Goal: Task Accomplishment & Management: Use online tool/utility

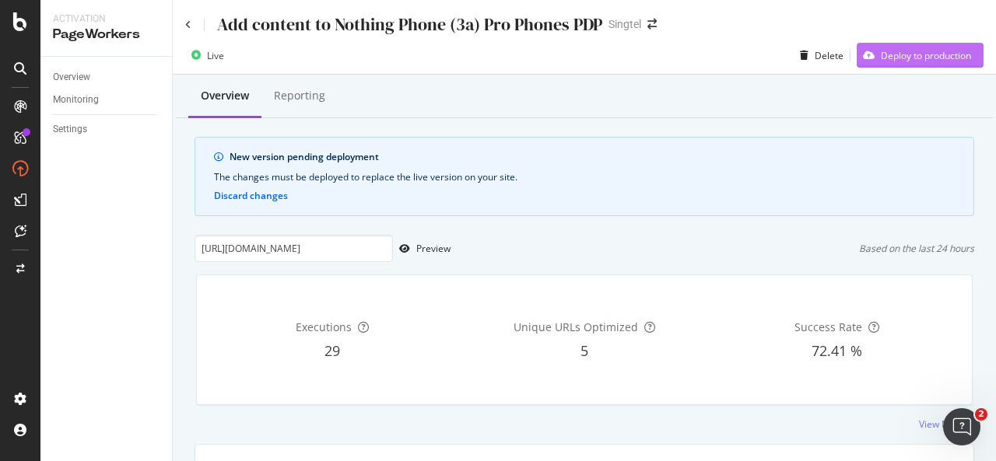
click at [875, 47] on div "Deploy to production" at bounding box center [914, 55] width 114 height 23
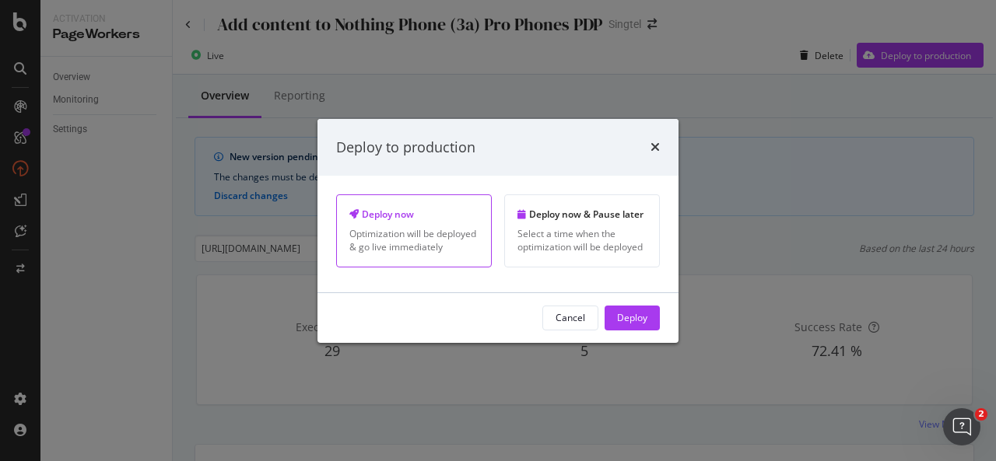
click at [437, 229] on div "Optimization will be deployed & go live immediately" at bounding box center [413, 240] width 129 height 26
click at [647, 312] on button "Deploy" at bounding box center [632, 318] width 55 height 25
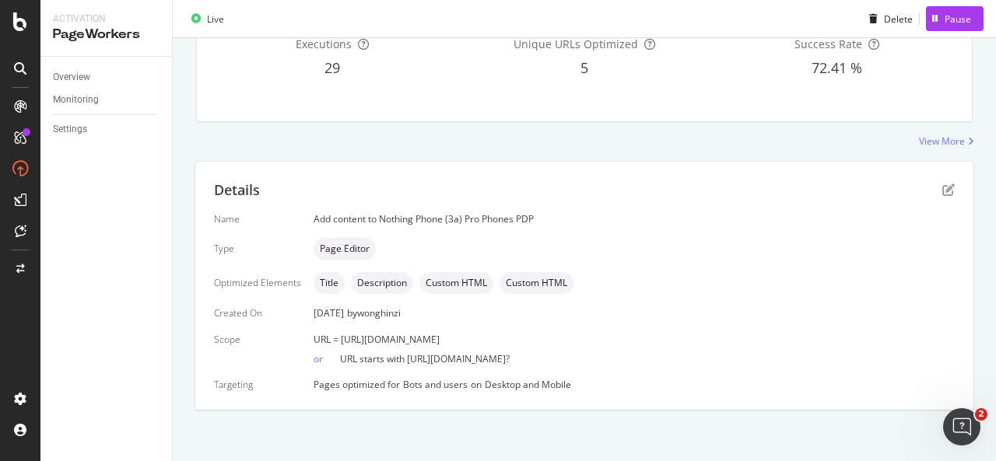
scroll to position [188, 0]
drag, startPoint x: 602, startPoint y: 335, endPoint x: 339, endPoint y: 336, distance: 263.0
click at [339, 336] on div "URL = [URL][DOMAIN_NAME]" at bounding box center [634, 337] width 641 height 13
copy span "[URL][DOMAIN_NAME]"
click at [601, 201] on div "Details Name Add content to Nothing Phone (3a) Pro Phones PDP Type Page Editor …" at bounding box center [584, 284] width 778 height 248
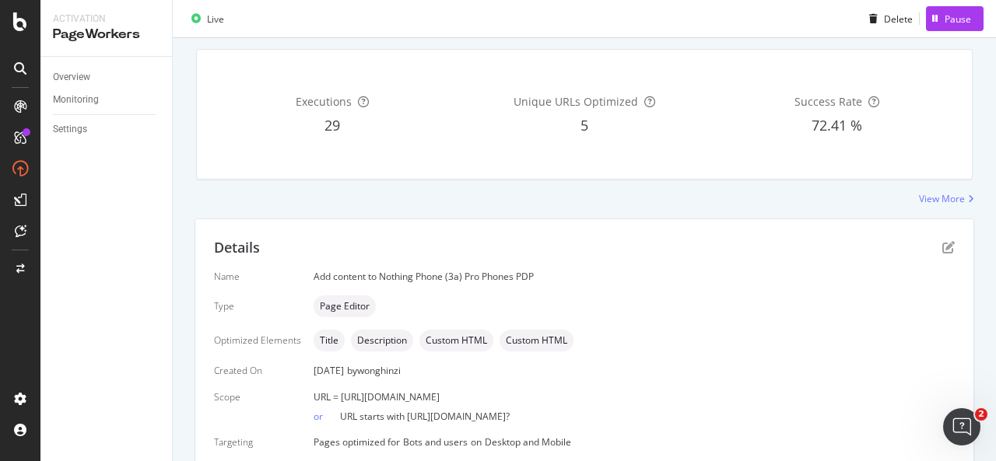
scroll to position [0, 0]
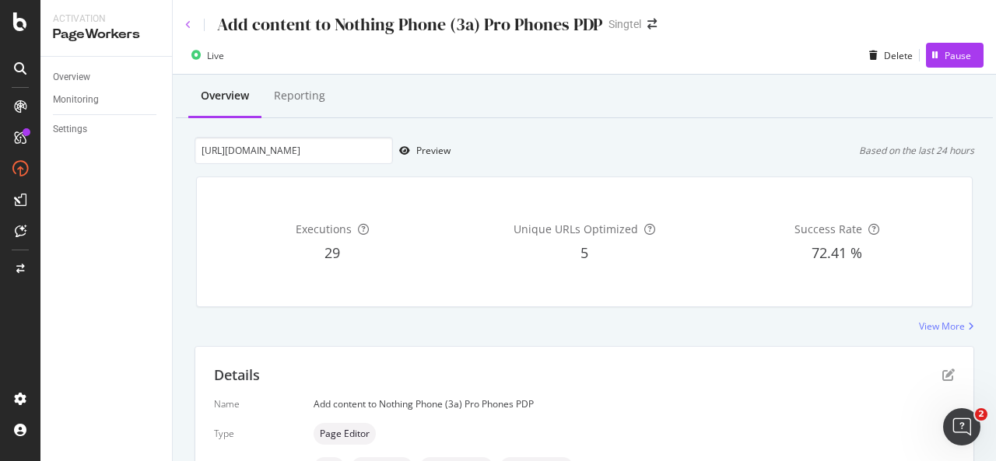
click at [187, 23] on icon at bounding box center [188, 24] width 6 height 9
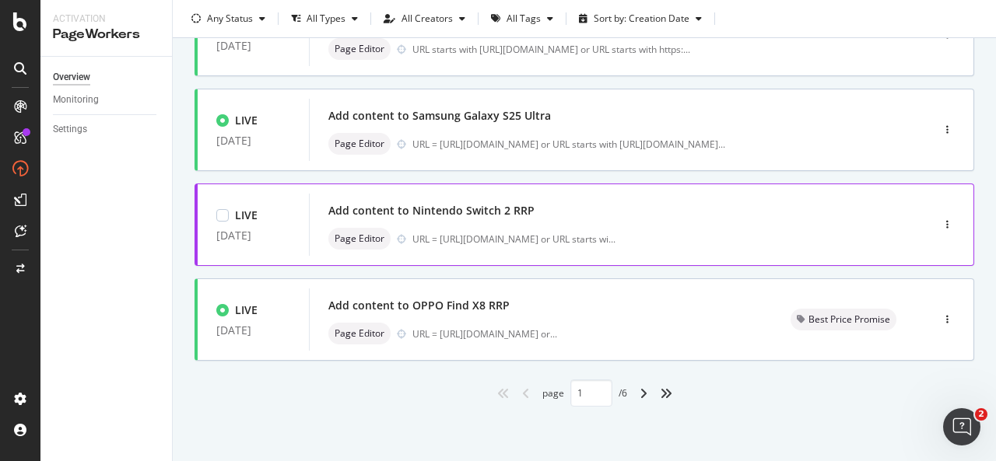
scroll to position [716, 0]
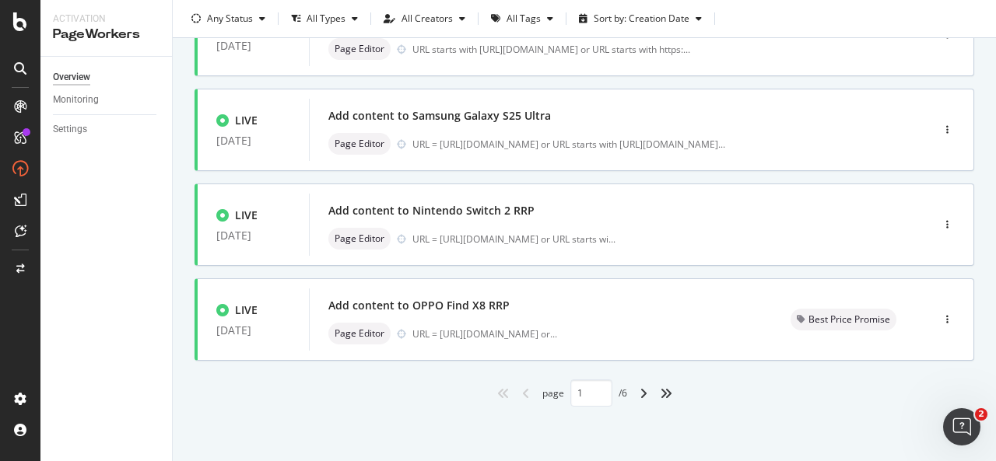
click at [644, 398] on div "angle-right" at bounding box center [643, 393] width 20 height 25
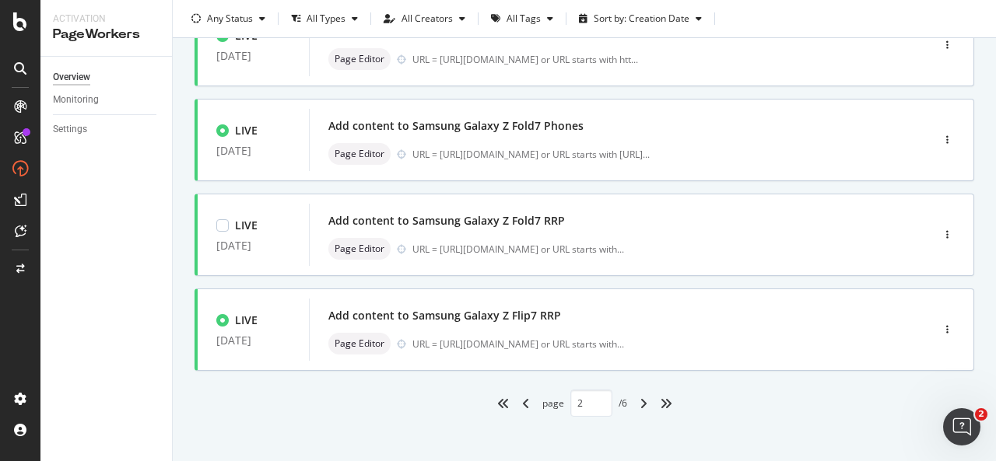
scroll to position [700, 0]
click at [640, 407] on icon "angle-right" at bounding box center [644, 403] width 8 height 12
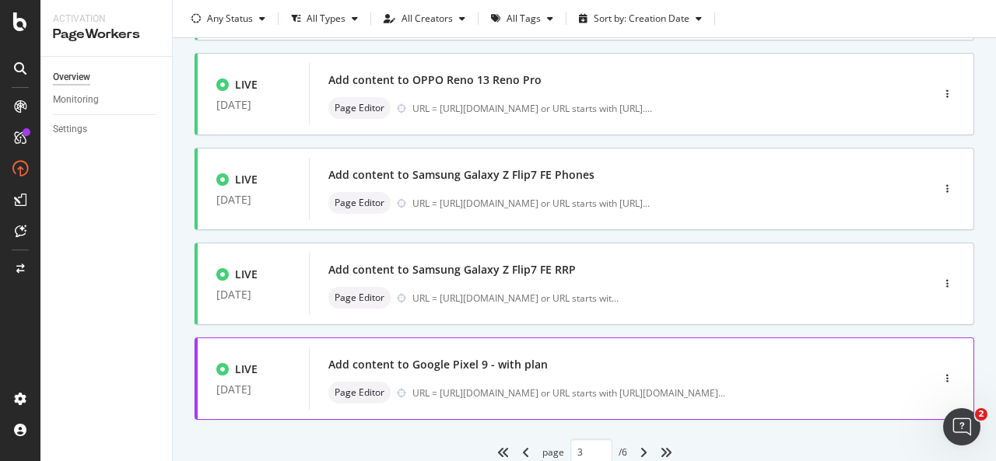
scroll to position [716, 0]
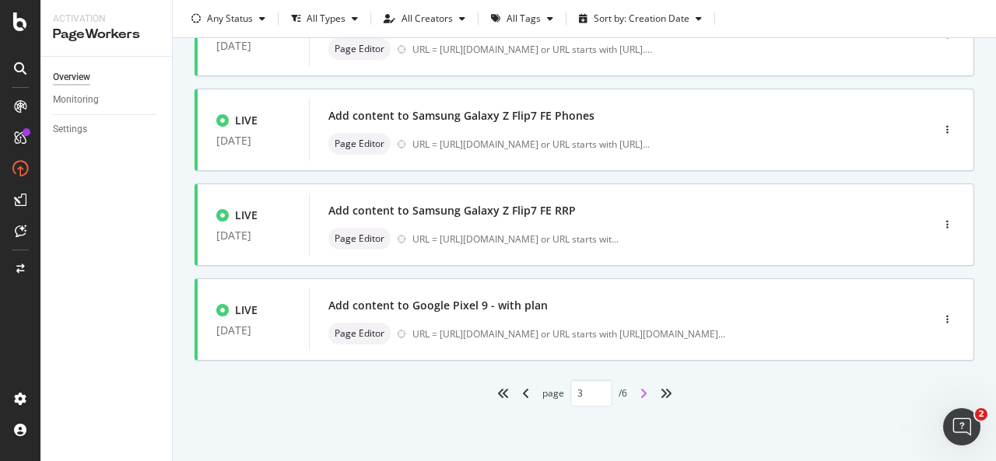
click at [640, 393] on icon "angle-right" at bounding box center [644, 394] width 8 height 12
type input "4"
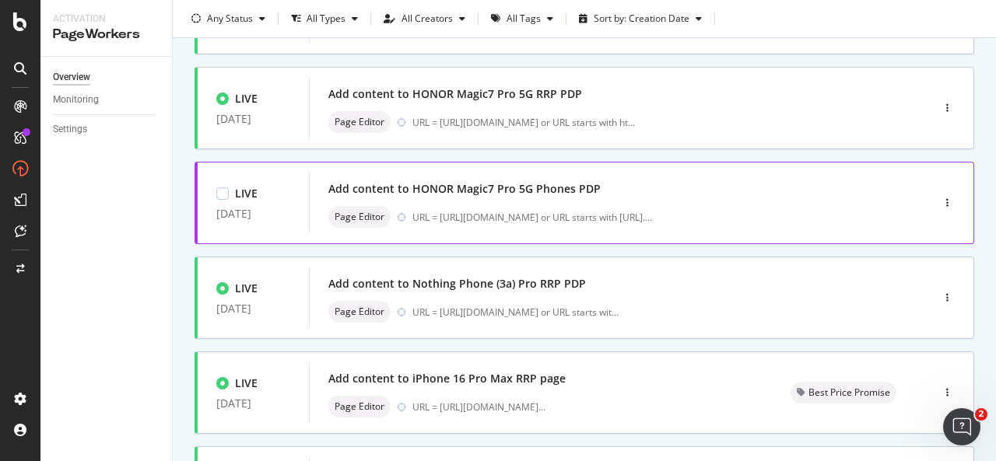
scroll to position [467, 0]
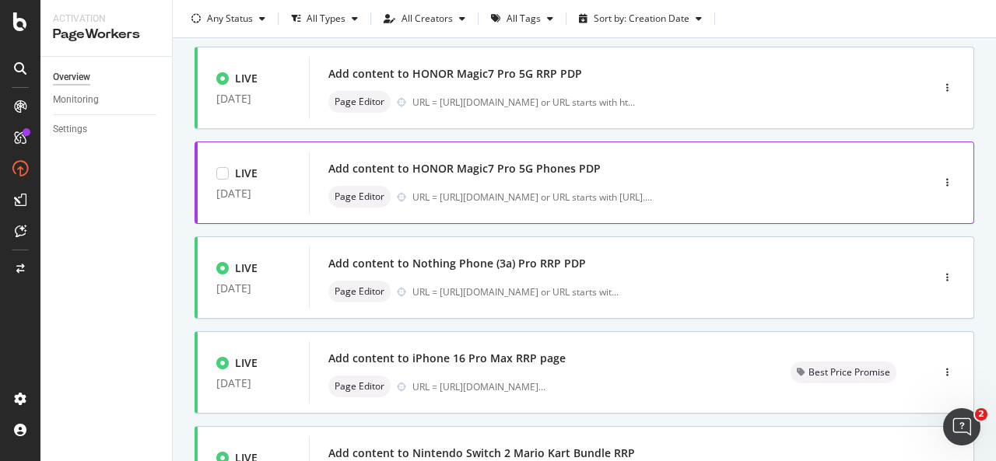
click at [504, 166] on div "Add content to HONOR Magic7 Pro 5G Phones PDP" at bounding box center [596, 169] width 537 height 22
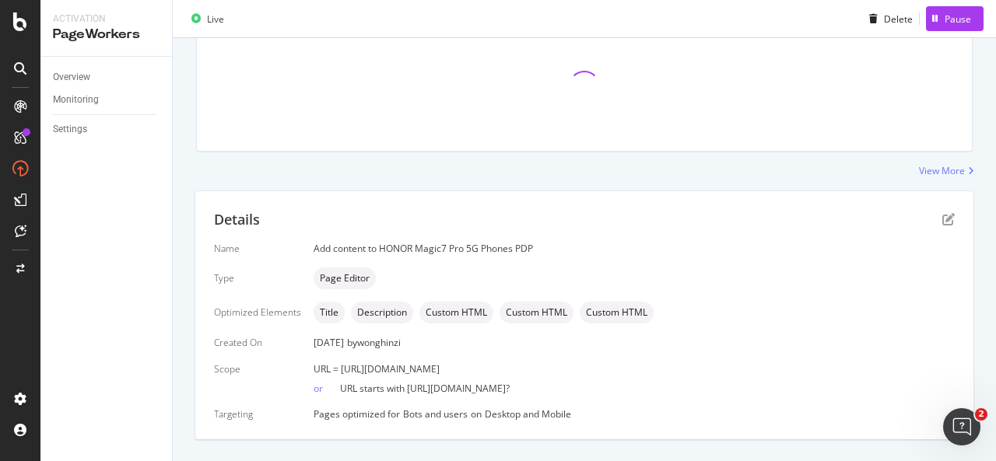
scroll to position [188, 0]
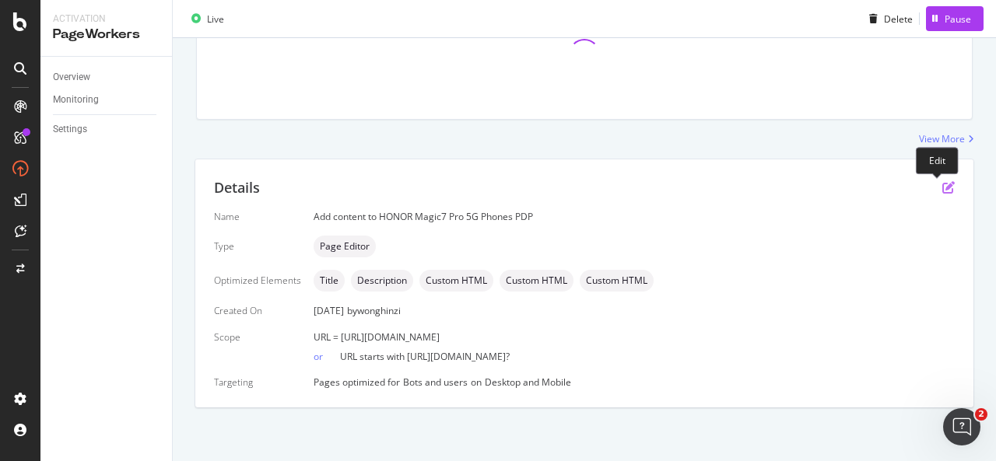
click at [942, 189] on icon "pen-to-square" at bounding box center [948, 187] width 12 height 12
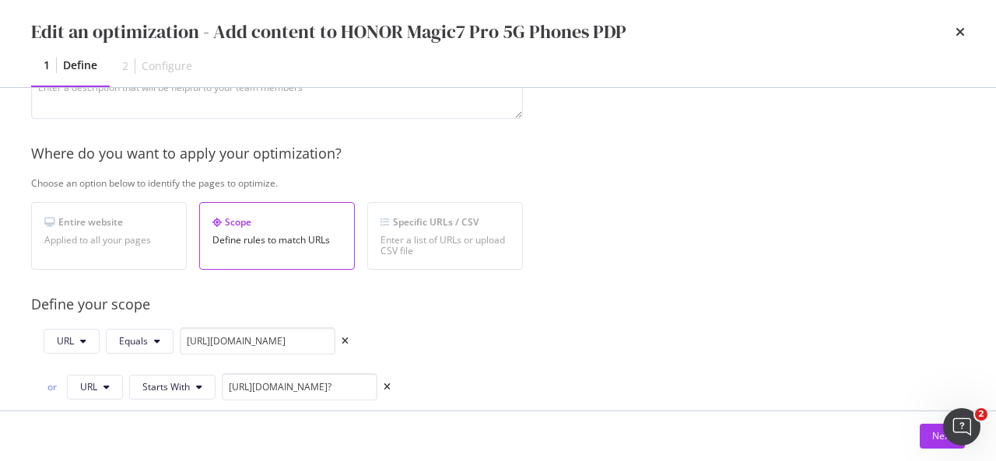
scroll to position [311, 0]
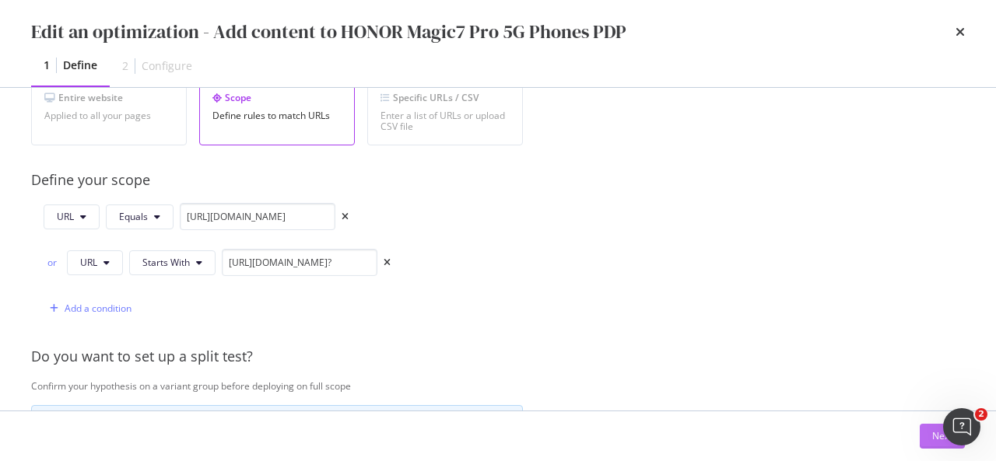
click at [930, 432] on button "Next" at bounding box center [942, 436] width 45 height 25
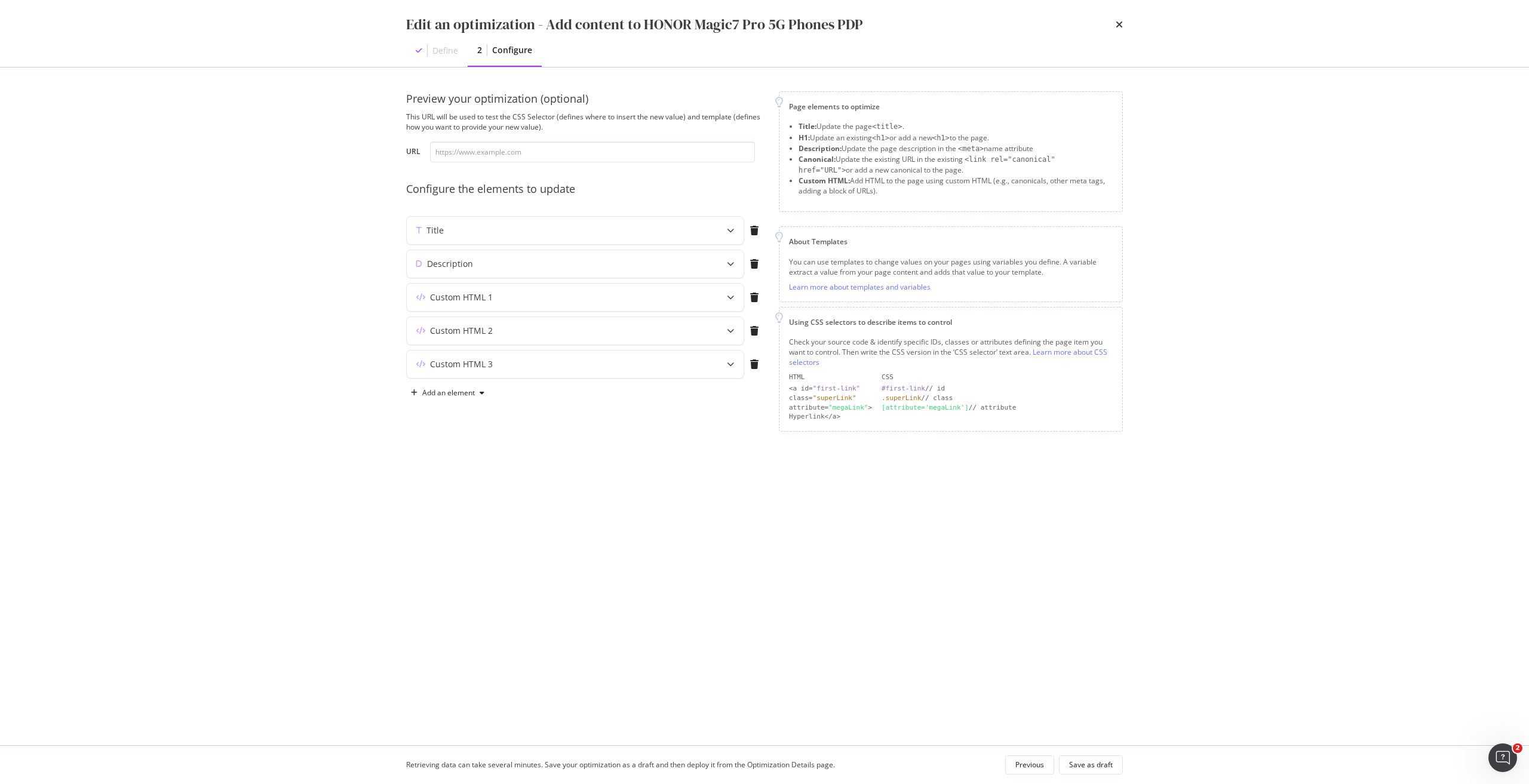
scroll to position [0, 0]
click at [481, 266] on div "Description" at bounding box center [551, 264] width 289 height 12
click at [566, 354] on div "Custom HTML 1" at bounding box center [551, 445] width 289 height 12
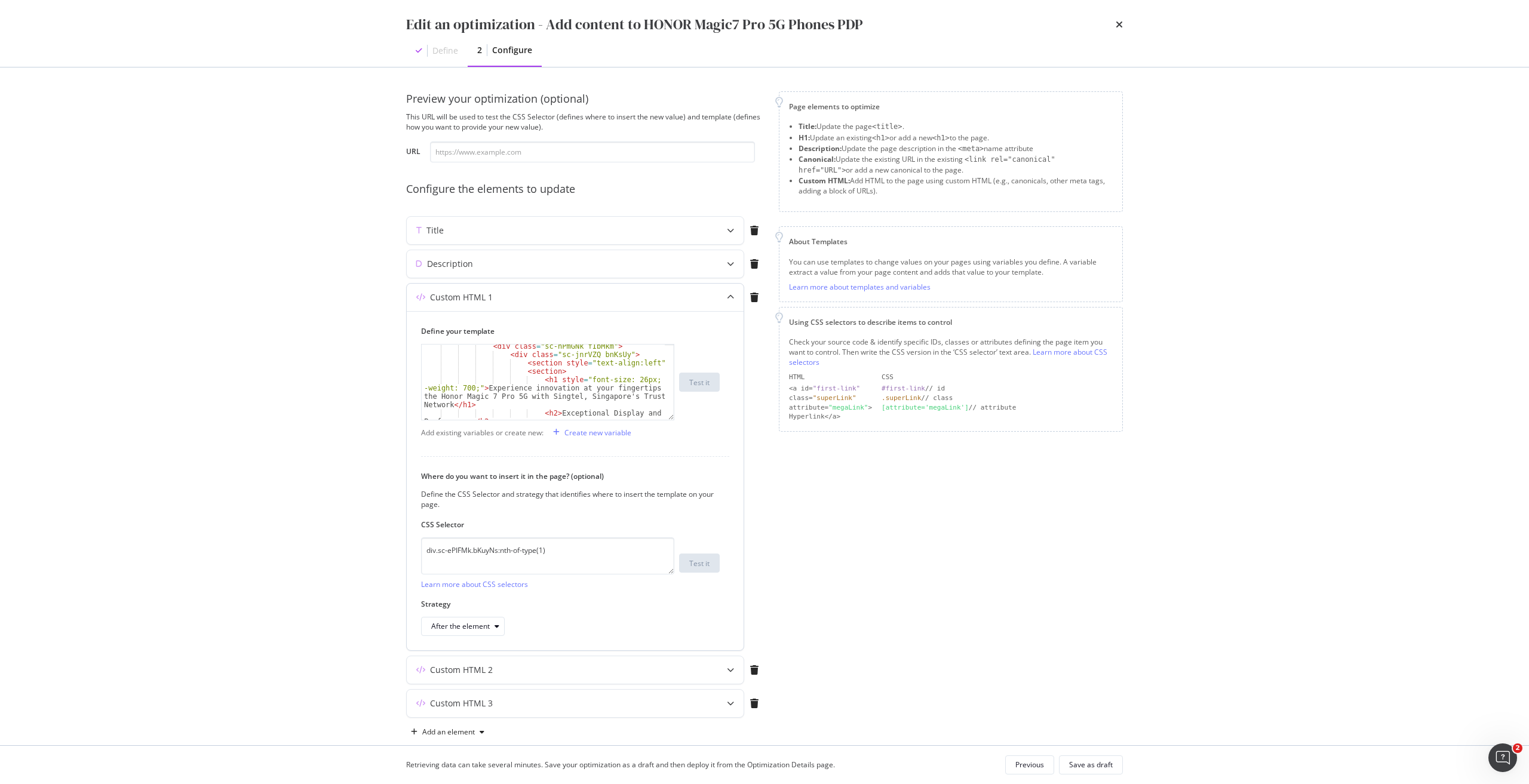
scroll to position [36, 0]
drag, startPoint x: 562, startPoint y: 558, endPoint x: 281, endPoint y: 535, distance: 281.9
click at [281, 354] on div "Edit an optimization - Add content to HONOR Magic7 Pro 5G Phones PDP Define 2 C…" at bounding box center [764, 392] width 1529 height 784
paste textarea "iEhLsB.jWdwcZ"
type textarea "div.sc-iEhLsB.jWdwcZ:nth-of-type(1)"
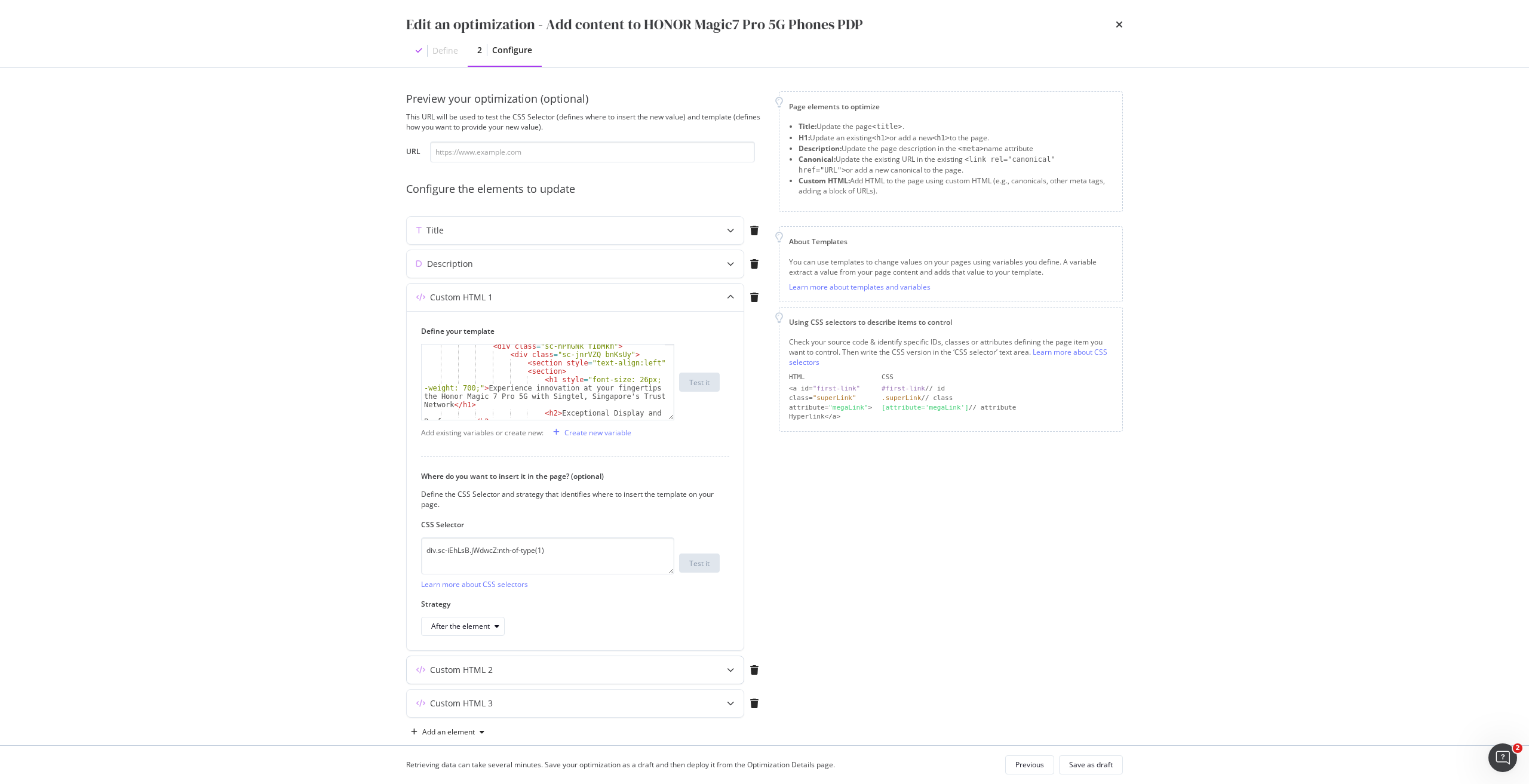
click at [669, 354] on div "Custom HTML 2" at bounding box center [551, 670] width 289 height 12
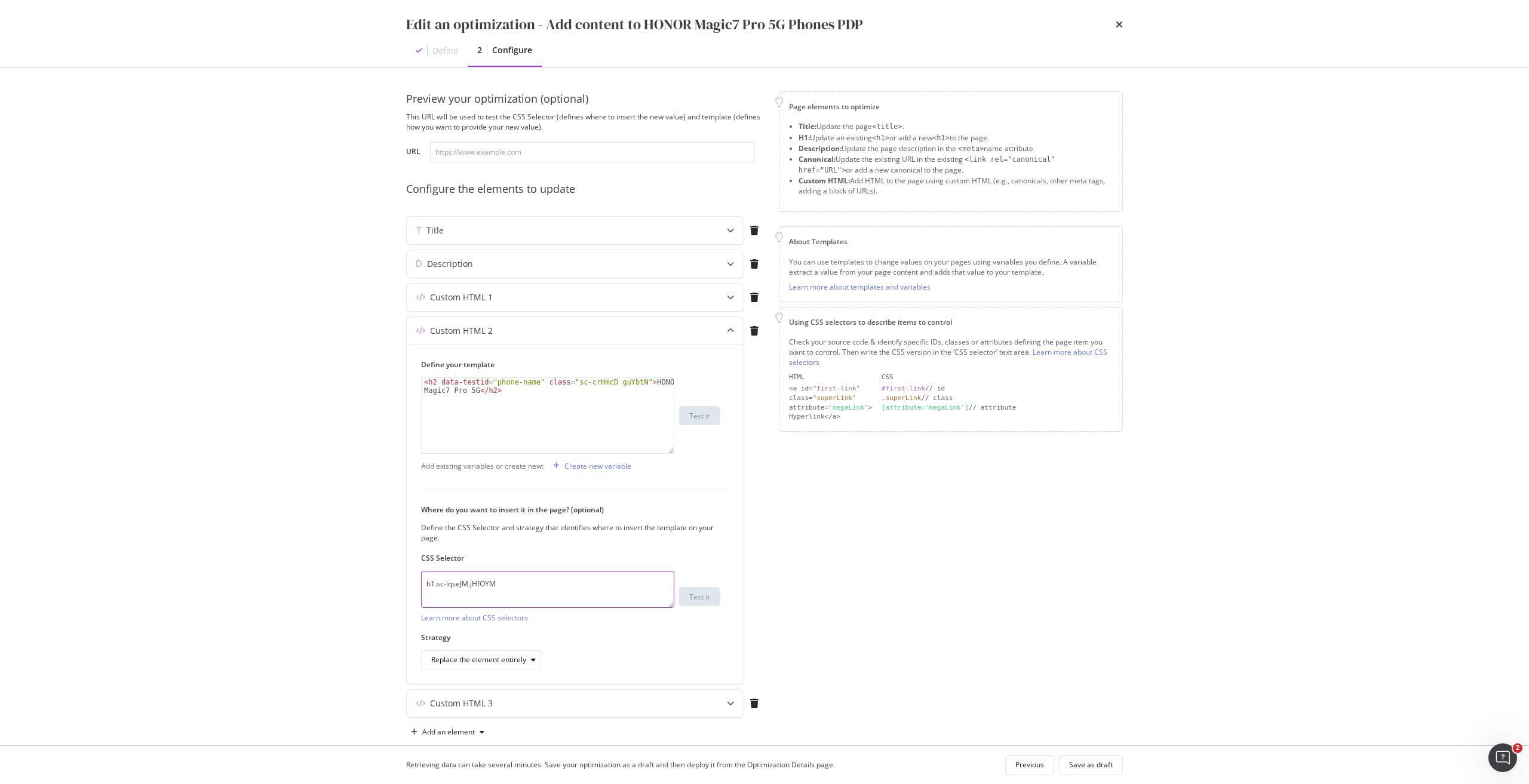
drag, startPoint x: 615, startPoint y: 575, endPoint x: 350, endPoint y: 568, distance: 265.1
click at [350, 354] on div "Edit an optimization - Add content to HONOR Magic7 Pro 5G Phones PDP Define 2 C…" at bounding box center [764, 392] width 1529 height 784
paste textarea "fxHNbQ"
type textarea "h1.sc-iqseJM.fxHNbQ"
drag, startPoint x: 566, startPoint y: 382, endPoint x: 629, endPoint y: 380, distance: 63.0
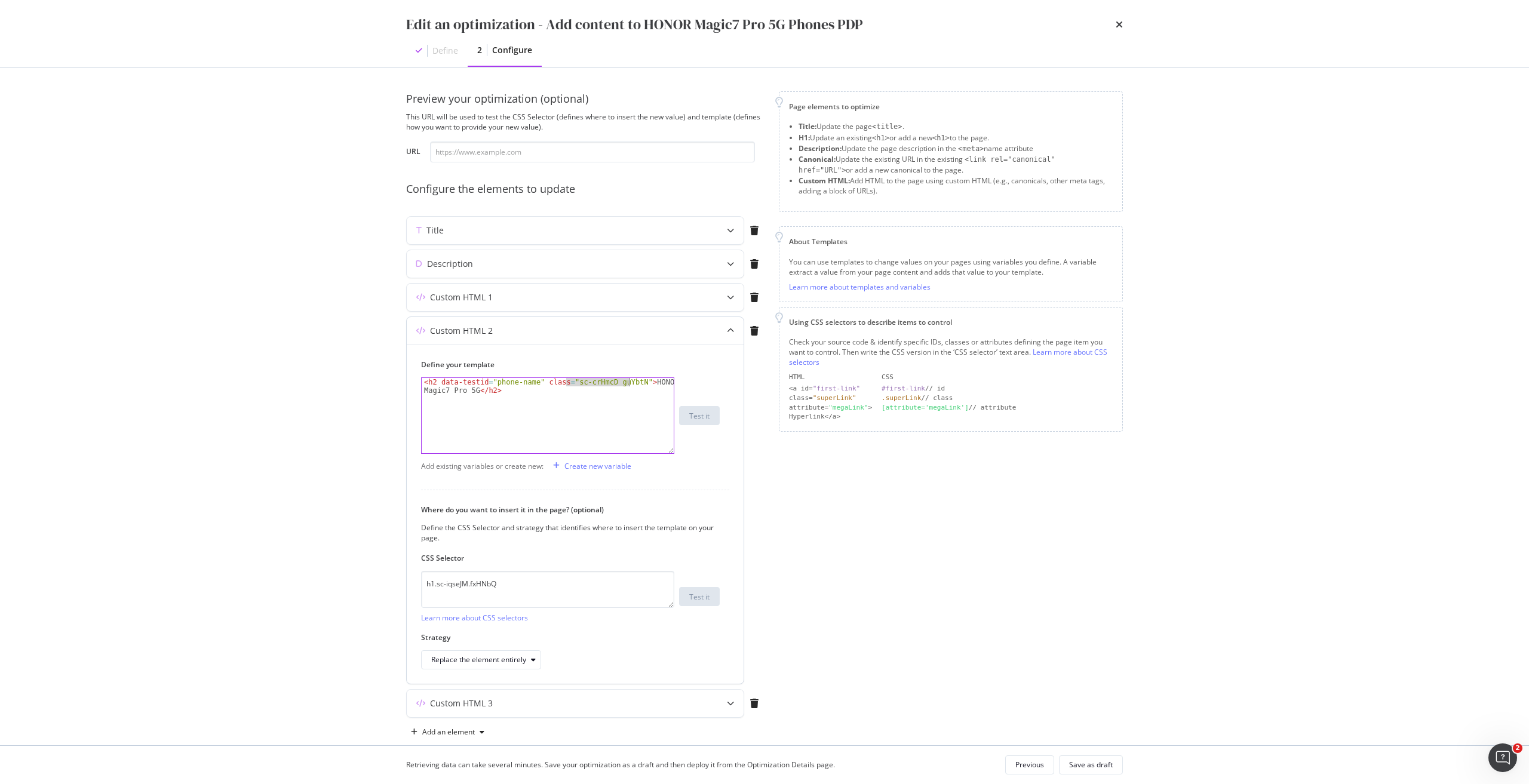
click at [629, 354] on div "< h2 data-testid = "phone-name" class = "sc-crHmcD guYbtN" > HONOR Magic7 Pro 5…" at bounding box center [547, 433] width 252 height 109
paste textarea "iqseJM fxHNbQ"
type textarea "<h2 data-testid="phone-name" class="sc-iqseJM fxHNbQ">HONOR Magic7 Pro 5G</h2>"
click at [719, 354] on div "modal" at bounding box center [731, 703] width 26 height 28
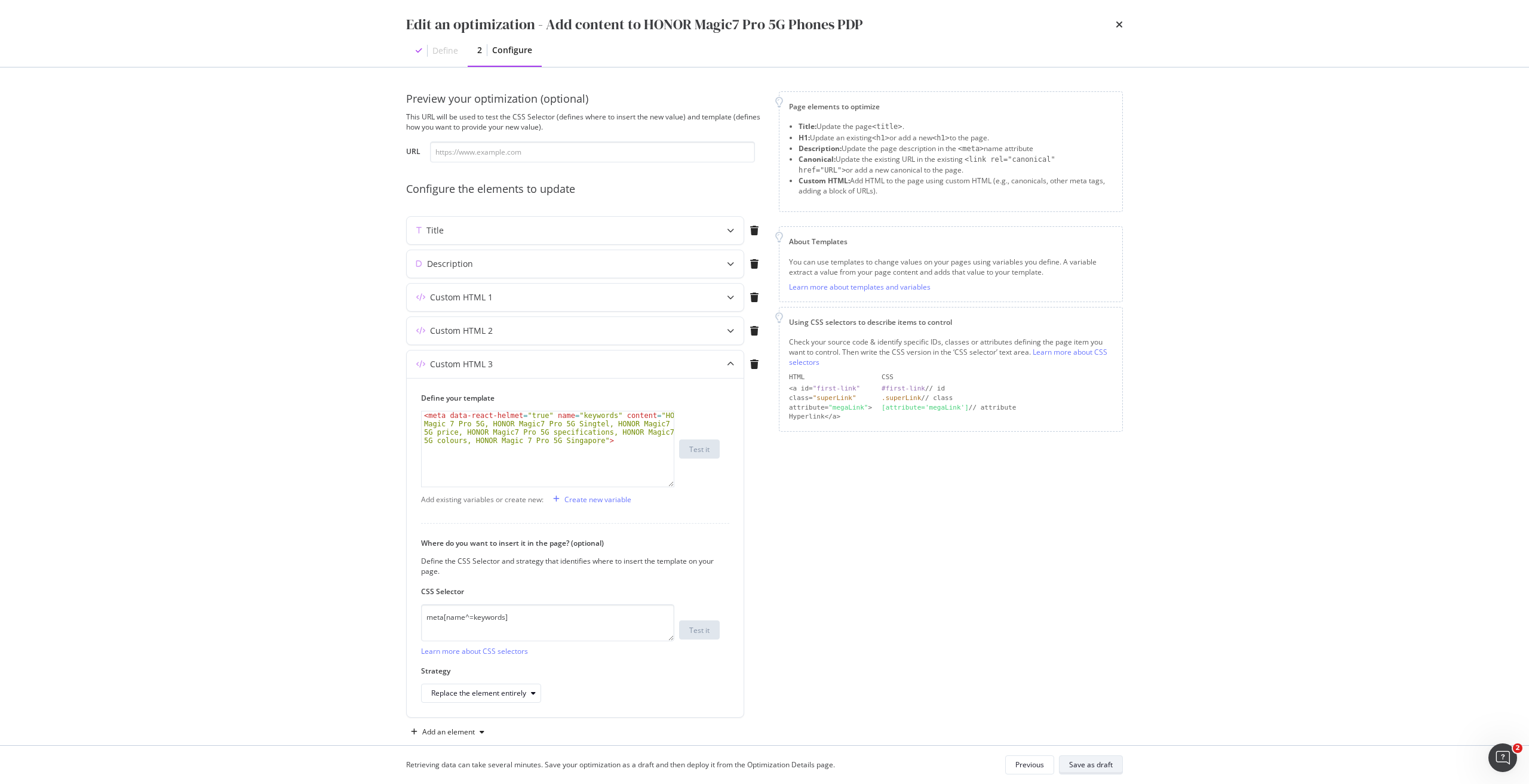
click at [764, 354] on div "Save as draft" at bounding box center [1091, 764] width 44 height 10
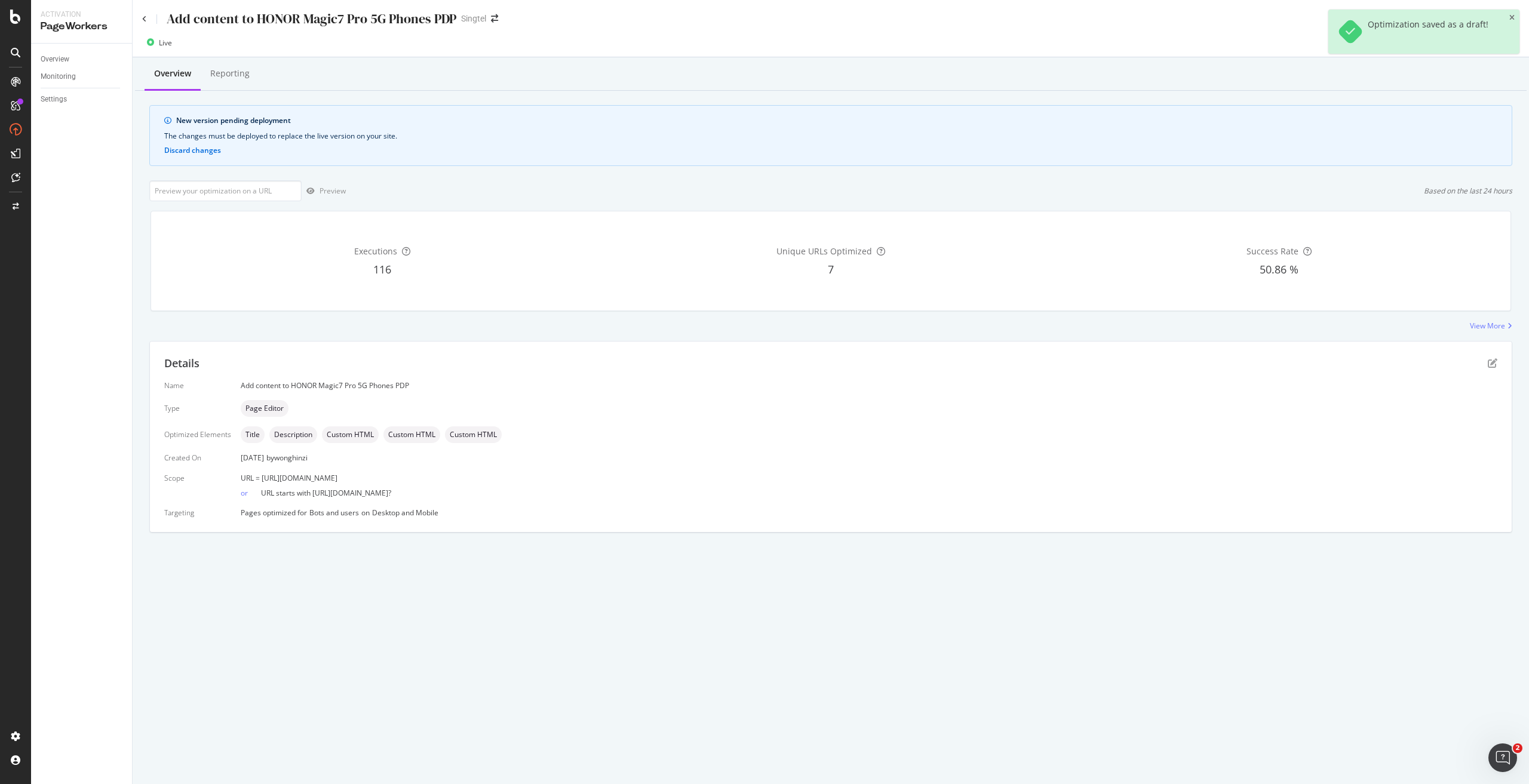
drag, startPoint x: 472, startPoint y: 480, endPoint x: 261, endPoint y: 479, distance: 211.0
click at [261, 354] on div "URL = [URL][DOMAIN_NAME]" at bounding box center [869, 477] width 1257 height 10
copy span "[URL][DOMAIN_NAME]"
click at [222, 193] on input "url" at bounding box center [226, 190] width 152 height 21
paste input "[URL][DOMAIN_NAME]"
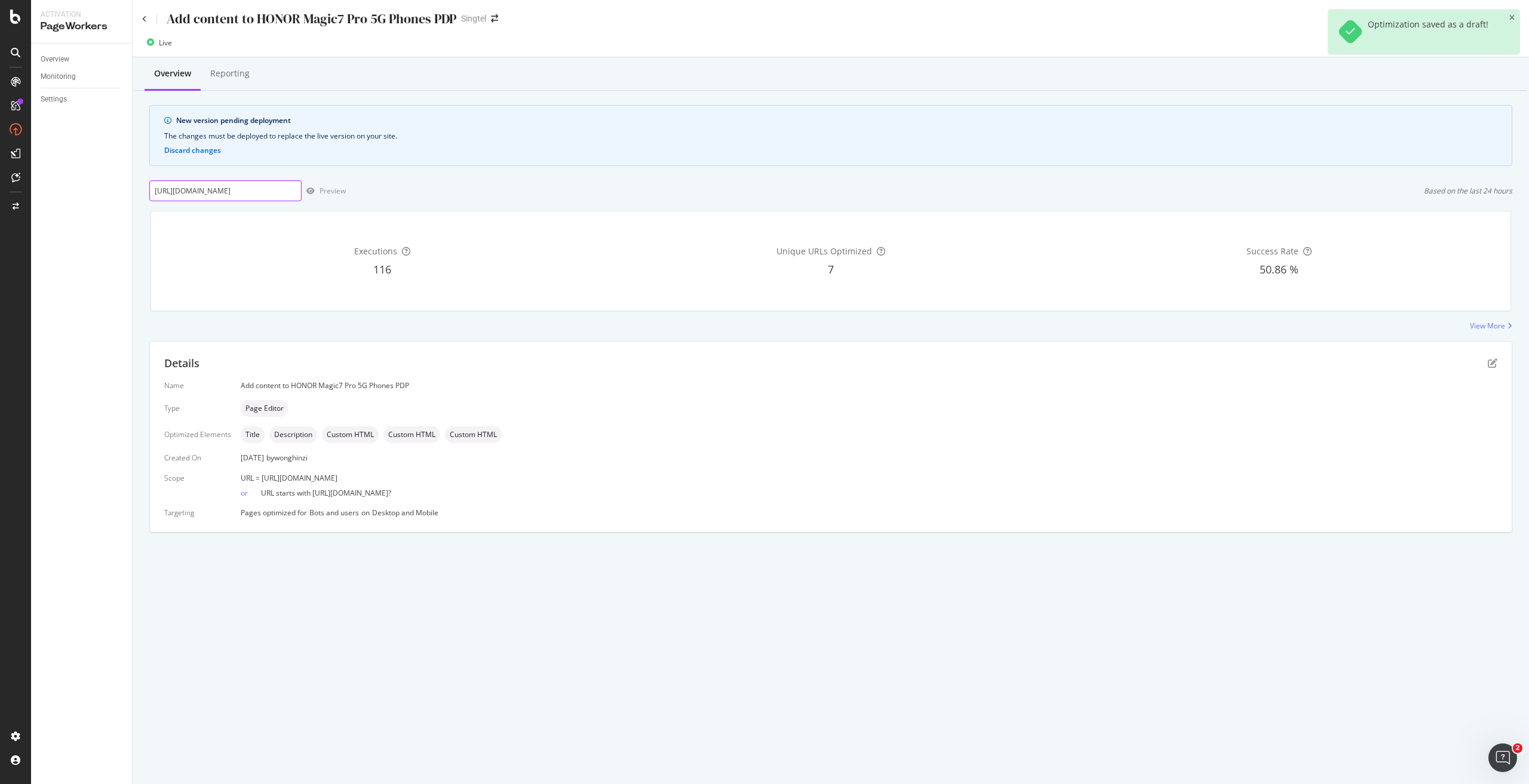
scroll to position [0, 40]
type input "[URL][DOMAIN_NAME]"
click at [332, 191] on div "Preview" at bounding box center [332, 190] width 26 height 10
click at [764, 43] on div "Deploy to production" at bounding box center [1475, 42] width 69 height 10
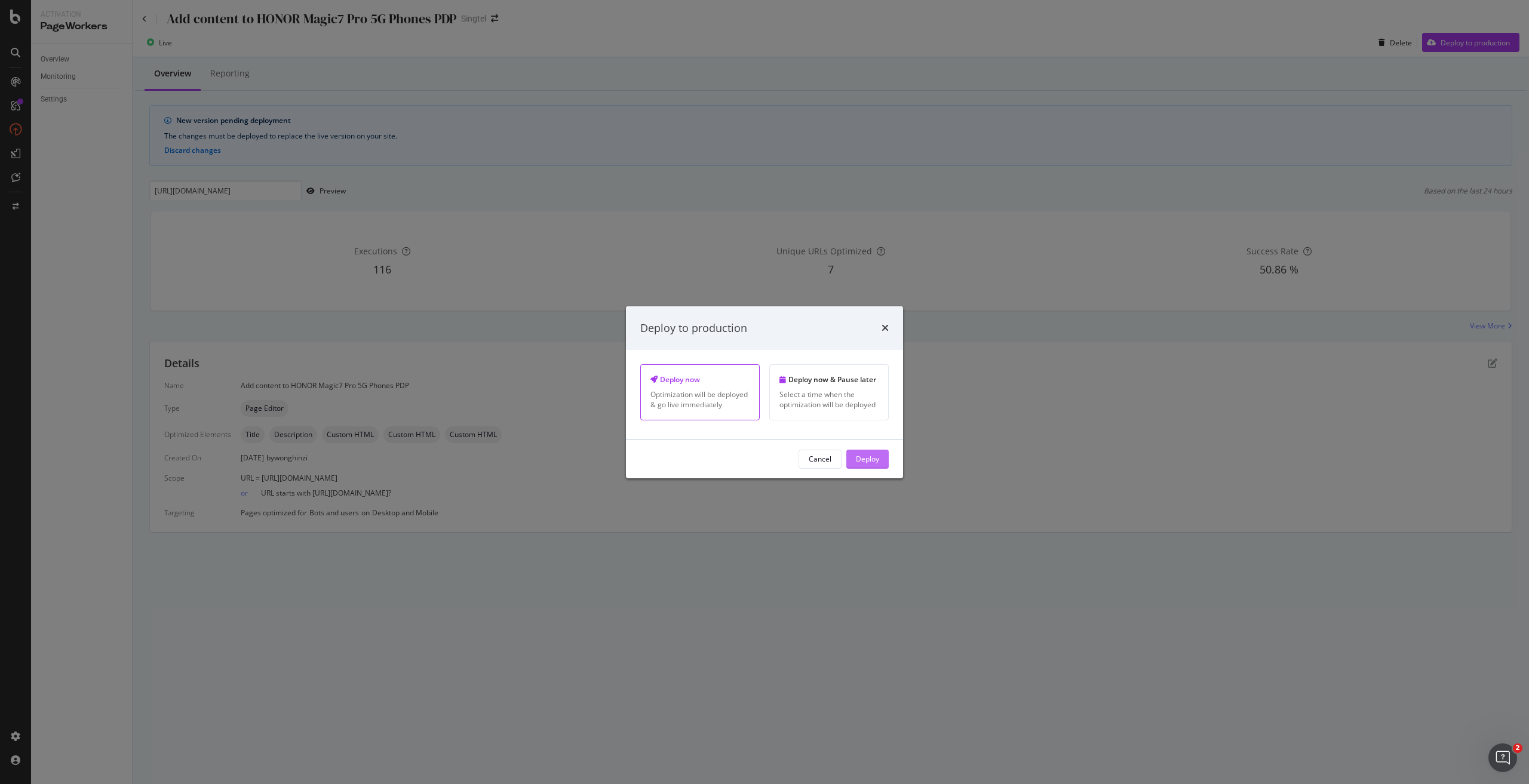
click at [764, 354] on div "Deploy" at bounding box center [867, 458] width 23 height 10
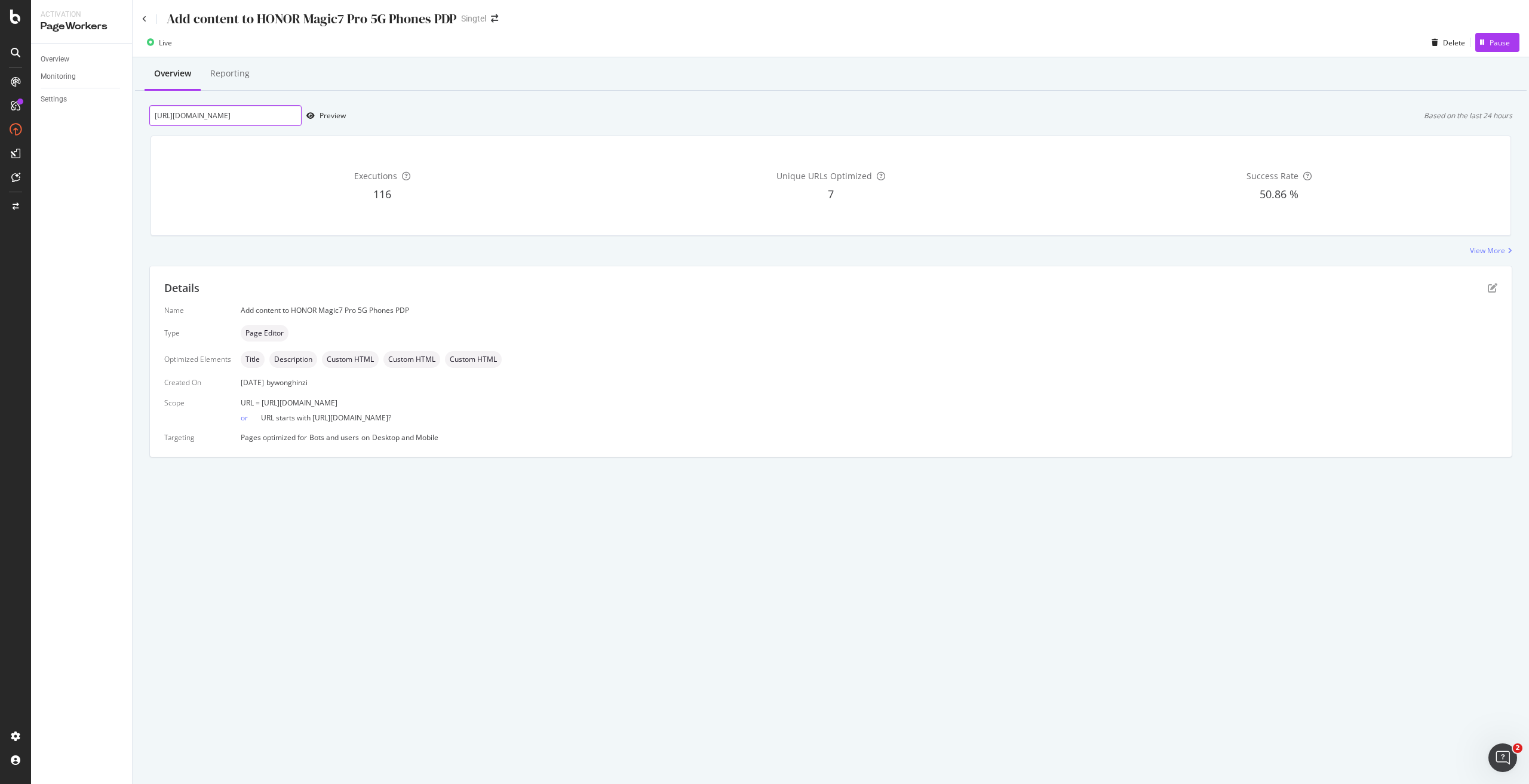
click at [264, 123] on input "[URL][DOMAIN_NAME]" at bounding box center [226, 115] width 152 height 21
click at [764, 354] on div "Add content to HONOR Magic7 Pro 5G Phones PDP Singtel Live Delete Pause Overvie…" at bounding box center [831, 392] width 1396 height 784
click at [764, 285] on icon "pen-to-square" at bounding box center [1492, 288] width 9 height 9
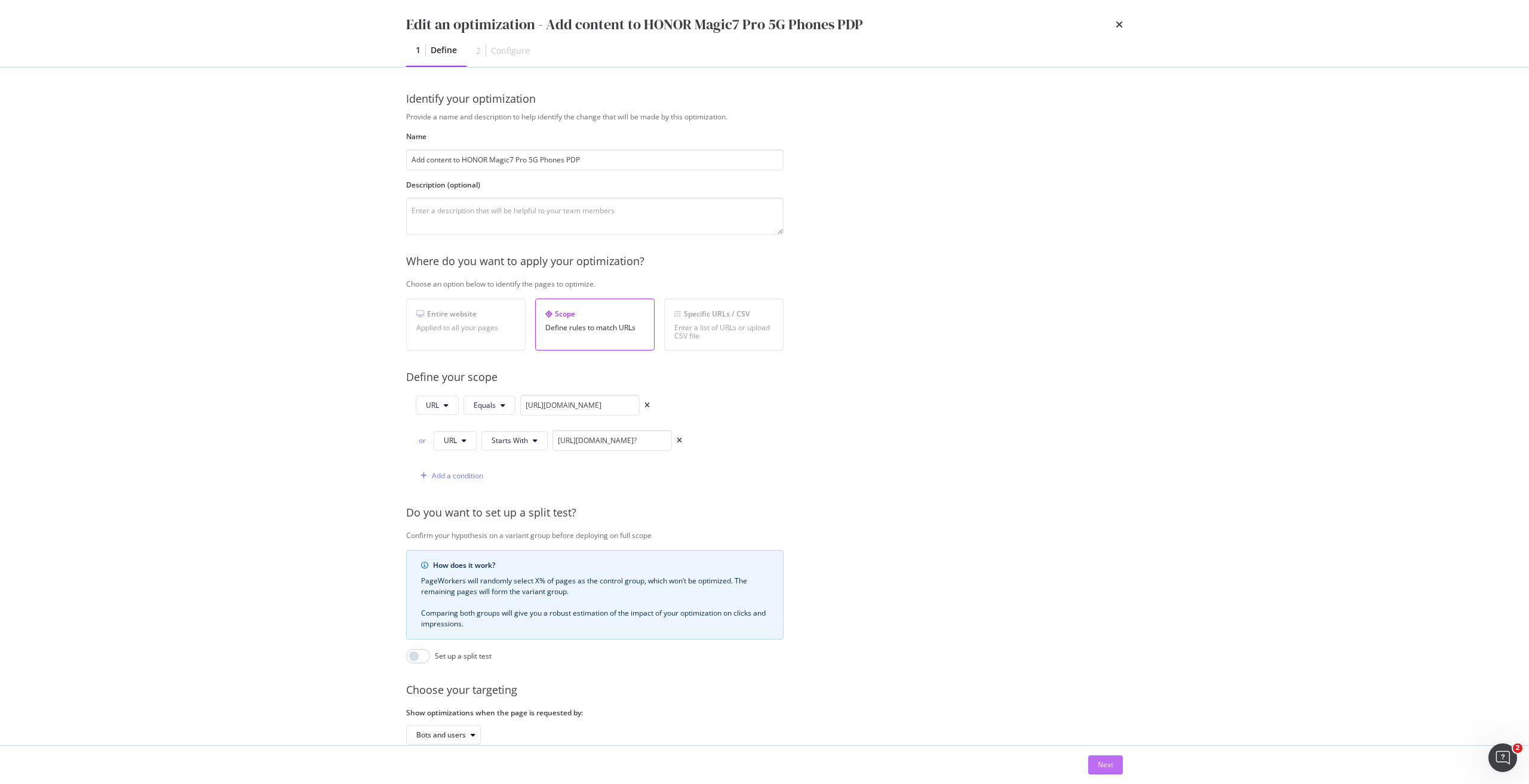
click at [764, 354] on div "Next" at bounding box center [1105, 764] width 15 height 10
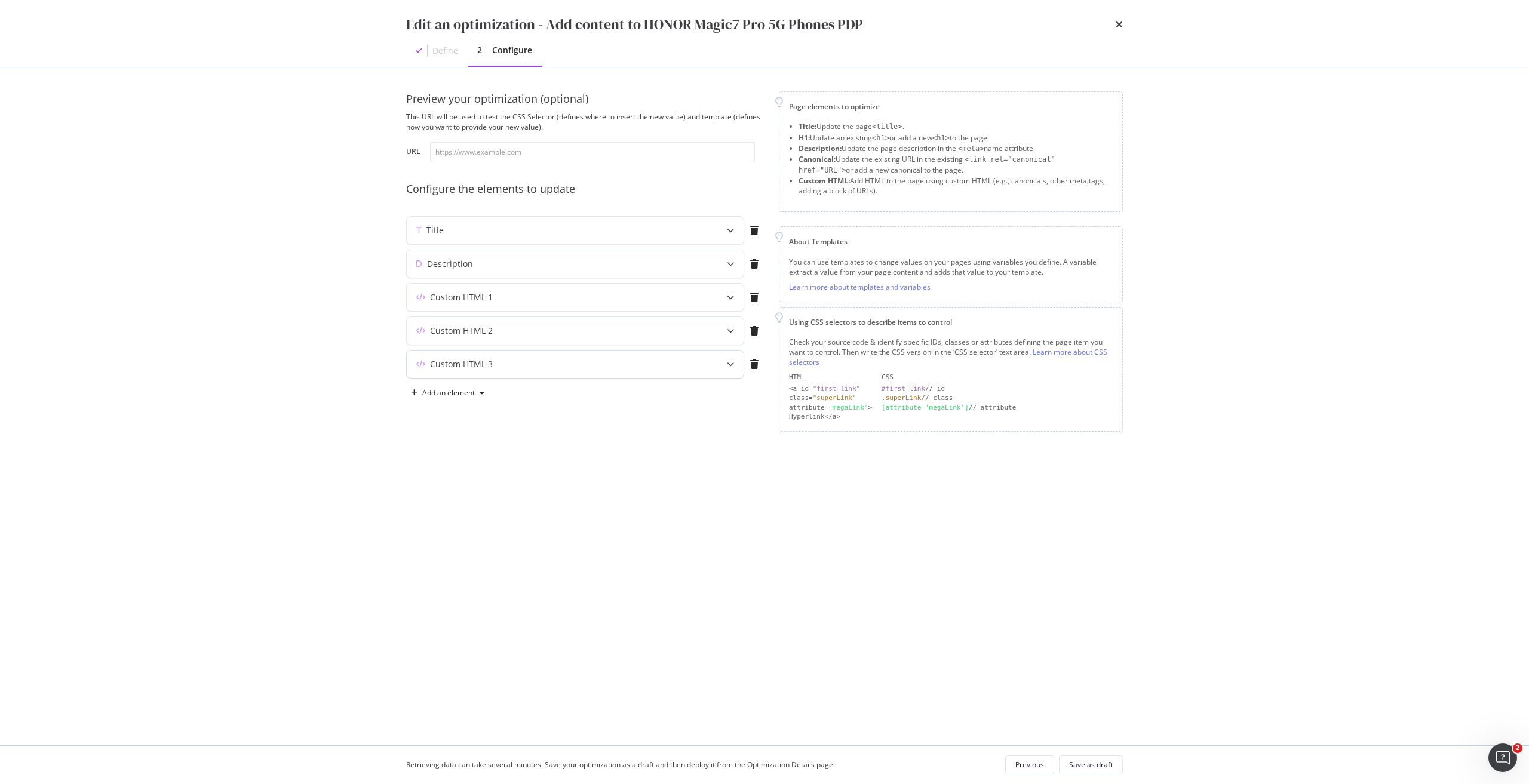
click at [645, 354] on div "Custom HTML 3" at bounding box center [551, 364] width 289 height 12
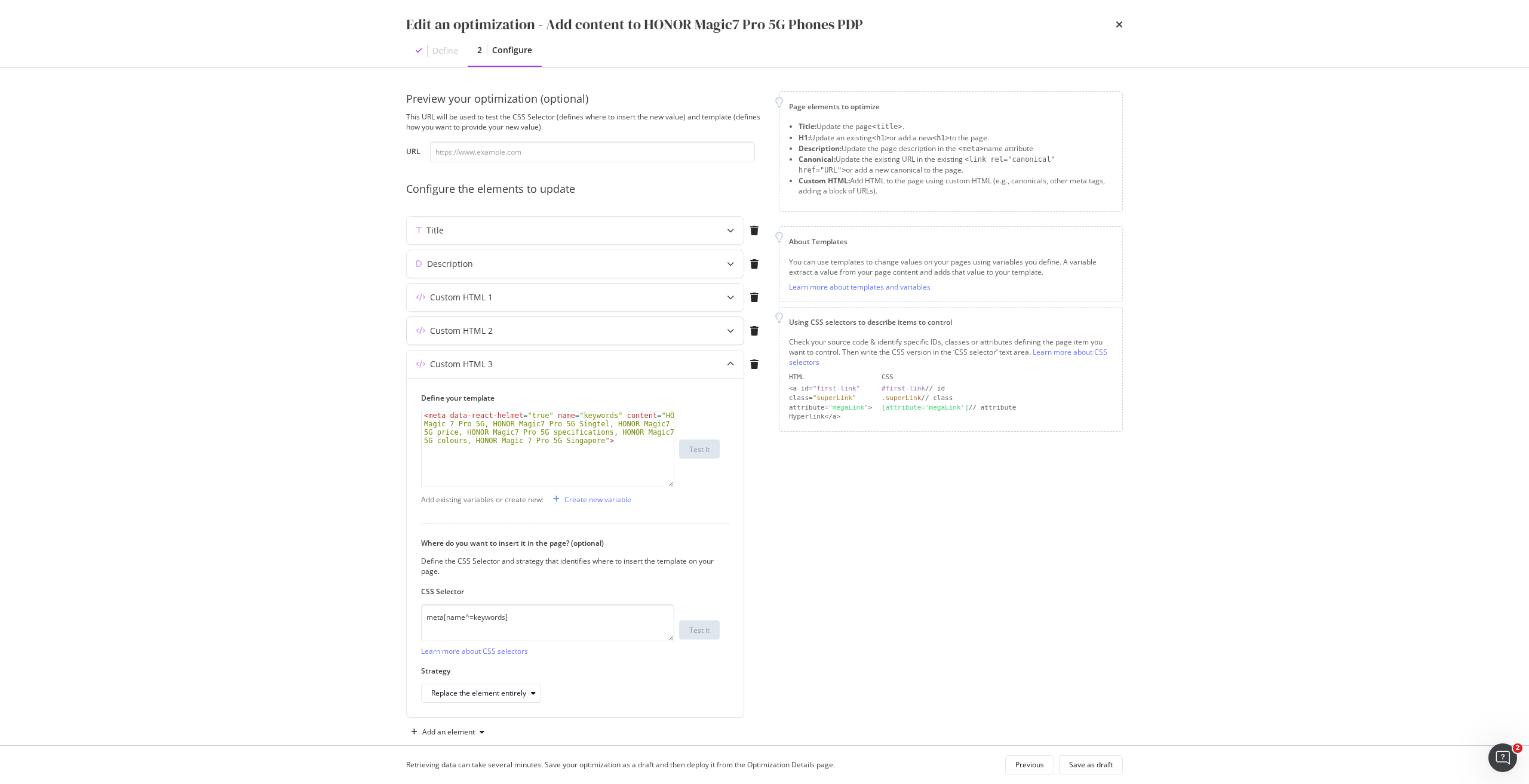
click at [651, 328] on div "Custom HTML 2" at bounding box center [551, 331] width 289 height 12
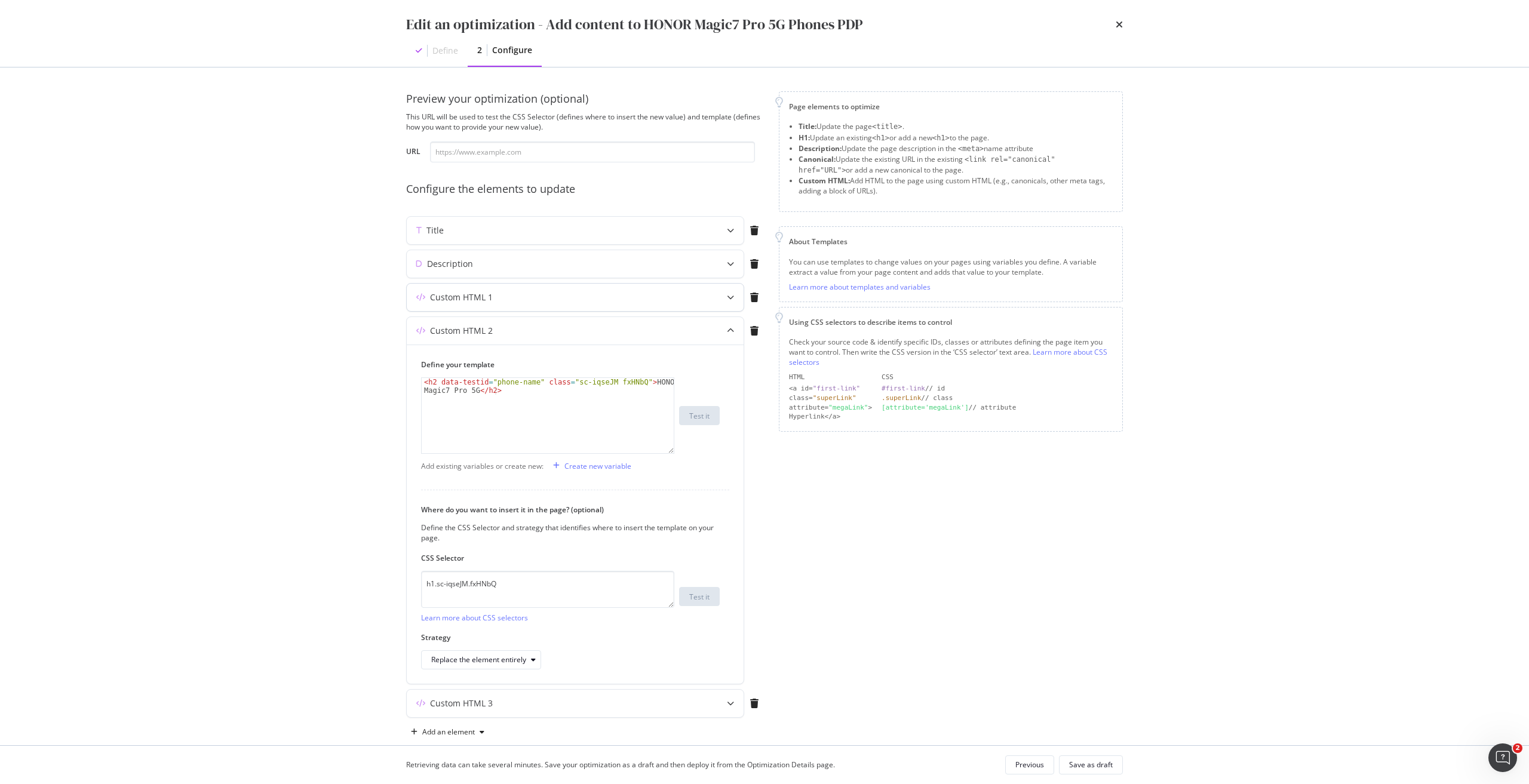
click at [586, 292] on div "Custom HTML 1" at bounding box center [551, 298] width 289 height 12
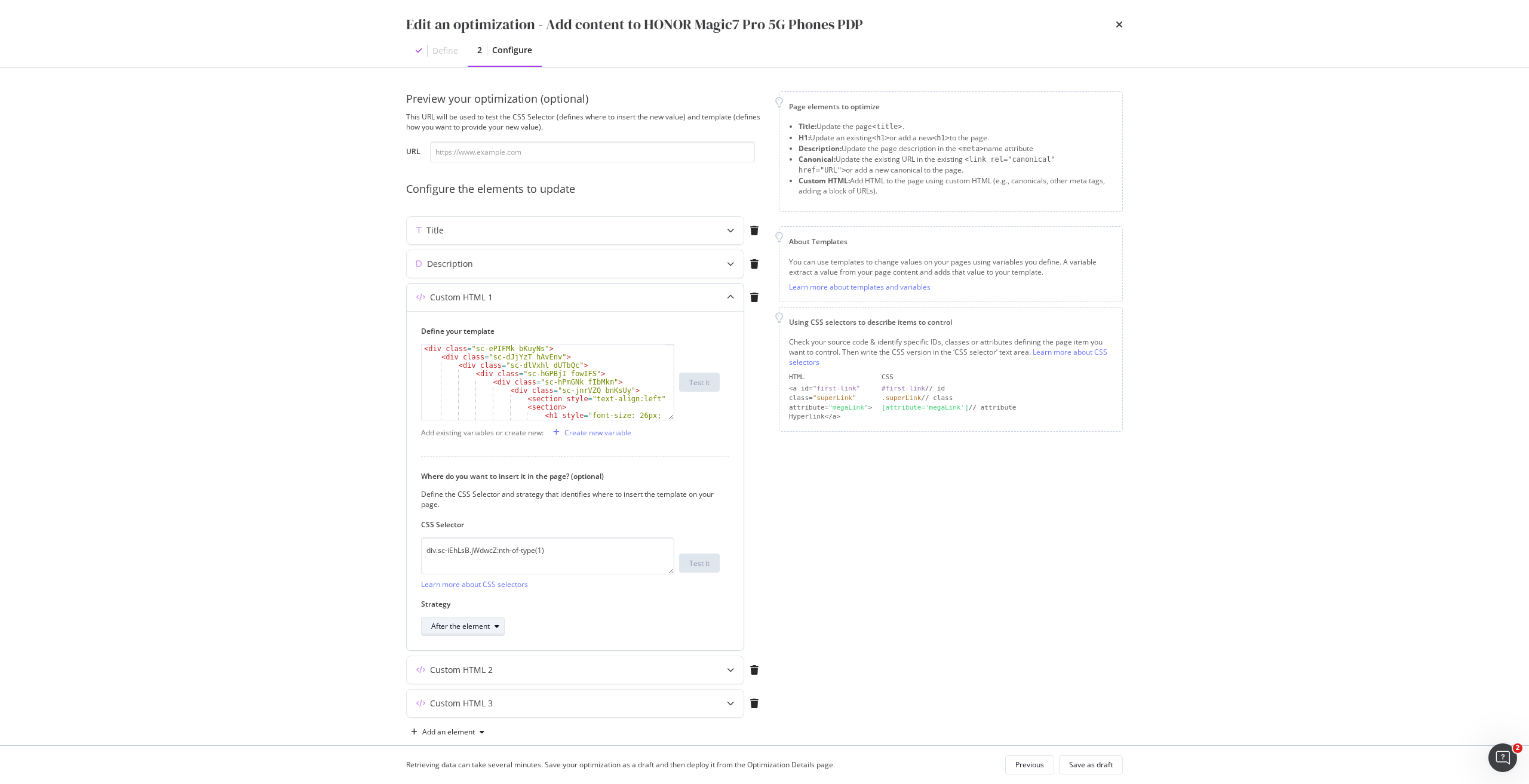
click at [470, 354] on div "After the element" at bounding box center [461, 626] width 58 height 7
click at [493, 354] on div "Inside the element, at the end" at bounding box center [485, 665] width 98 height 10
click at [764, 354] on div "Save as draft" at bounding box center [1091, 765] width 44 height 17
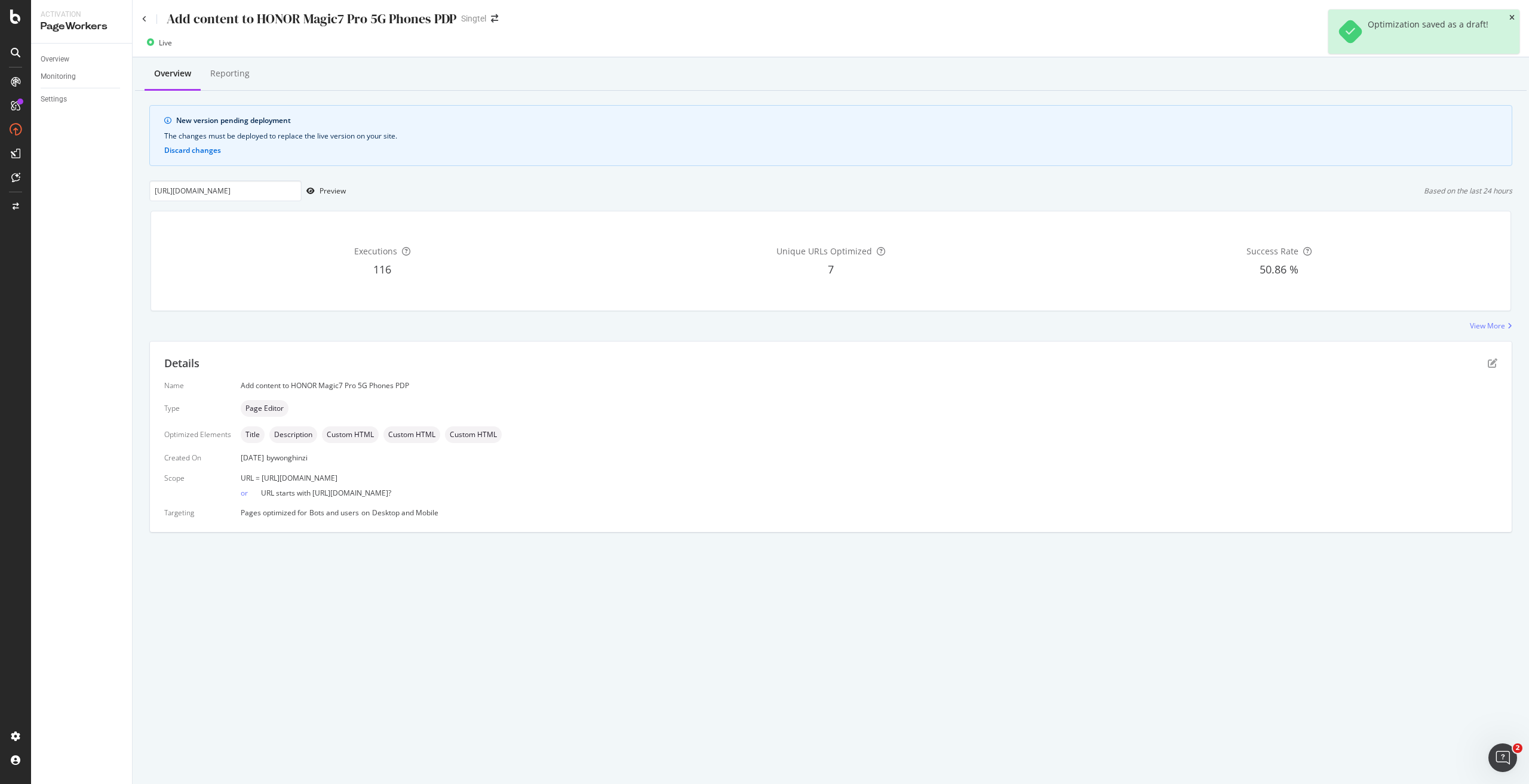
click at [764, 19] on icon "close toast" at bounding box center [1511, 18] width 5 height 7
click at [764, 44] on div "Deploy to production" at bounding box center [1475, 42] width 69 height 10
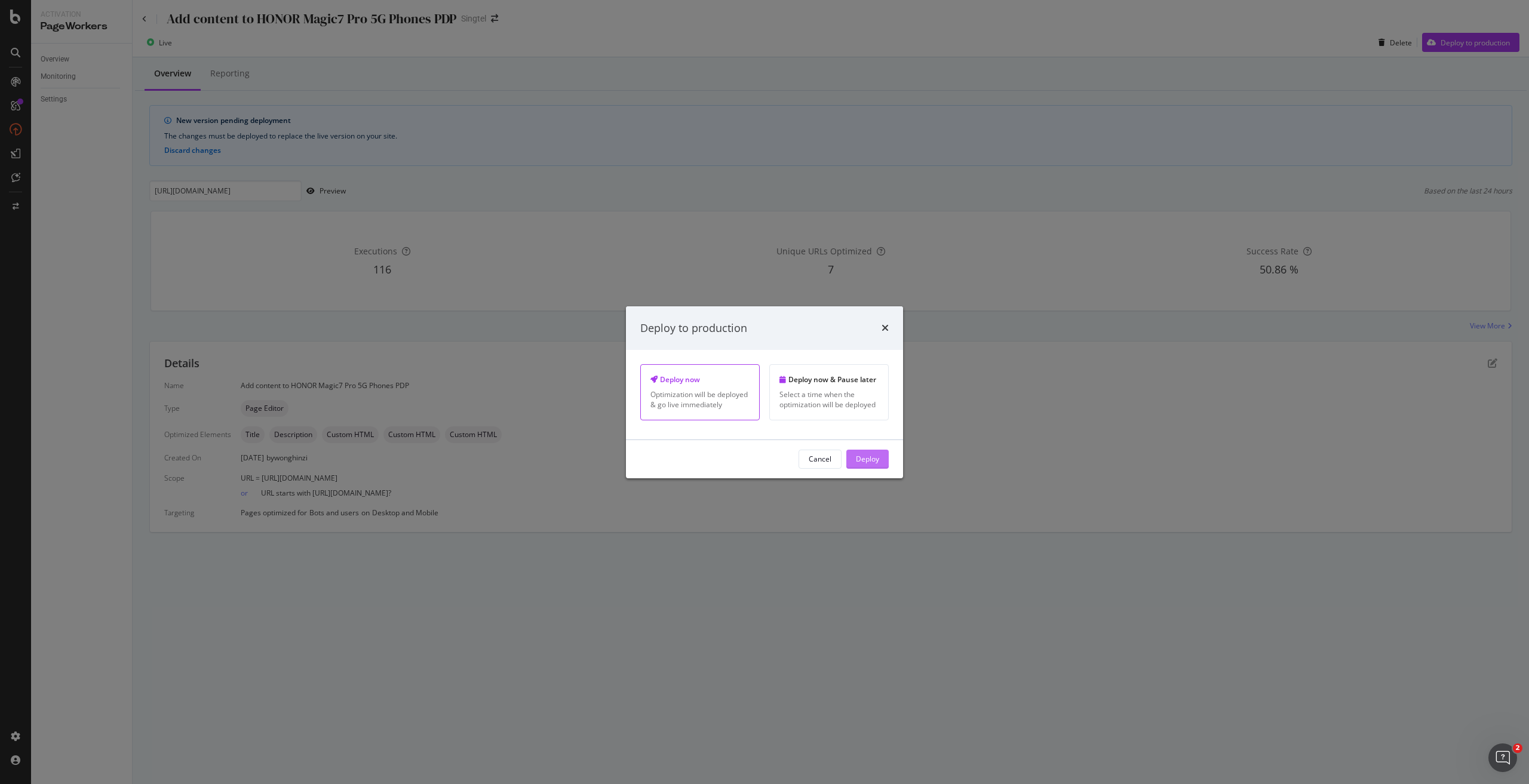
click at [764, 354] on div "Deploy" at bounding box center [867, 458] width 23 height 10
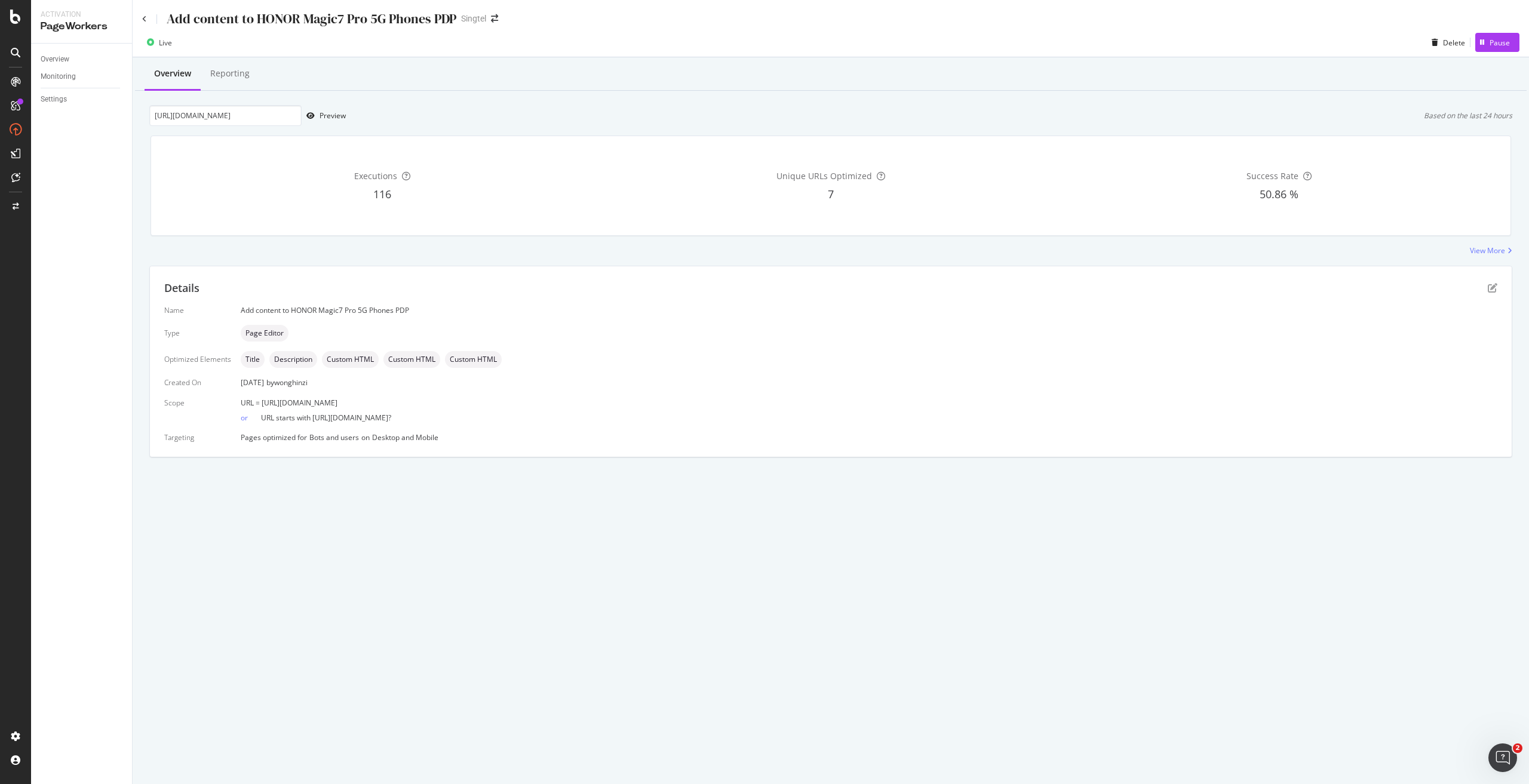
click at [142, 12] on div "Add content to HONOR Magic7 Pro 5G Phones PDP" at bounding box center [299, 18] width 314 height 18
click at [144, 17] on icon at bounding box center [144, 18] width 5 height 7
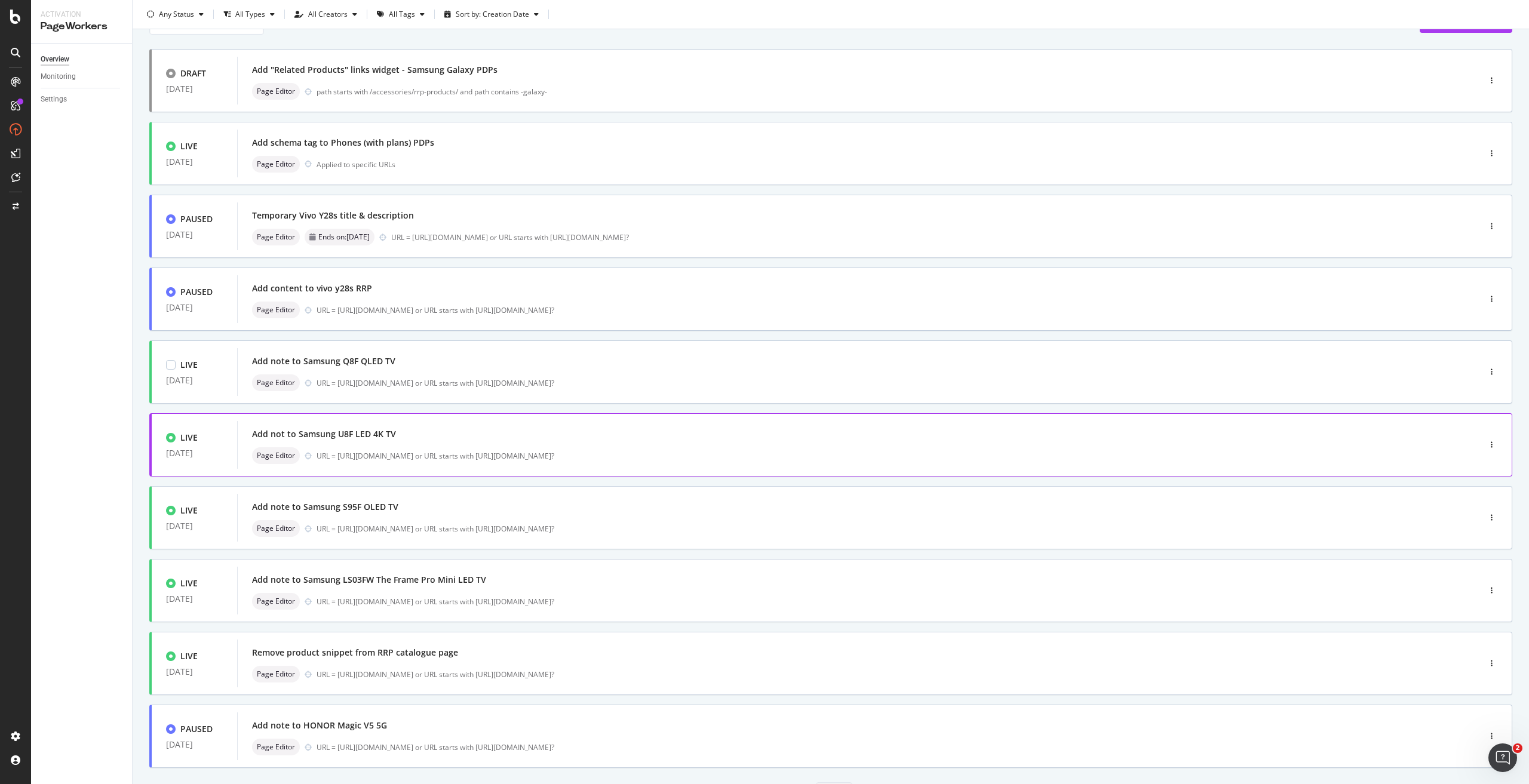
scroll to position [120, 0]
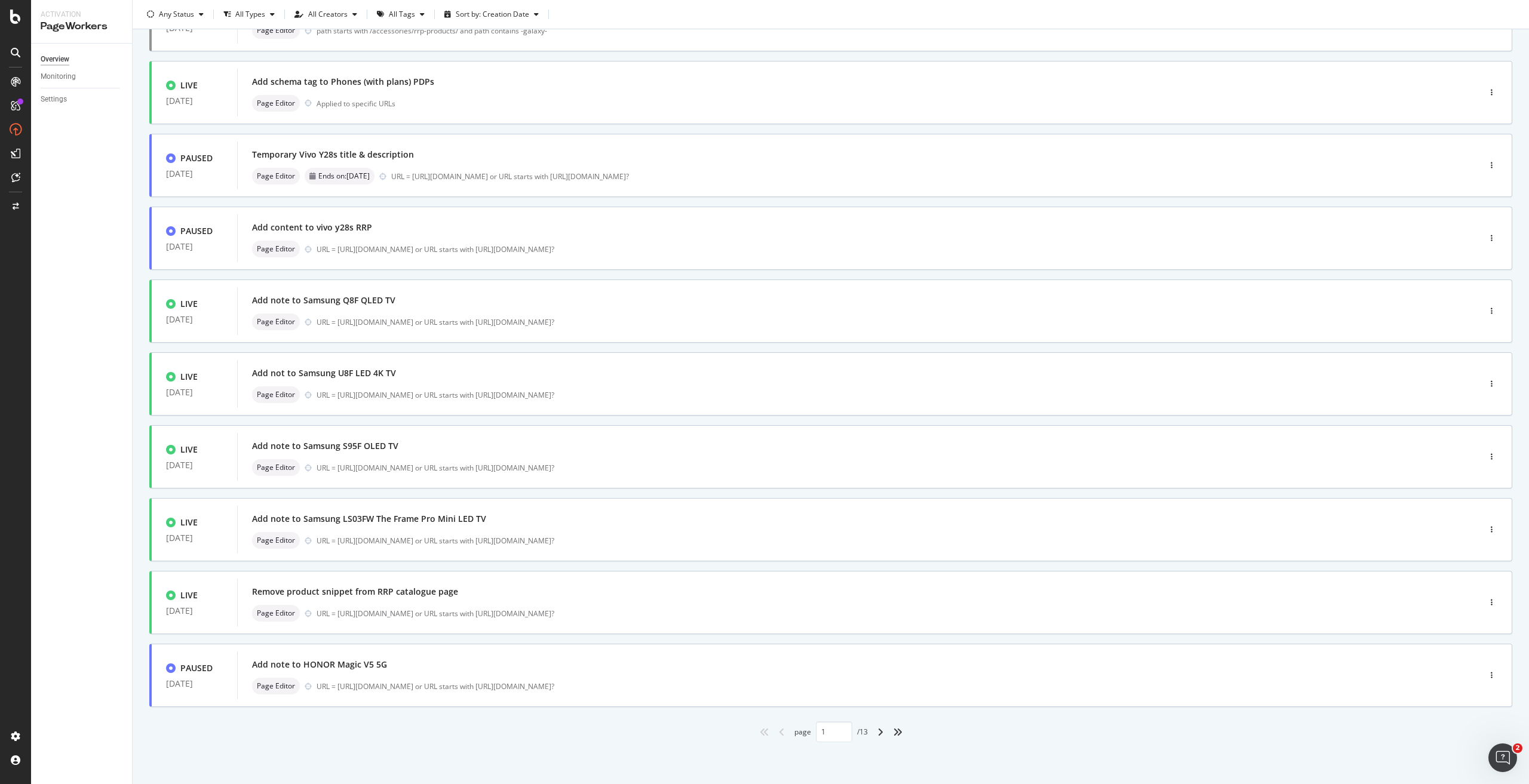
click at [764, 354] on div "angle-right" at bounding box center [880, 732] width 15 height 19
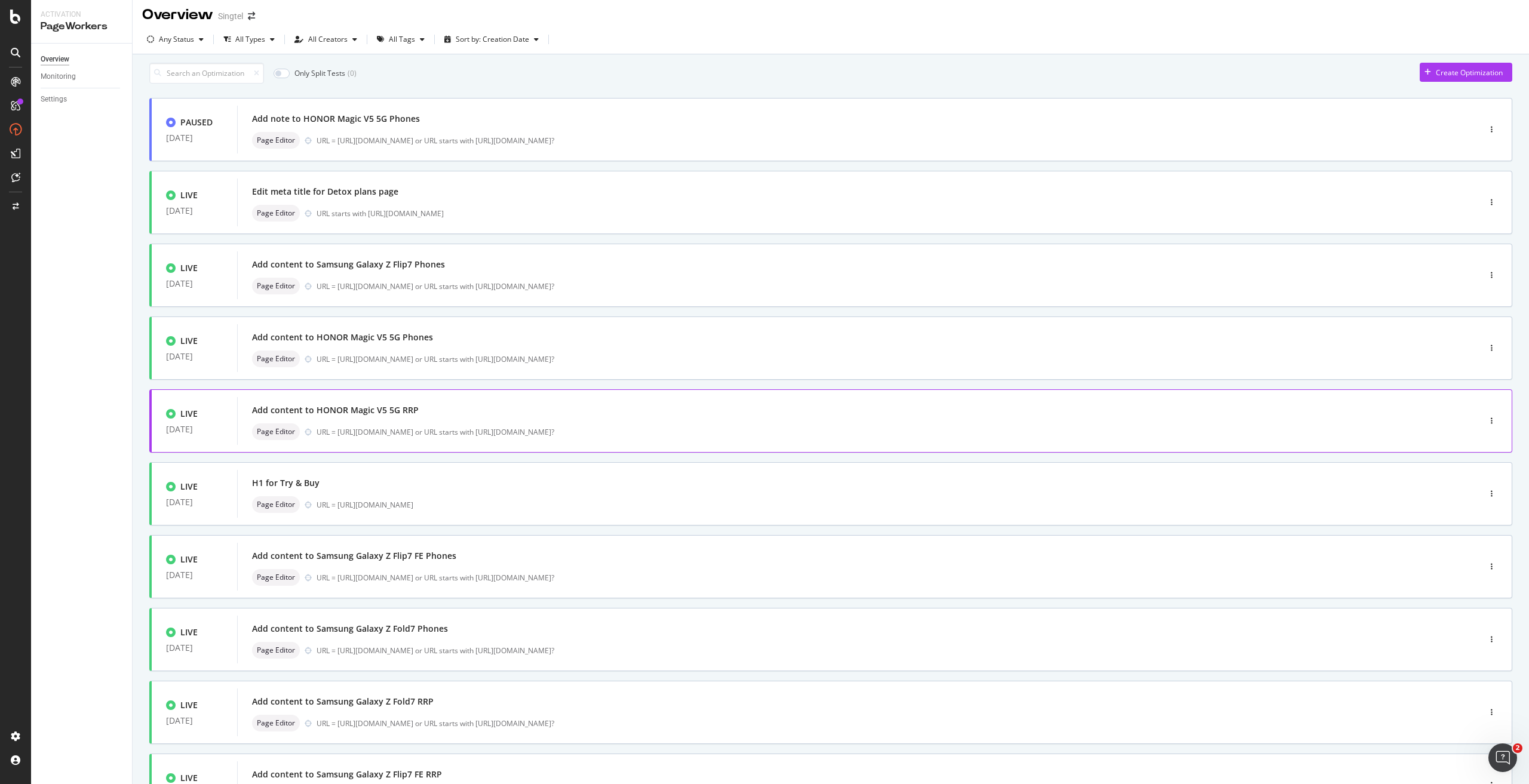
scroll to position [0, 0]
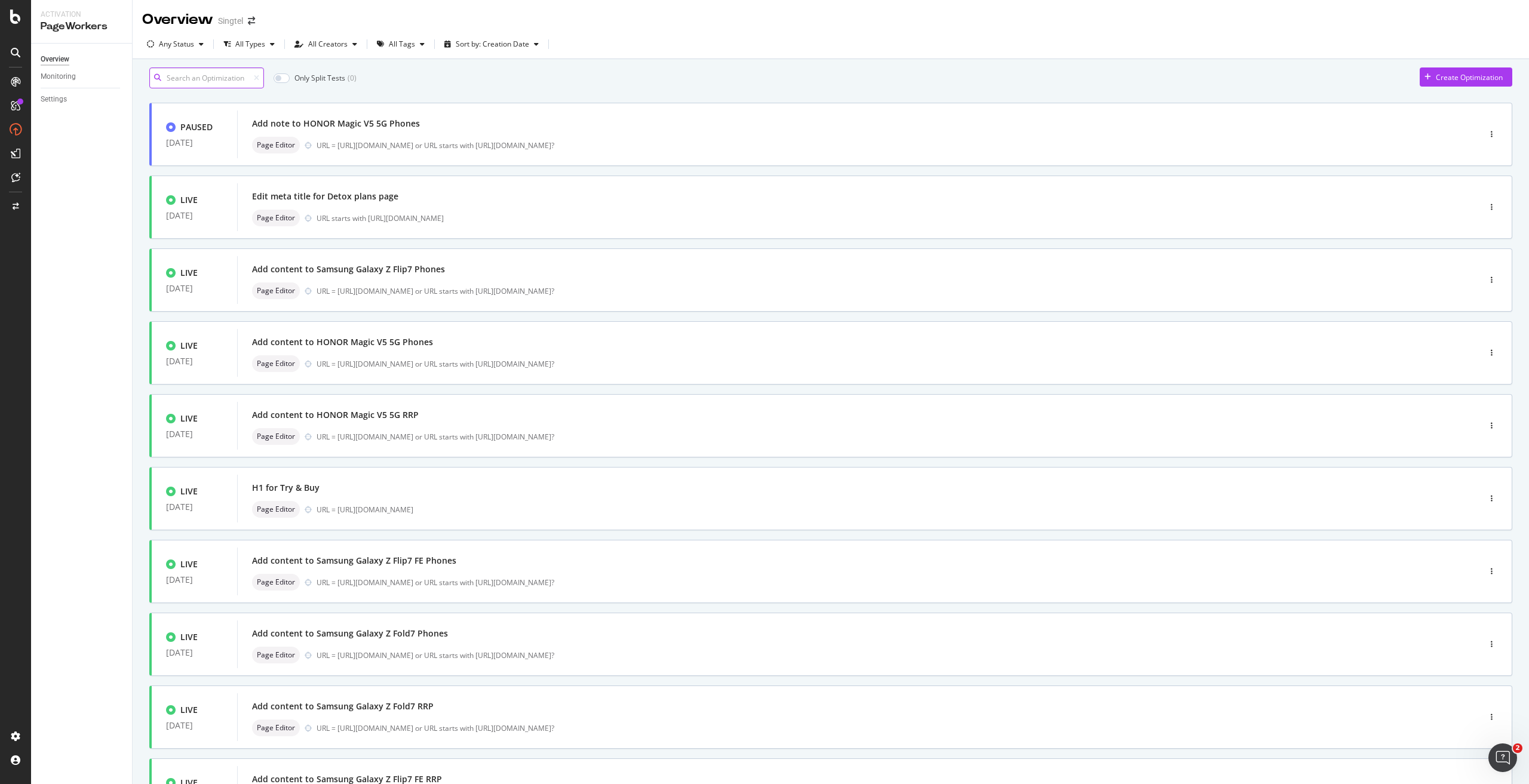
click at [237, 77] on input at bounding box center [206, 77] width 114 height 21
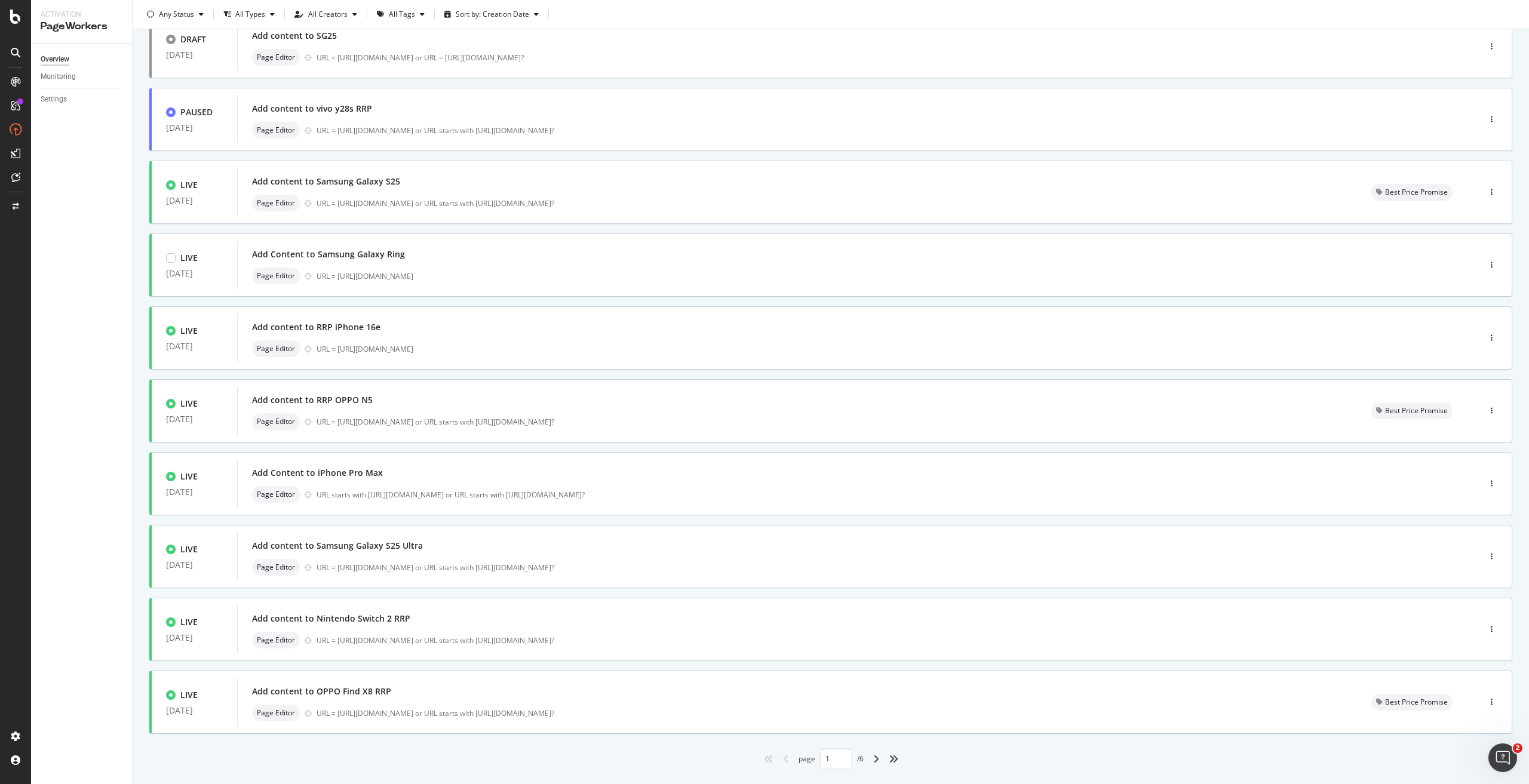
scroll to position [120, 0]
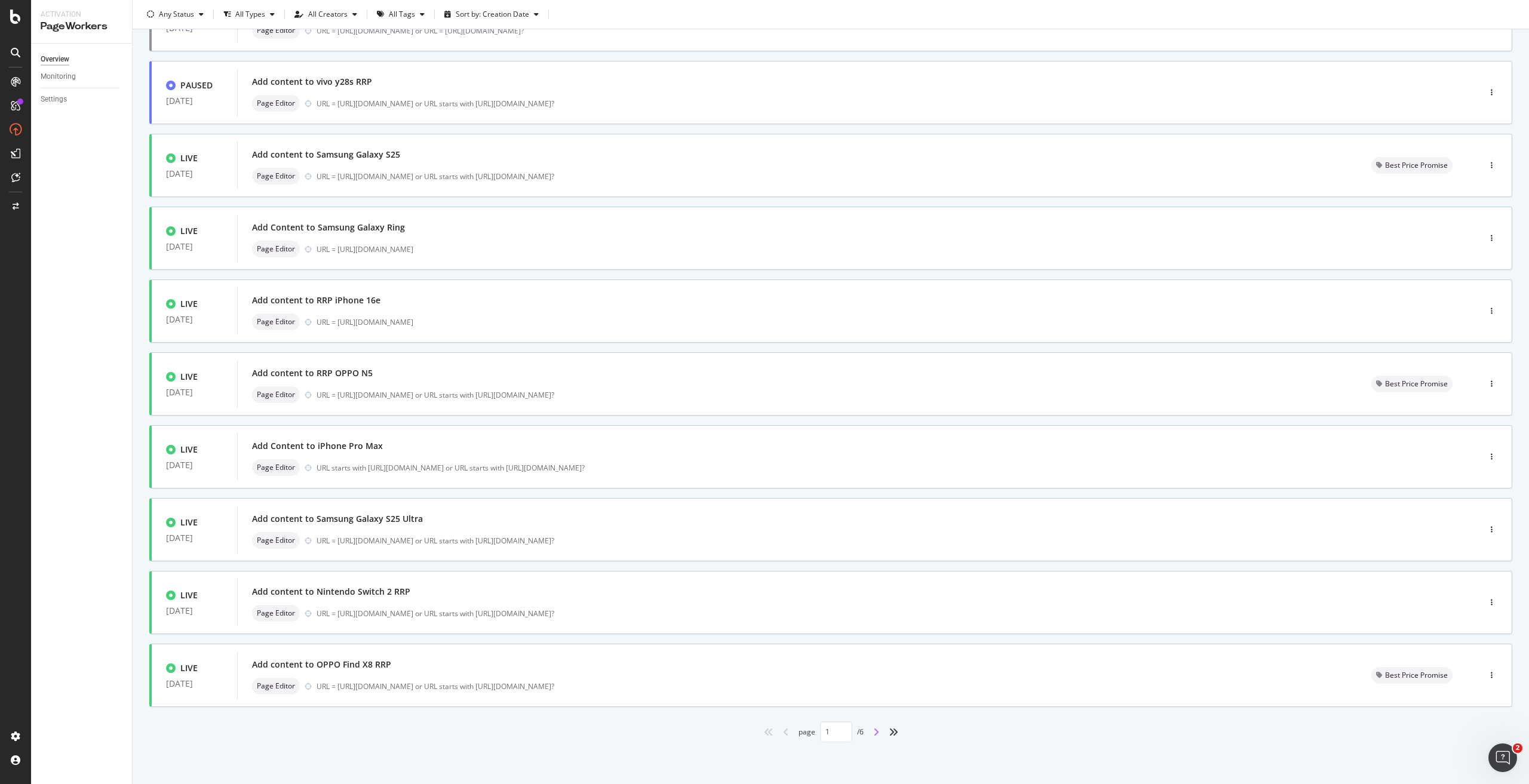
click at [764, 354] on icon "angle-right" at bounding box center [877, 732] width 6 height 9
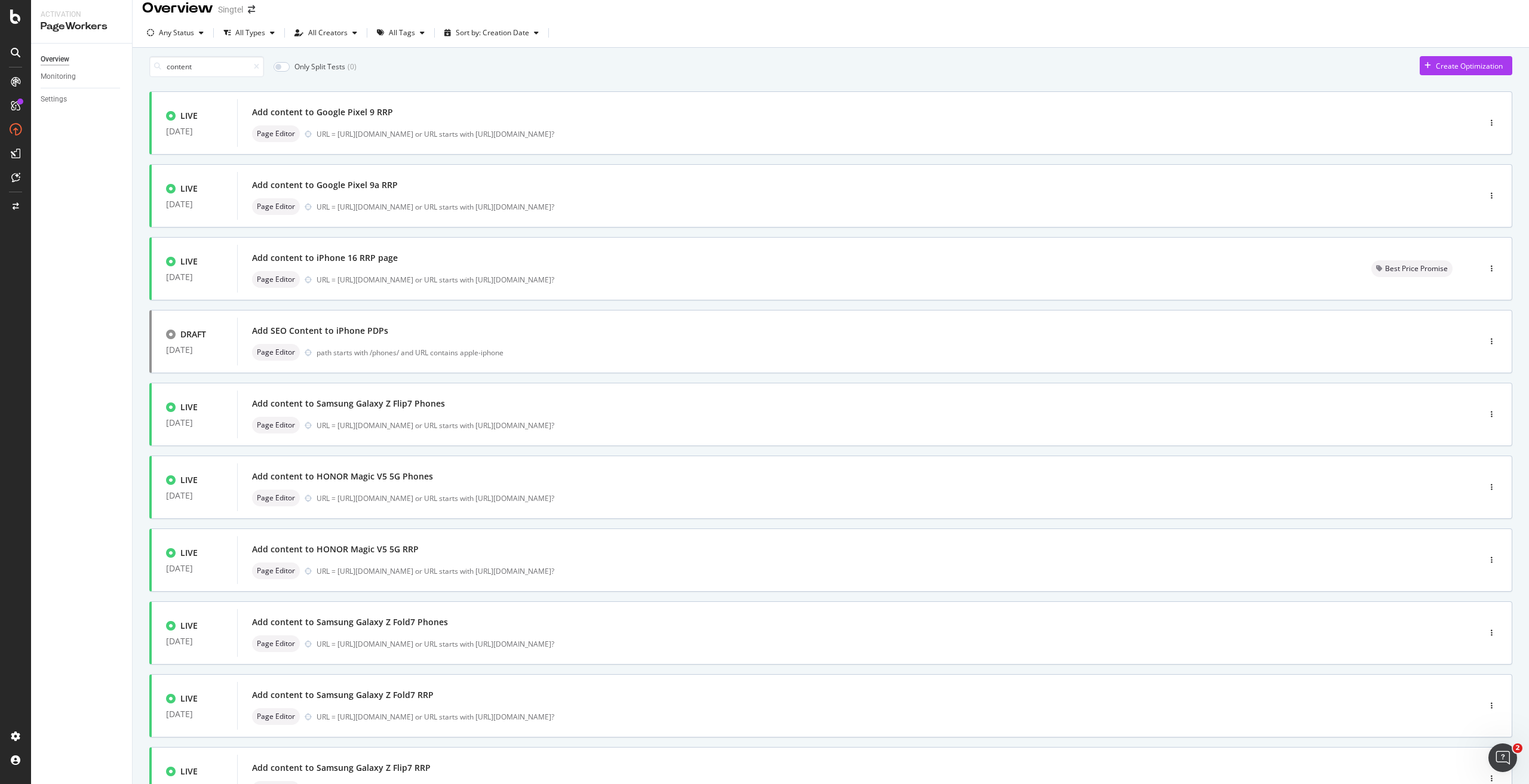
scroll to position [0, 0]
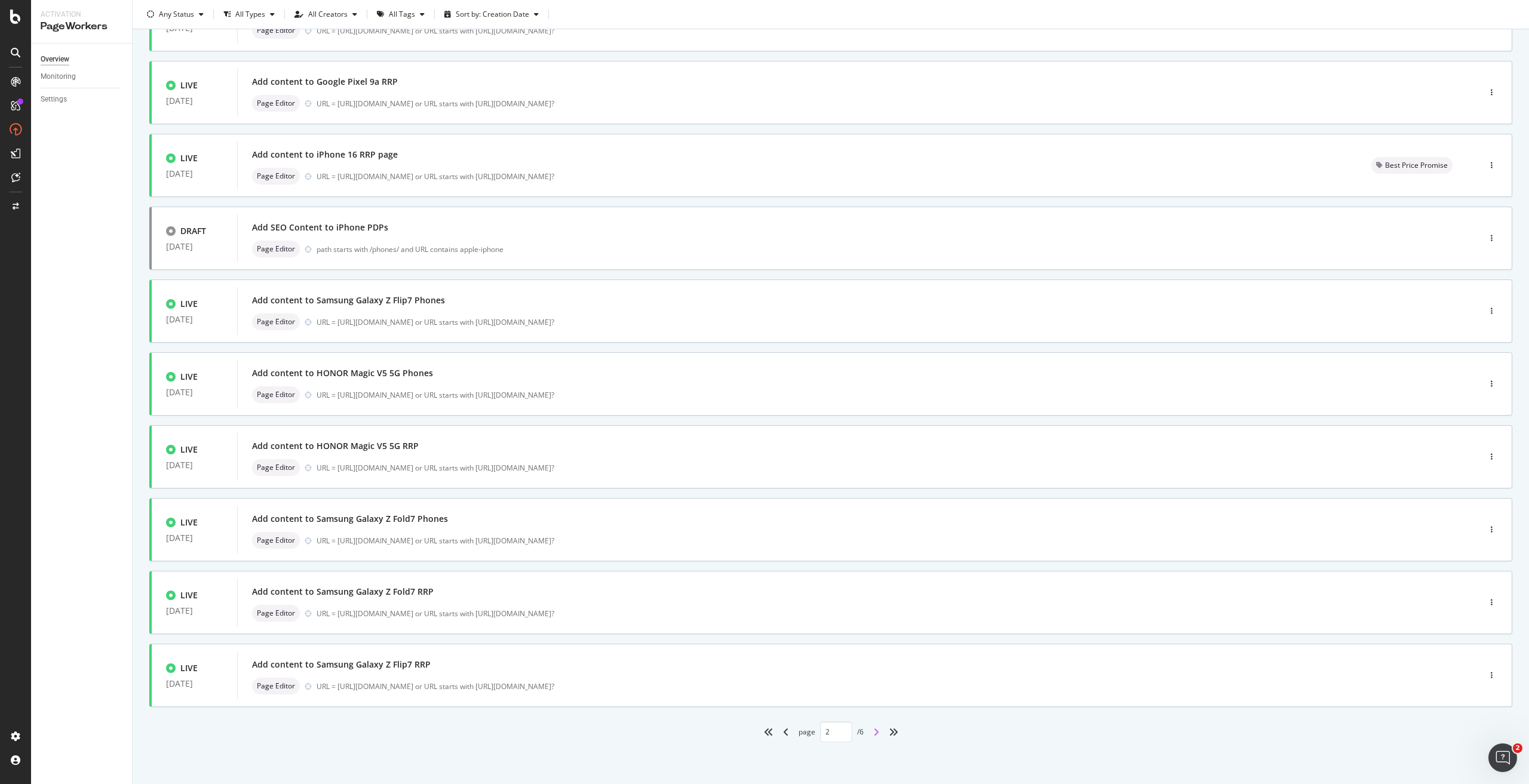
click at [764, 354] on icon "angle-right" at bounding box center [877, 732] width 6 height 9
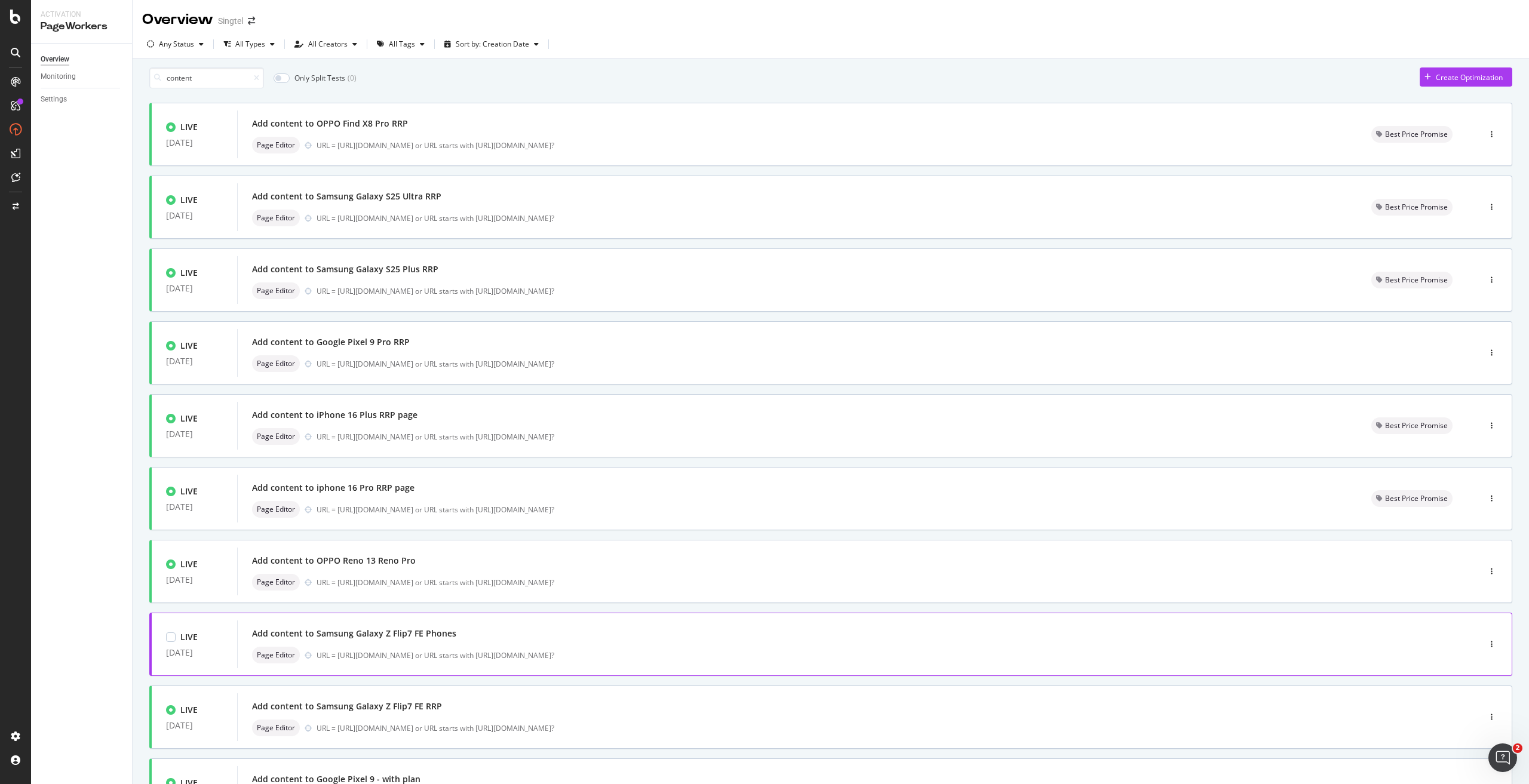
scroll to position [120, 0]
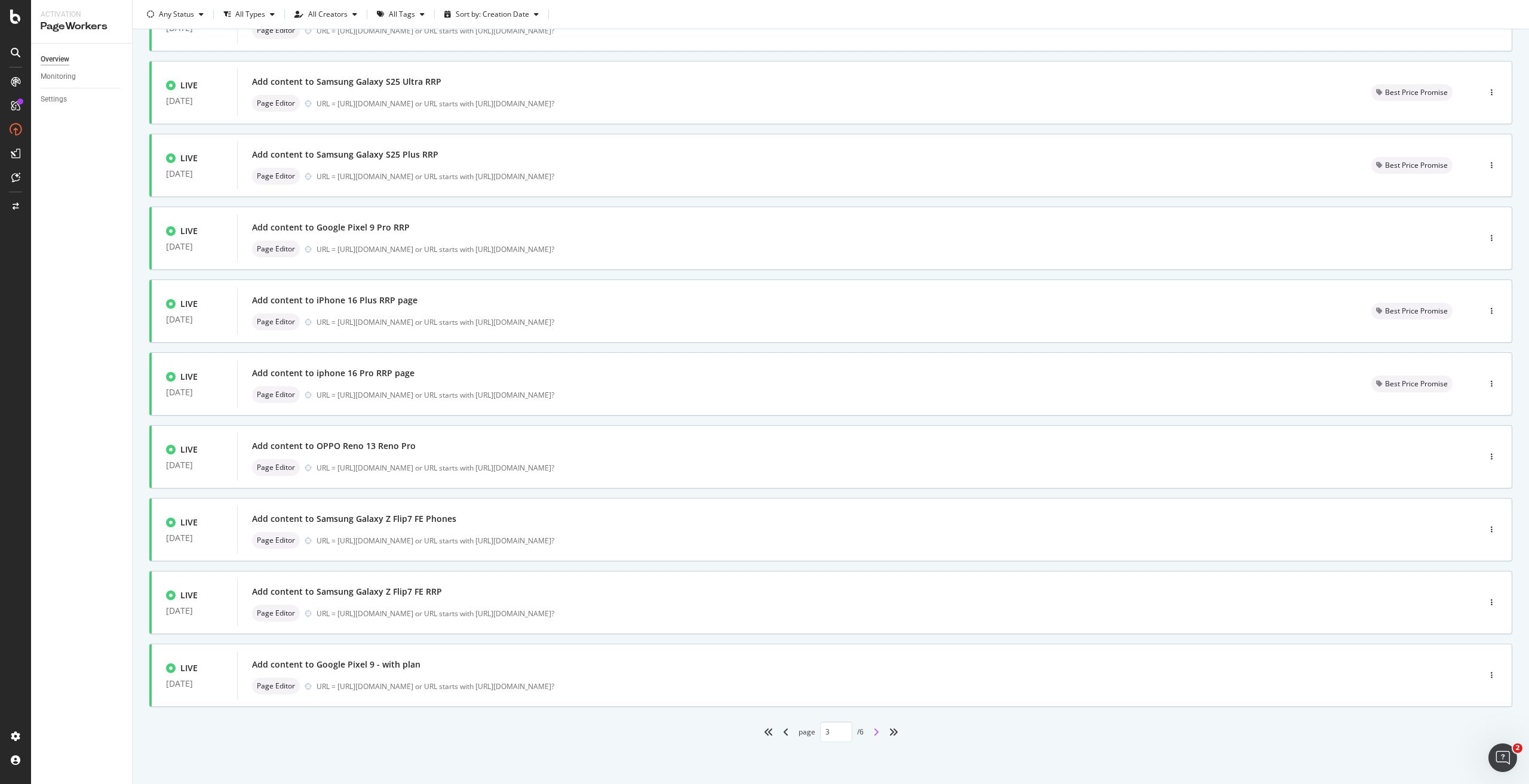
click at [764, 354] on icon "angle-right" at bounding box center [877, 732] width 6 height 9
type input "4"
click at [764, 354] on div "URL = [URL][DOMAIN_NAME] or URL starts with [URL][DOMAIN_NAME]?" at bounding box center [872, 686] width 1112 height 10
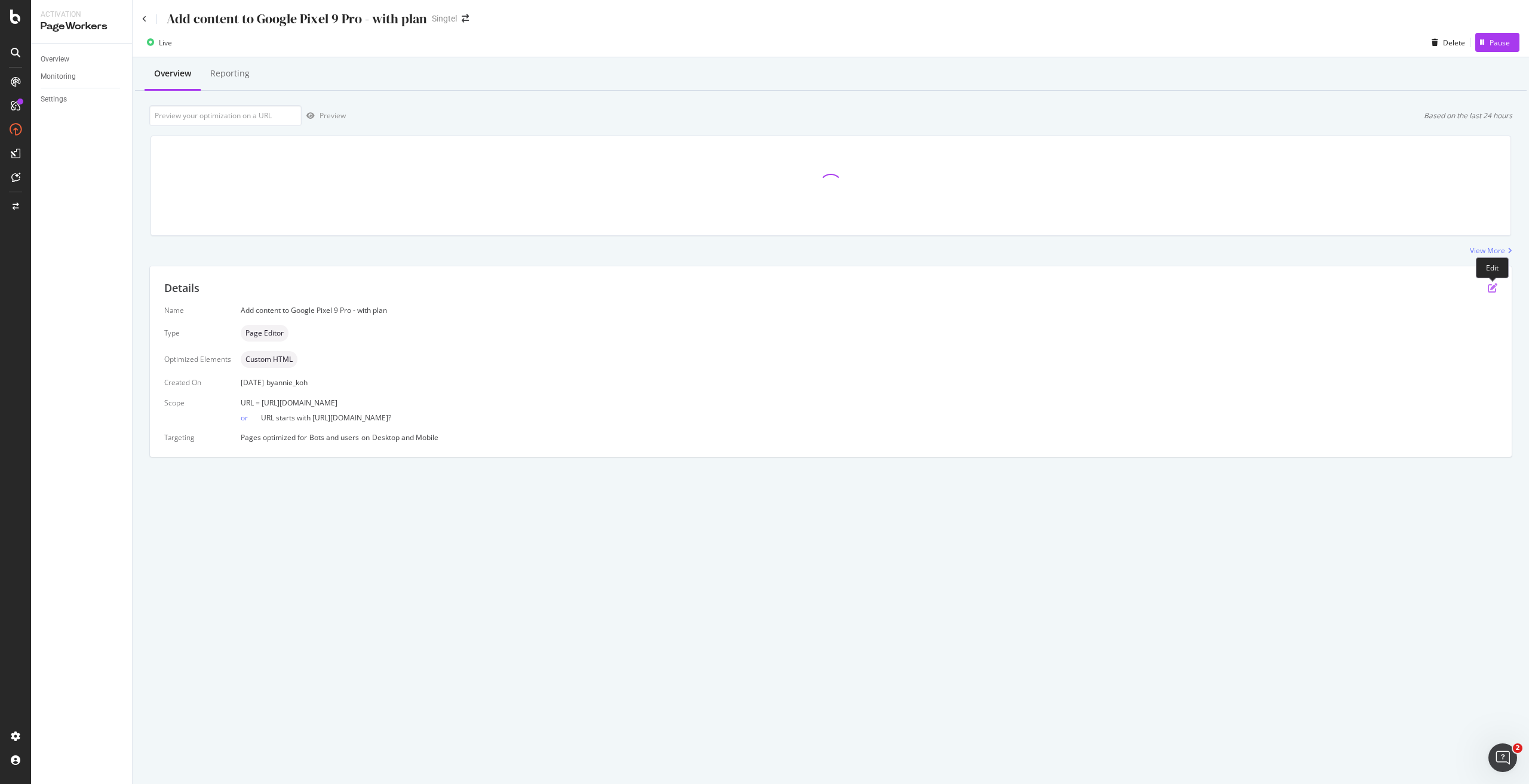
click at [764, 288] on icon "pen-to-square" at bounding box center [1492, 288] width 9 height 9
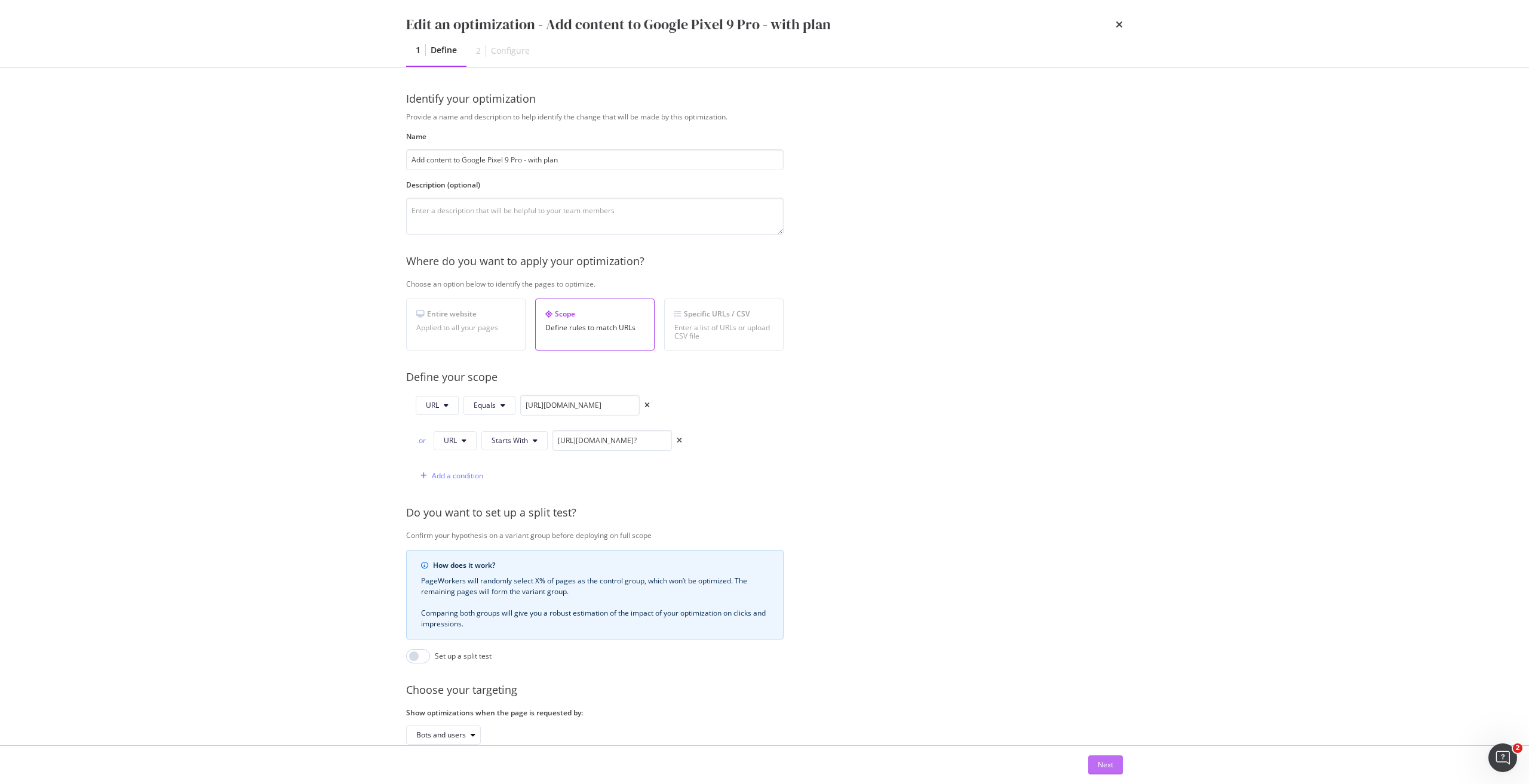
click at [764, 354] on div "Next" at bounding box center [1105, 764] width 15 height 18
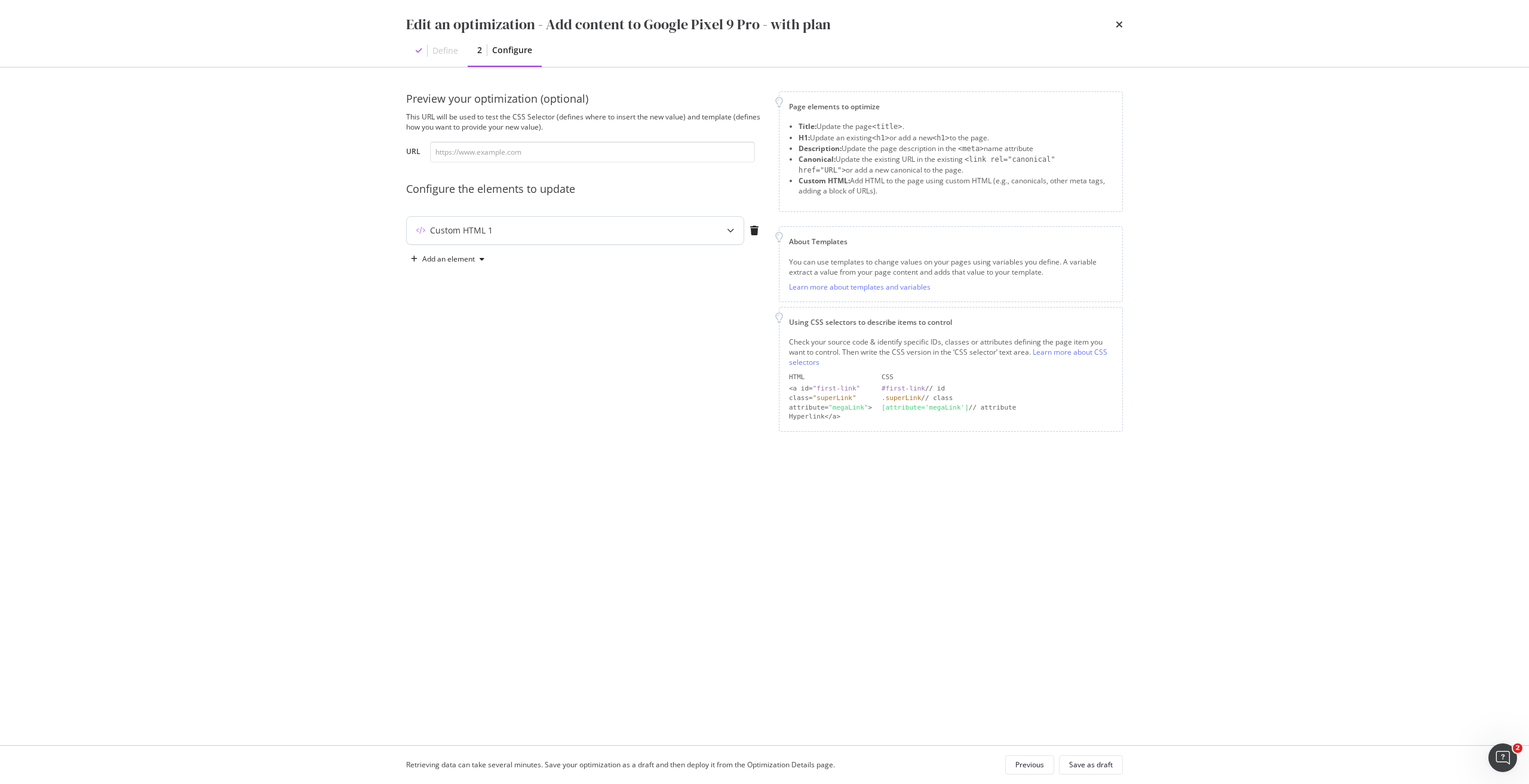
click at [497, 234] on div "Custom HTML 1" at bounding box center [551, 231] width 289 height 12
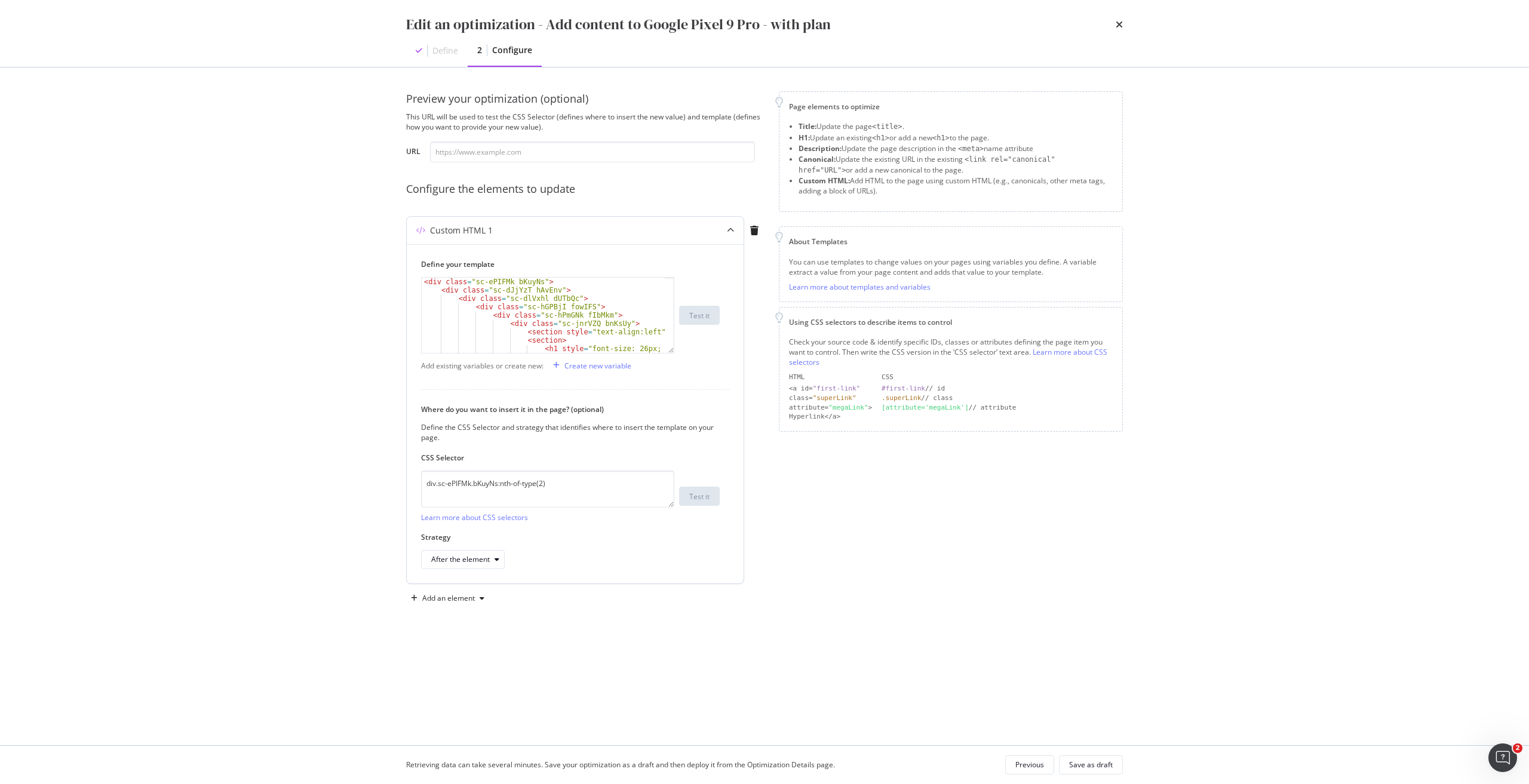
scroll to position [36, 0]
drag, startPoint x: 575, startPoint y: 479, endPoint x: 315, endPoint y: 476, distance: 260.0
click at [315, 354] on div "Edit an optimization - Add content to Google Pixel 9 Pro - with plan Define 2 C…" at bounding box center [764, 392] width 1529 height 784
paste textarea "iEhLsB.jWdwcZ:nth-of-type(1"
type textarea "div.sc-iEhLsB.jWdwcZ:nth-of-type(1)"
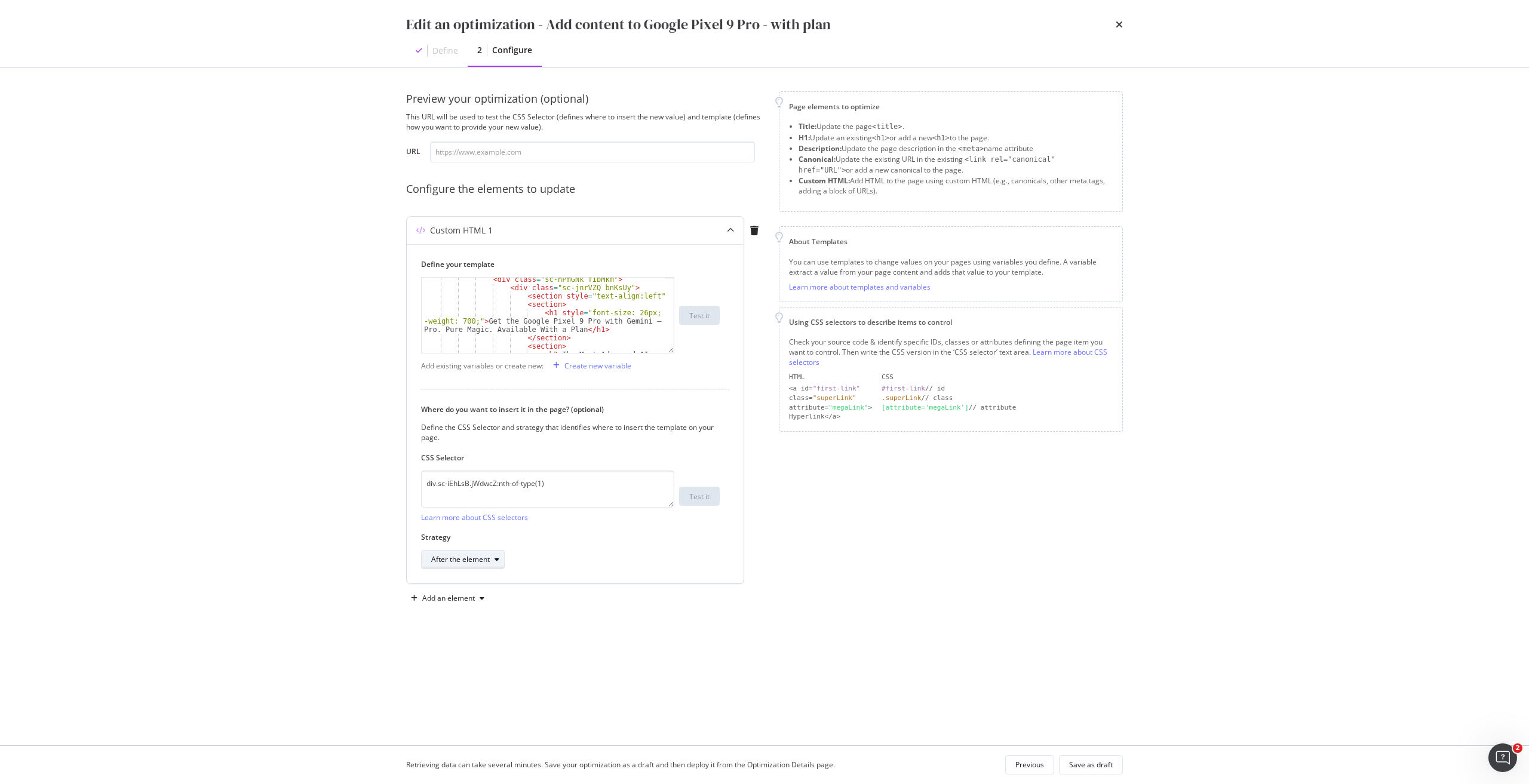
click at [480, 354] on div "After the element" at bounding box center [461, 558] width 58 height 7
click at [505, 354] on div "Inside the element, at the end" at bounding box center [485, 598] width 98 height 10
click at [464, 354] on div "Add an element" at bounding box center [448, 598] width 52 height 7
click at [460, 354] on div "Custom HTML" at bounding box center [461, 700] width 47 height 10
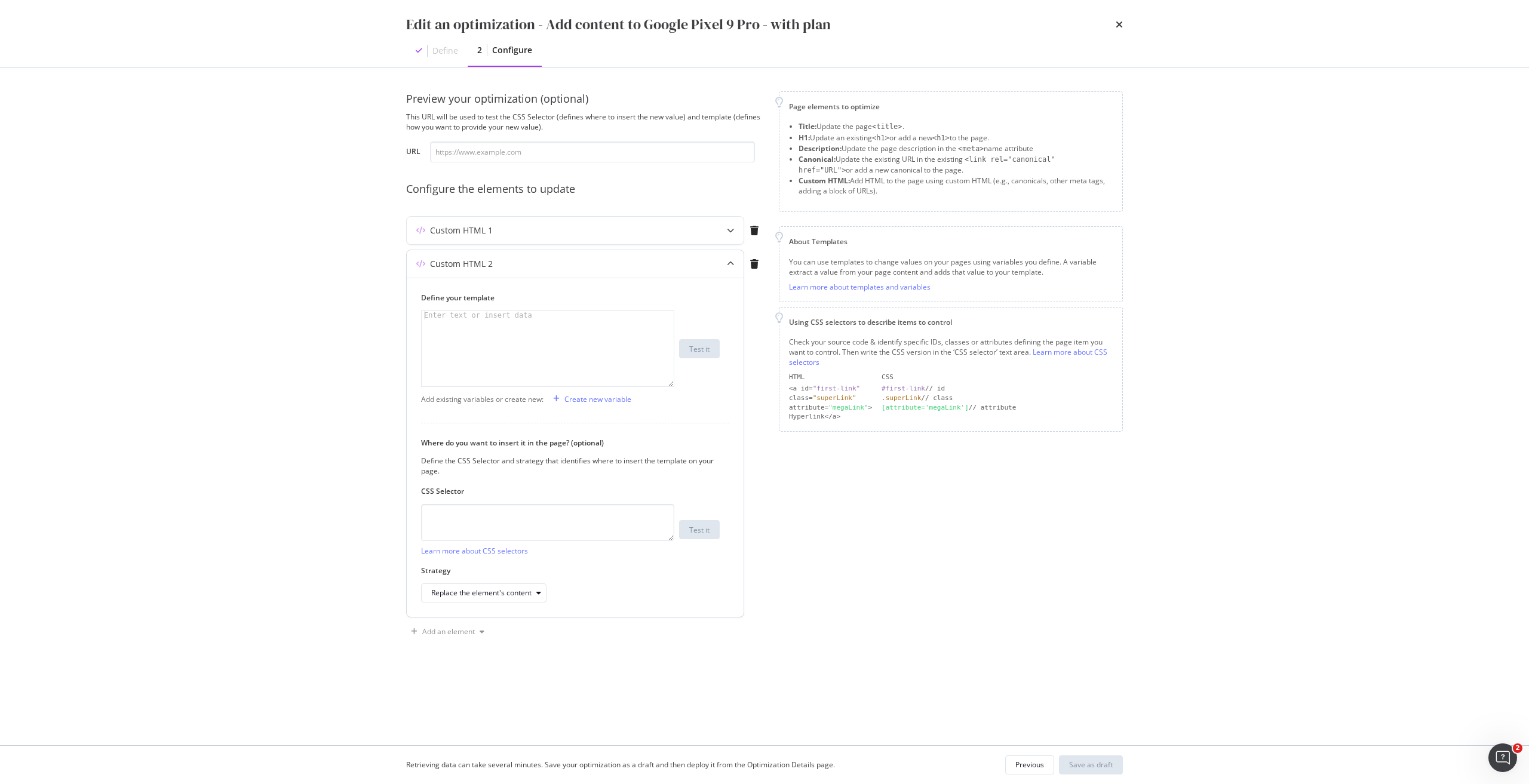
click at [527, 318] on div "modal" at bounding box center [547, 357] width 252 height 92
click at [522, 316] on div "Enter text or insert data" at bounding box center [477, 315] width 113 height 8
paste textarea "<h1 data-testid="phone-name" class="sc-iqseJM fxHNbQ">Google Pixel 9 Pro</h1>"
click at [436, 314] on div "< h1 data-testid = "phone-name" class = "sc-iqseJM fxHNbQ" > Google Pixel 9 Pro…" at bounding box center [547, 365] width 252 height 109
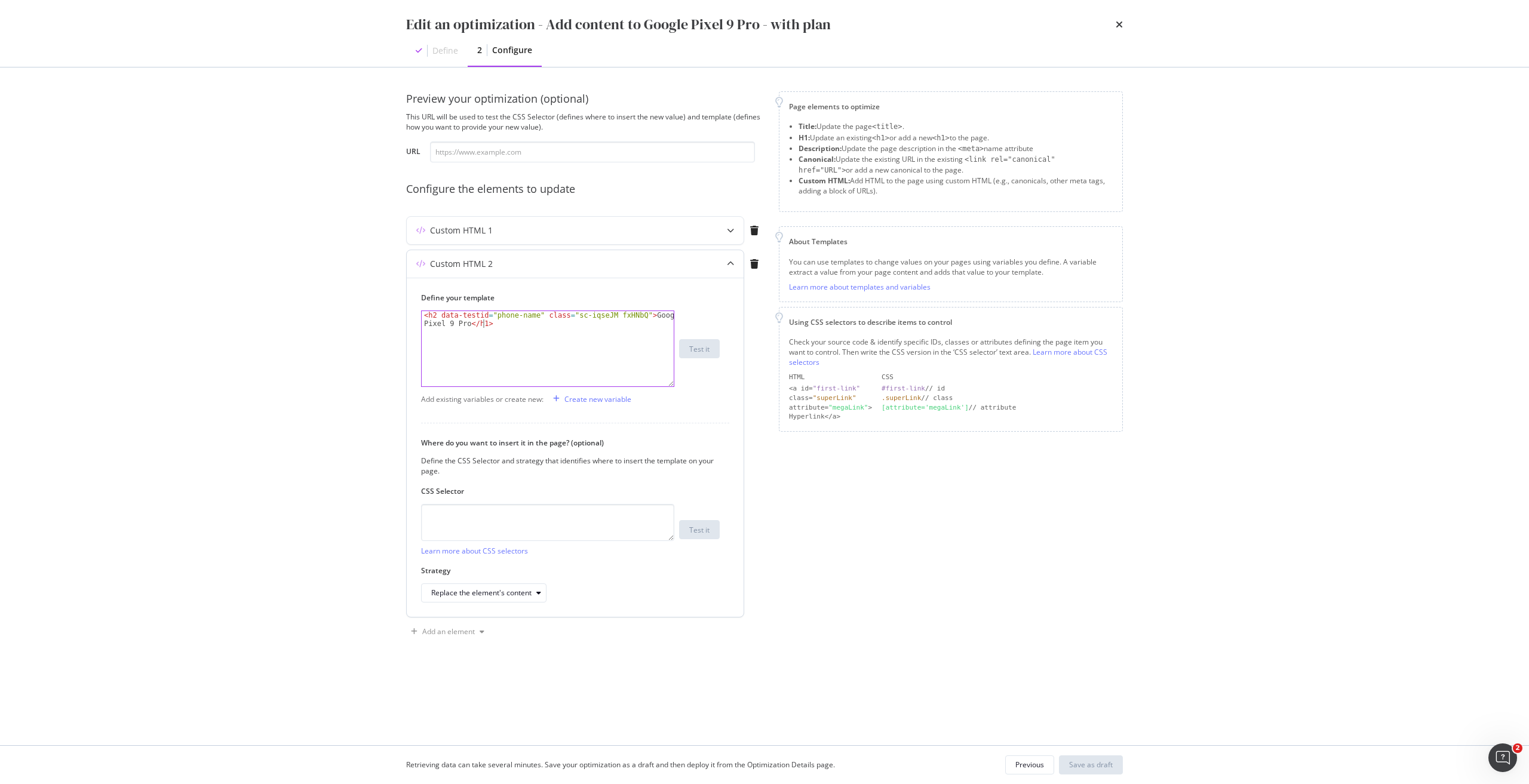
drag, startPoint x: 483, startPoint y: 324, endPoint x: 515, endPoint y: 295, distance: 43.2
click at [486, 324] on div "< h2 data-testid = "phone-name" class = "sc-iqseJM fxHNbQ" > Google Pixel 9 Pro…" at bounding box center [547, 365] width 252 height 109
type textarea "<h2 data-testid="phone-name" class="sc-iqseJM fxHNbQ">Google Pixel 9 Pro</h2>"
click at [480, 354] on textarea "modal" at bounding box center [548, 522] width 253 height 37
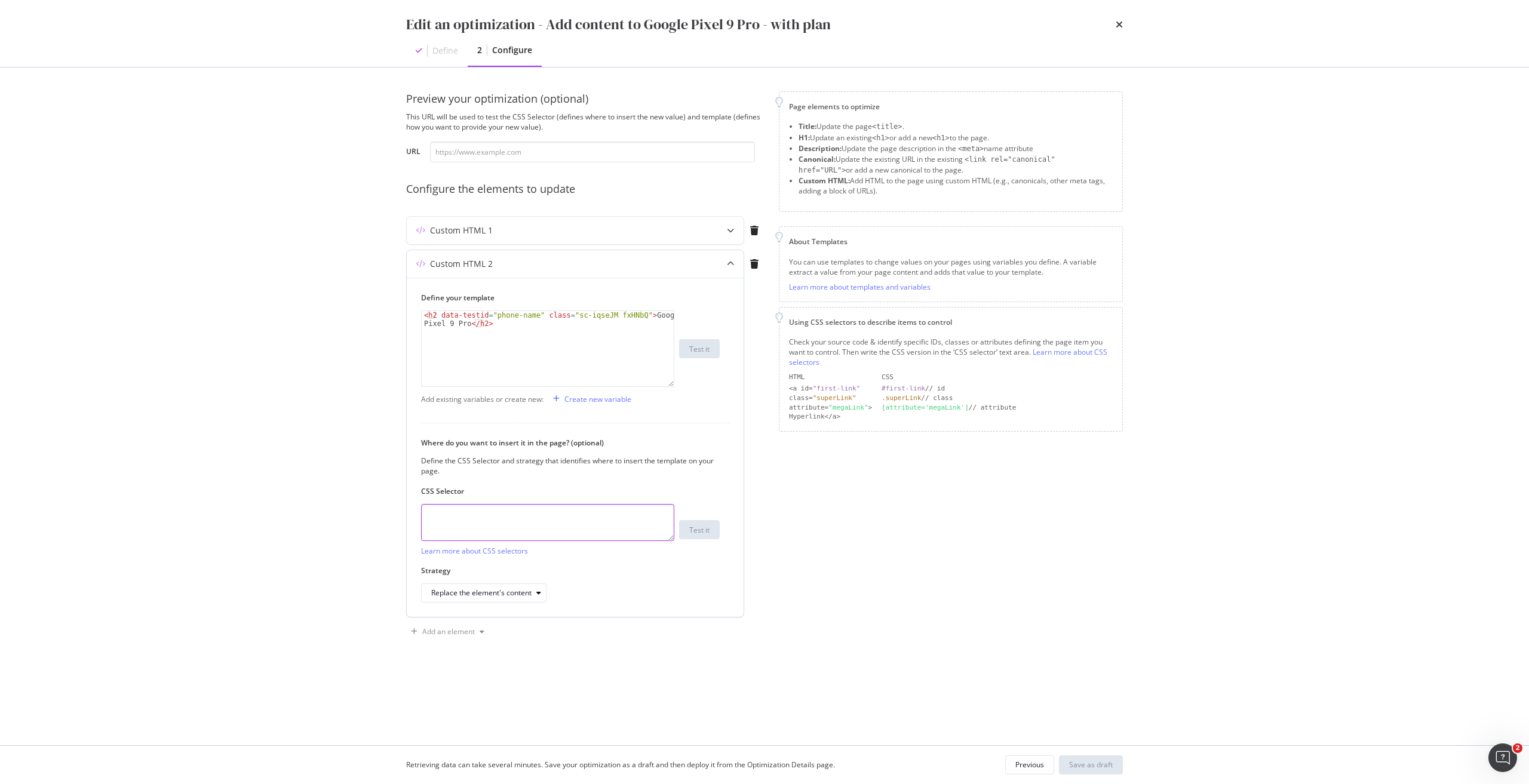
click at [483, 354] on textarea "modal" at bounding box center [548, 522] width 253 height 37
paste textarea "h1.sc-iqseJM.fxHNbQ"
type textarea "h1.sc-iqseJM.fxHNbQ"
click at [506, 354] on div "Replace the element's content" at bounding box center [481, 592] width 101 height 7
click at [510, 354] on div "Inside the element, at the end" at bounding box center [485, 632] width 98 height 10
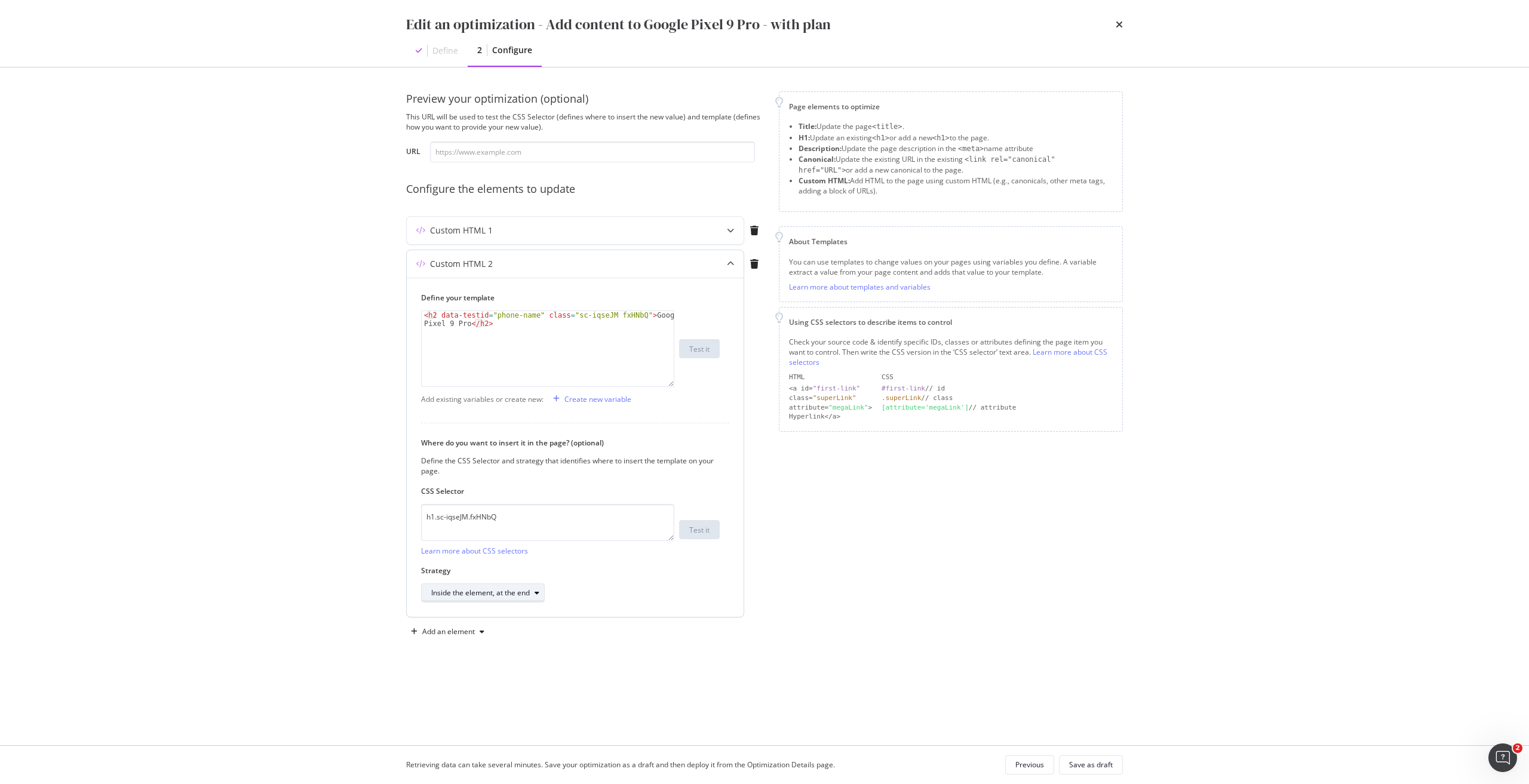
click at [527, 354] on div "Inside the element, at the end" at bounding box center [480, 592] width 98 height 7
click at [500, 354] on div "Replace the element entirely" at bounding box center [496, 711] width 138 height 15
click at [682, 232] on div "Custom HTML 1" at bounding box center [551, 231] width 289 height 12
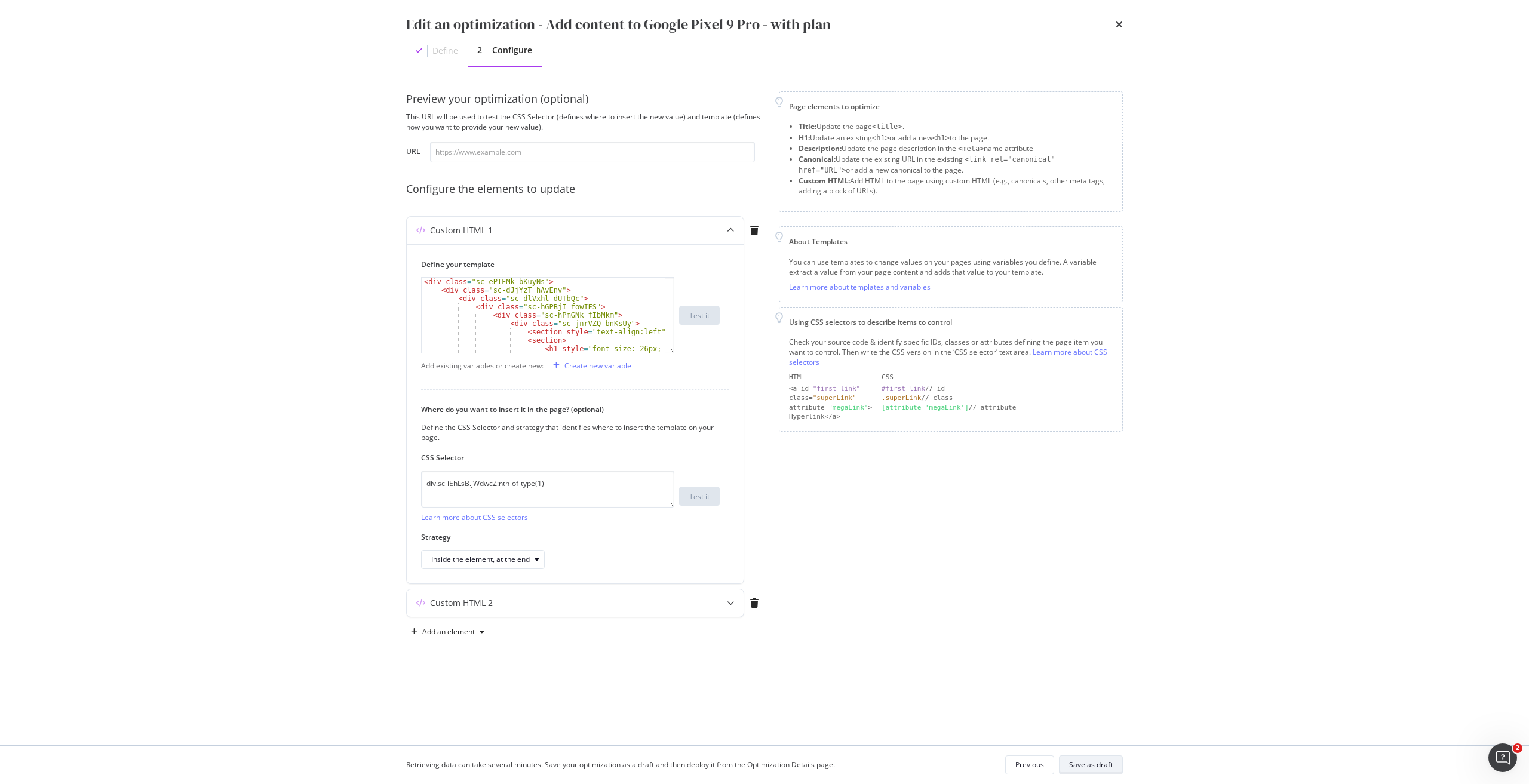
click at [764, 354] on div "Save as draft" at bounding box center [1091, 764] width 44 height 10
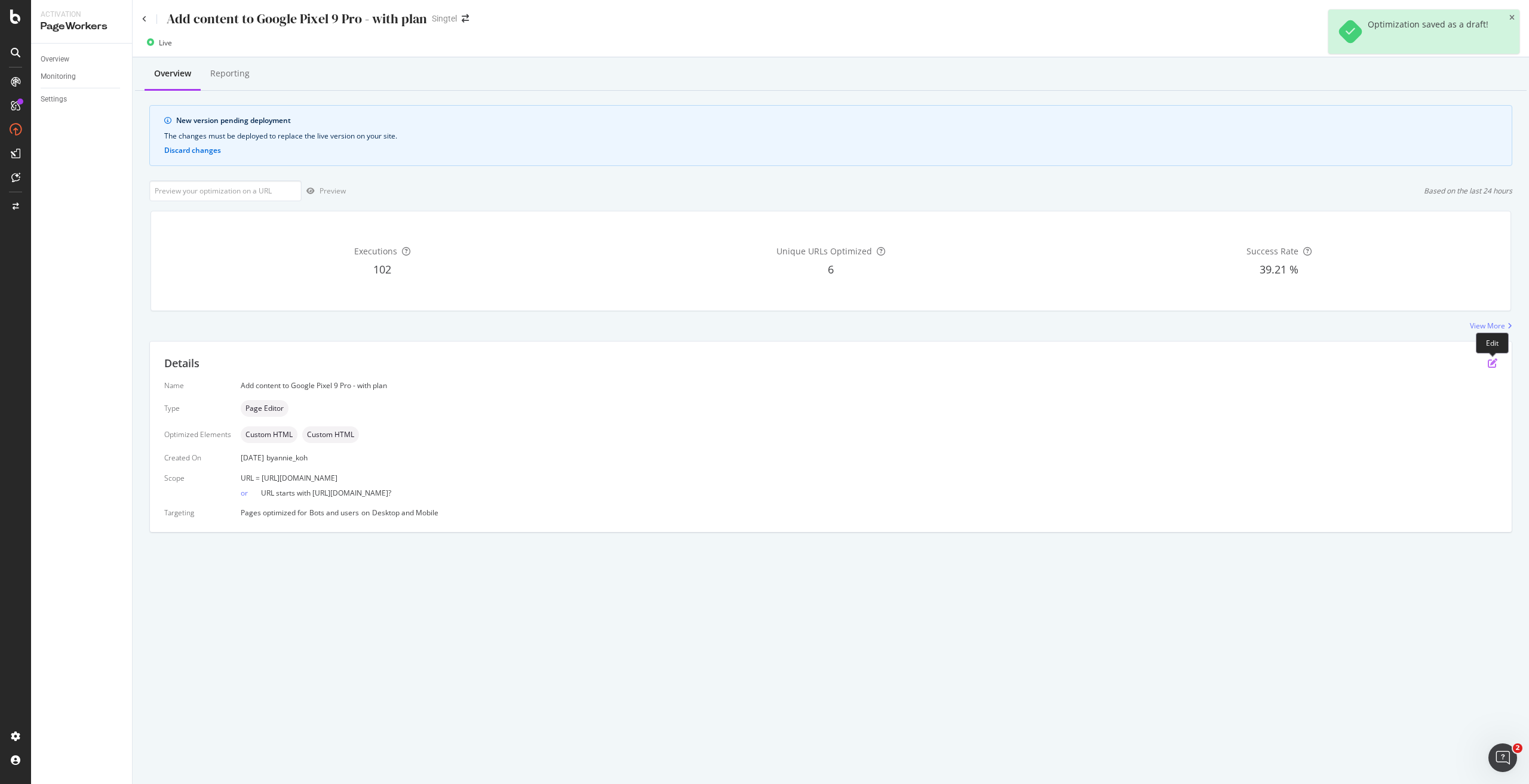
click at [764, 354] on icon "pen-to-square" at bounding box center [1492, 363] width 9 height 9
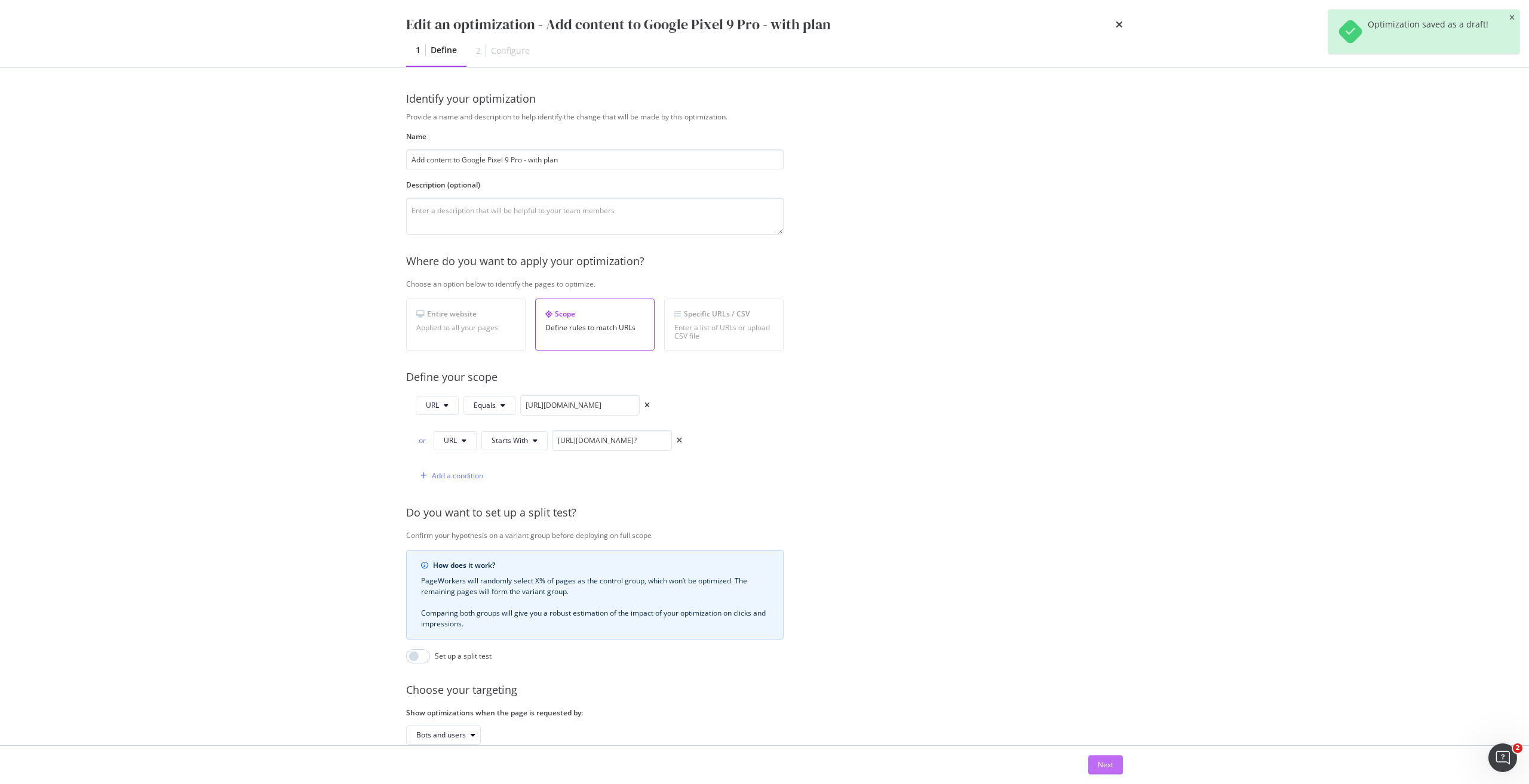
click at [764, 354] on div "Next" at bounding box center [1105, 764] width 15 height 10
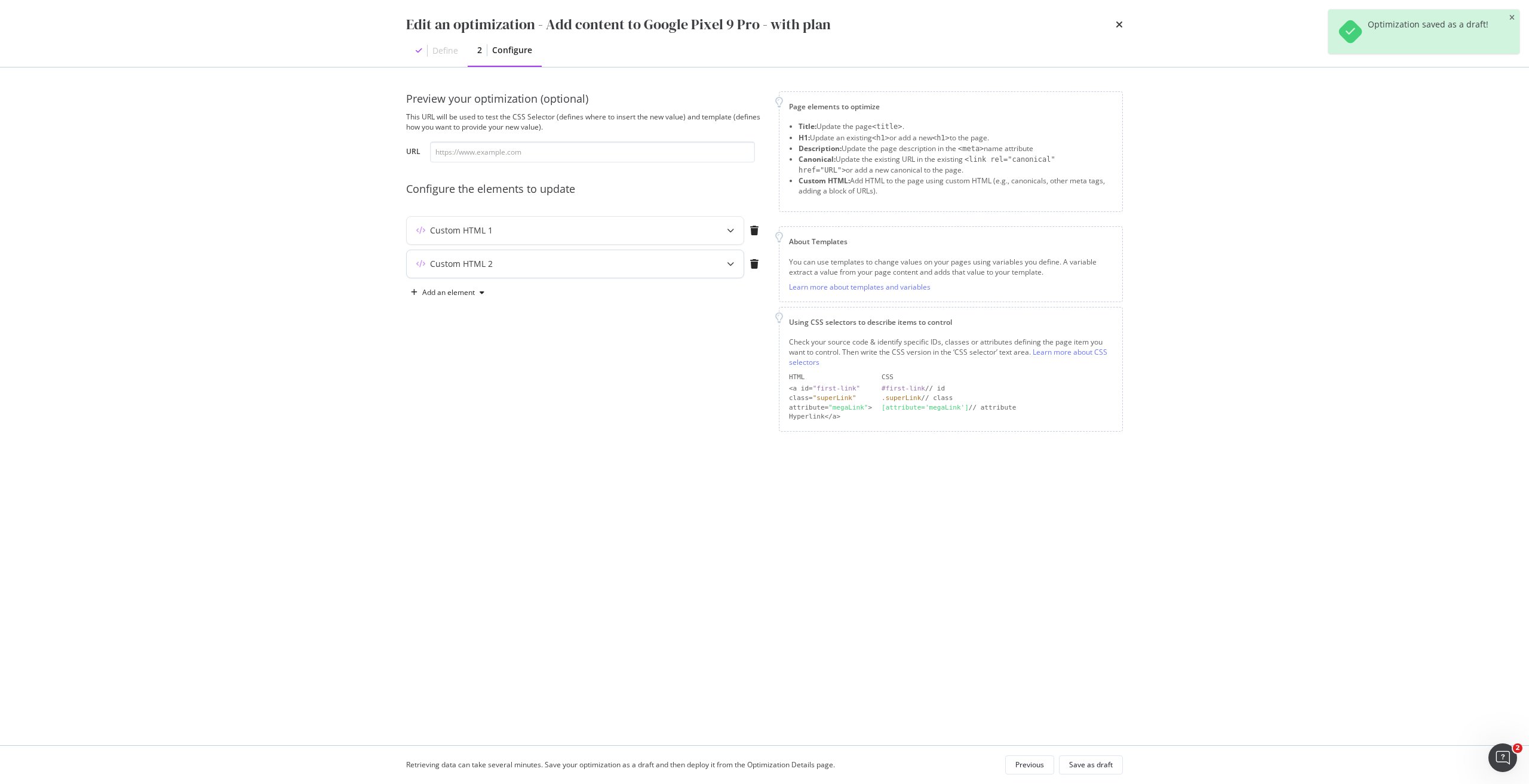
click at [469, 252] on div "Custom HTML 2" at bounding box center [575, 264] width 337 height 28
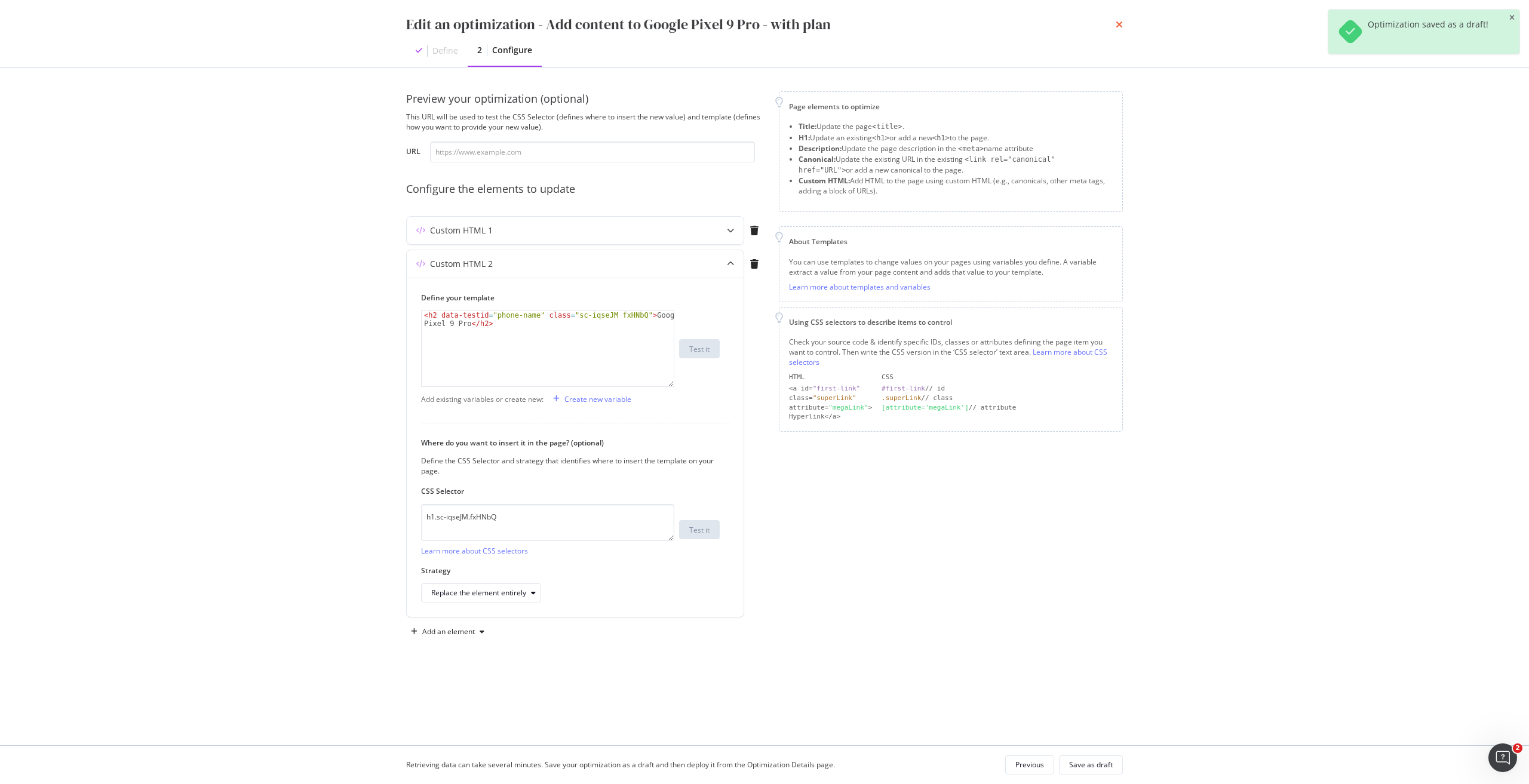
click at [764, 21] on icon "times" at bounding box center [1119, 25] width 7 height 9
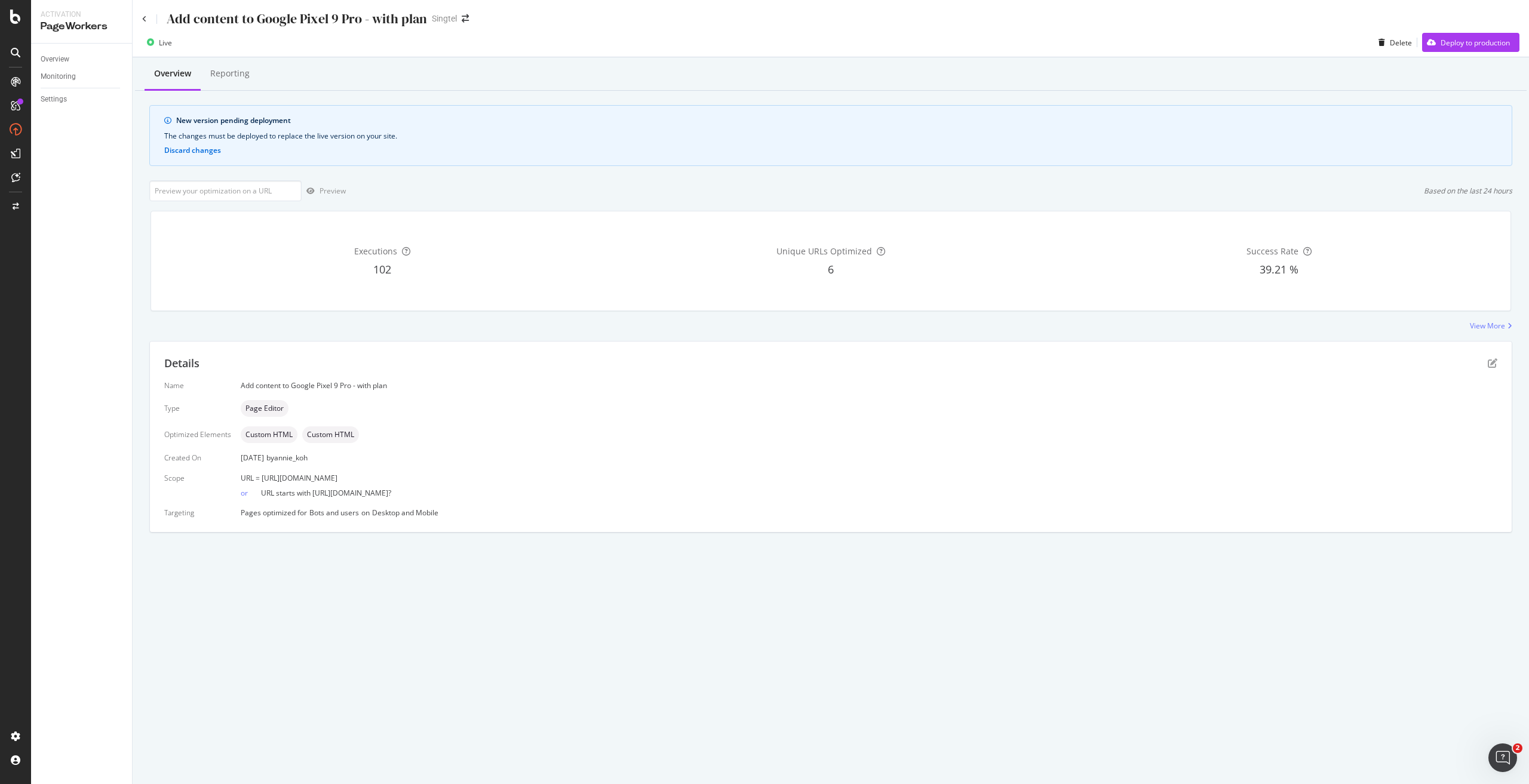
drag, startPoint x: 433, startPoint y: 476, endPoint x: 263, endPoint y: 469, distance: 170.1
click at [263, 354] on div "Name Add content to Google Pixel 9 Pro - with plan Type Page Editor Optimized E…" at bounding box center [831, 449] width 1333 height 137
copy span "ttps://[DOMAIN_NAME][URL]"
click at [217, 182] on input "url" at bounding box center [226, 190] width 152 height 21
paste input "ttps://[DOMAIN_NAME][URL]"
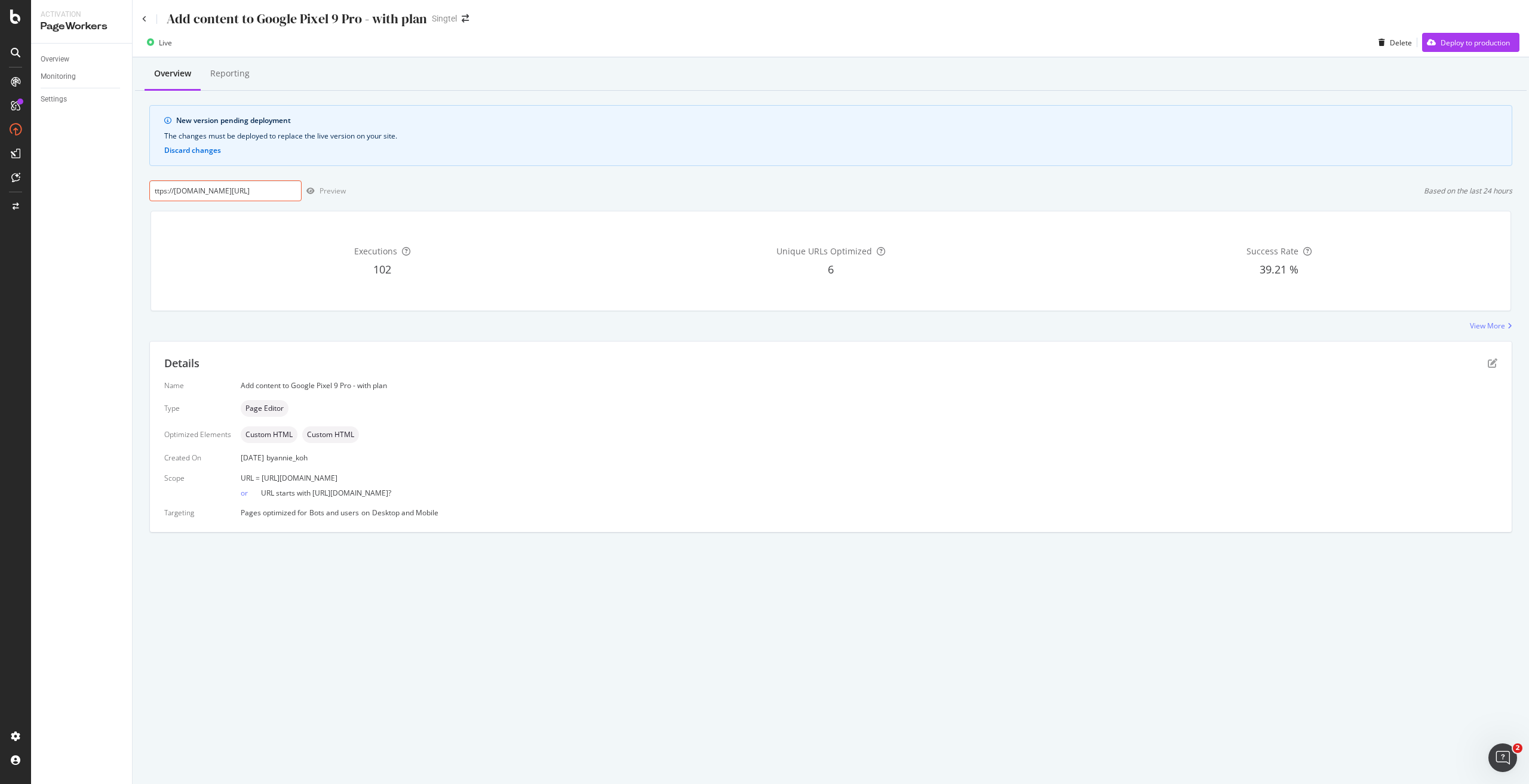
click at [246, 193] on input "ttps://[DOMAIN_NAME][URL]" at bounding box center [226, 190] width 152 height 21
click at [154, 193] on input "ttps://[DOMAIN_NAME][URL]" at bounding box center [226, 190] width 152 height 21
type input "[URL][DOMAIN_NAME]"
click at [315, 194] on div "button" at bounding box center [310, 190] width 18 height 7
click at [342, 193] on div "Preview" at bounding box center [332, 190] width 26 height 10
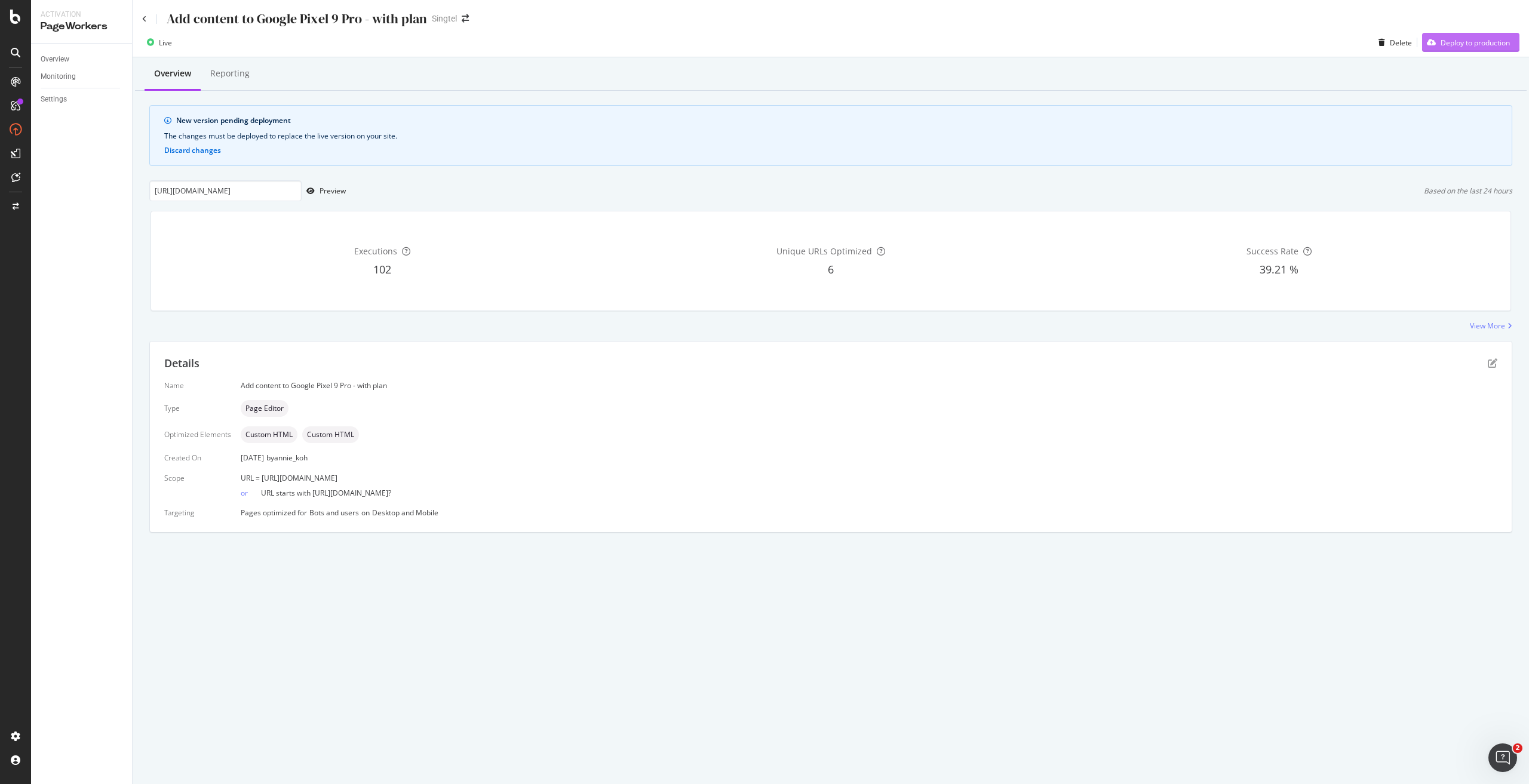
click at [764, 40] on div "Deploy to production" at bounding box center [1475, 42] width 69 height 10
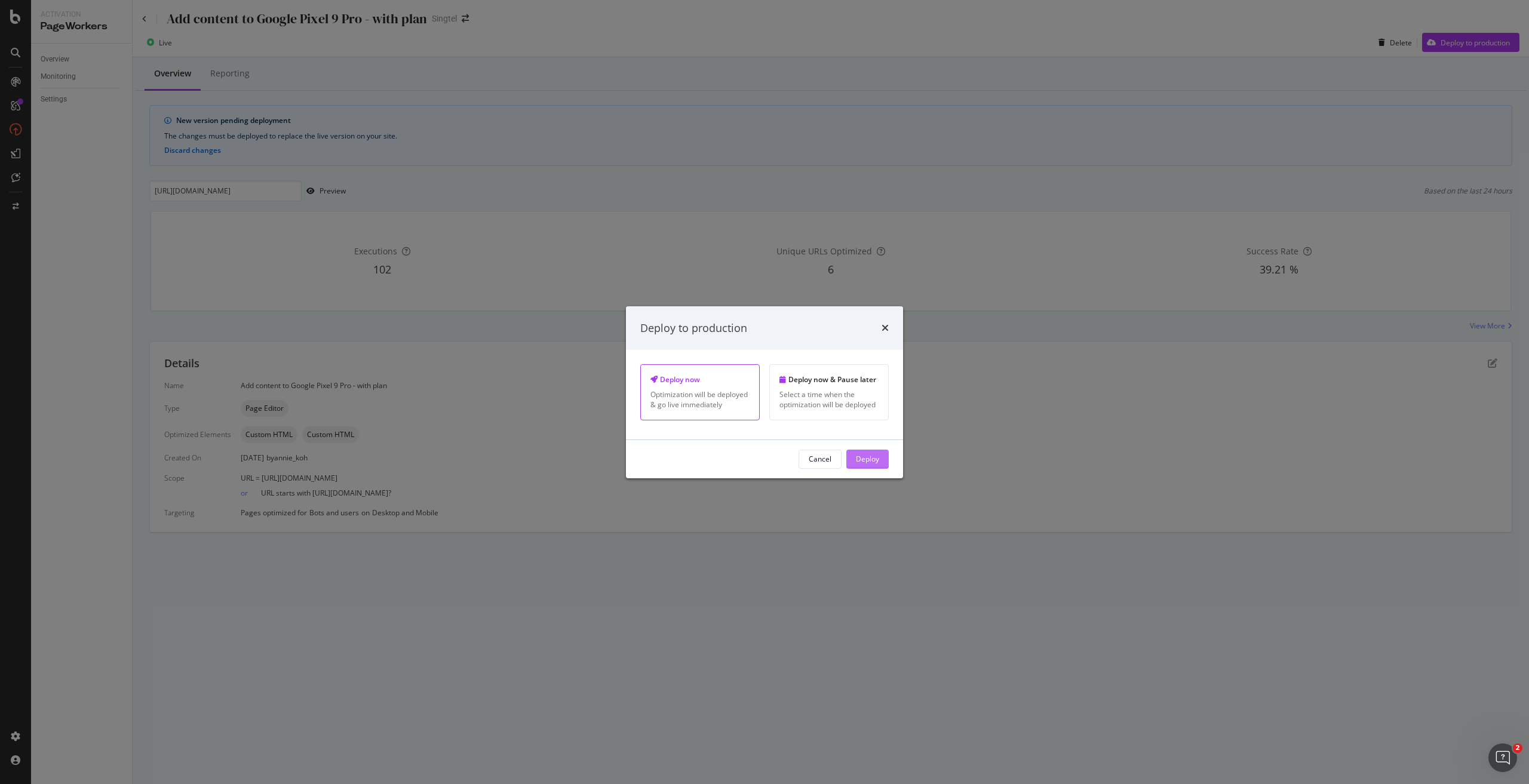
click at [764, 354] on div "Deploy" at bounding box center [867, 458] width 23 height 10
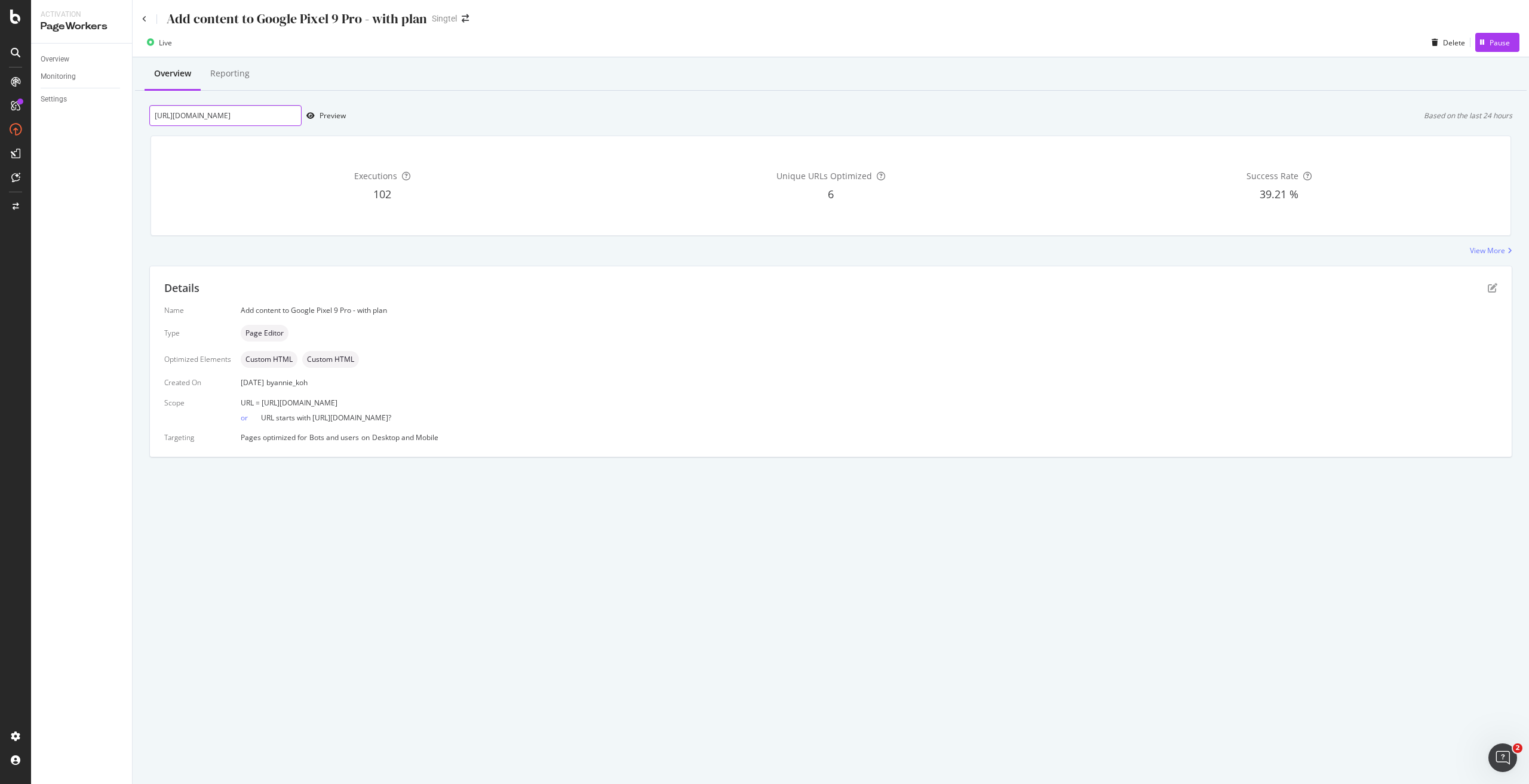
click at [247, 114] on input "[URL][DOMAIN_NAME]" at bounding box center [226, 115] width 152 height 21
click at [145, 18] on icon at bounding box center [144, 18] width 5 height 7
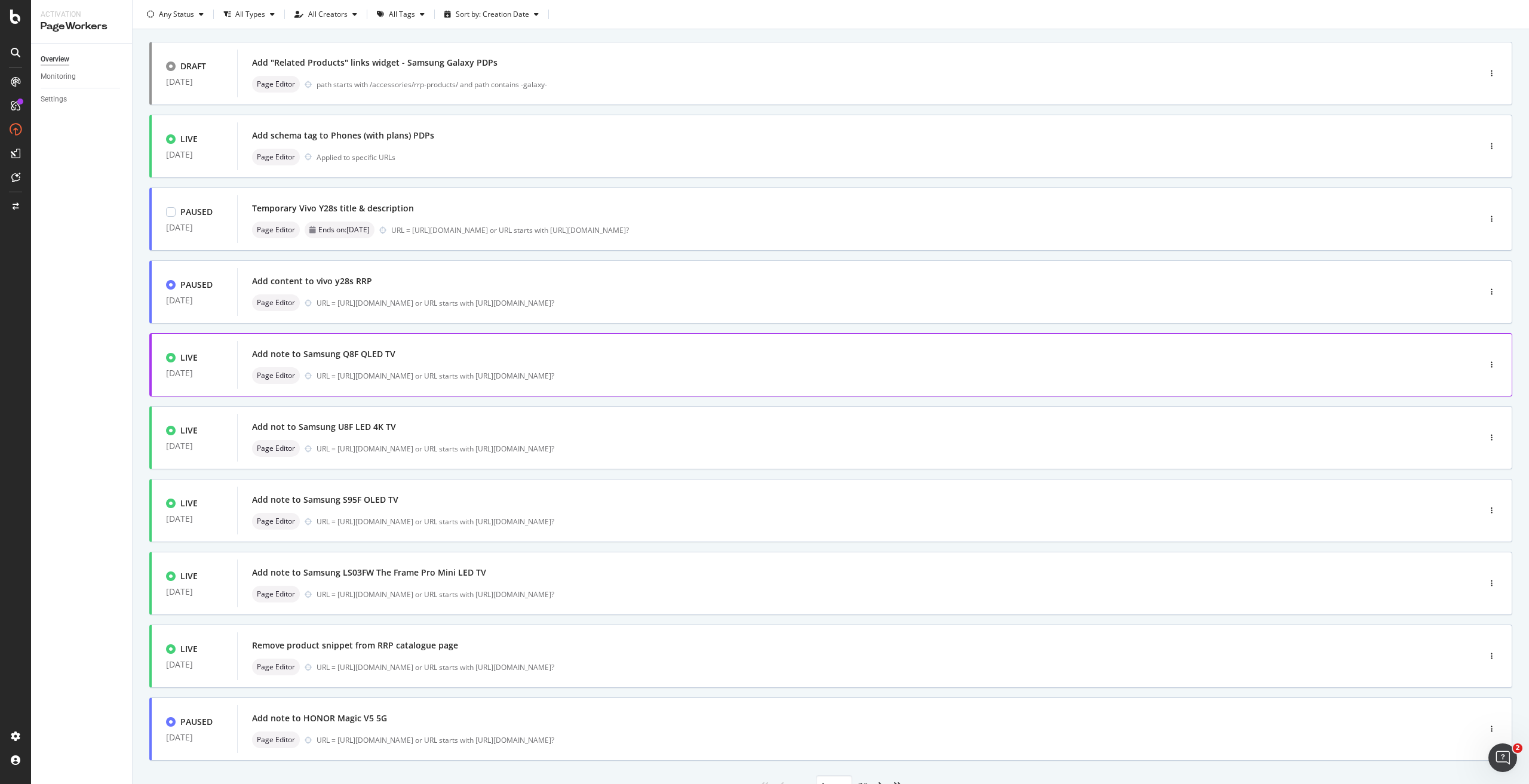
scroll to position [120, 0]
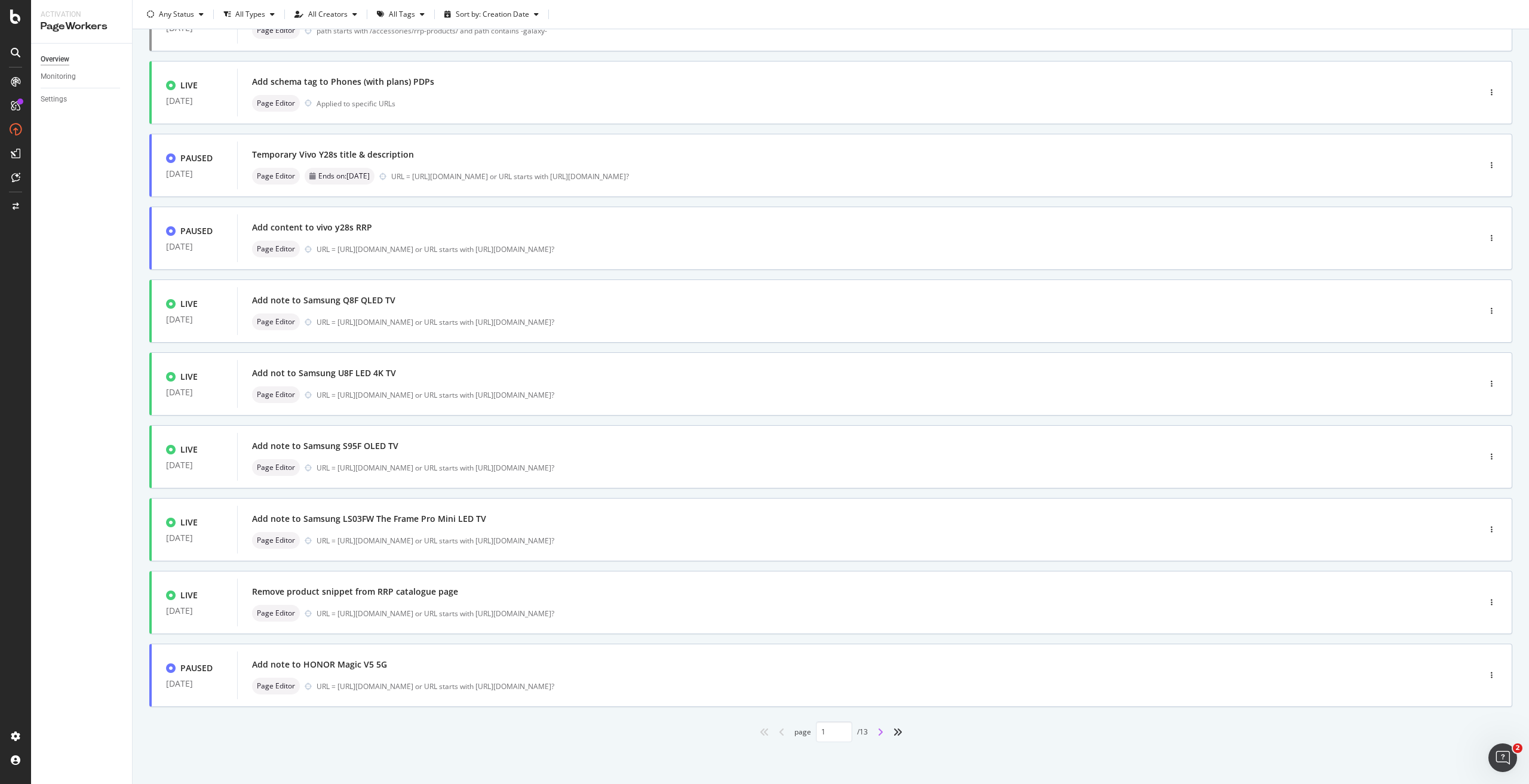
click at [764, 354] on icon "angle-right" at bounding box center [880, 732] width 6 height 9
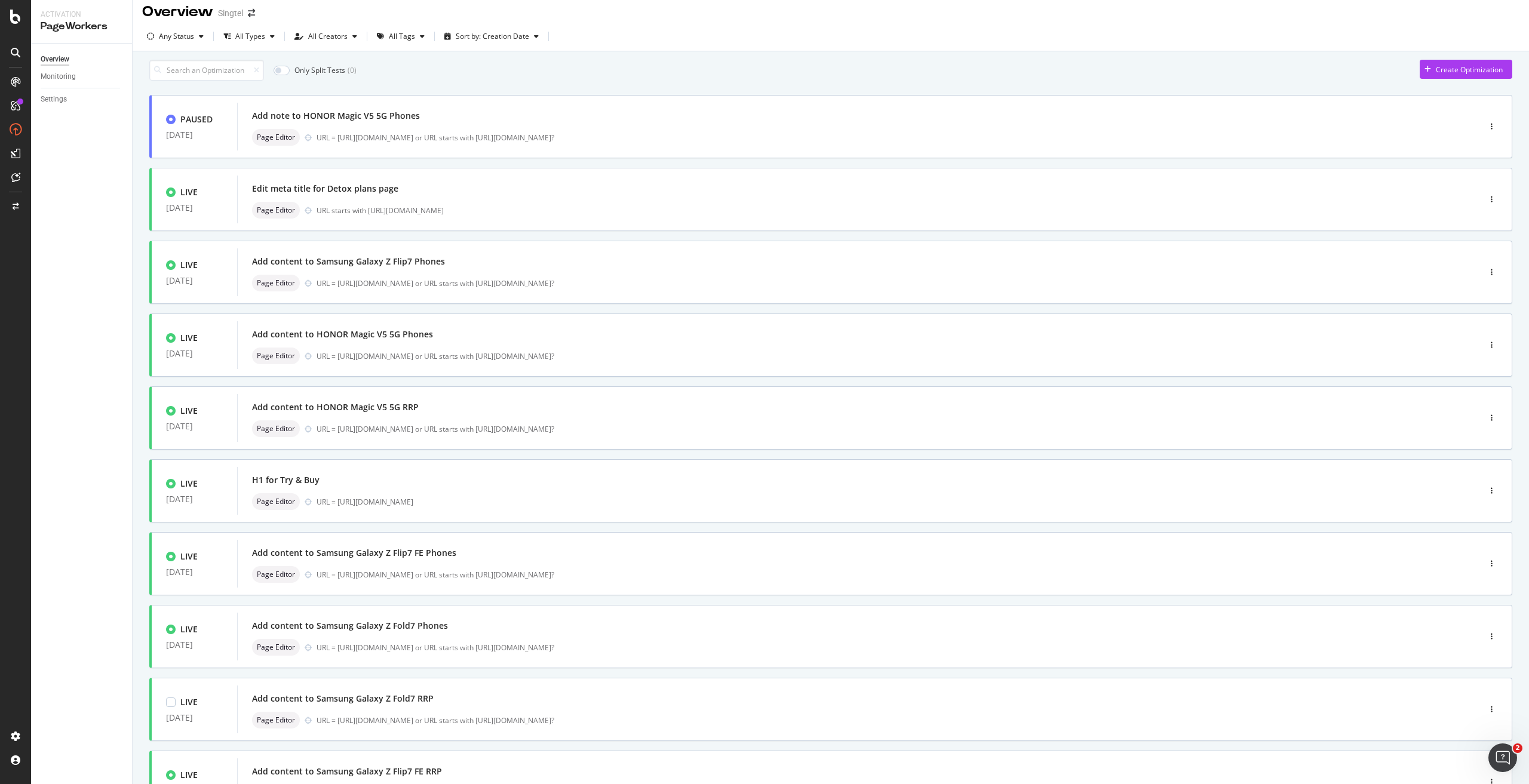
scroll to position [0, 0]
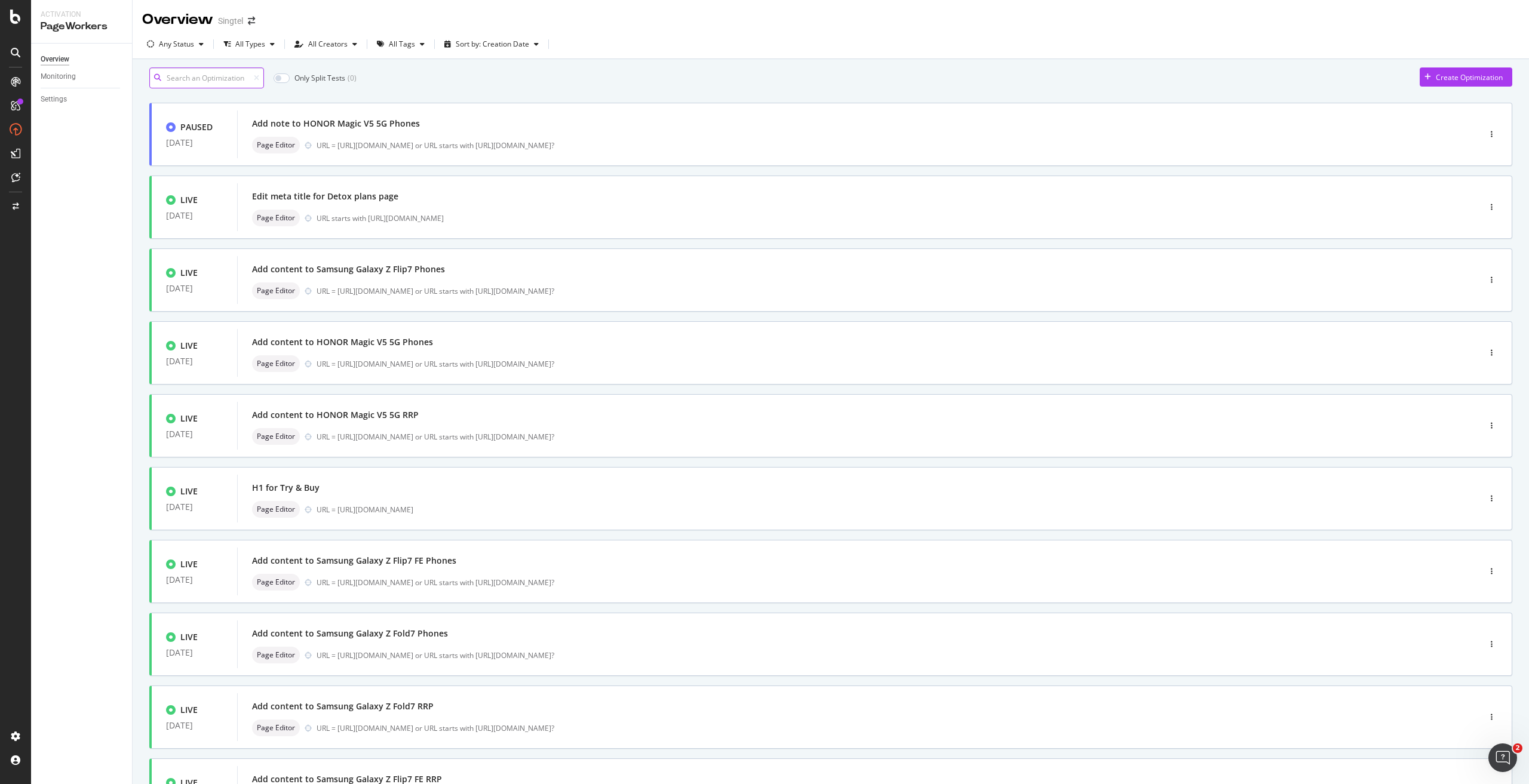
click at [209, 79] on input at bounding box center [206, 77] width 114 height 21
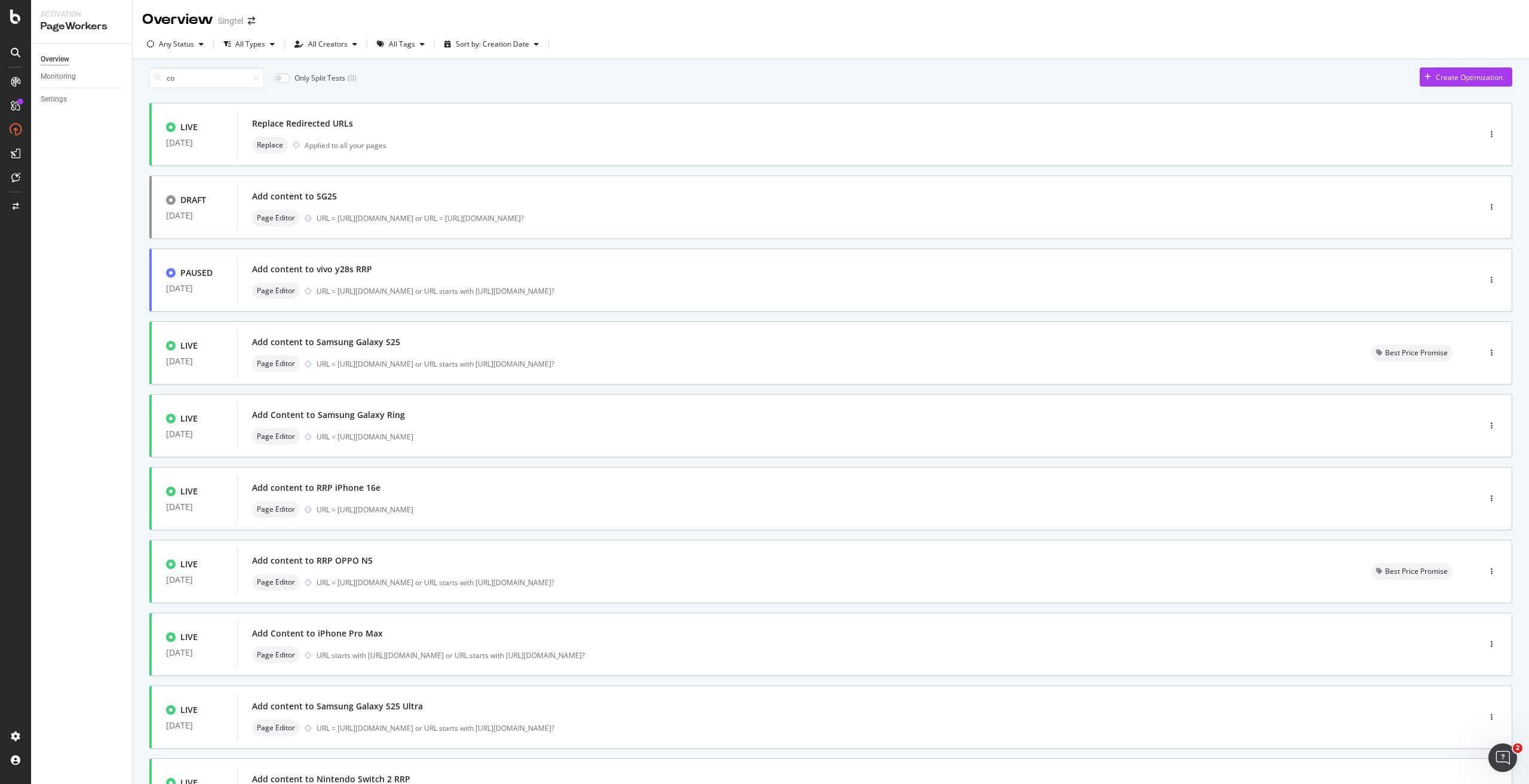
type input "1"
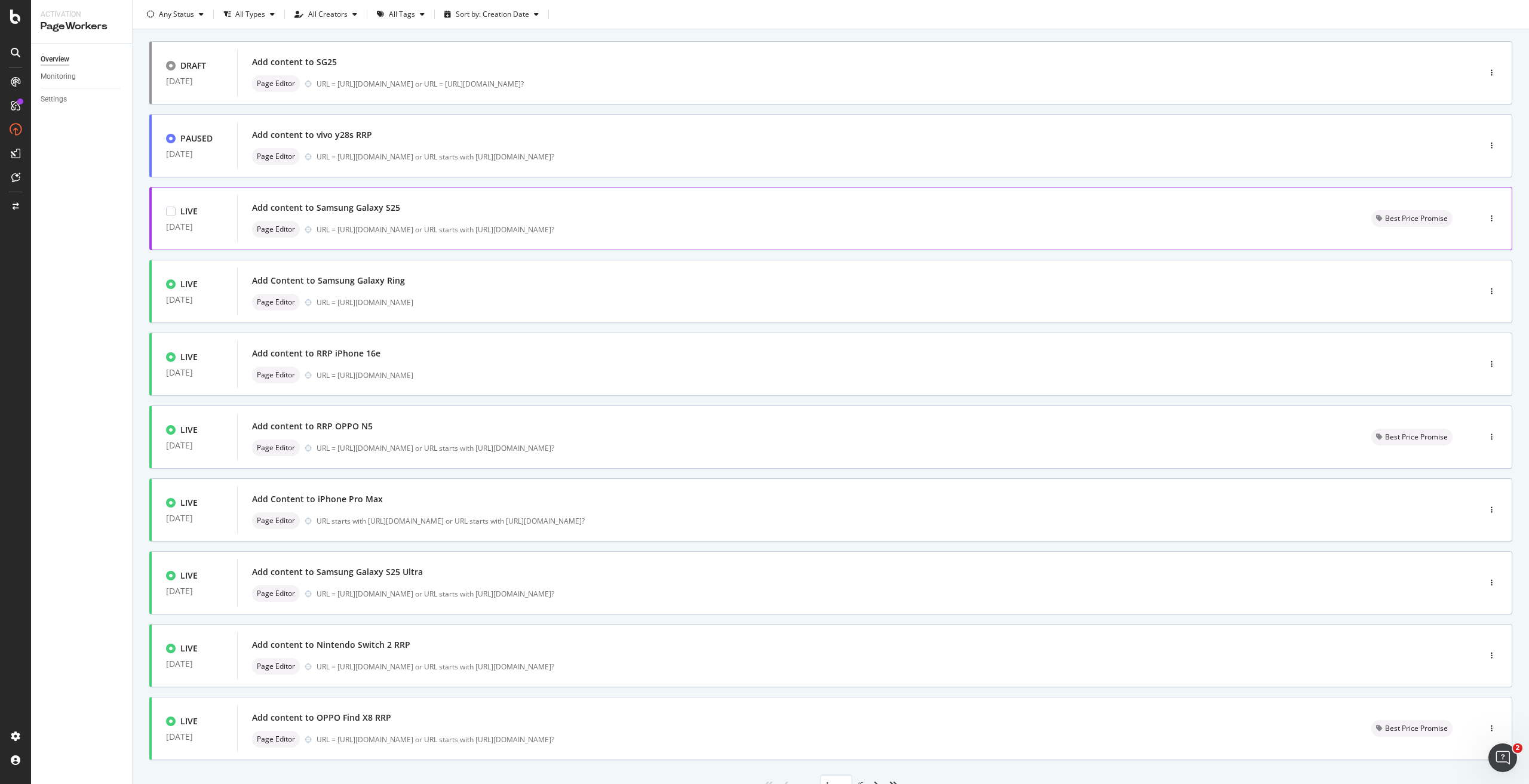
scroll to position [120, 0]
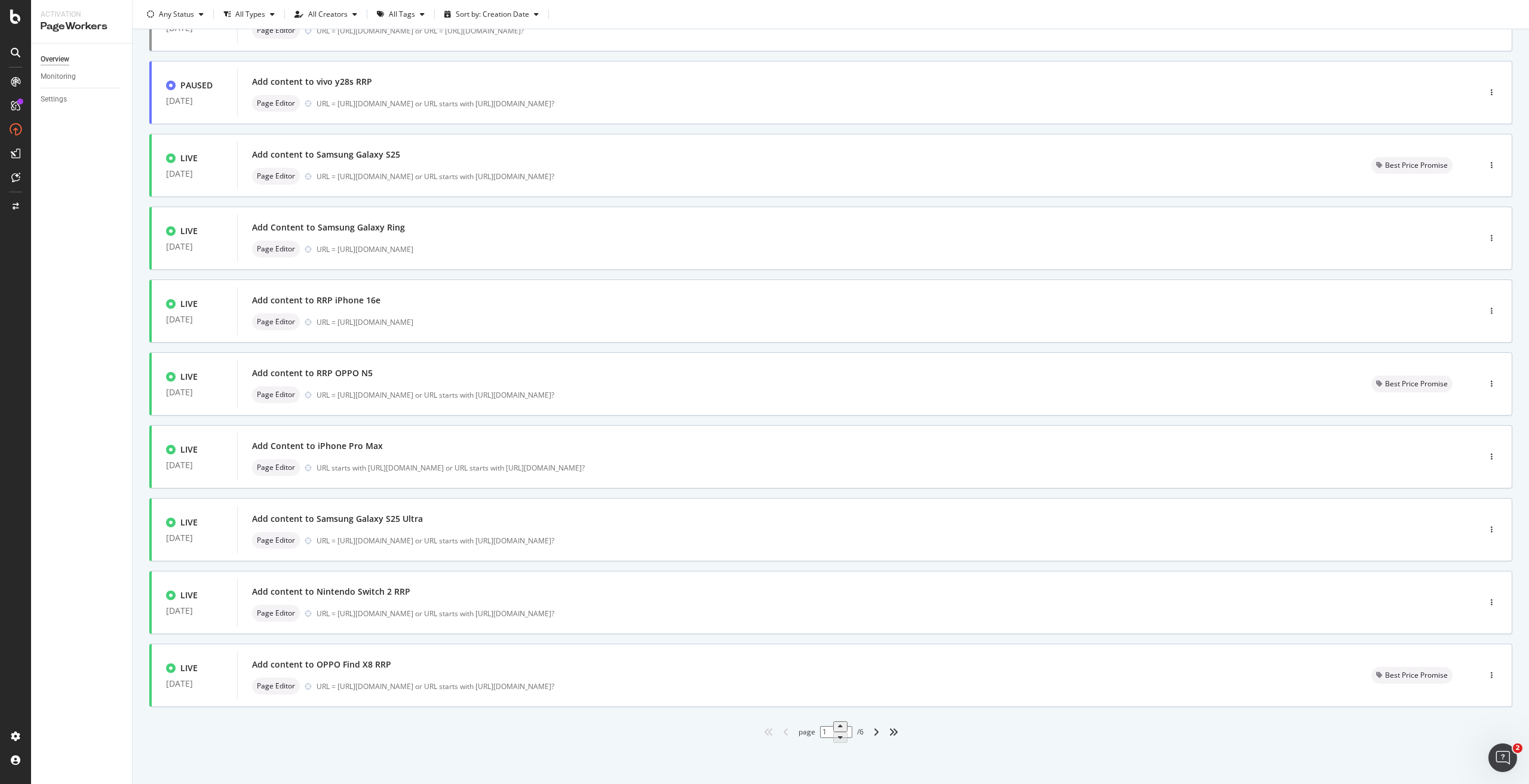
click at [764, 354] on div "1" at bounding box center [836, 731] width 32 height 21
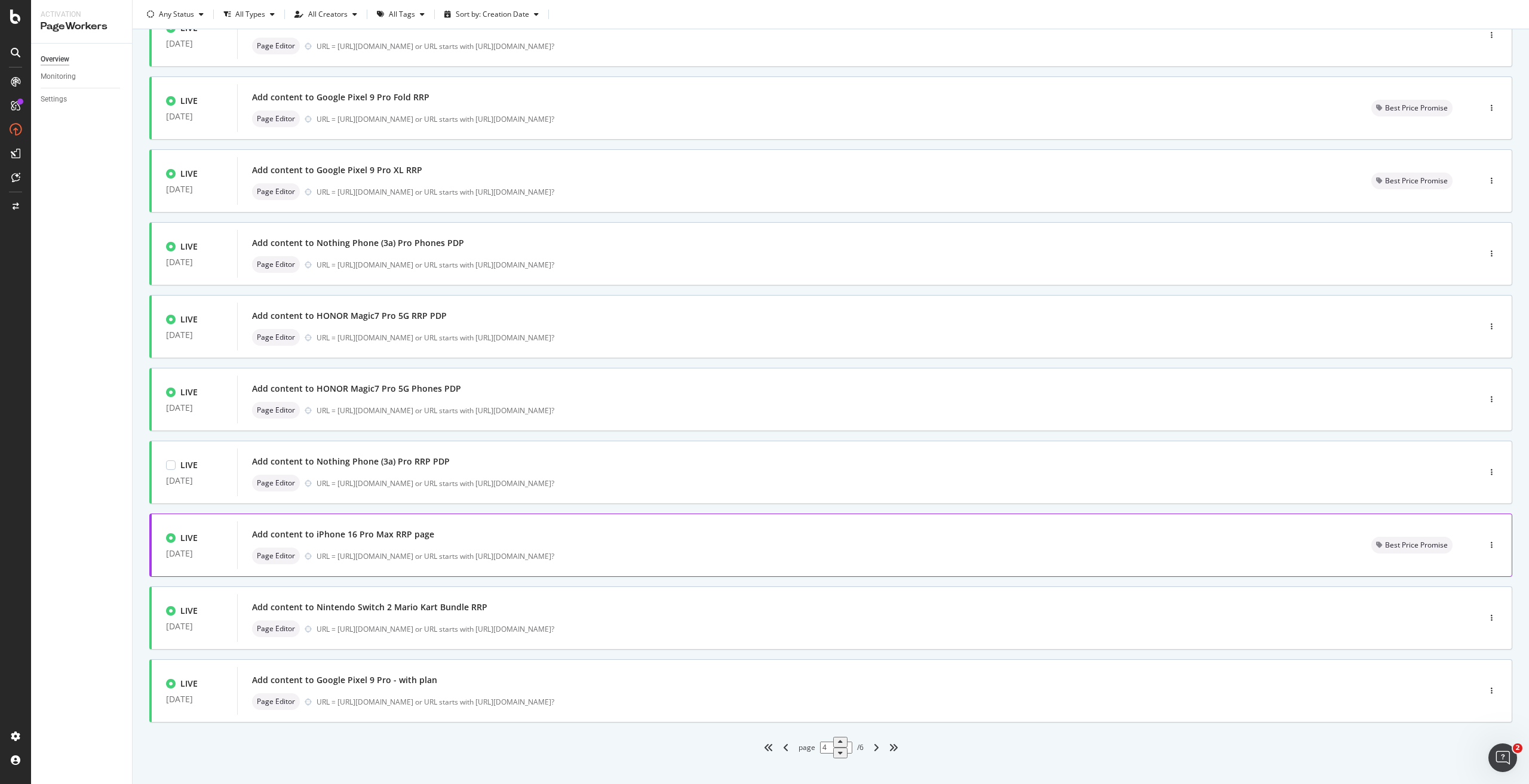
scroll to position [120, 0]
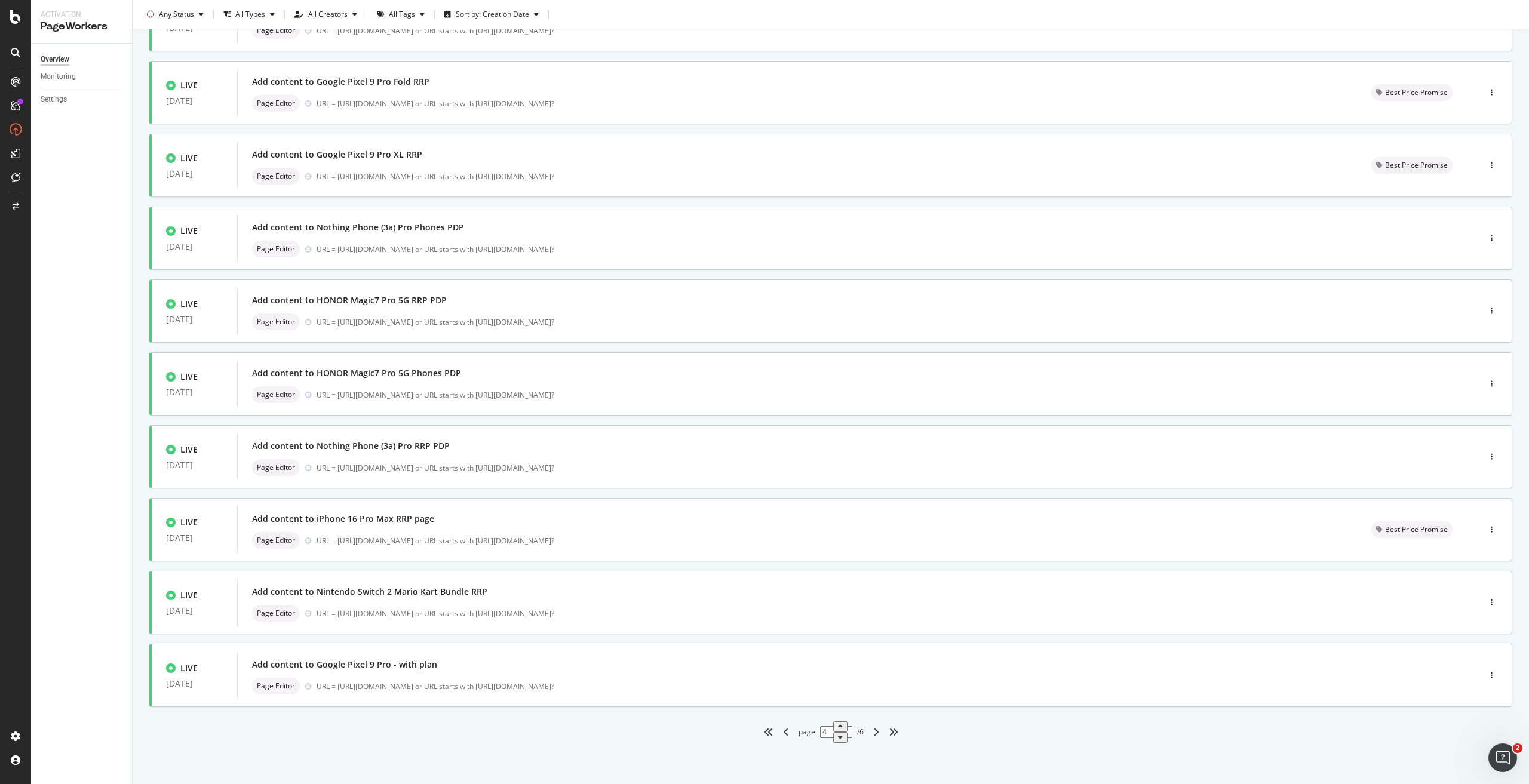
click at [764, 354] on div "angle-right" at bounding box center [876, 732] width 15 height 19
type input "5"
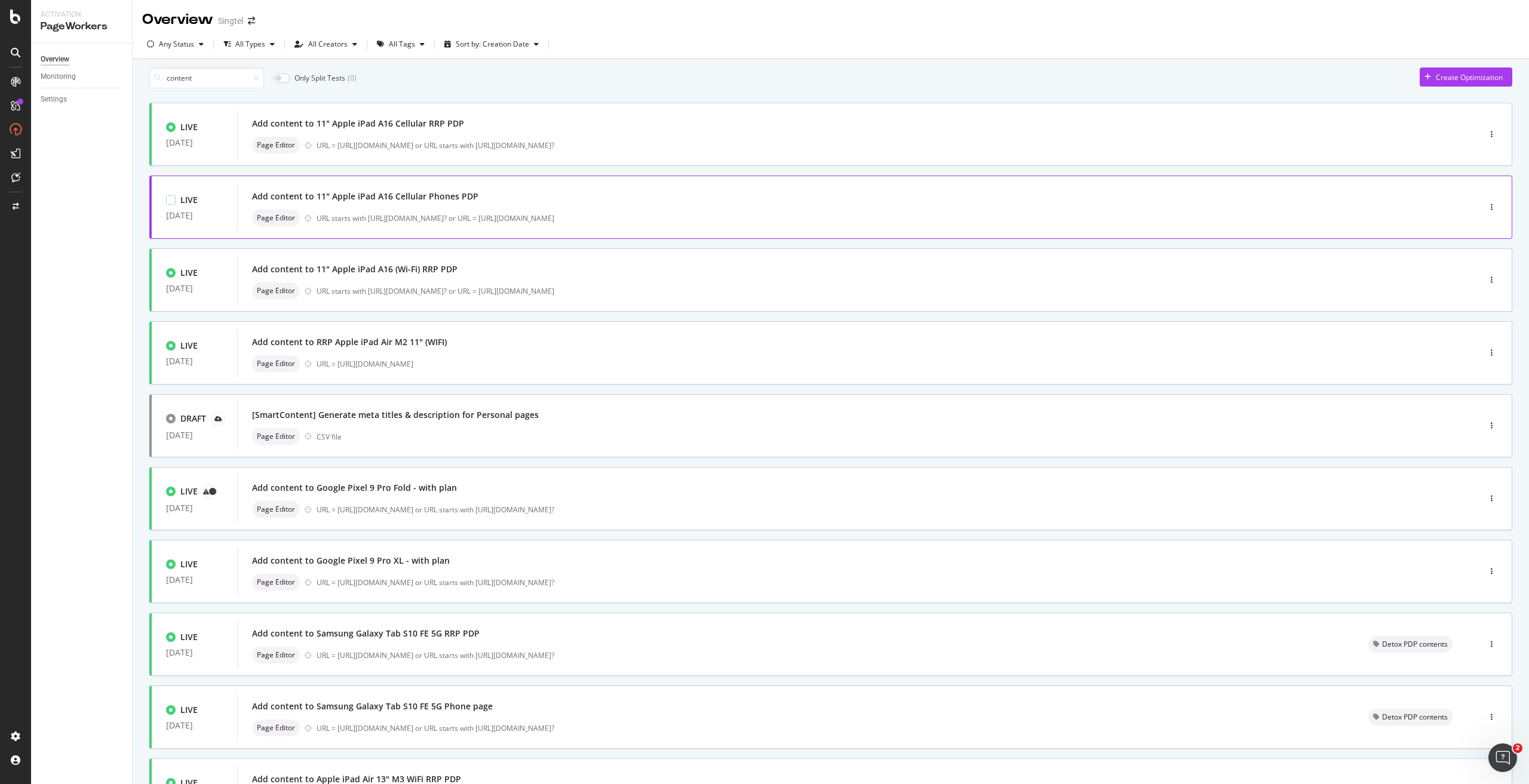
click at [519, 223] on div "URL starts with [URL][DOMAIN_NAME]? or URL = [URL][DOMAIN_NAME]" at bounding box center [872, 218] width 1112 height 10
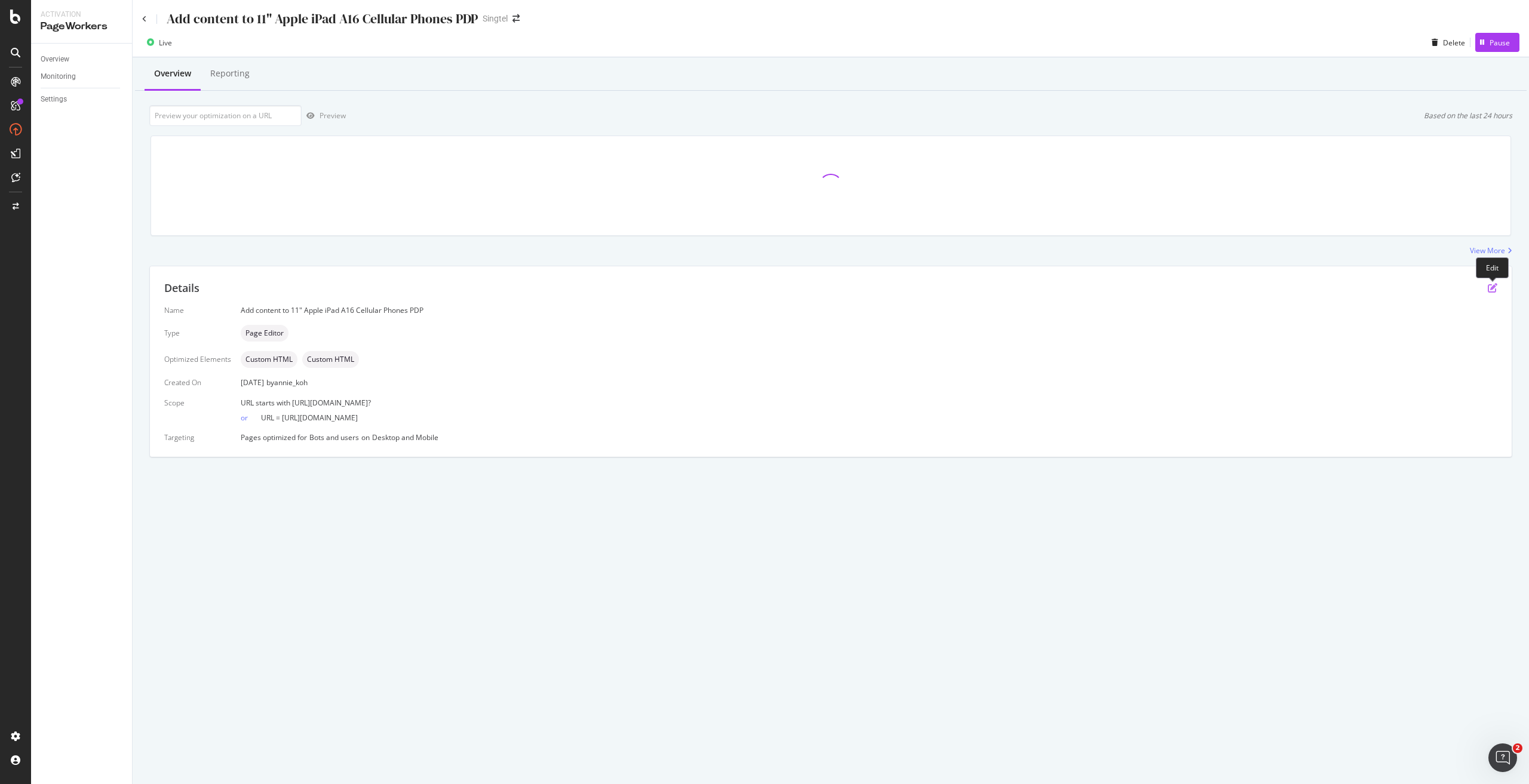
click at [764, 289] on icon "pen-to-square" at bounding box center [1492, 288] width 9 height 9
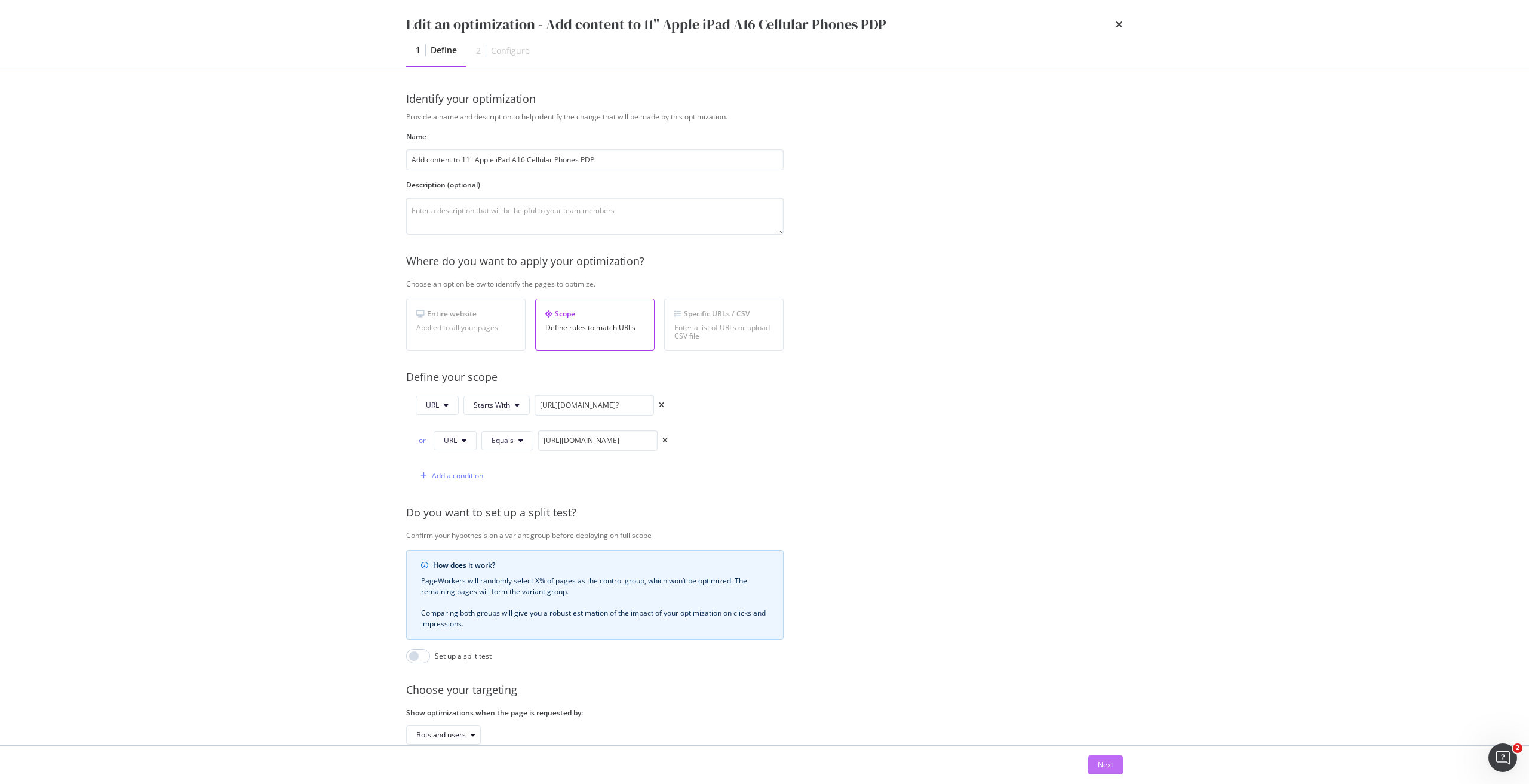
click at [764, 354] on button "Next" at bounding box center [1105, 764] width 35 height 19
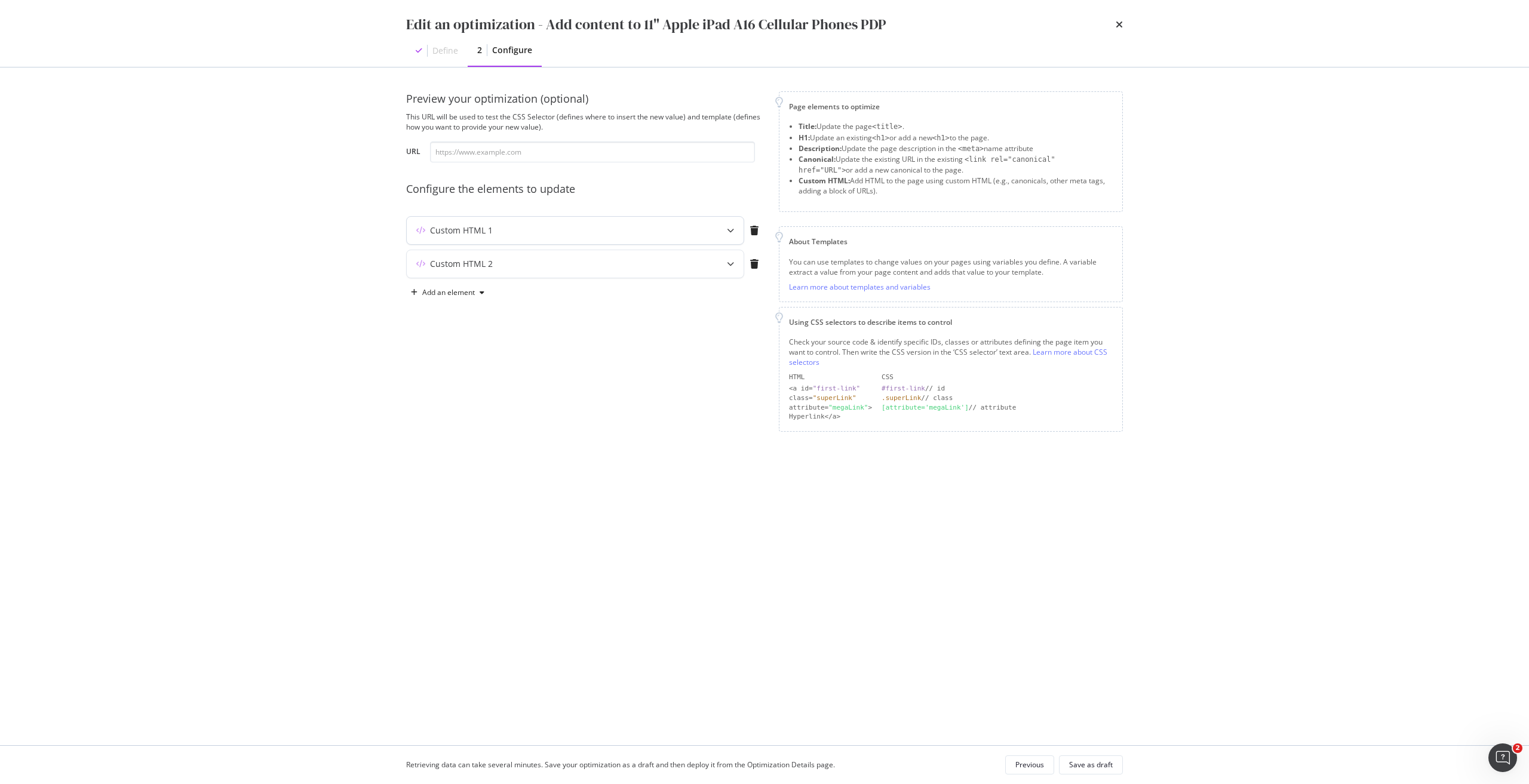
click at [540, 236] on div "Custom HTML 1" at bounding box center [575, 230] width 337 height 28
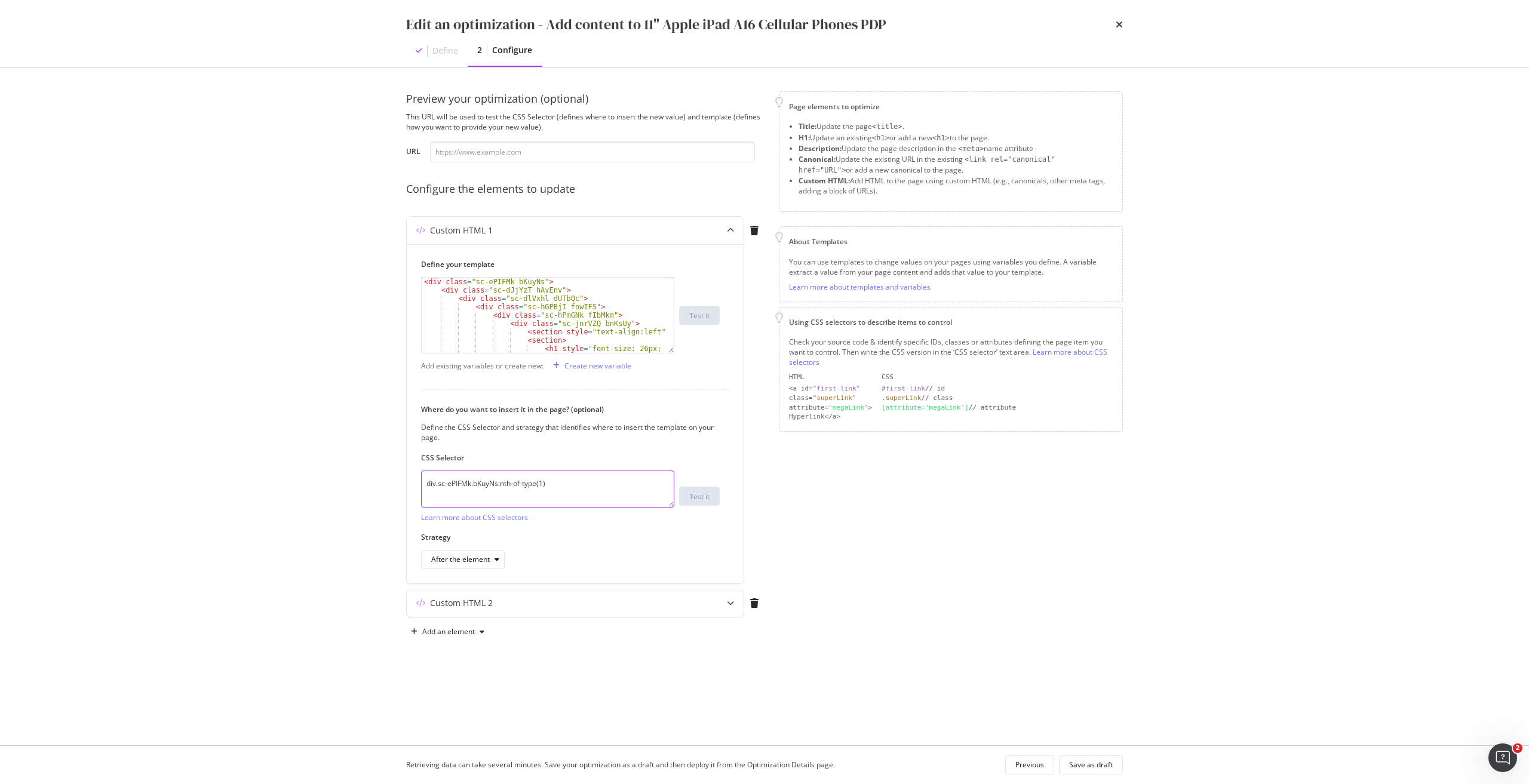
drag, startPoint x: 583, startPoint y: 483, endPoint x: 343, endPoint y: 499, distance: 240.5
click at [349, 354] on div "Edit an optimization - Add content to 11" Apple iPad A16 Cellular Phones PDP De…" at bounding box center [764, 392] width 1529 height 784
paste textarea "iEhLsB.jWdwcZ"
type textarea "div.sc-iEhLsB.jWdwcZ:nth-of-type(1)"
click at [544, 354] on div "Custom HTML 2" at bounding box center [551, 603] width 289 height 12
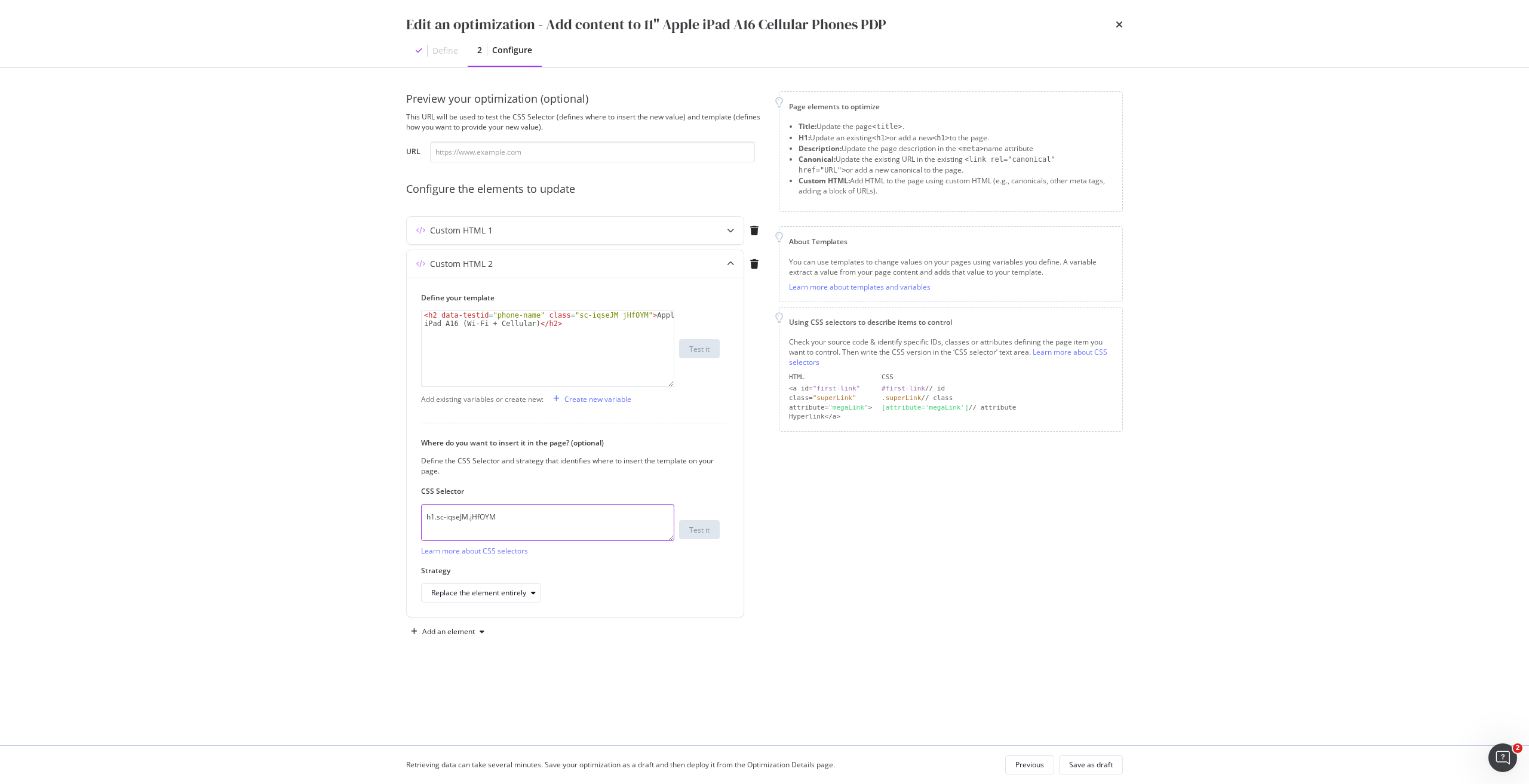
drag, startPoint x: 500, startPoint y: 511, endPoint x: 323, endPoint y: 499, distance: 177.4
click at [323, 354] on div "Edit an optimization - Add content to 11" Apple iPad A16 Cellular Phones PDP De…" at bounding box center [764, 392] width 1529 height 784
paste textarea "fxHNbQ"
type textarea "h1.sc-iqseJM.fxHNbQ"
drag, startPoint x: 566, startPoint y: 315, endPoint x: 629, endPoint y: 319, distance: 63.1
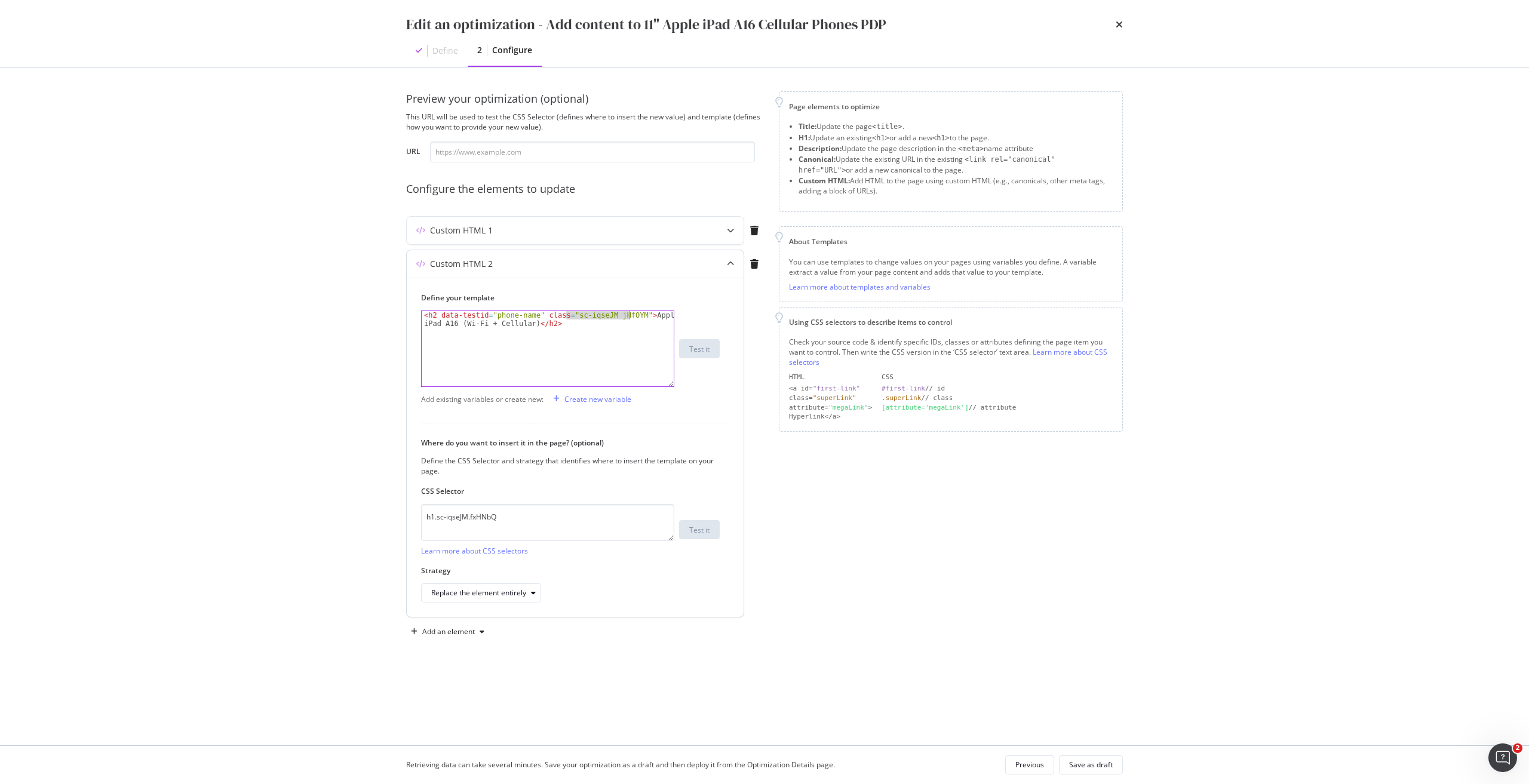
click at [629, 319] on div "< h2 data-testid = "phone-name" class = "sc-iqseJM jHfOYM" > Apple iPad A16 (Wi…" at bounding box center [547, 365] width 252 height 109
paste textarea "fxHNbQ"
type textarea "<h2 data-testid="phone-name" class="sc-iqseJM fxHNbQ">Apple iPad A16 (Wi-Fi + C…"
click at [600, 231] on div "Custom HTML 1" at bounding box center [551, 231] width 289 height 12
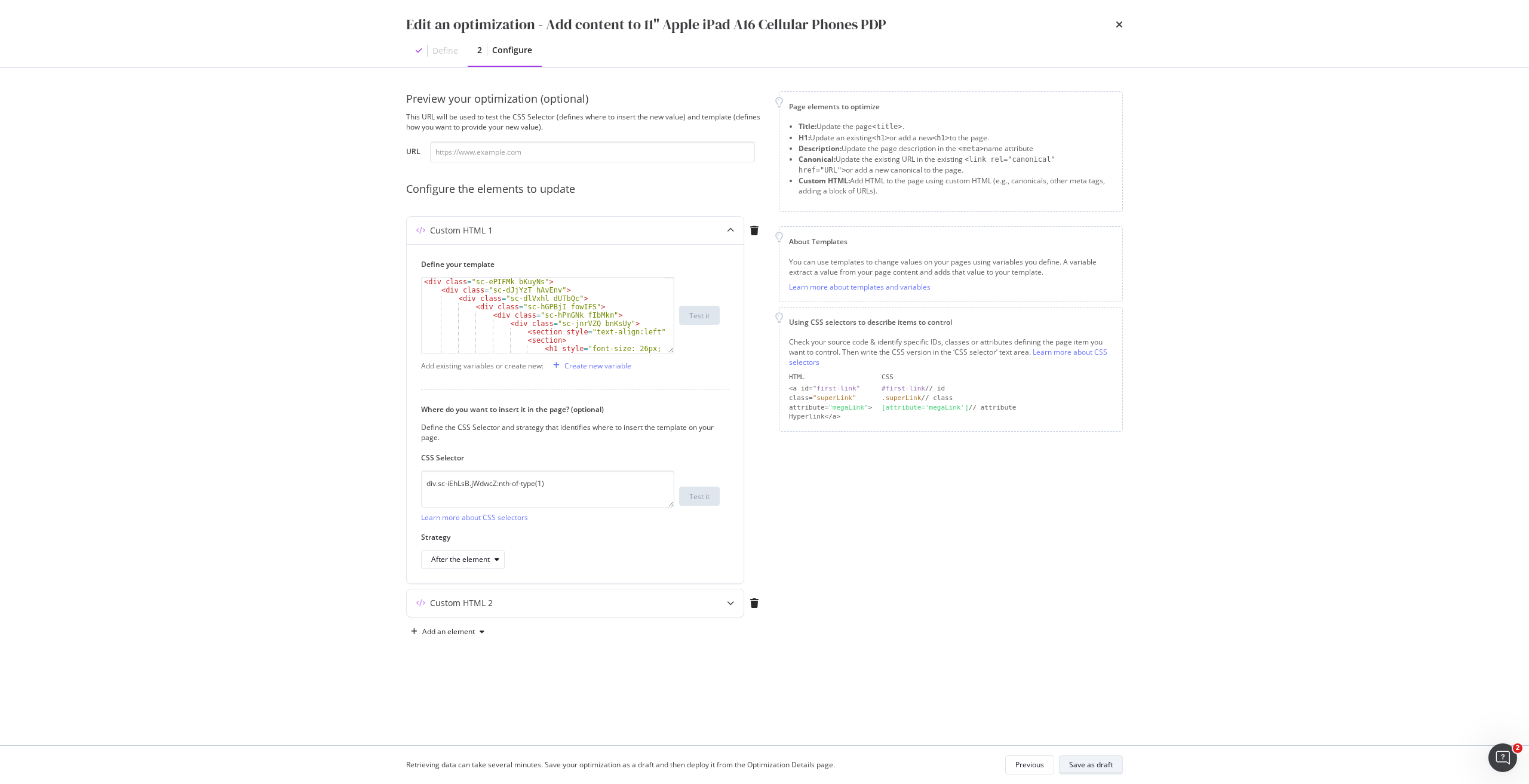
click at [764, 354] on div "Save as draft" at bounding box center [1091, 764] width 44 height 10
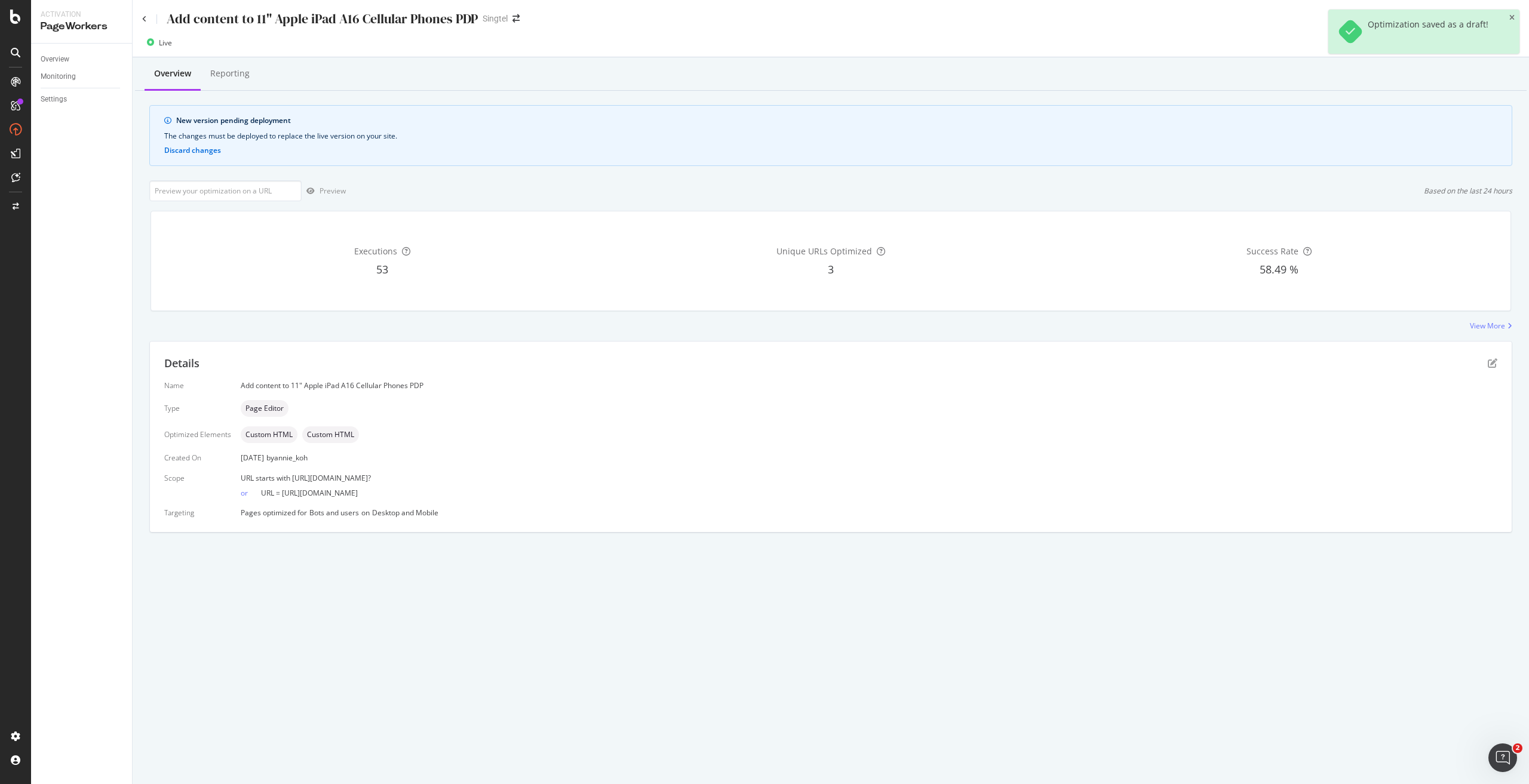
drag, startPoint x: 558, startPoint y: 476, endPoint x: 462, endPoint y: 486, distance: 96.5
click at [462, 354] on div "URL starts with [URL][DOMAIN_NAME]? or URL = [URL][DOMAIN_NAME]" at bounding box center [869, 485] width 1257 height 25
click at [559, 354] on div "or URL = [URL][DOMAIN_NAME]" at bounding box center [869, 489] width 1257 height 15
drag, startPoint x: 535, startPoint y: 496, endPoint x: 280, endPoint y: 495, distance: 255.0
click at [280, 354] on div "or URL = [URL][DOMAIN_NAME]" at bounding box center [869, 489] width 1257 height 15
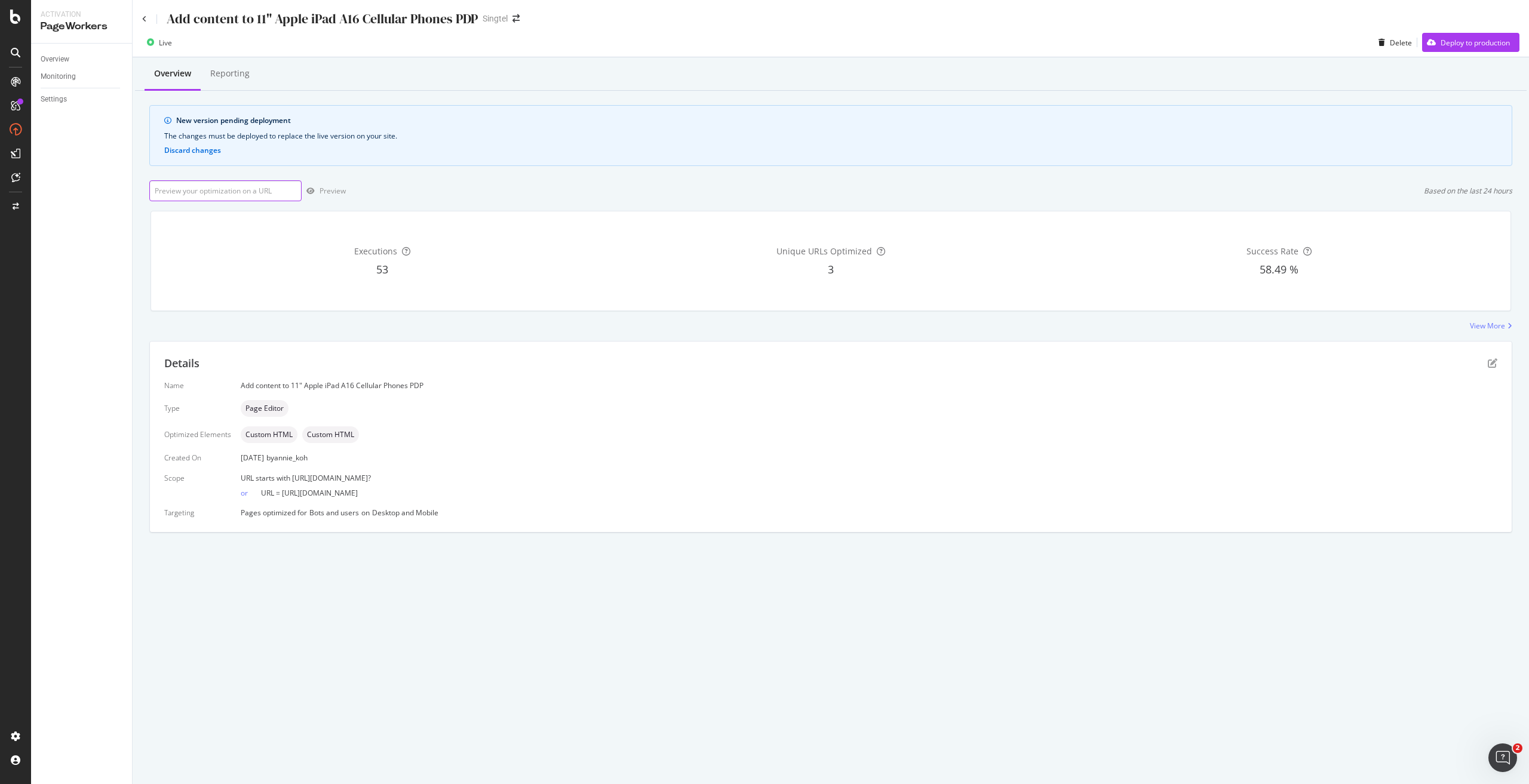
click at [252, 194] on input "url" at bounding box center [226, 190] width 152 height 21
paste input "sc-iqseJM fxHNbQ"
drag, startPoint x: 541, startPoint y: 491, endPoint x: 281, endPoint y: 496, distance: 260.0
click at [281, 354] on div "or URL = [URL][DOMAIN_NAME]" at bounding box center [869, 489] width 1257 height 15
copy span "[URL][DOMAIN_NAME]"
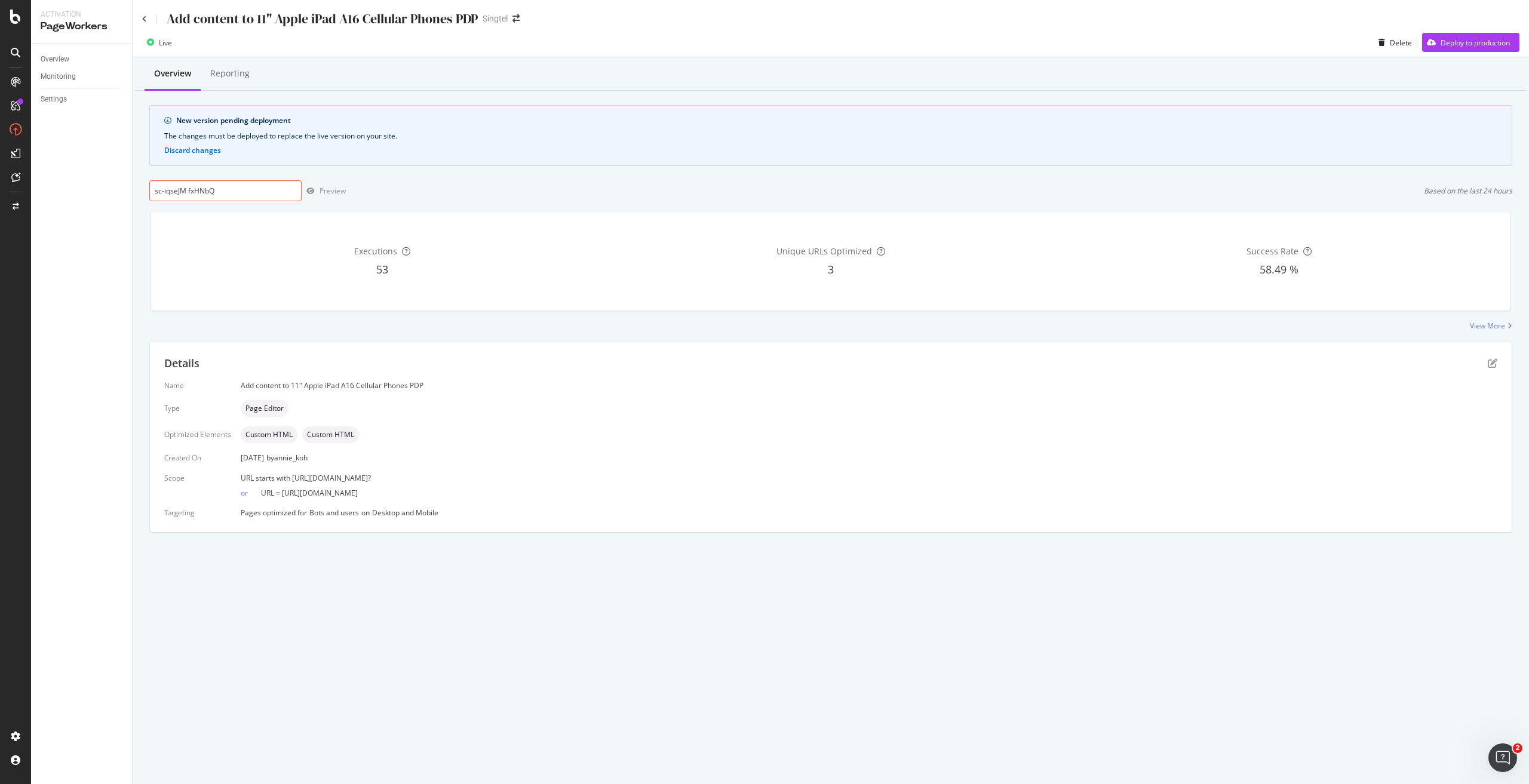
drag, startPoint x: 261, startPoint y: 190, endPoint x: 104, endPoint y: 185, distance: 157.1
click at [106, 185] on div "Activation PageWorkers Overview Monitoring Settings Add content to 11" Apple iP…" at bounding box center [780, 392] width 1498 height 784
paste input "[URL][DOMAIN_NAME]"
type input "[URL][DOMAIN_NAME]"
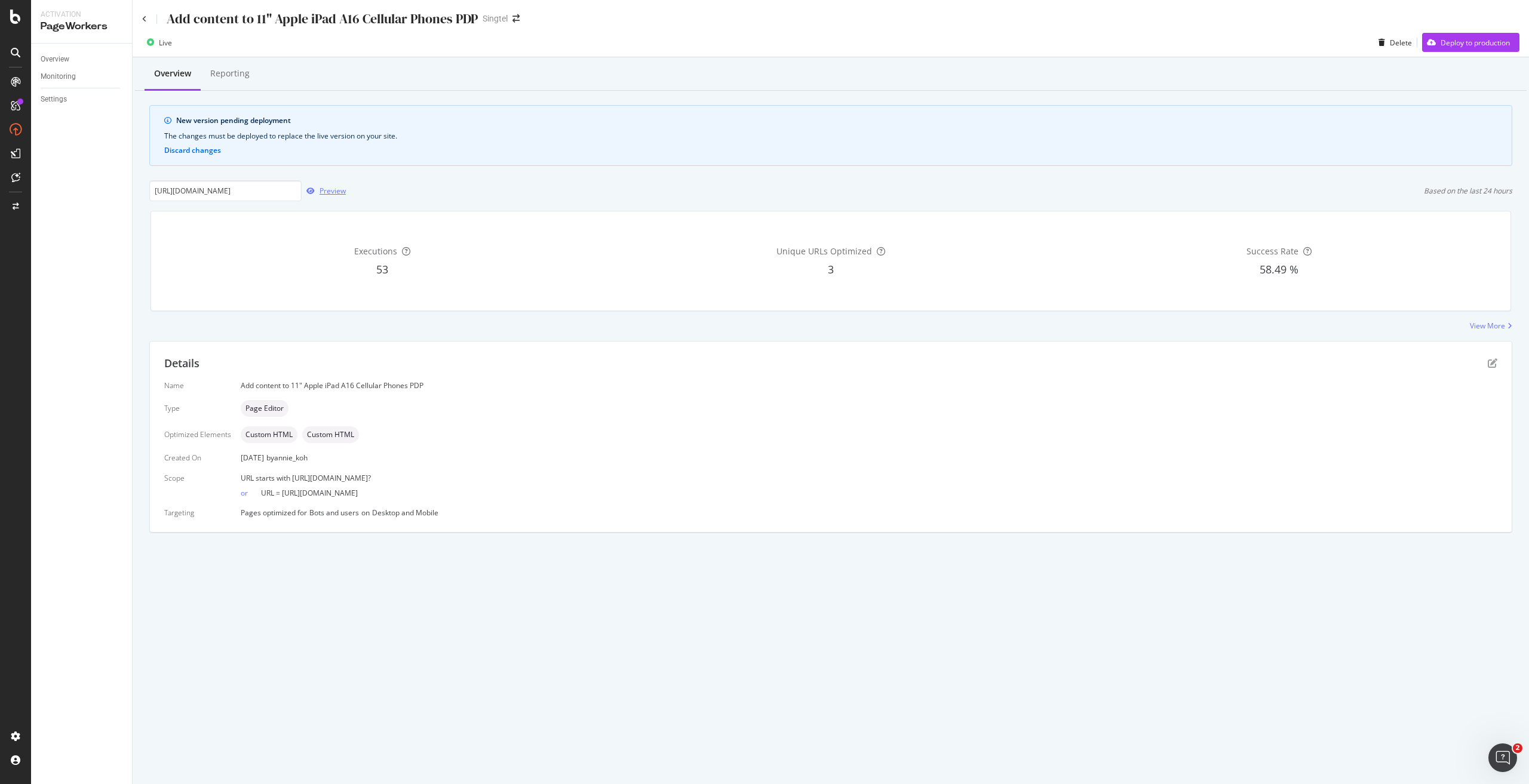
scroll to position [0, 0]
click at [332, 189] on div "Preview" at bounding box center [332, 190] width 26 height 10
click at [764, 354] on icon "pen-to-square" at bounding box center [1492, 363] width 9 height 9
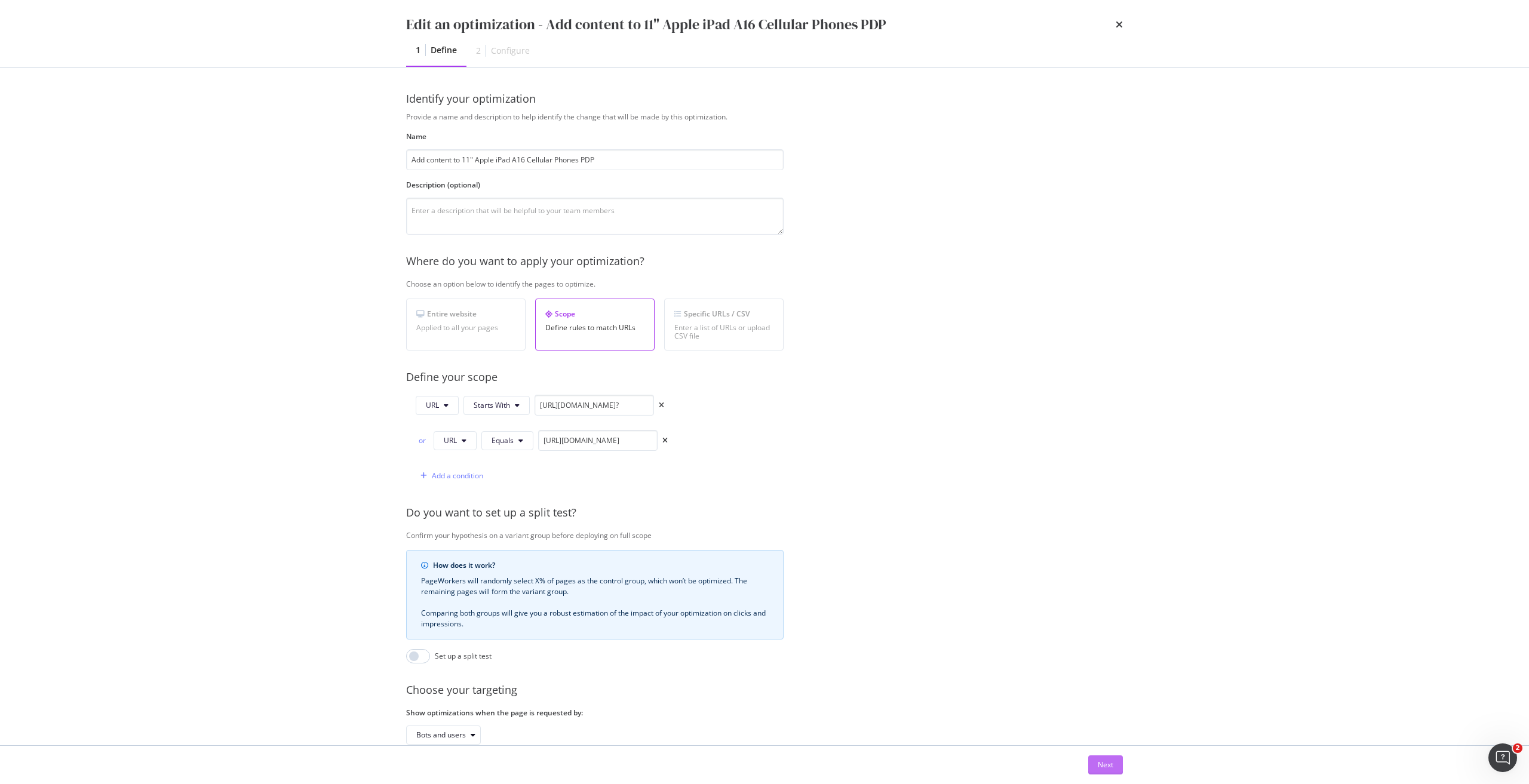
click at [764, 354] on div "Next" at bounding box center [1105, 764] width 15 height 10
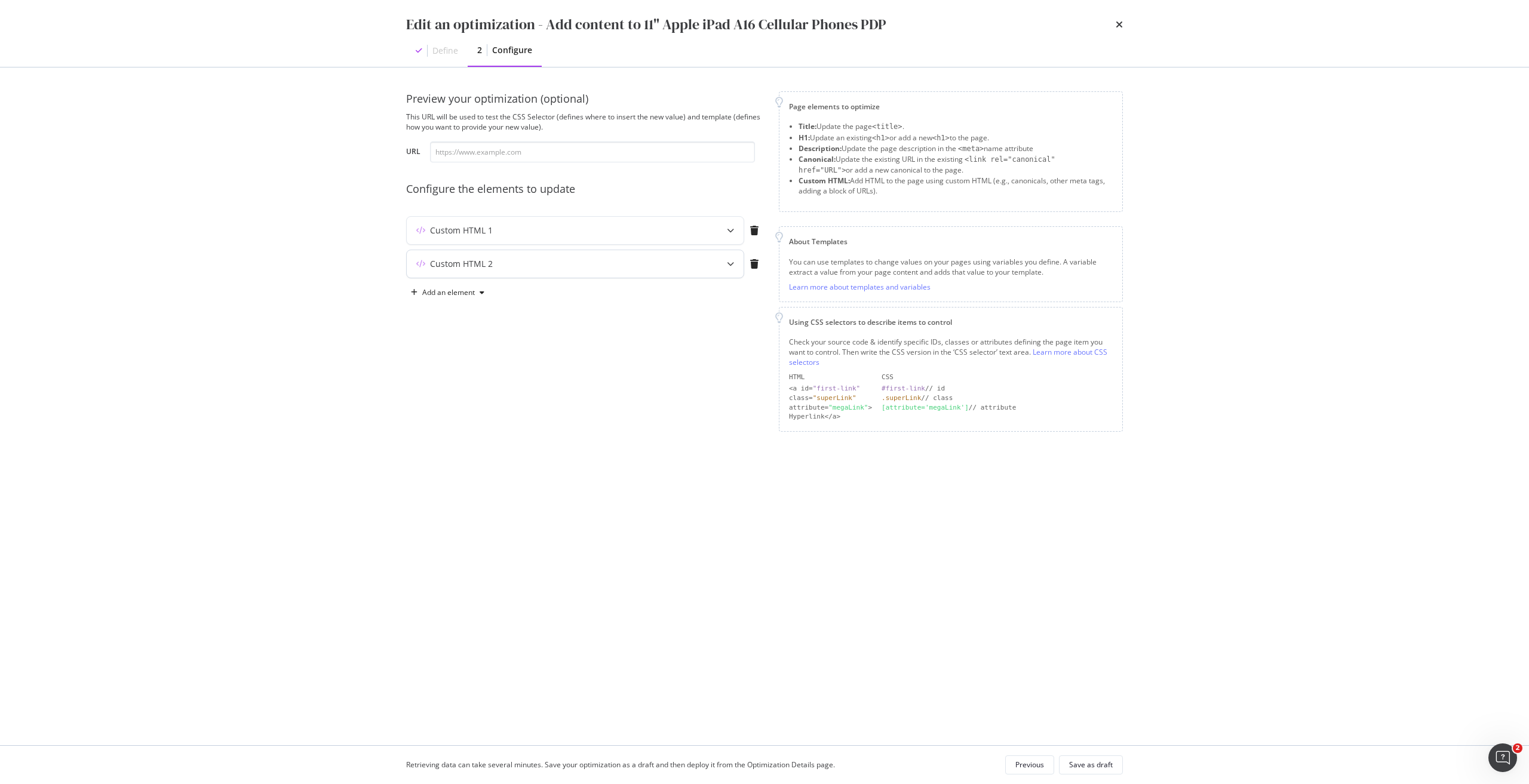
click at [584, 262] on div "Custom HTML 2" at bounding box center [551, 264] width 289 height 12
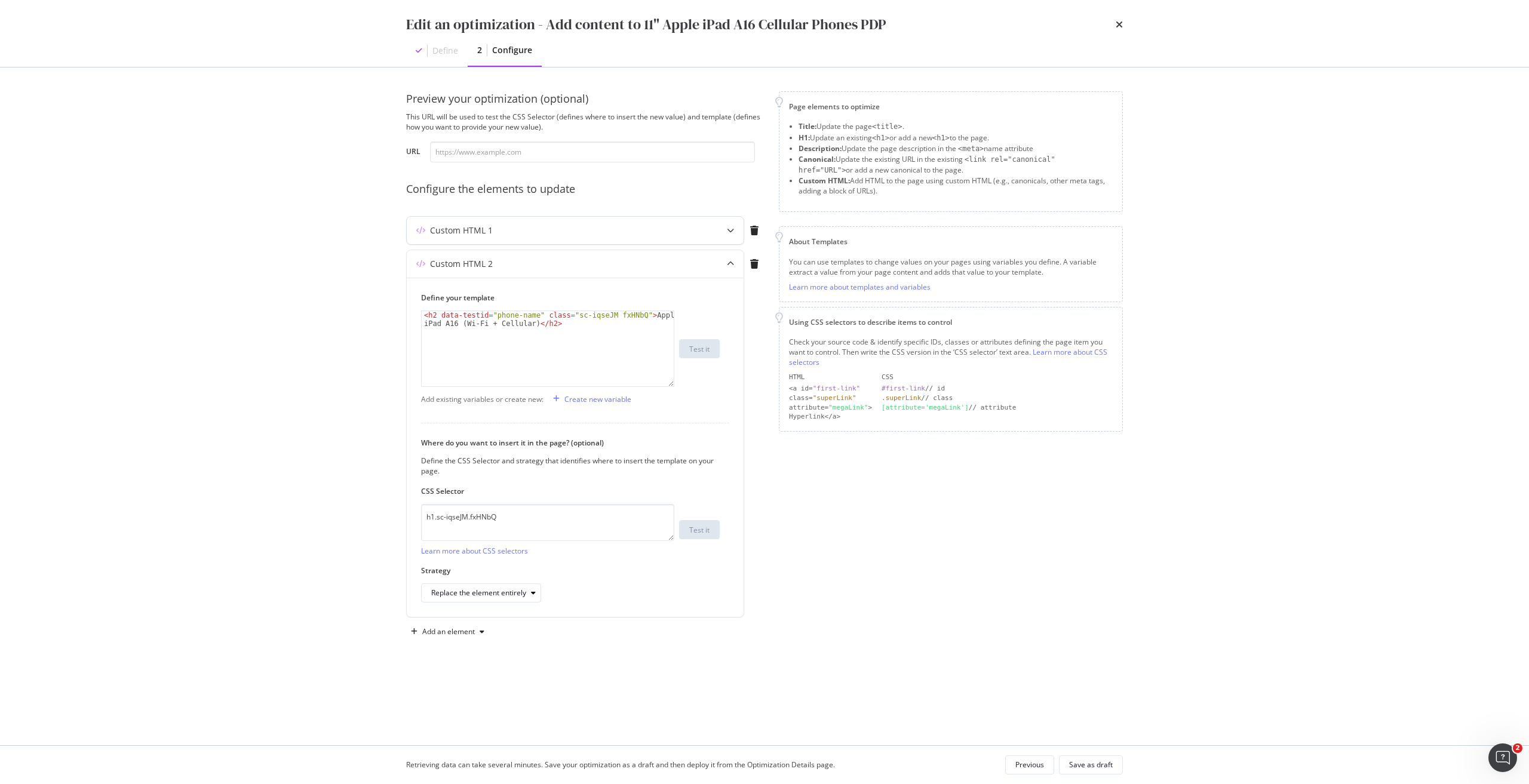
click at [596, 235] on div "Custom HTML 1" at bounding box center [551, 231] width 289 height 12
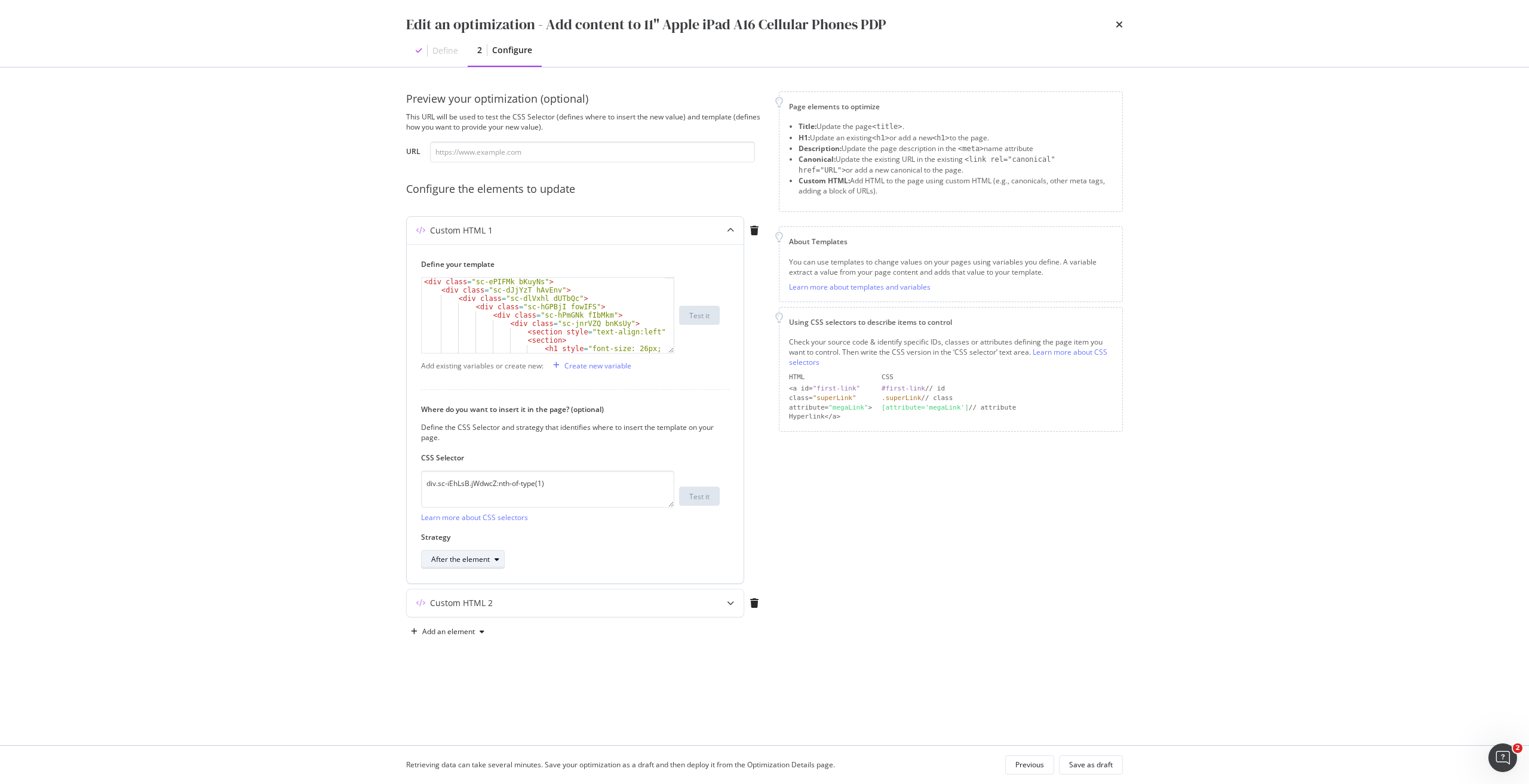
click at [482, 354] on div "After the element" at bounding box center [461, 558] width 58 height 7
click at [505, 354] on div "Inside the element, at the end" at bounding box center [485, 598] width 98 height 10
click at [764, 354] on div "Save as draft" at bounding box center [1091, 764] width 44 height 10
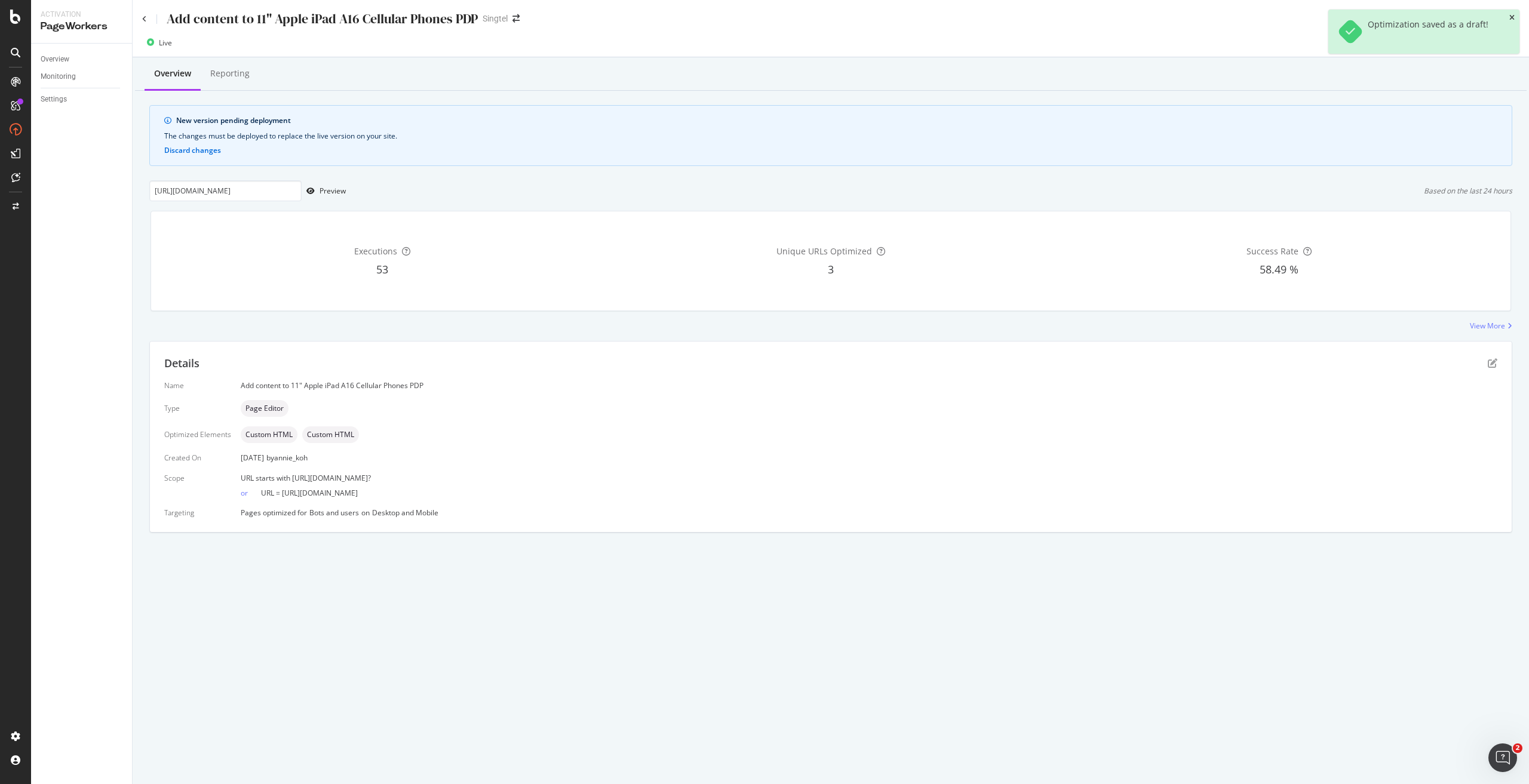
click at [764, 18] on icon "close toast" at bounding box center [1511, 18] width 5 height 7
click at [764, 40] on div "Deploy to production" at bounding box center [1475, 42] width 69 height 10
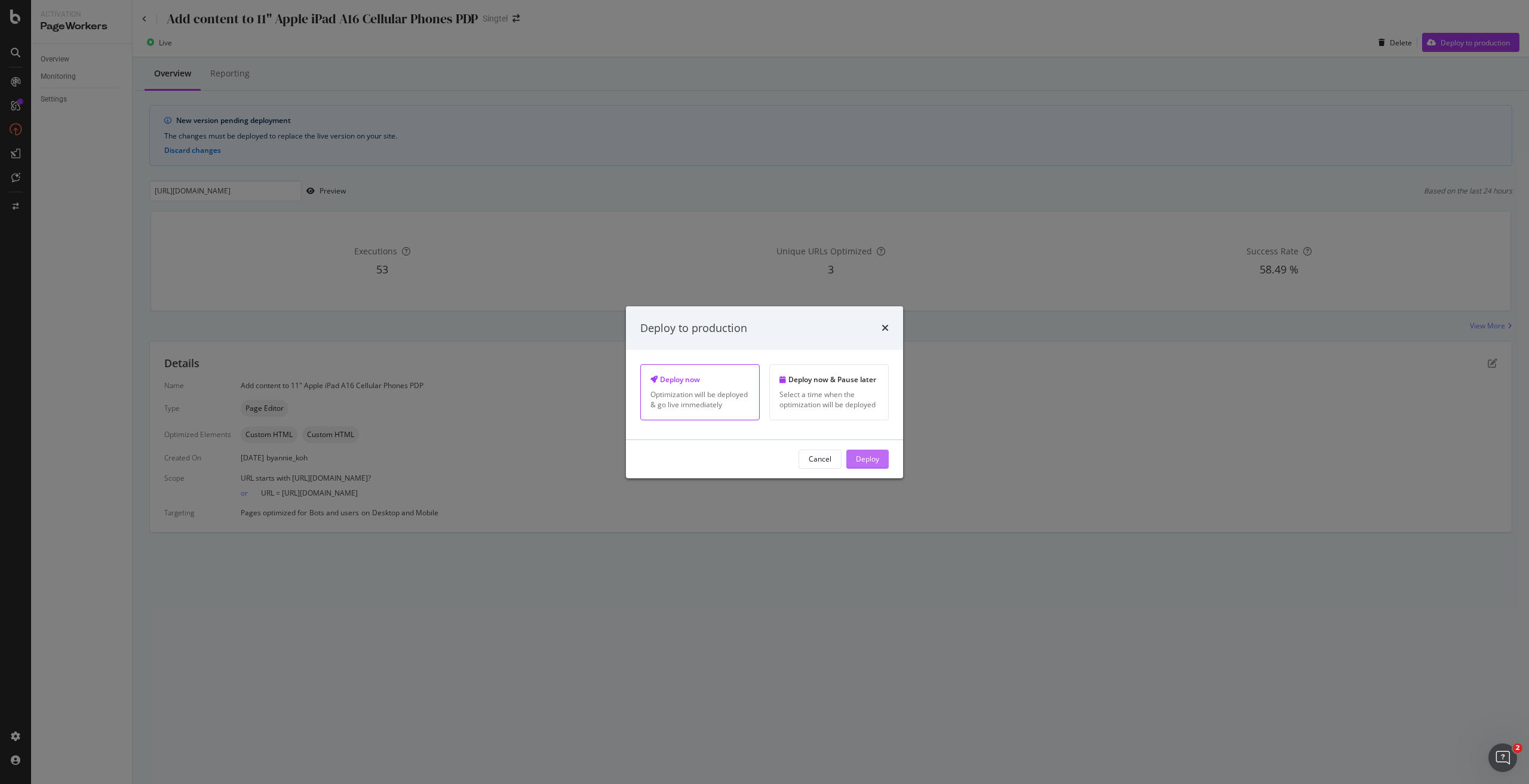
click at [764, 354] on div "Deploy" at bounding box center [867, 458] width 23 height 10
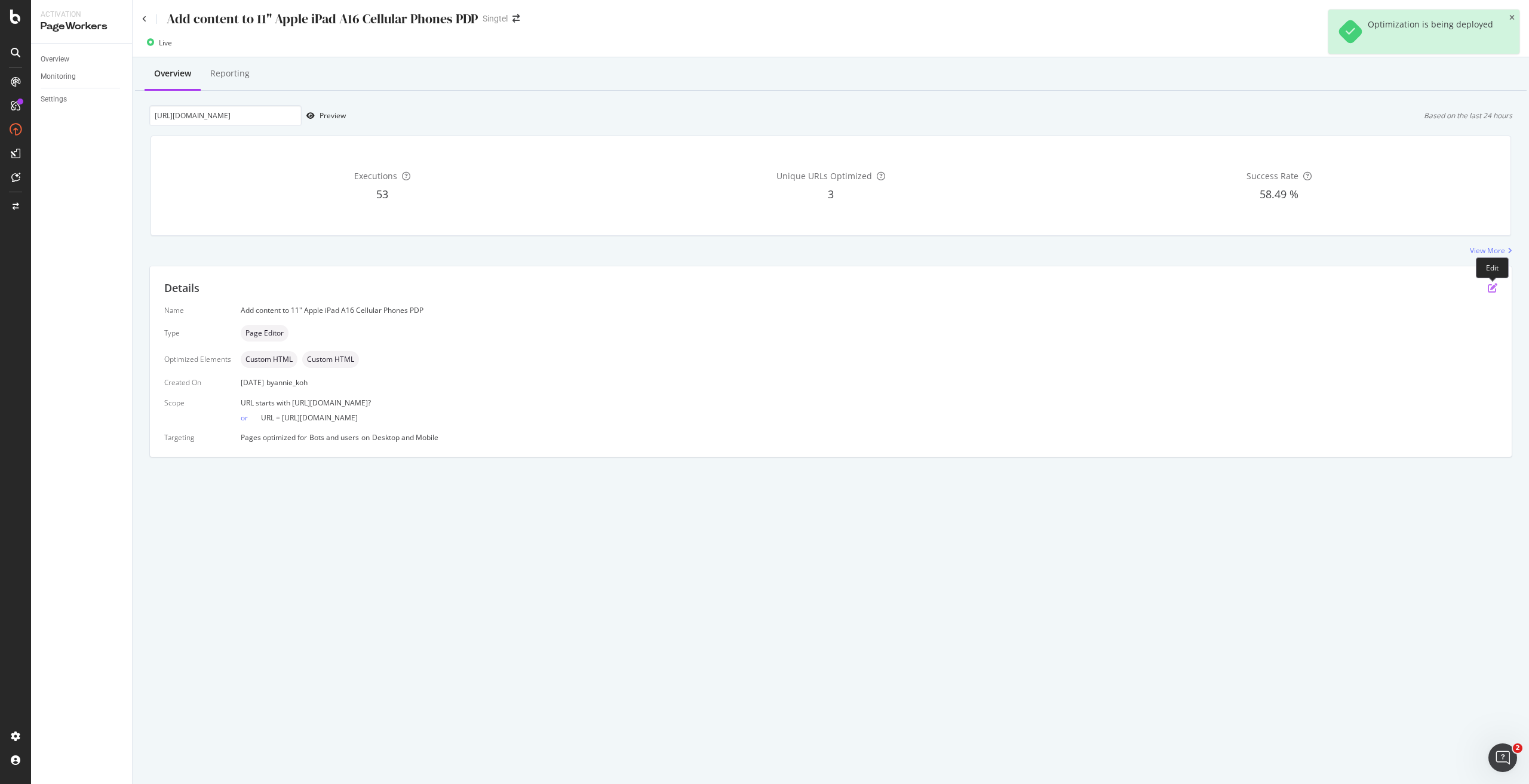
click at [764, 287] on icon "pen-to-square" at bounding box center [1492, 288] width 9 height 9
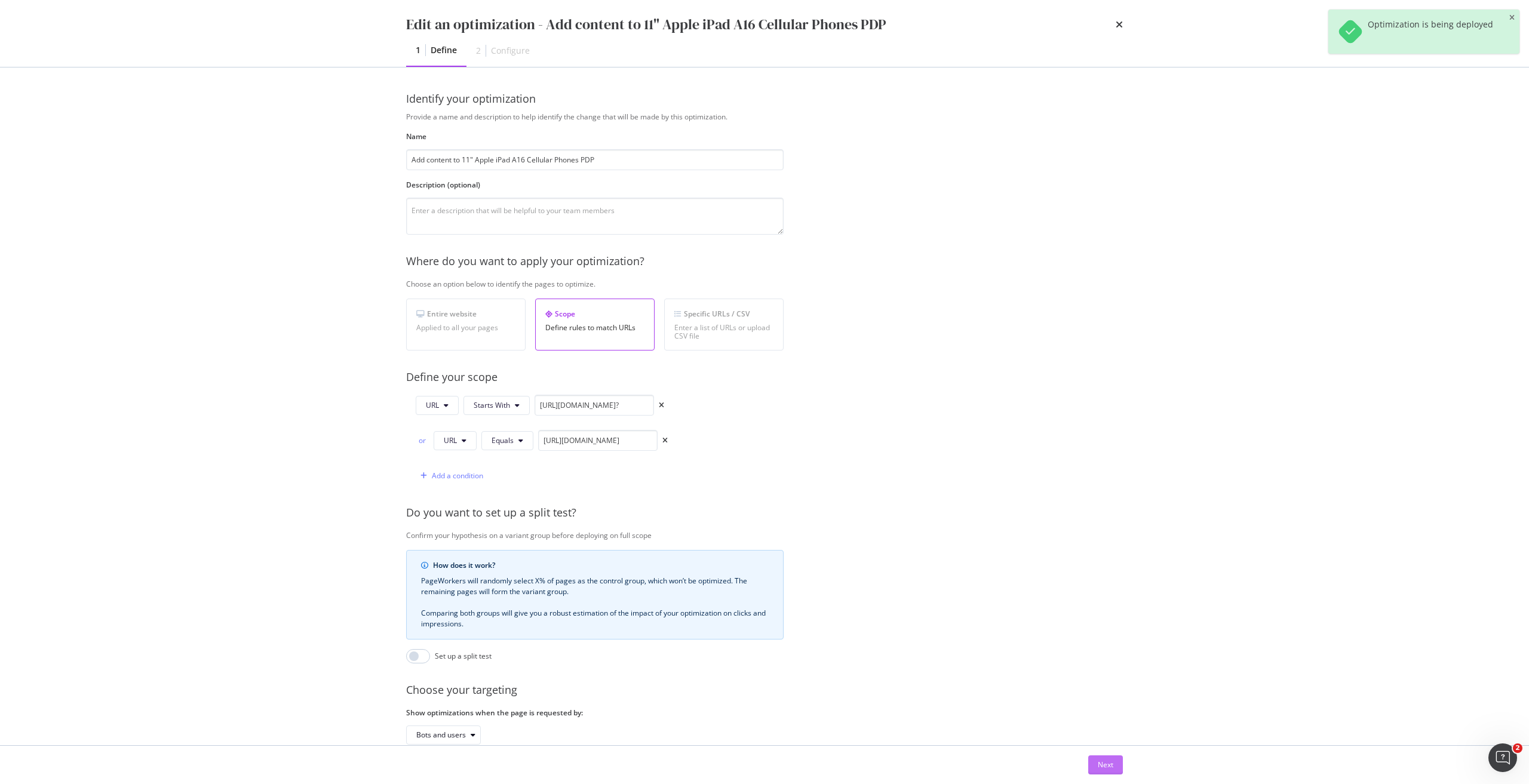
click at [764, 354] on button "Next" at bounding box center [1105, 764] width 35 height 19
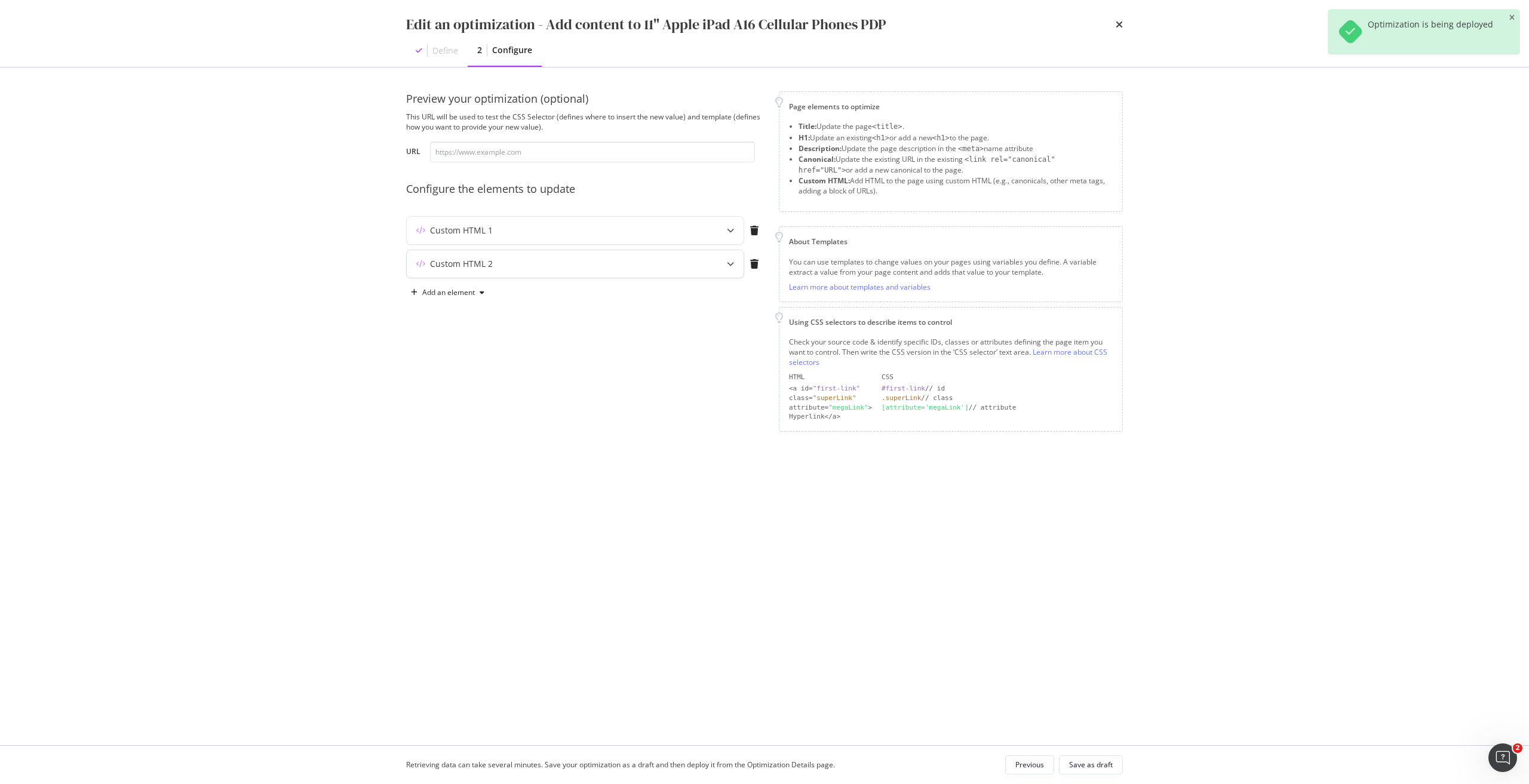
click at [511, 261] on div "Custom HTML 2" at bounding box center [551, 264] width 289 height 12
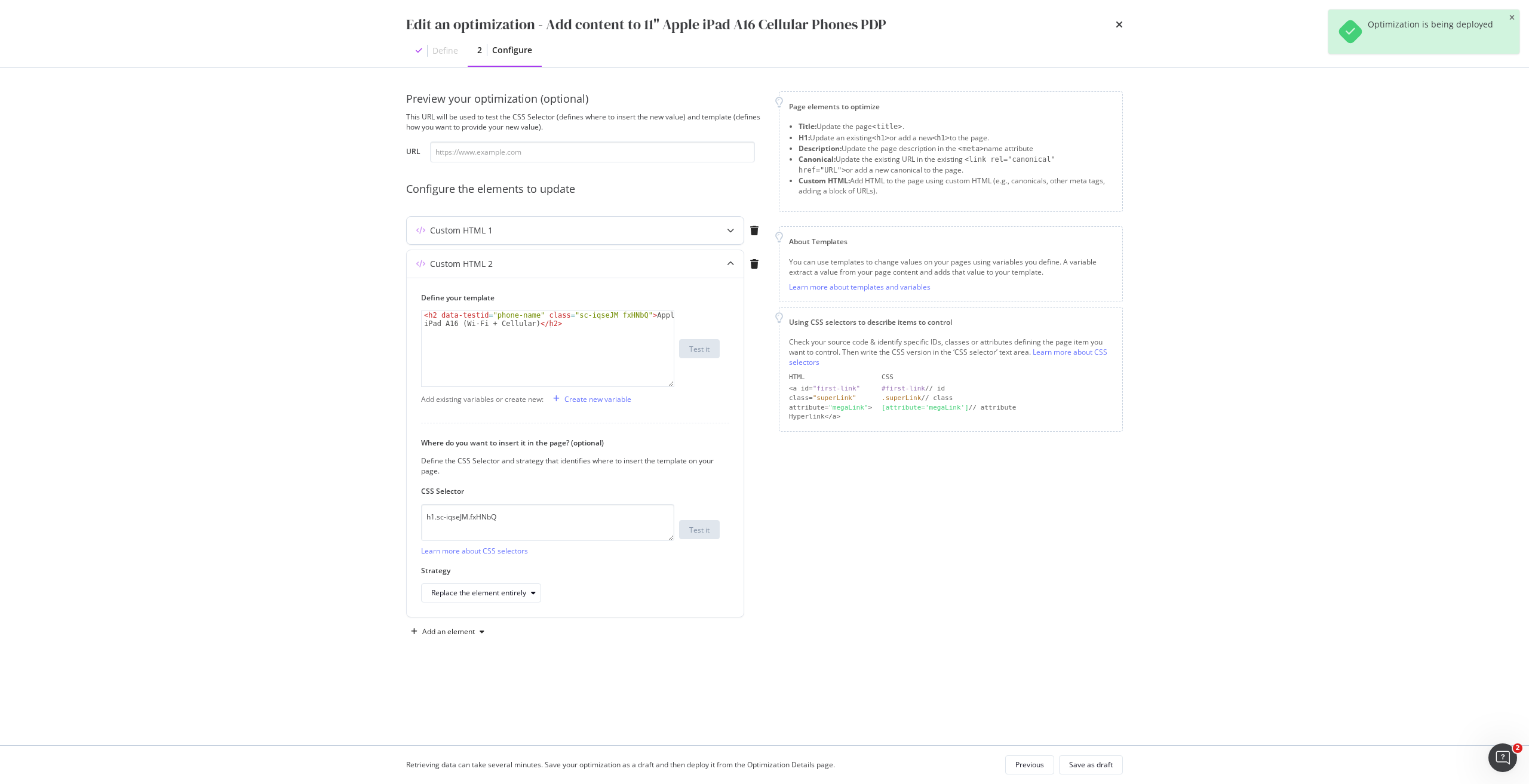
click at [573, 237] on div "Custom HTML 1" at bounding box center [575, 230] width 337 height 28
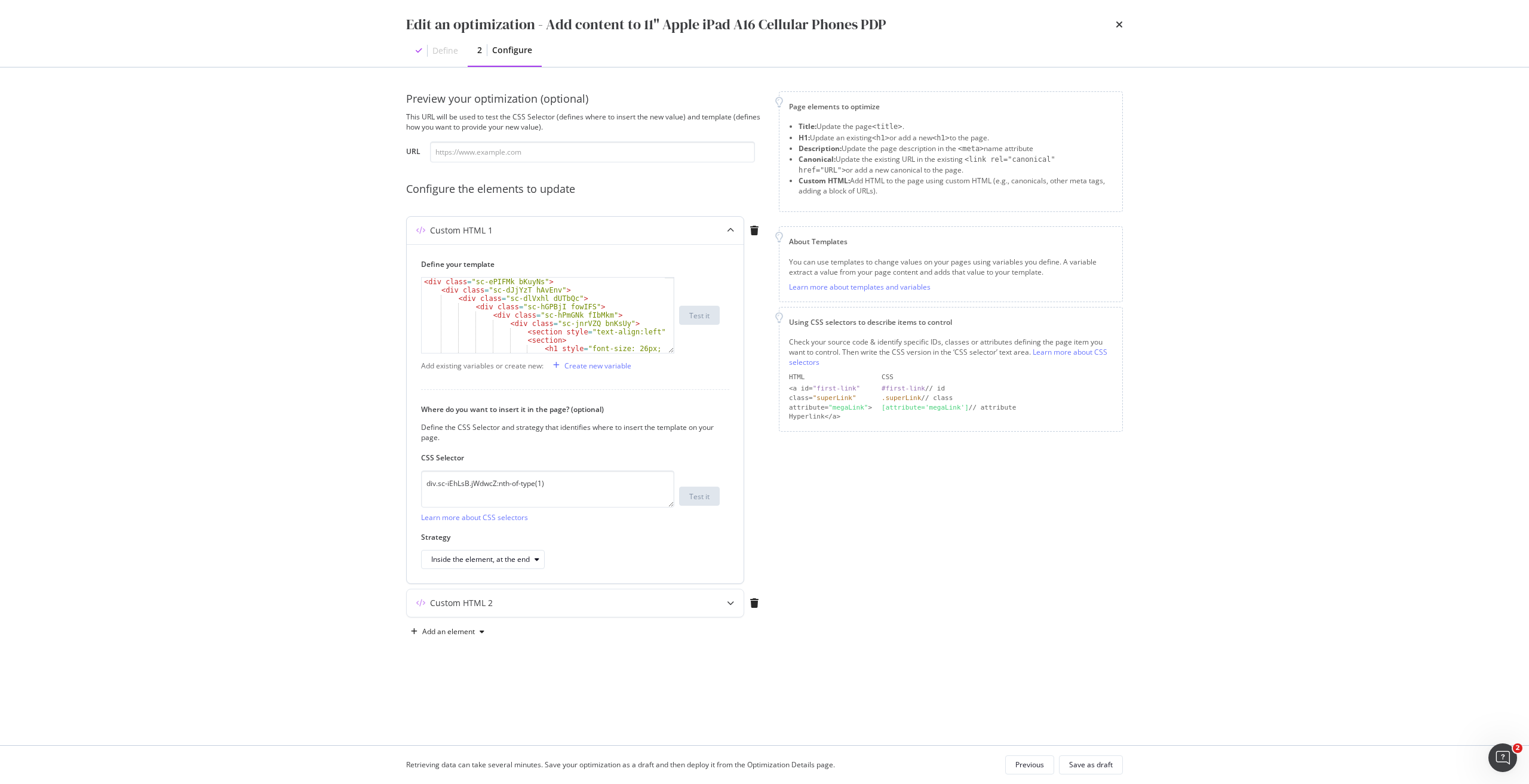
scroll to position [36, 0]
click at [764, 25] on icon "times" at bounding box center [1119, 25] width 7 height 9
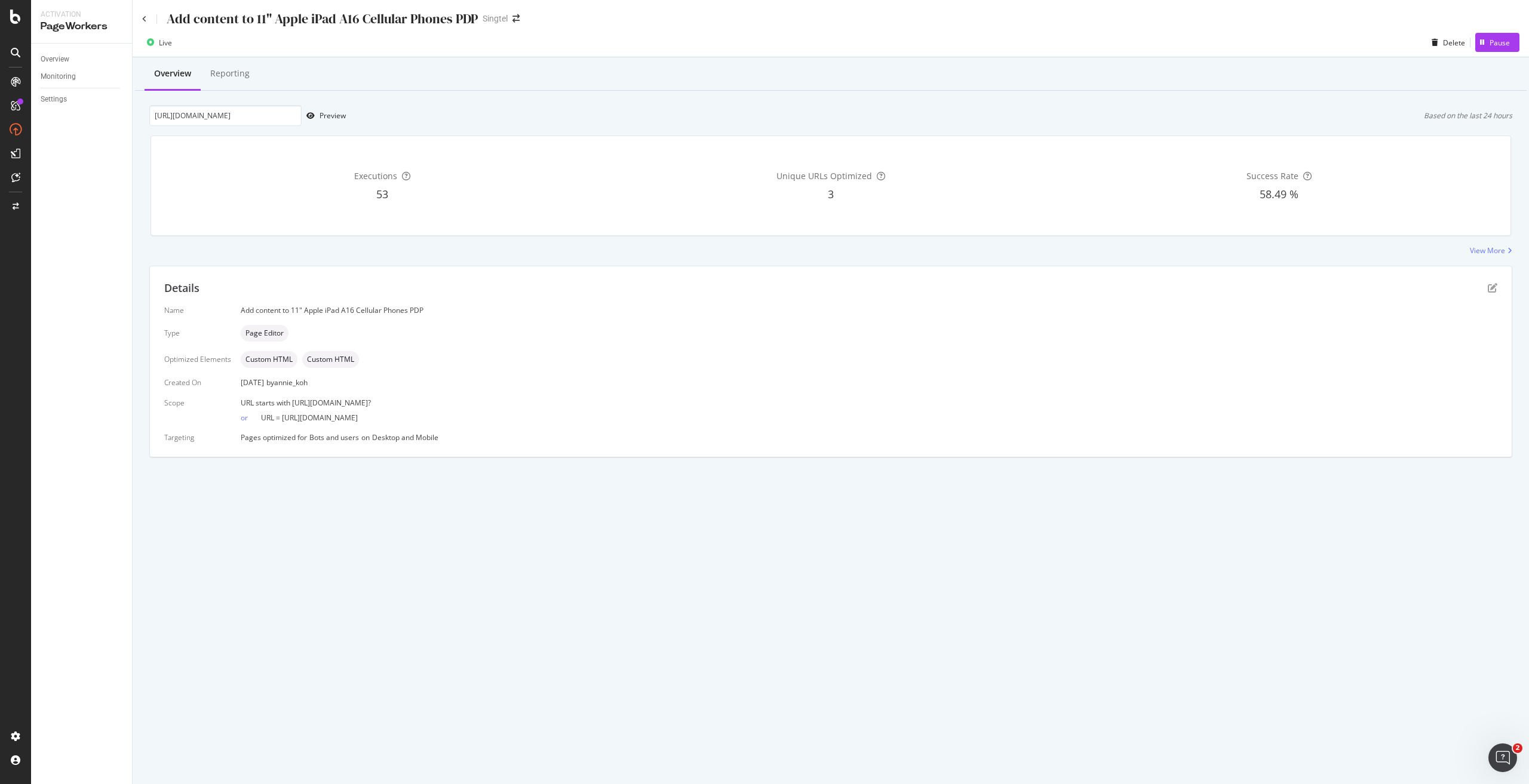
drag, startPoint x: 514, startPoint y: 417, endPoint x: 281, endPoint y: 418, distance: 233.0
click at [281, 354] on div "or URL = [URL][DOMAIN_NAME]" at bounding box center [869, 414] width 1257 height 15
copy span "[URL][DOMAIN_NAME]"
click at [248, 107] on input "[URL][DOMAIN_NAME]" at bounding box center [226, 115] width 152 height 21
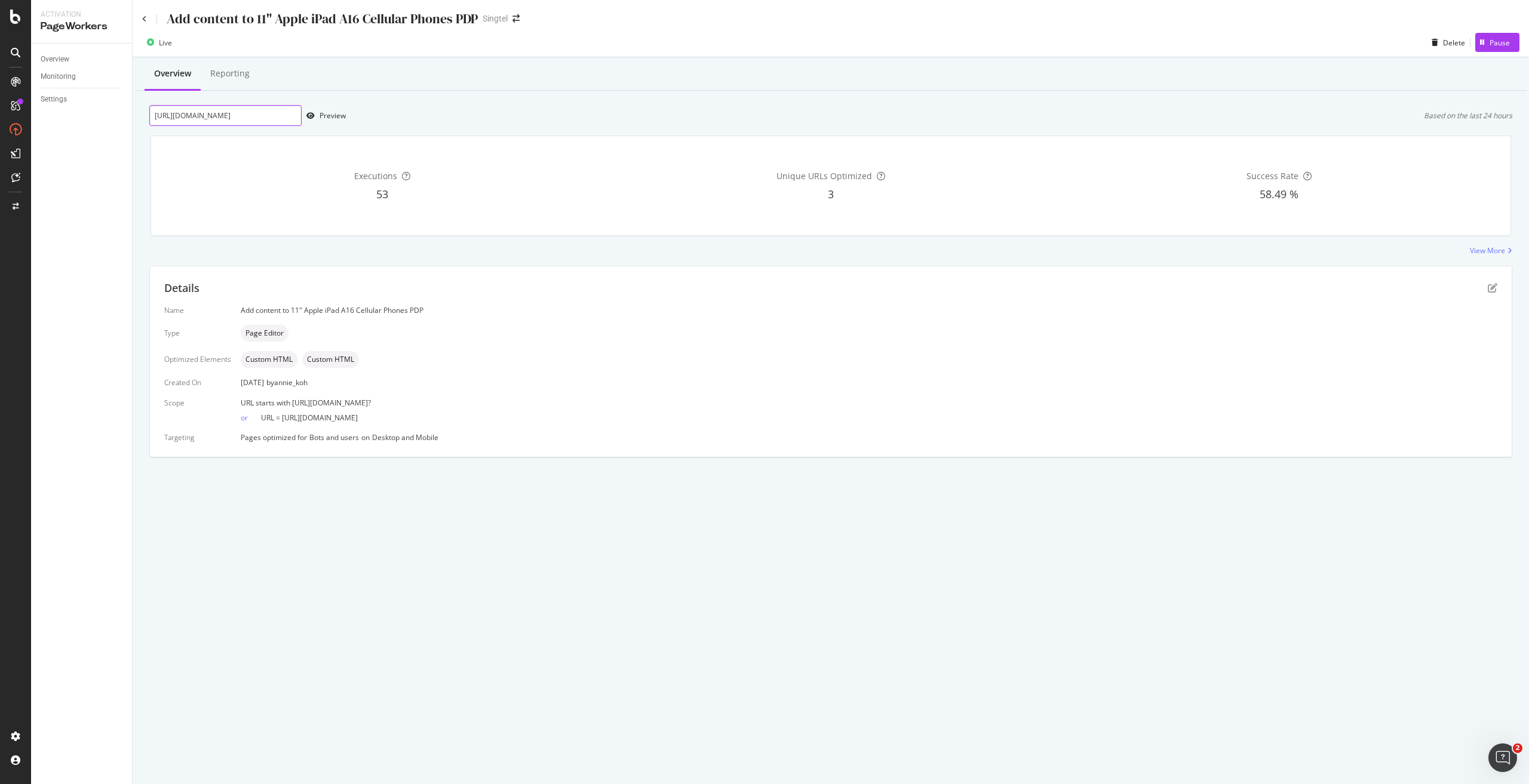
click at [248, 107] on input "[URL][DOMAIN_NAME]" at bounding box center [226, 115] width 152 height 21
click at [409, 109] on div "[URL][DOMAIN_NAME] Preview Based on the last 24 hours" at bounding box center [831, 115] width 1363 height 21
click at [144, 18] on icon at bounding box center [144, 18] width 5 height 7
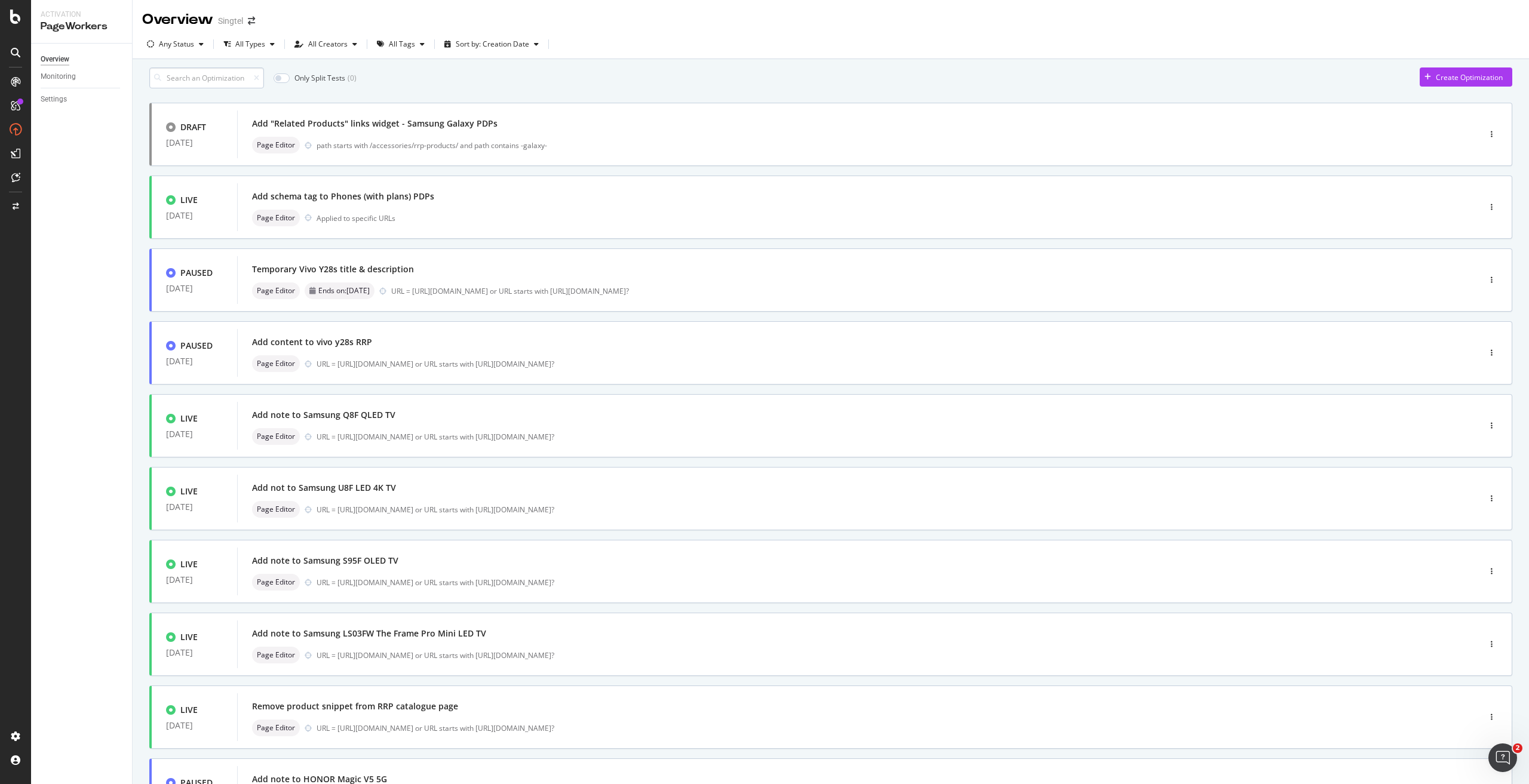
click at [215, 88] on input at bounding box center [206, 77] width 114 height 21
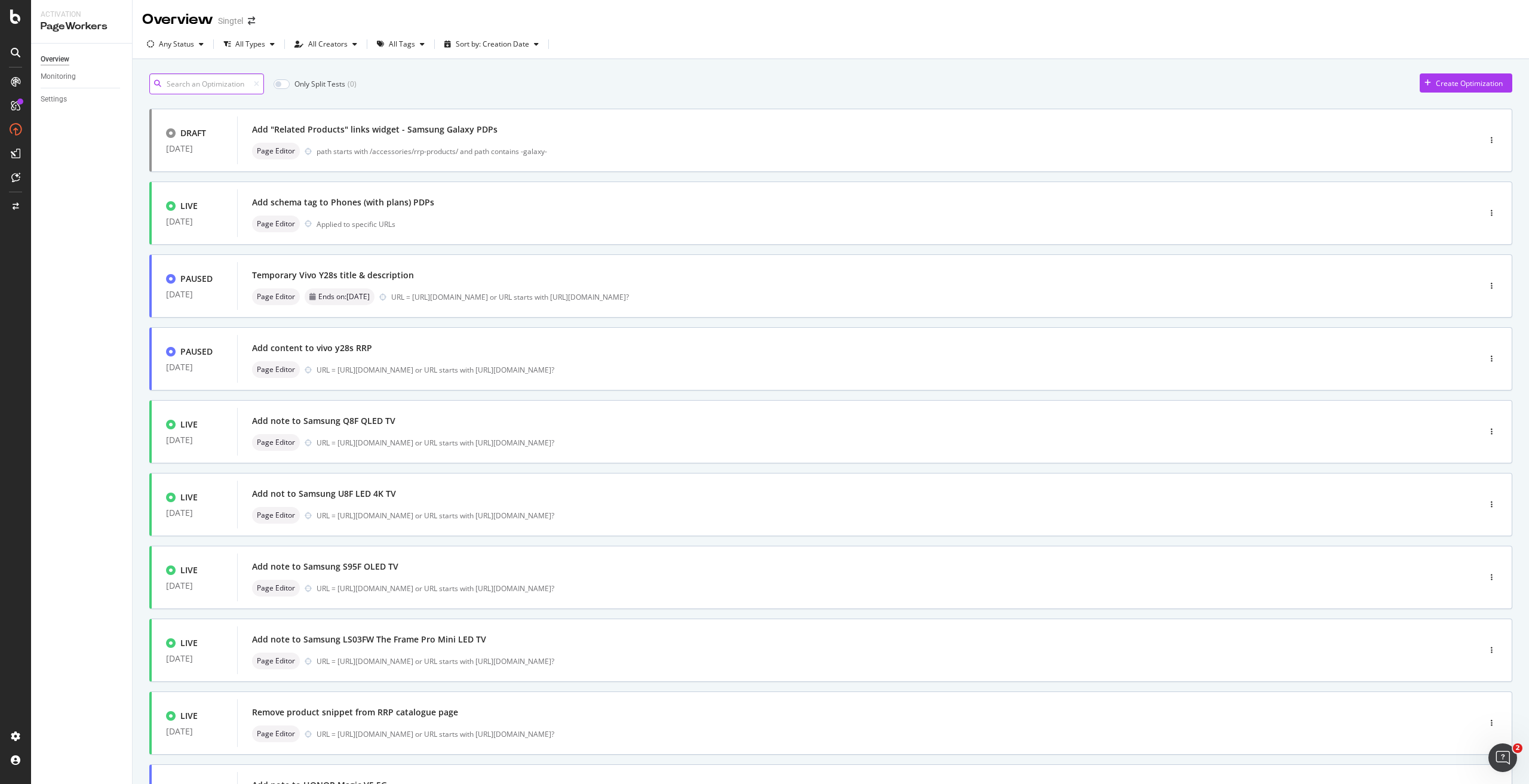
click at [225, 87] on input at bounding box center [206, 84] width 114 height 21
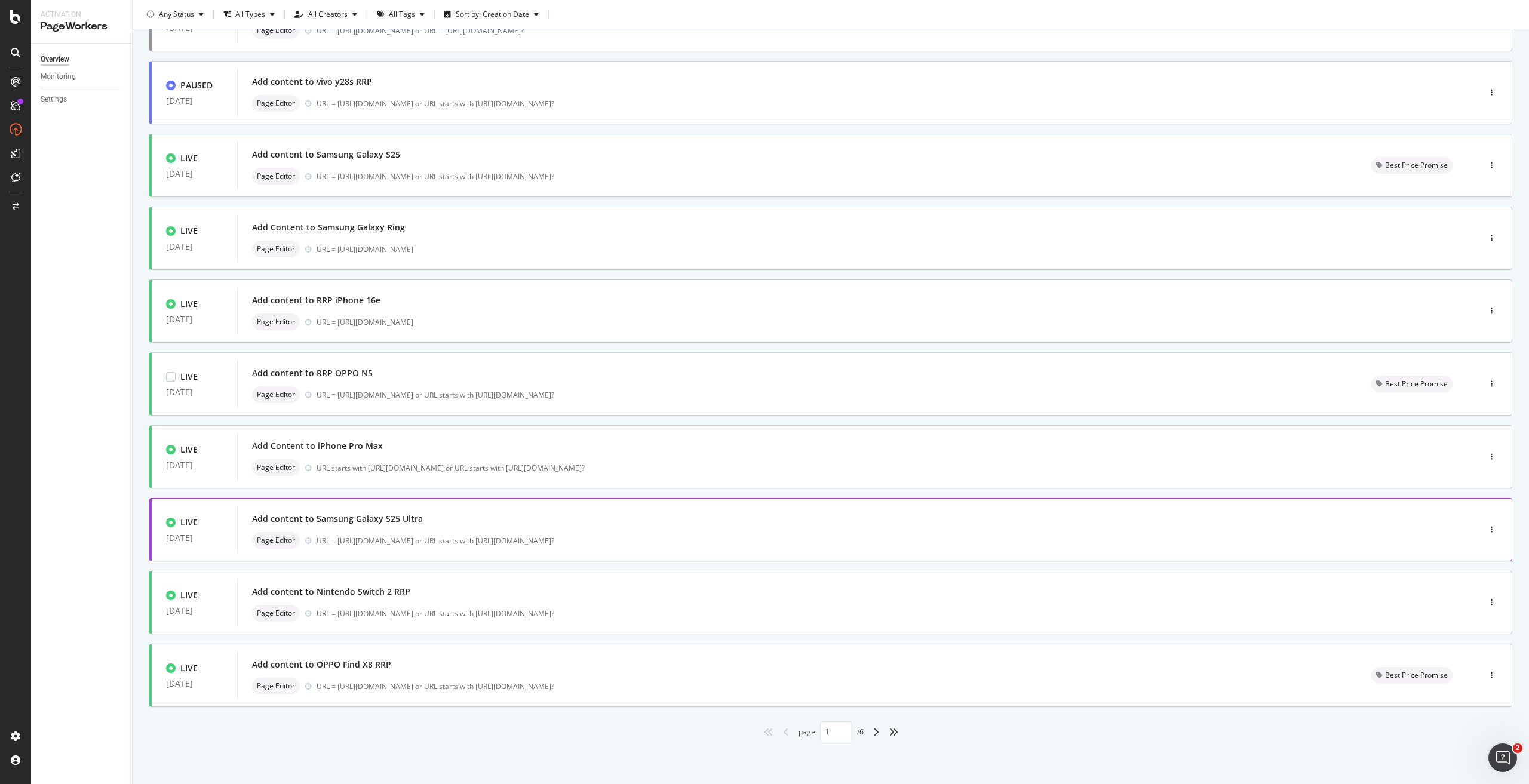
scroll to position [120, 0]
click at [826, 727] on input "1" at bounding box center [836, 731] width 32 height 21
type input "5"
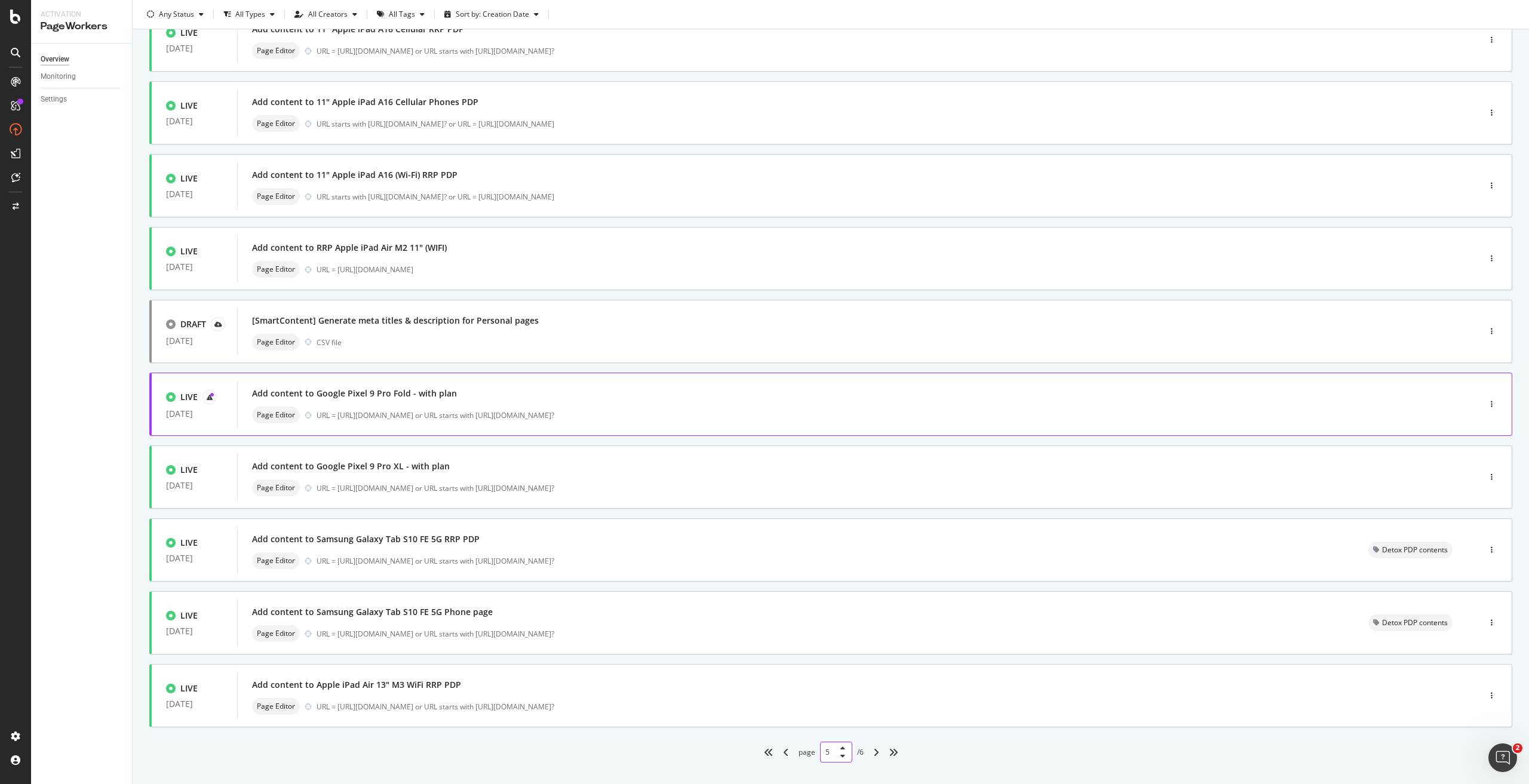
scroll to position [120, 0]
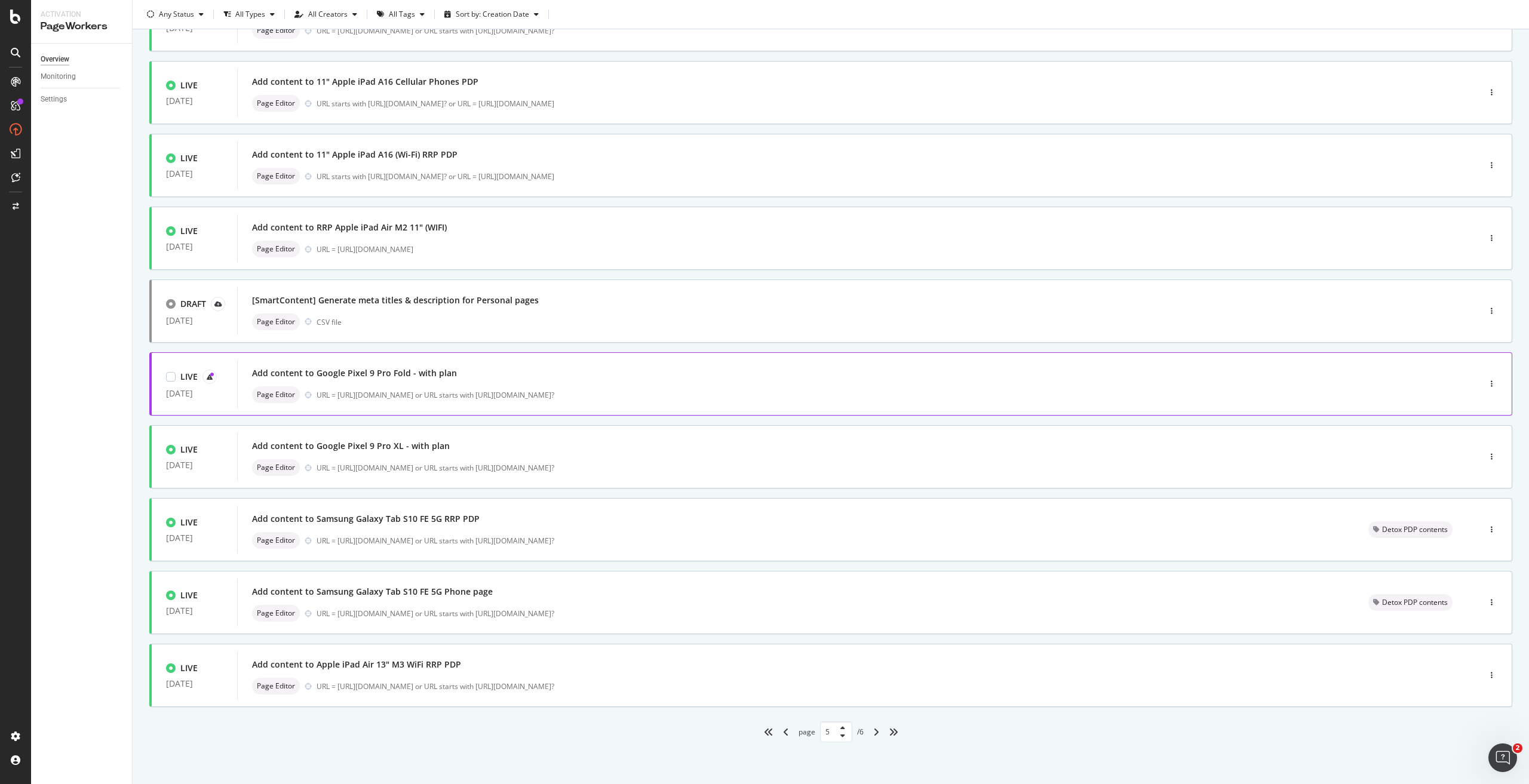
click at [619, 393] on div "URL = [URL][DOMAIN_NAME] or URL starts with [URL][DOMAIN_NAME]?" at bounding box center [872, 394] width 1112 height 10
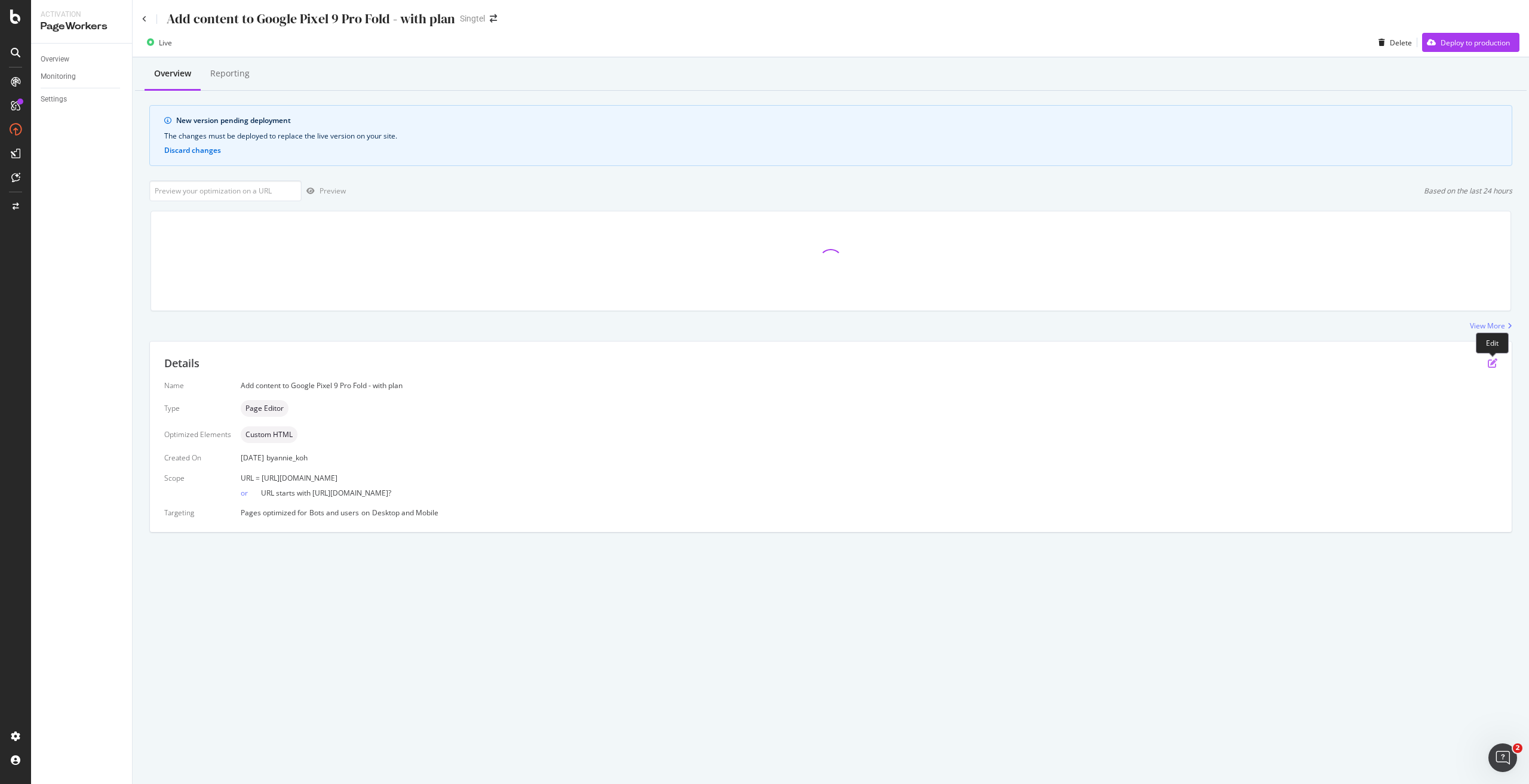
click at [1491, 364] on icon "pen-to-square" at bounding box center [1492, 363] width 9 height 9
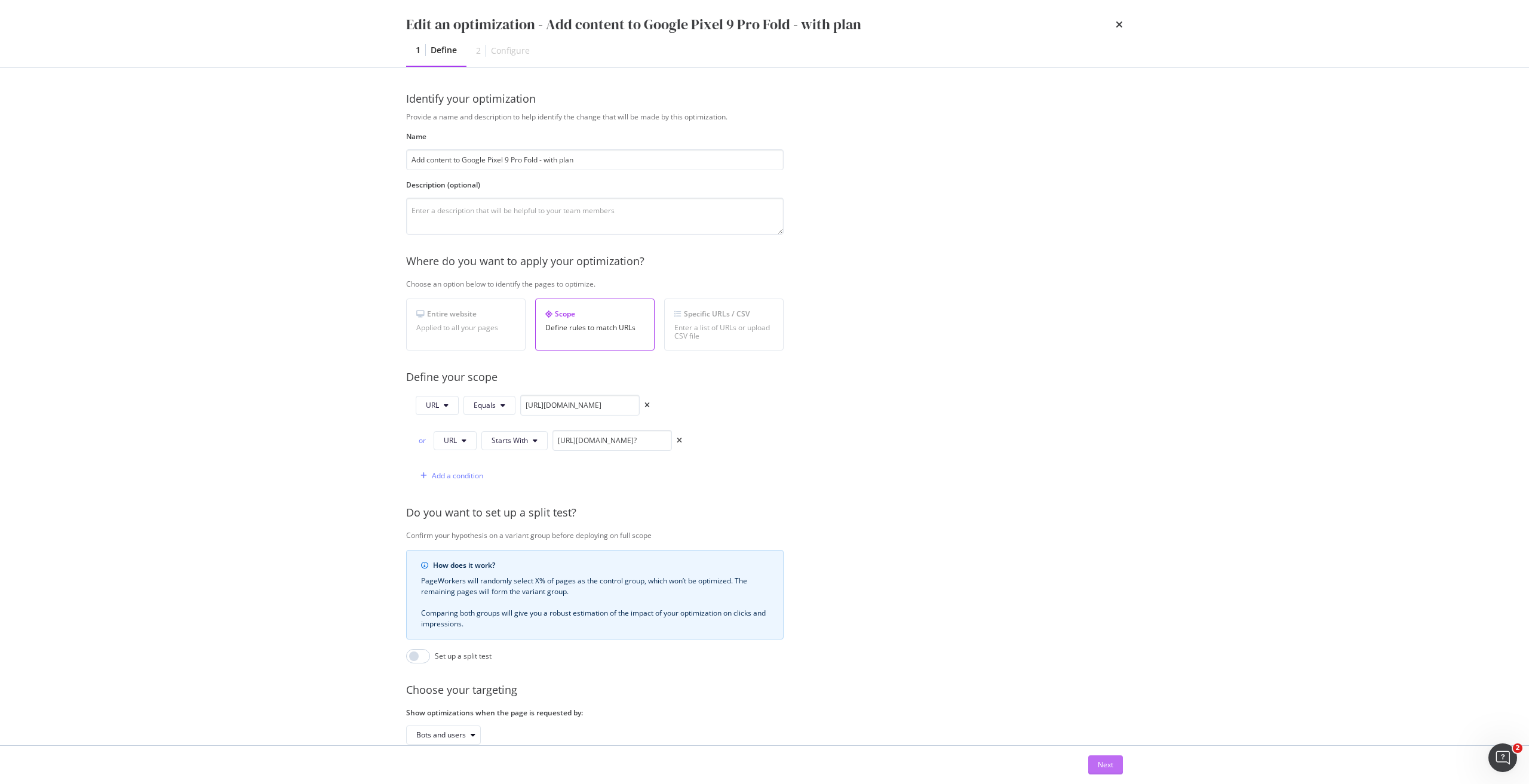
click at [1092, 761] on button "Next" at bounding box center [1105, 764] width 35 height 19
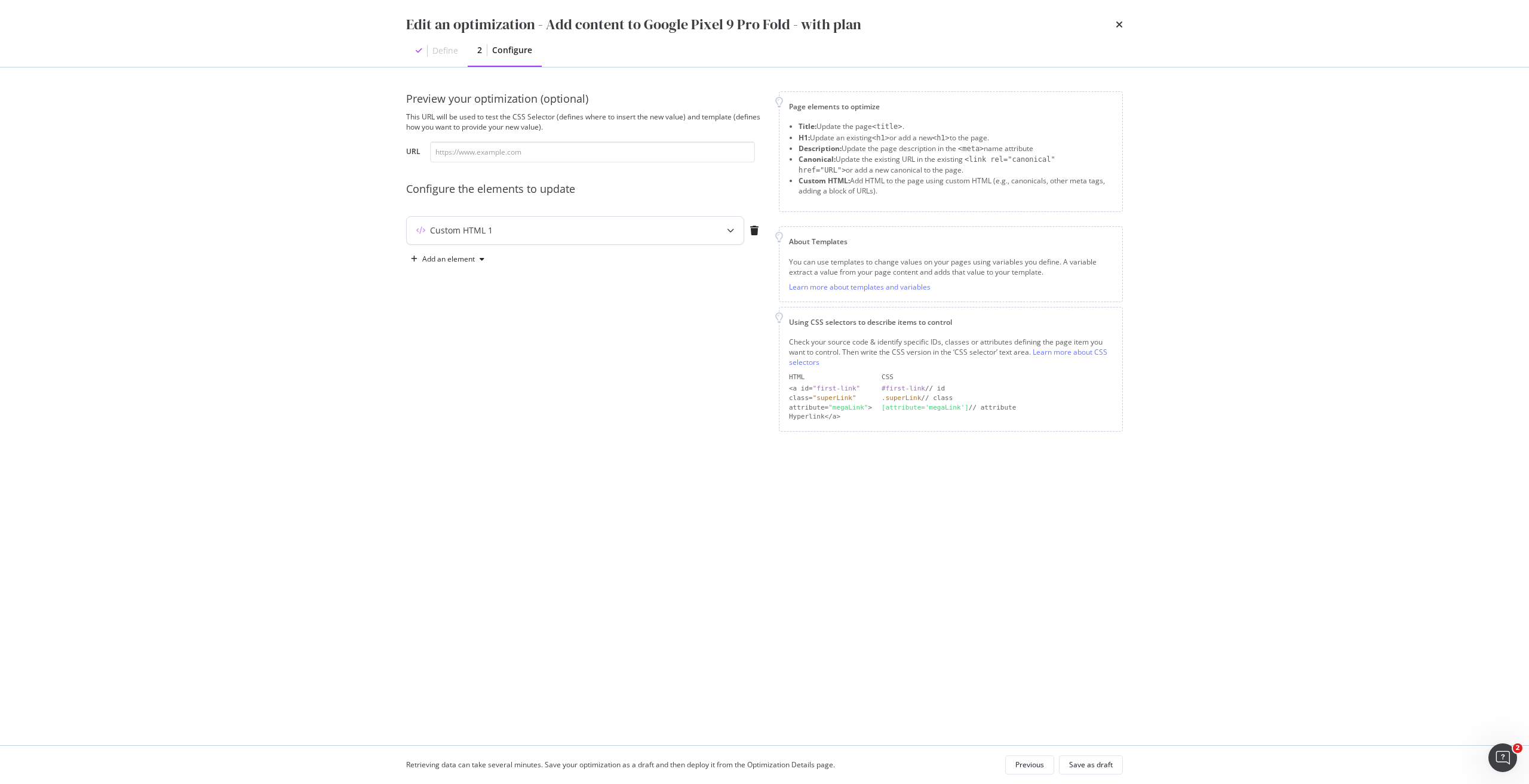
click at [689, 228] on div "Custom HTML 1" at bounding box center [551, 231] width 289 height 12
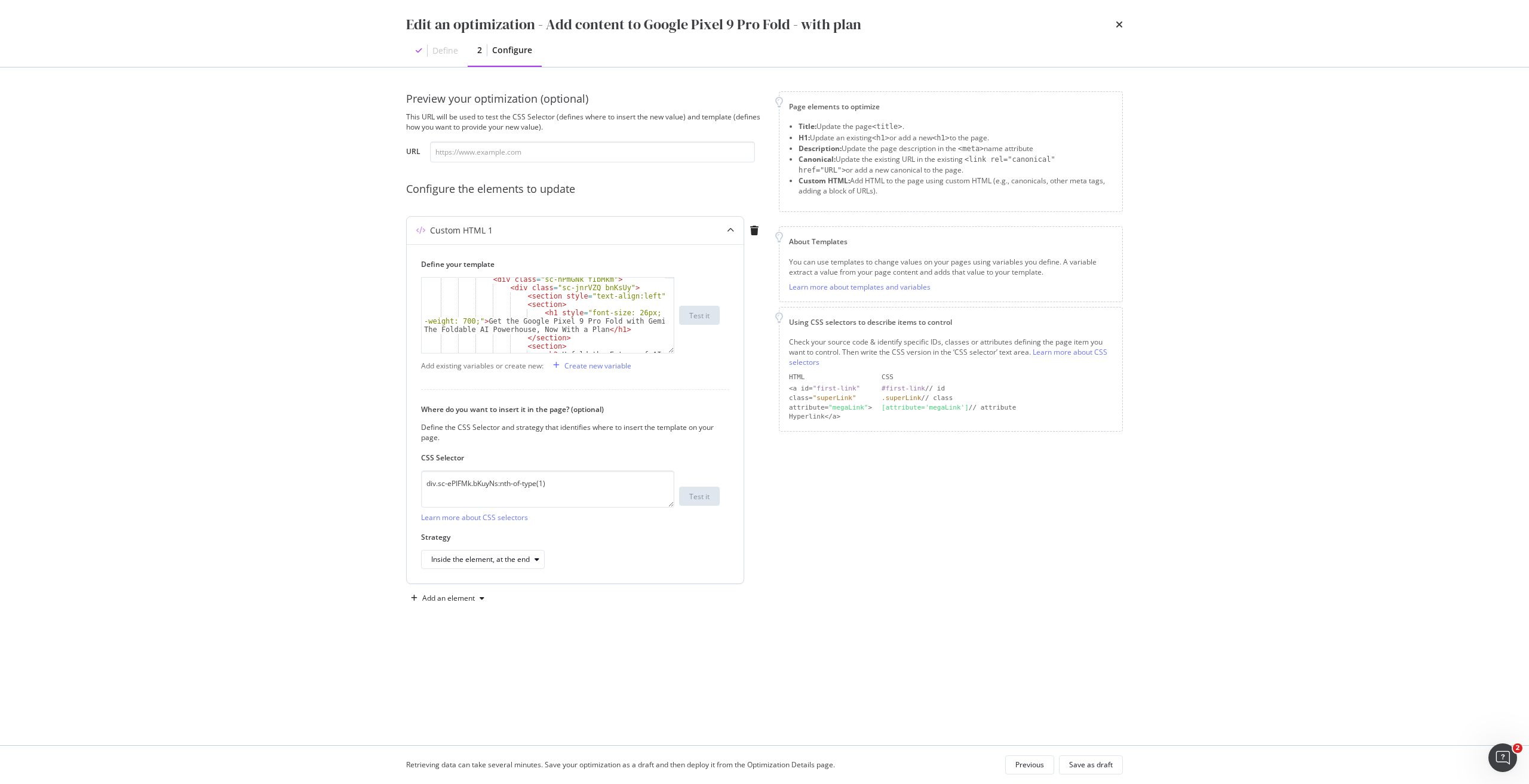
scroll to position [71, 0]
drag, startPoint x: 572, startPoint y: 490, endPoint x: 315, endPoint y: 486, distance: 257.0
click at [315, 486] on div "Edit an optimization - Add content to Google Pixel 9 Pro Fold - with plan Defin…" at bounding box center [764, 392] width 1529 height 784
paste textarea "iEhLsB.jWdwcZ"
type textarea "div.sc-iEhLsB.jWdwcZ:nth-of-type(1)"
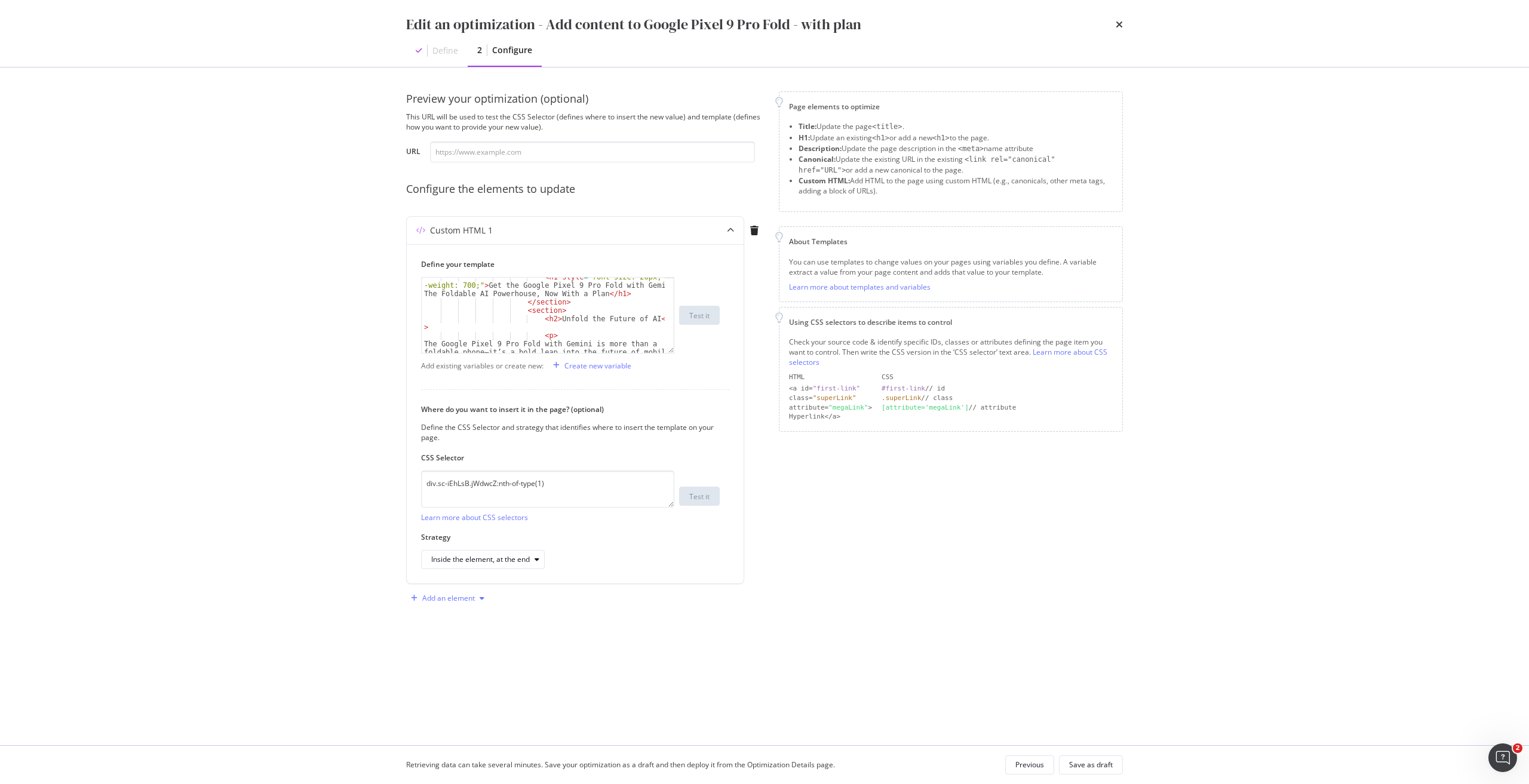
click at [461, 598] on div "Add an element" at bounding box center [448, 598] width 52 height 7
click at [461, 698] on div "Custom HTML" at bounding box center [461, 700] width 47 height 10
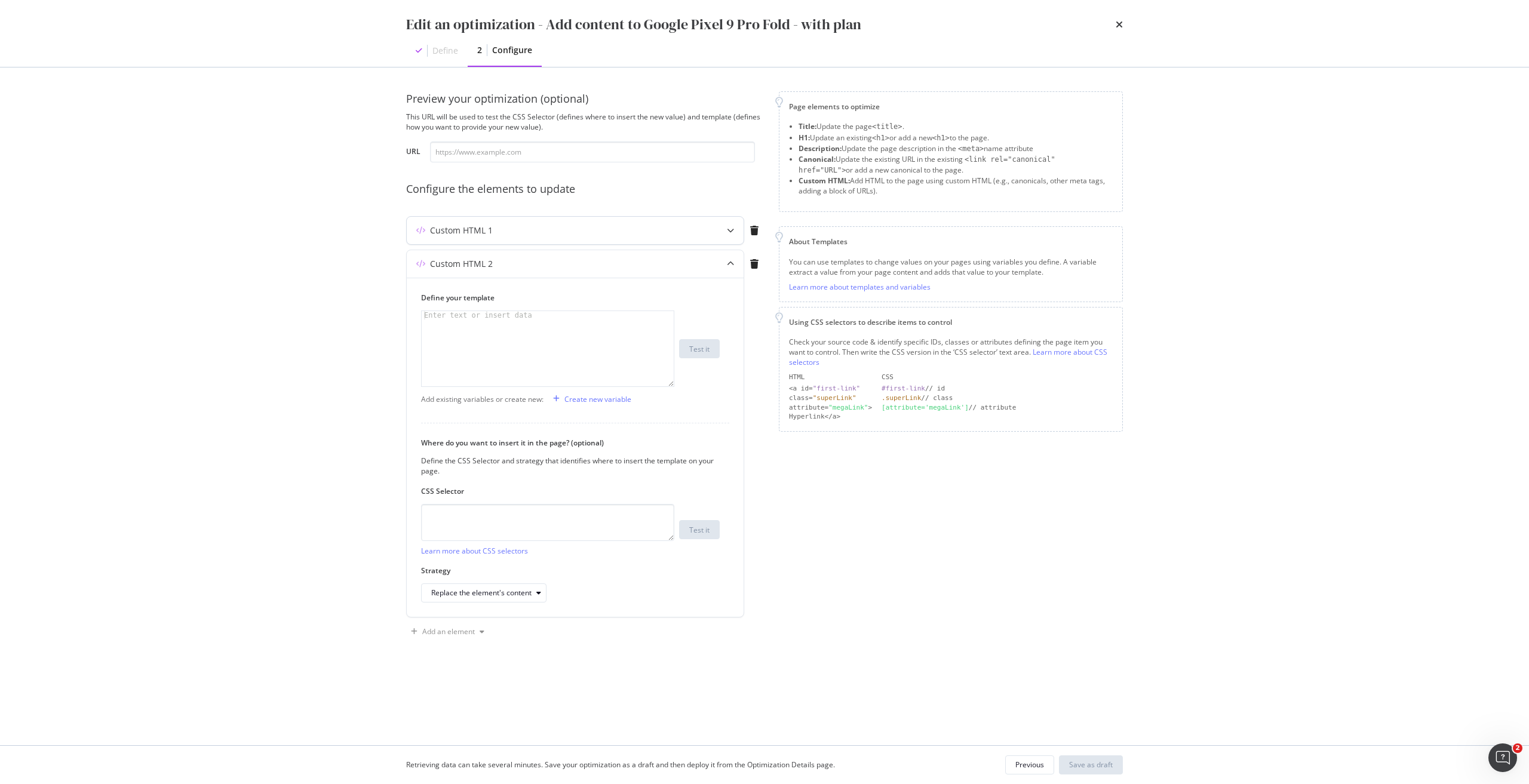
click at [534, 225] on div "Custom HTML 1" at bounding box center [551, 231] width 289 height 12
click at [479, 329] on div "modal" at bounding box center [547, 357] width 252 height 92
click at [542, 319] on div "modal" at bounding box center [547, 357] width 252 height 92
paste textarea "<h1 data-testid="phone-name" class="sc-iqseJM fxHNbQ">Google Pixel 9 Pro Fold</…"
click at [434, 313] on div "< h1 data-testid = "phone-name" class = "sc-iqseJM fxHNbQ" > Google Pixel 9 Pro…" at bounding box center [547, 365] width 252 height 109
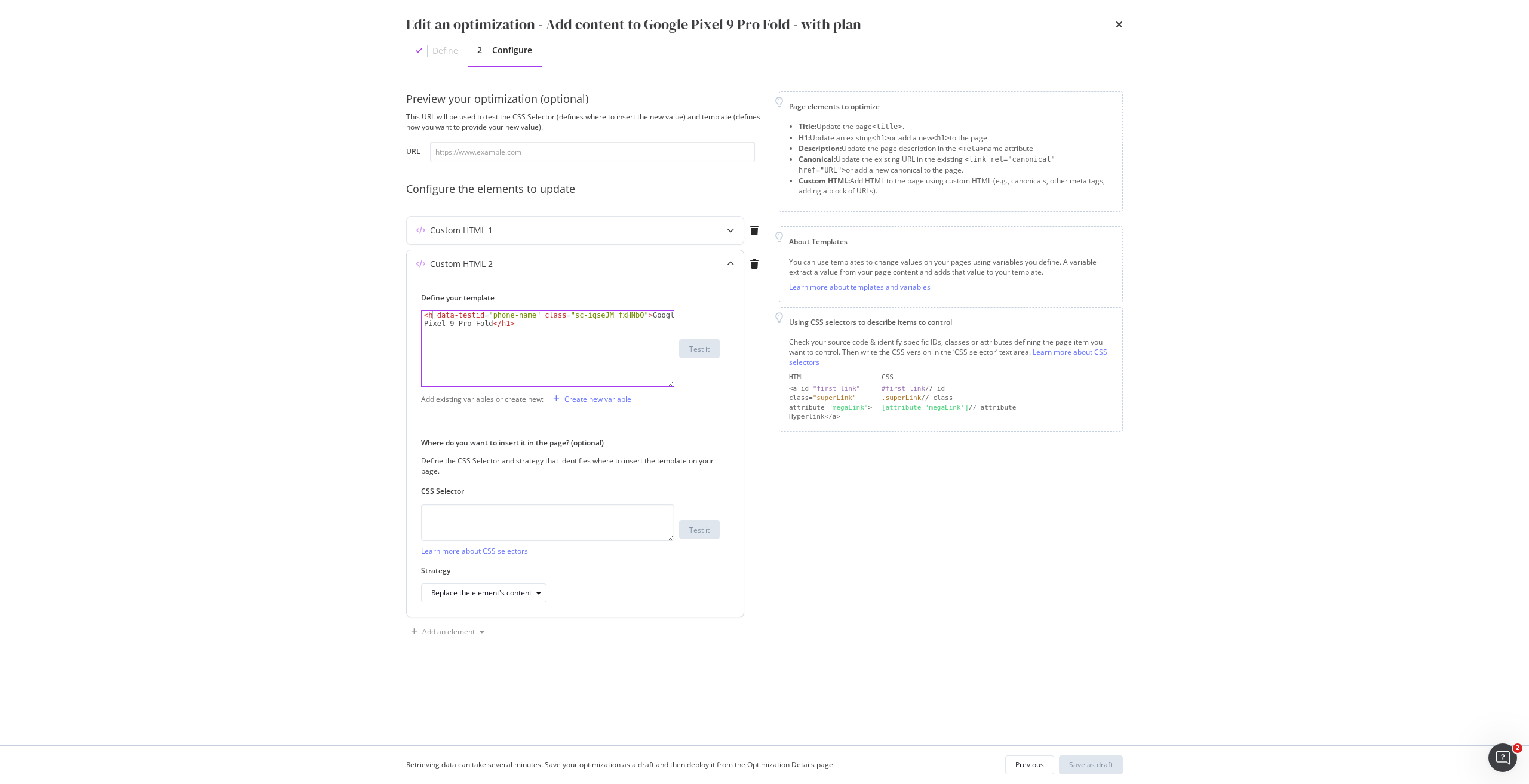
scroll to position [0, 1]
click at [505, 321] on div "< h2 data-testid = "phone-name" class = "sc-iqseJM fxHNbQ" > Google Pixel 9 Pro…" at bounding box center [547, 365] width 252 height 109
type textarea "<h2 data-testid="phone-name" class="sc-iqseJM fxHNbQ">Google Pixel 9 Pro Fold</…"
click at [518, 509] on textarea "modal" at bounding box center [548, 522] width 253 height 37
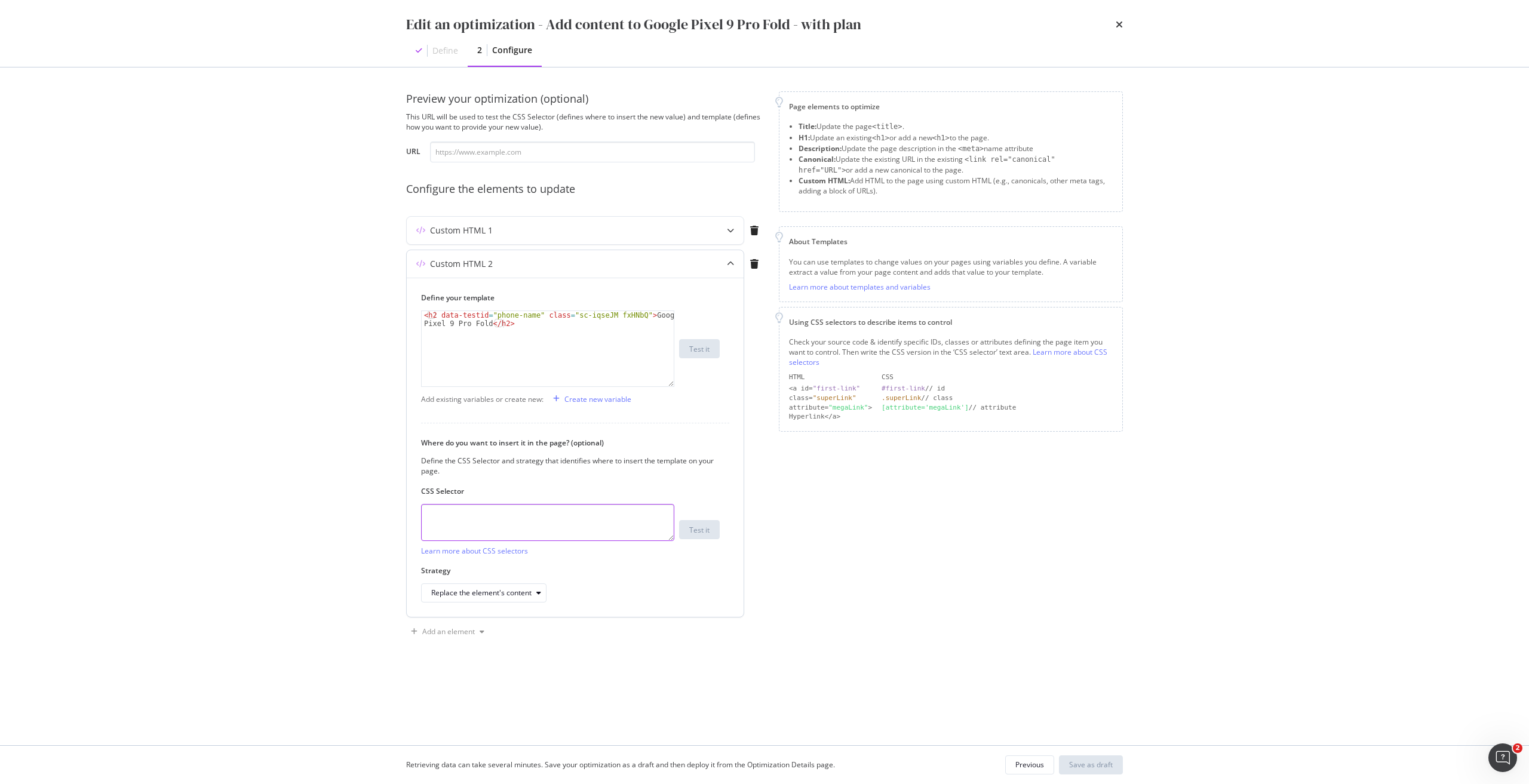
click at [626, 526] on textarea "modal" at bounding box center [548, 522] width 253 height 37
type textarea "v"
paste textarea "<h1 data-testid="phone-name" class="sc-iqseJM fxHNbQ">Google Pixel 9 Pro Fold</…"
type textarea "<h1 data-testid="phone-name" class="sc-iqseJM fxHNbQ">Google Pixel 9 Pro Fold</…"
click at [461, 518] on textarea "modal" at bounding box center [548, 522] width 253 height 37
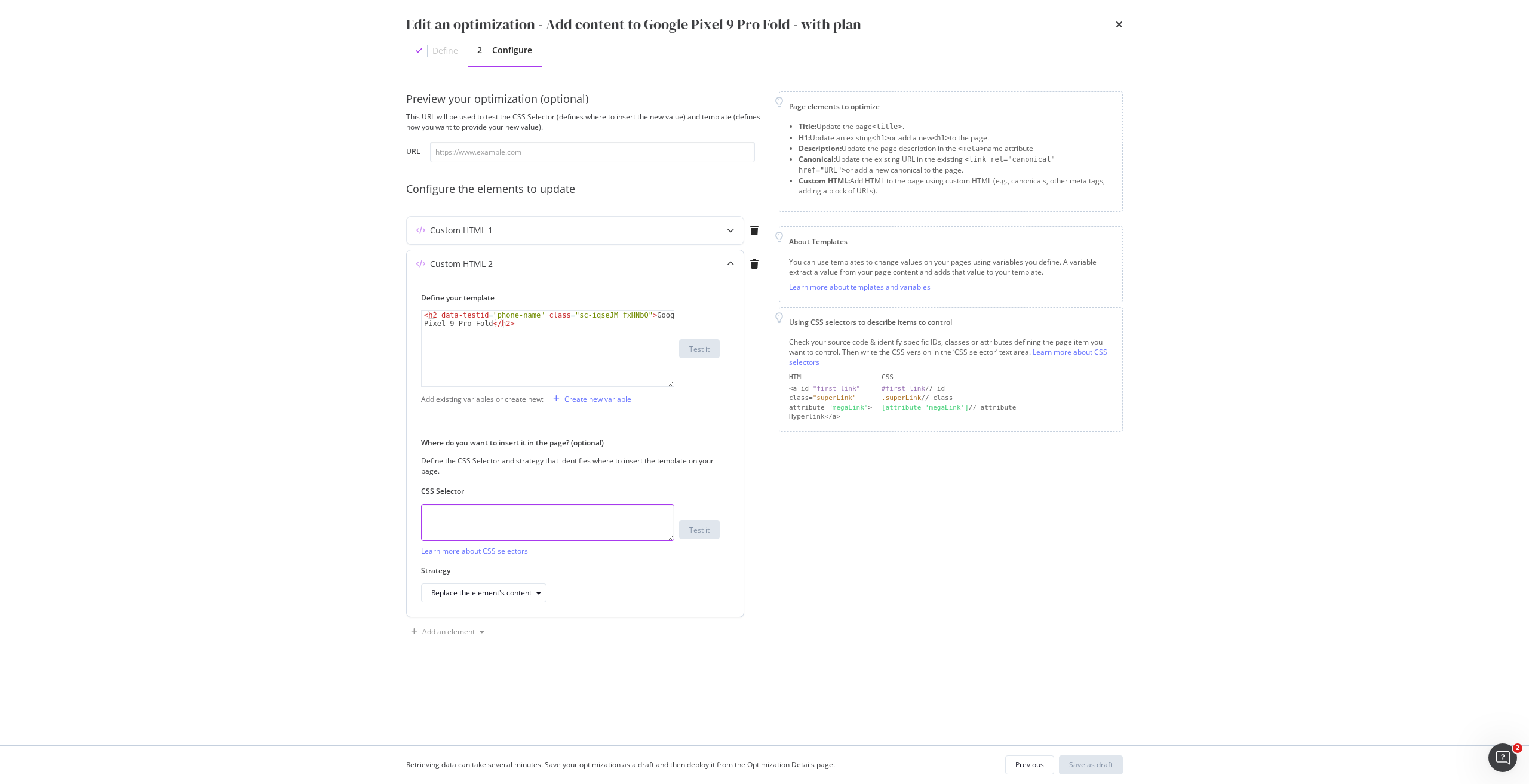
paste textarea "h1.sc-iqseJM.fxHNbQ"
type textarea "h1.sc-iqseJM.fxHNbQ"
click at [482, 591] on div "Replace the element's content" at bounding box center [481, 592] width 101 height 7
click at [515, 709] on div "Replace the element entirely" at bounding box center [484, 711] width 95 height 10
click at [636, 236] on div "Custom HTML 1" at bounding box center [575, 230] width 337 height 28
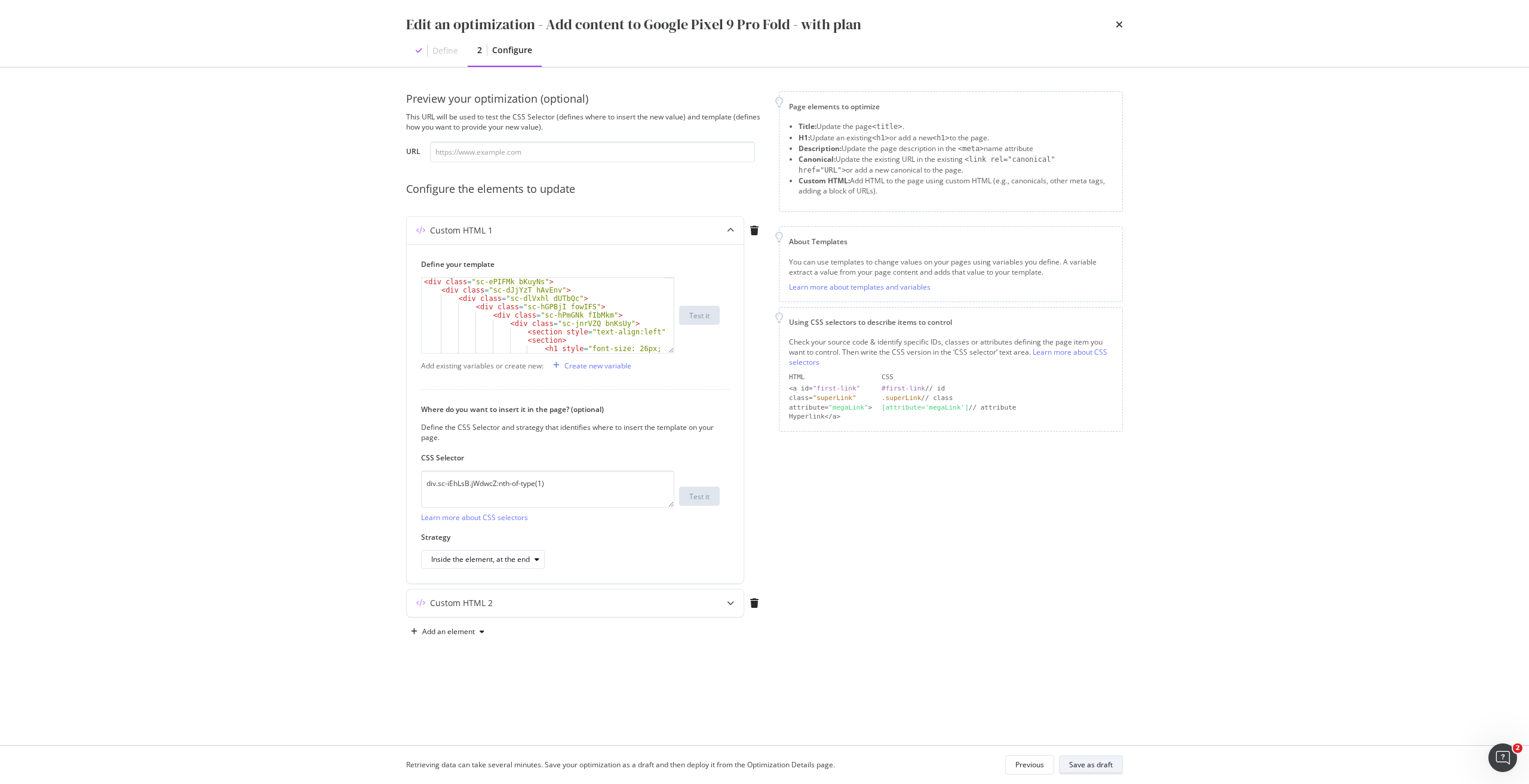
click at [1100, 756] on div "Save as draft" at bounding box center [1091, 765] width 44 height 17
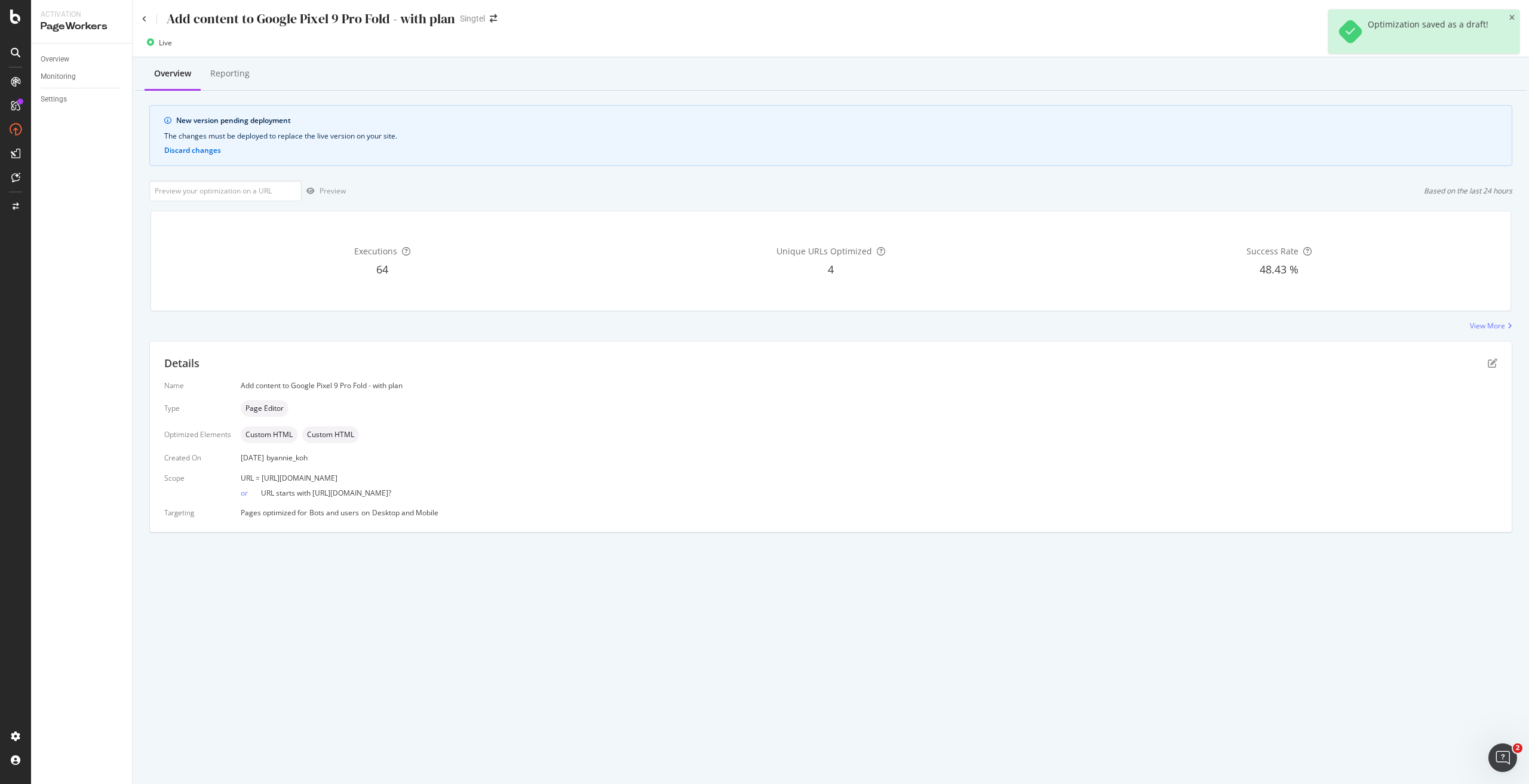
drag, startPoint x: 477, startPoint y: 476, endPoint x: 261, endPoint y: 477, distance: 216.0
click at [261, 477] on div "URL = https://shop.singtel.com/phones/google-pixel-9-pro-fold" at bounding box center [869, 477] width 1257 height 10
copy span "https://shop.singtel.com/phones/google-pixel-9-pro-fold"
click at [248, 191] on input "url" at bounding box center [226, 190] width 152 height 21
paste input "https://shop.singtel.com/phones/google-pixel-9-pro-fold"
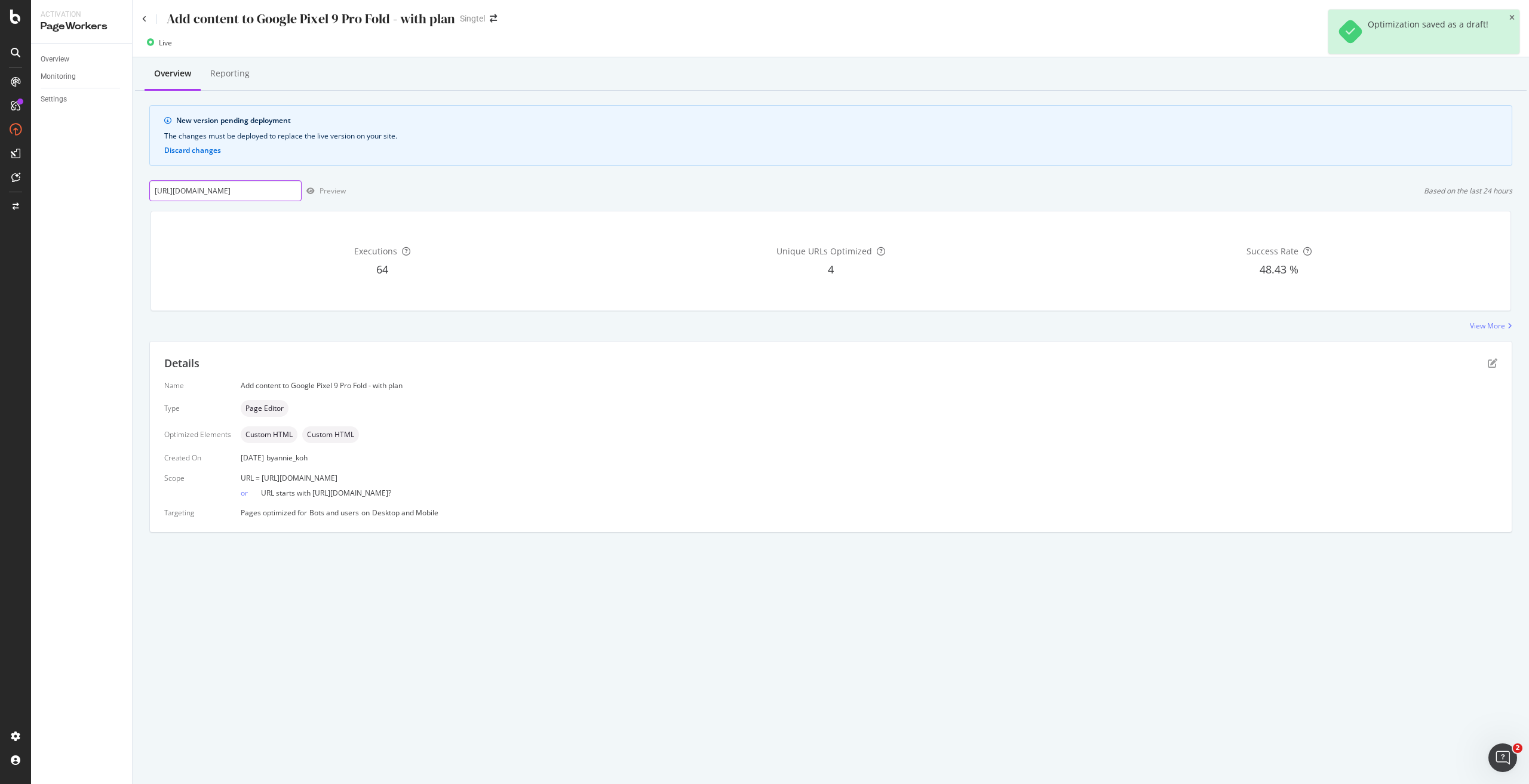
scroll to position [0, 45]
type input "https://shop.singtel.com/phones/google-pixel-9-pro-fold"
click at [330, 188] on div "Preview" at bounding box center [332, 190] width 26 height 10
click at [1489, 362] on icon "pen-to-square" at bounding box center [1492, 363] width 9 height 9
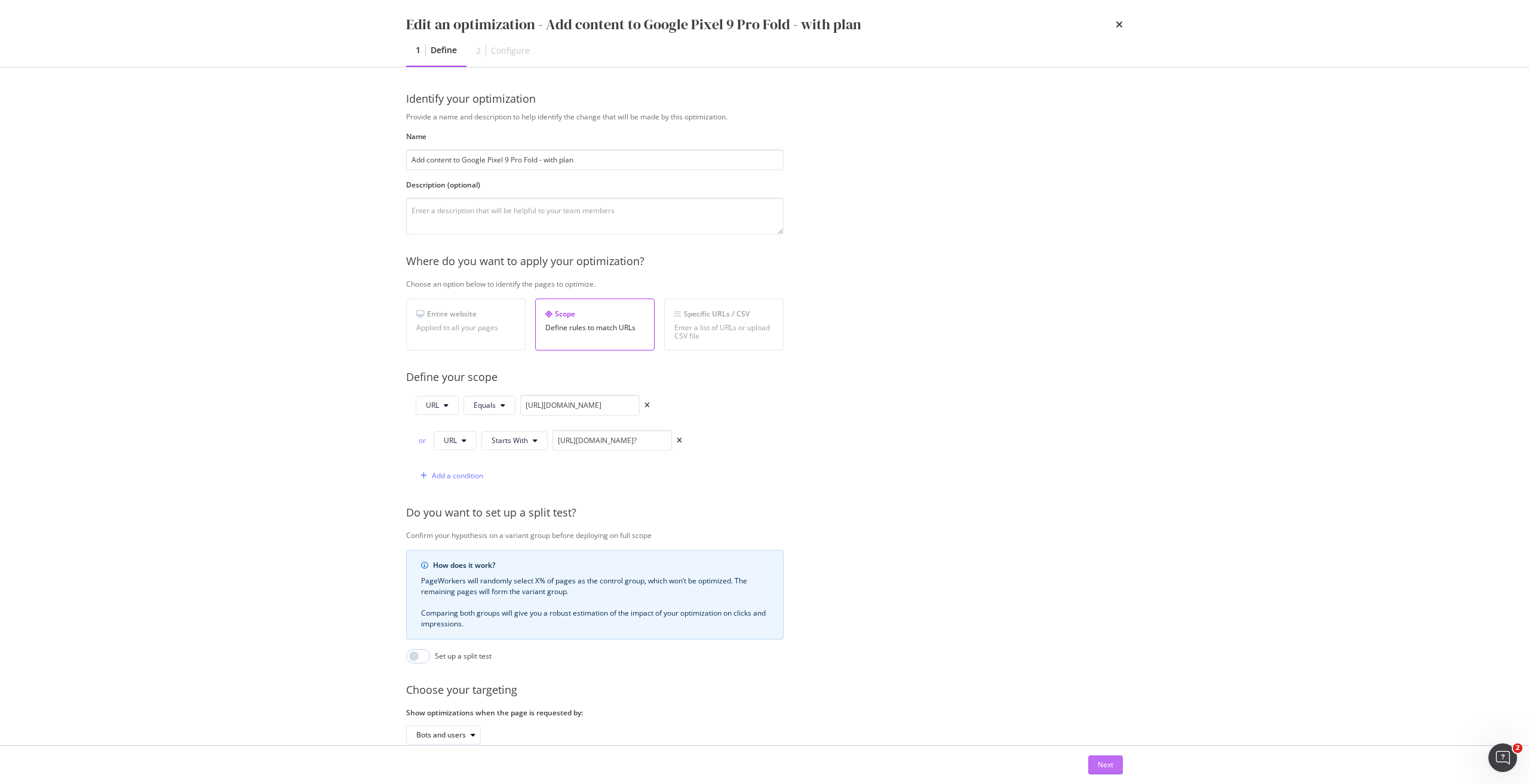
click at [1105, 764] on div "Next" at bounding box center [1105, 764] width 15 height 10
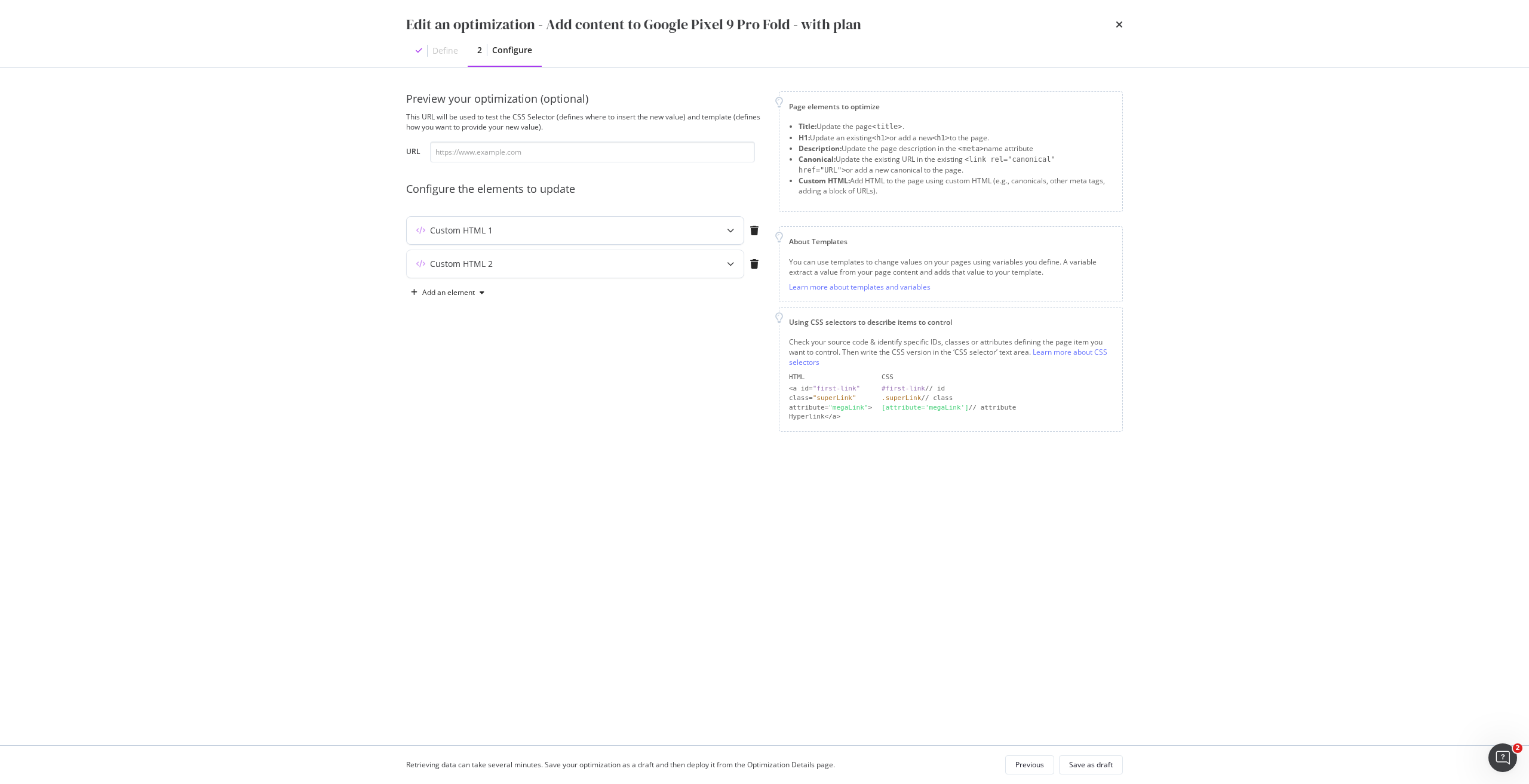
click at [497, 235] on div "Custom HTML 1" at bounding box center [551, 231] width 289 height 12
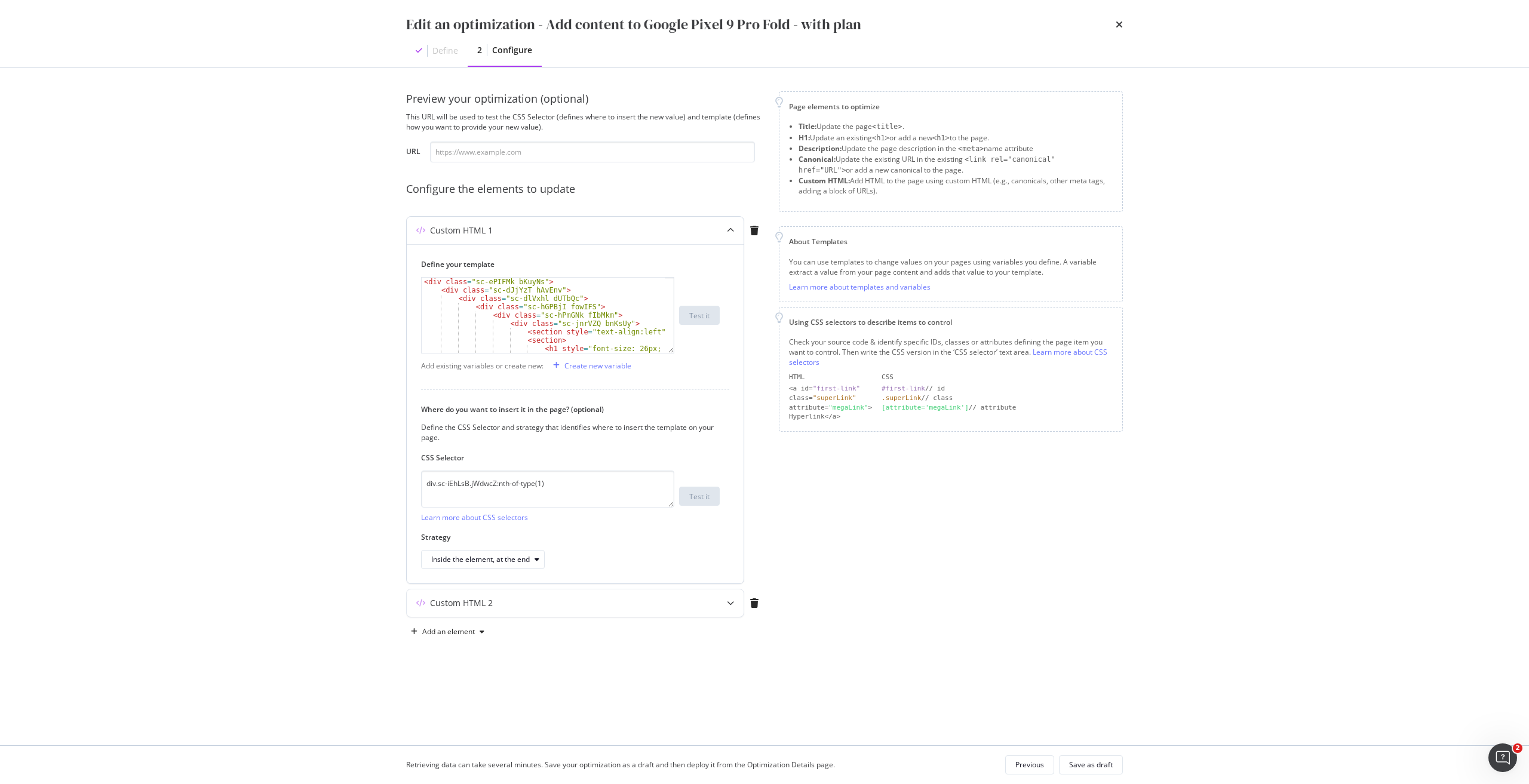
scroll to position [36, 0]
click at [1118, 21] on icon "times" at bounding box center [1119, 25] width 7 height 9
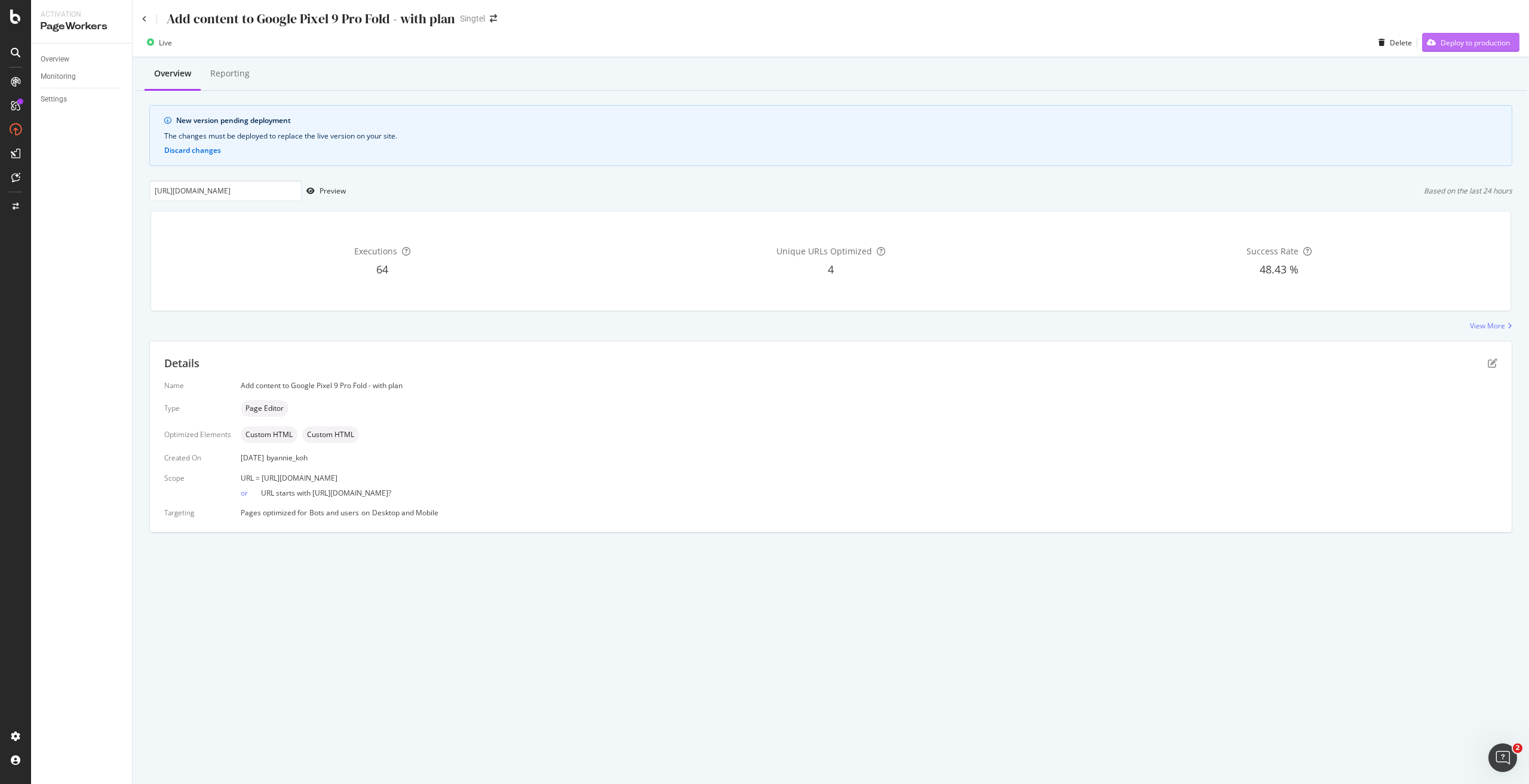
click at [1472, 38] on div "Deploy to production" at bounding box center [1475, 42] width 69 height 10
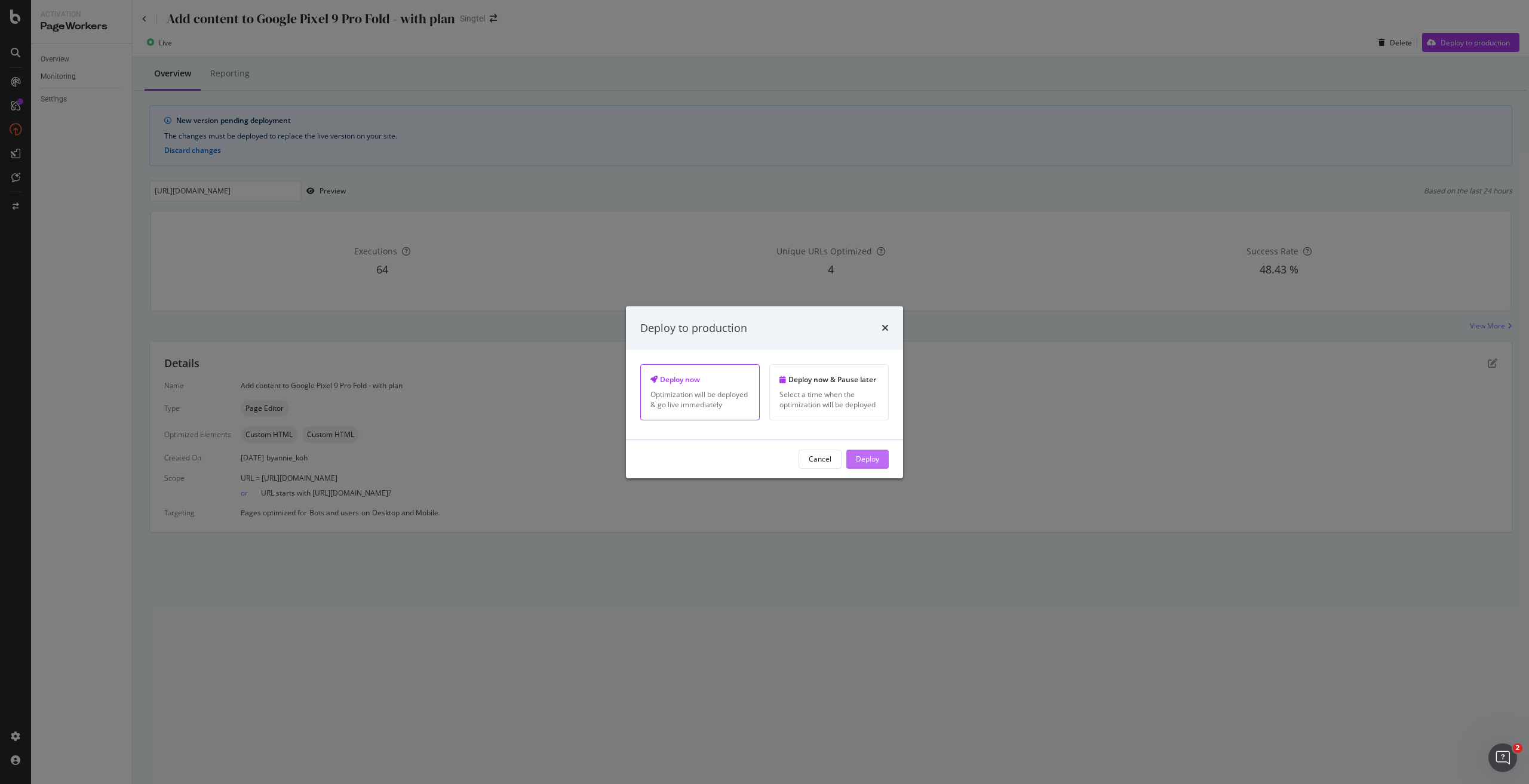
click at [865, 459] on div "Deploy" at bounding box center [867, 458] width 23 height 10
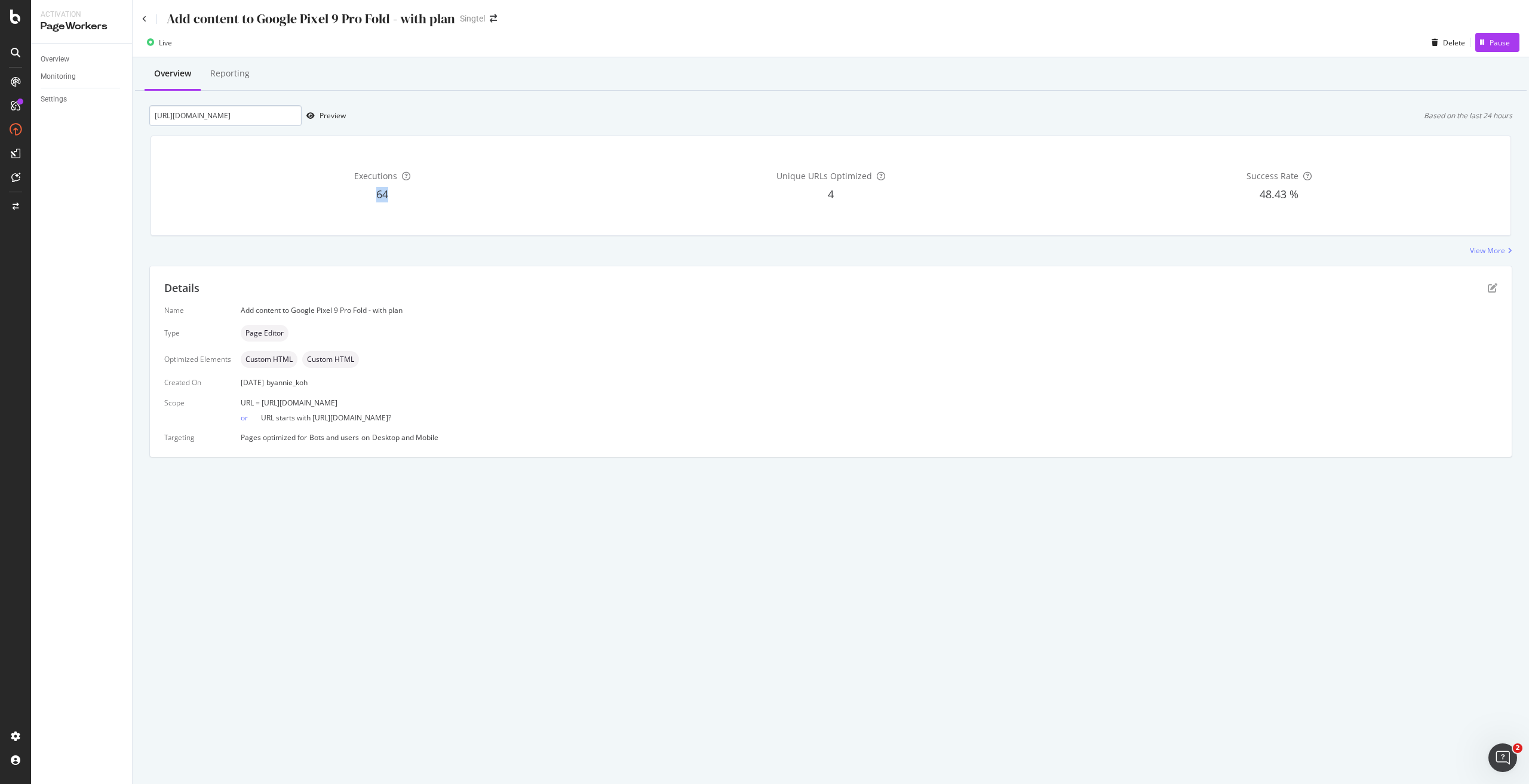
click at [265, 196] on div "64" at bounding box center [382, 195] width 444 height 15
click at [262, 117] on input "https://shop.singtel.com/phones/google-pixel-9-pro-fold" at bounding box center [226, 115] width 152 height 21
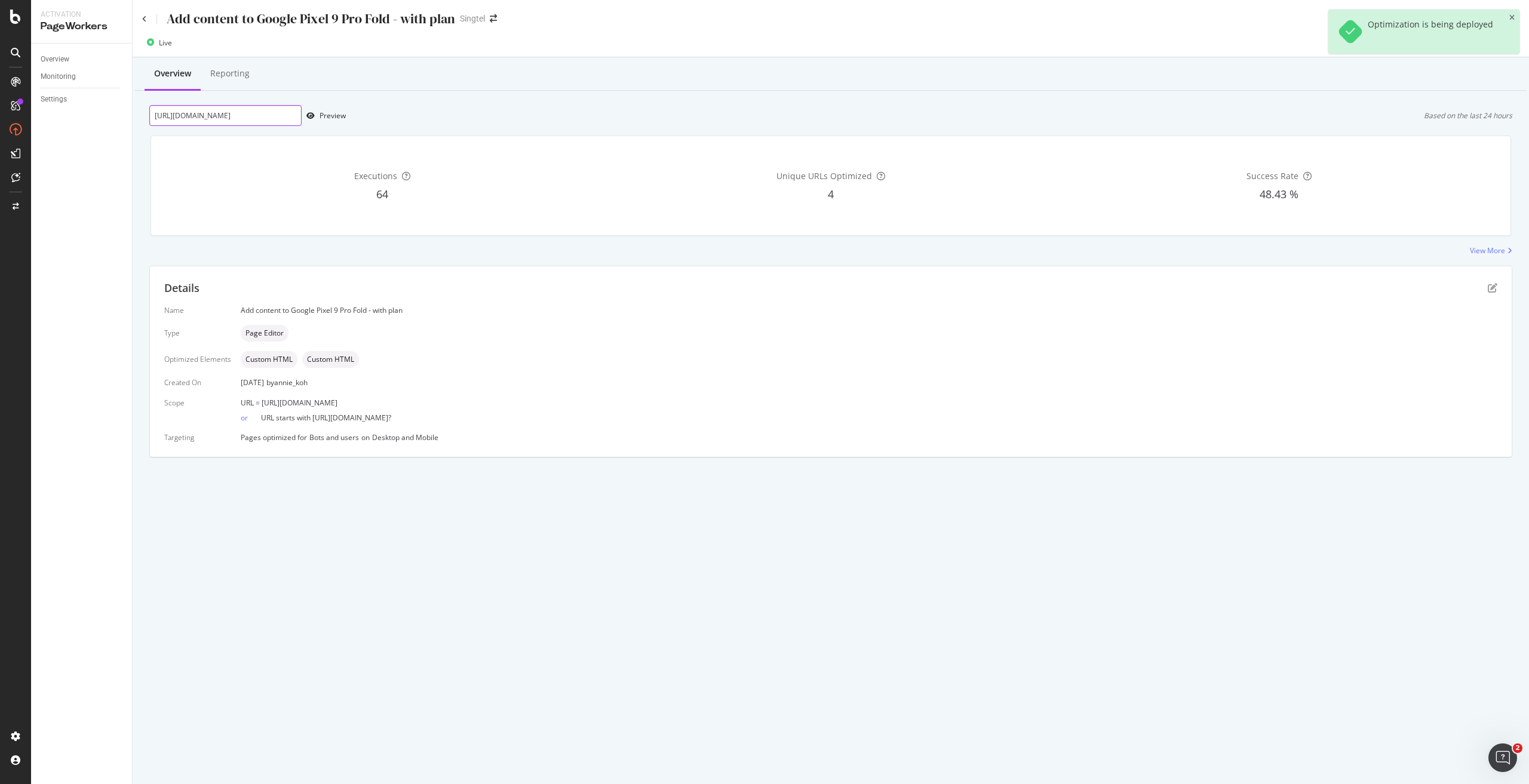
click at [262, 117] on input "https://shop.singtel.com/phones/google-pixel-9-pro-fold" at bounding box center [226, 115] width 152 height 21
click at [146, 19] on icon at bounding box center [144, 18] width 5 height 7
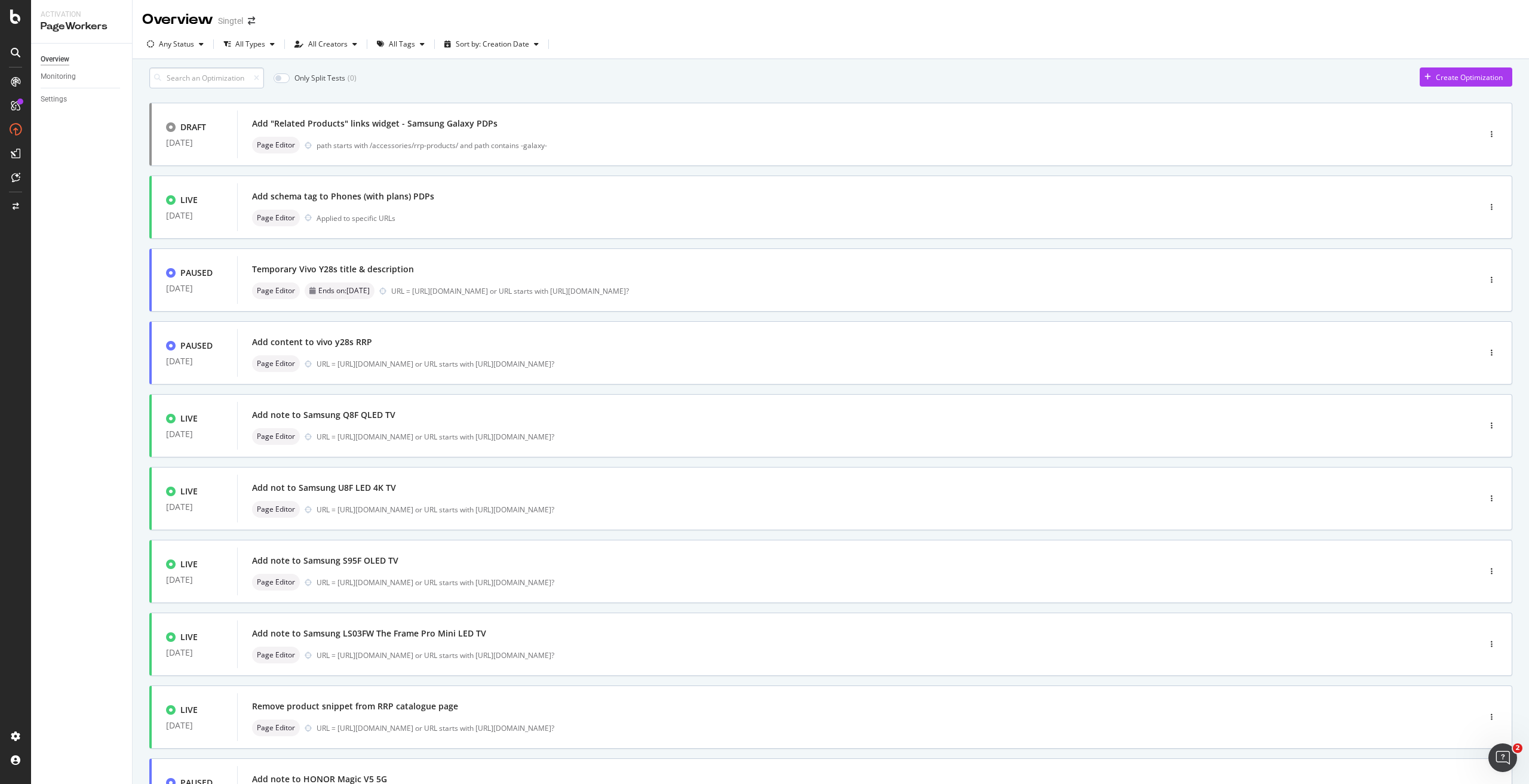
click at [243, 87] on input at bounding box center [206, 77] width 114 height 21
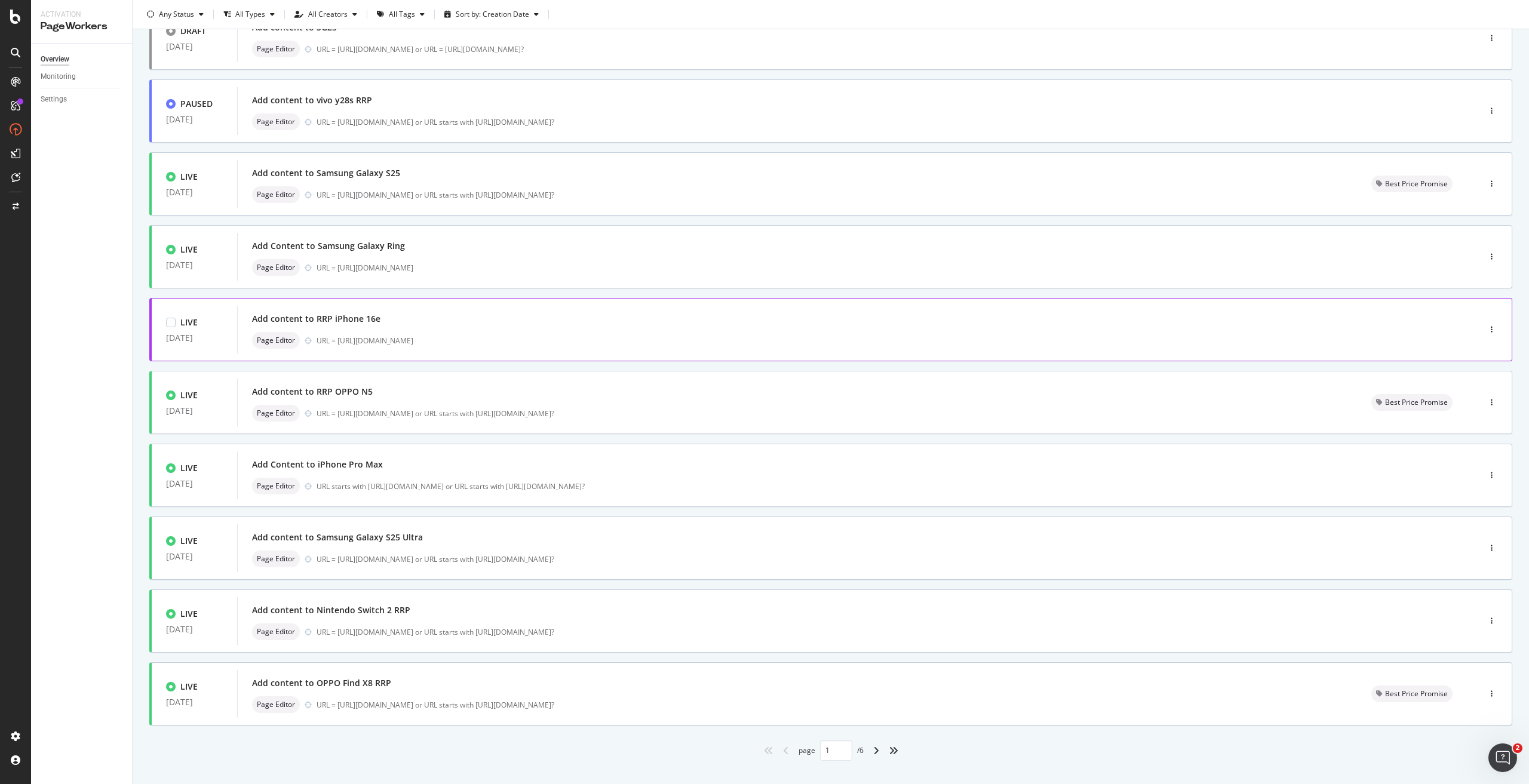
scroll to position [120, 0]
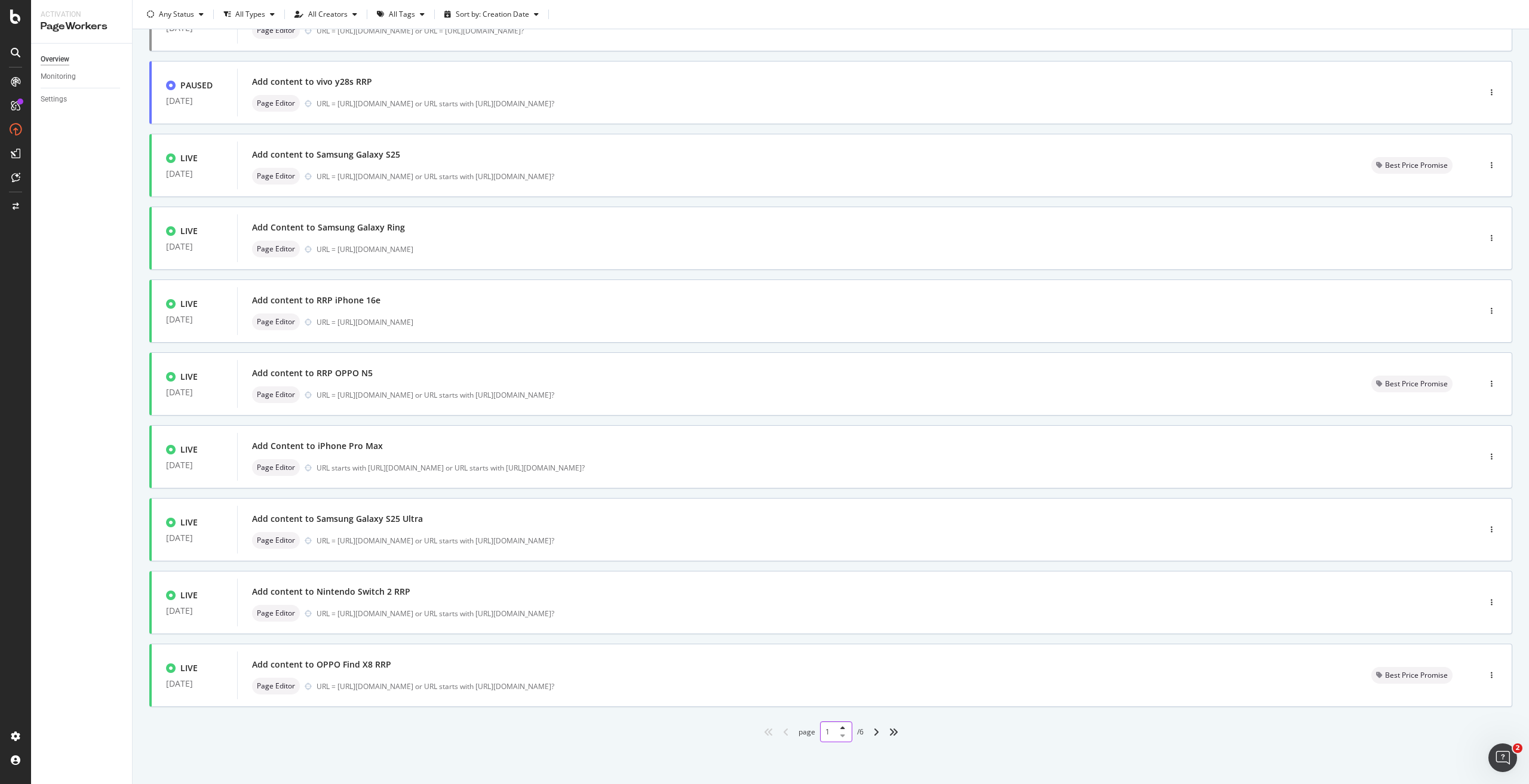
click at [837, 733] on div "1" at bounding box center [836, 731] width 32 height 21
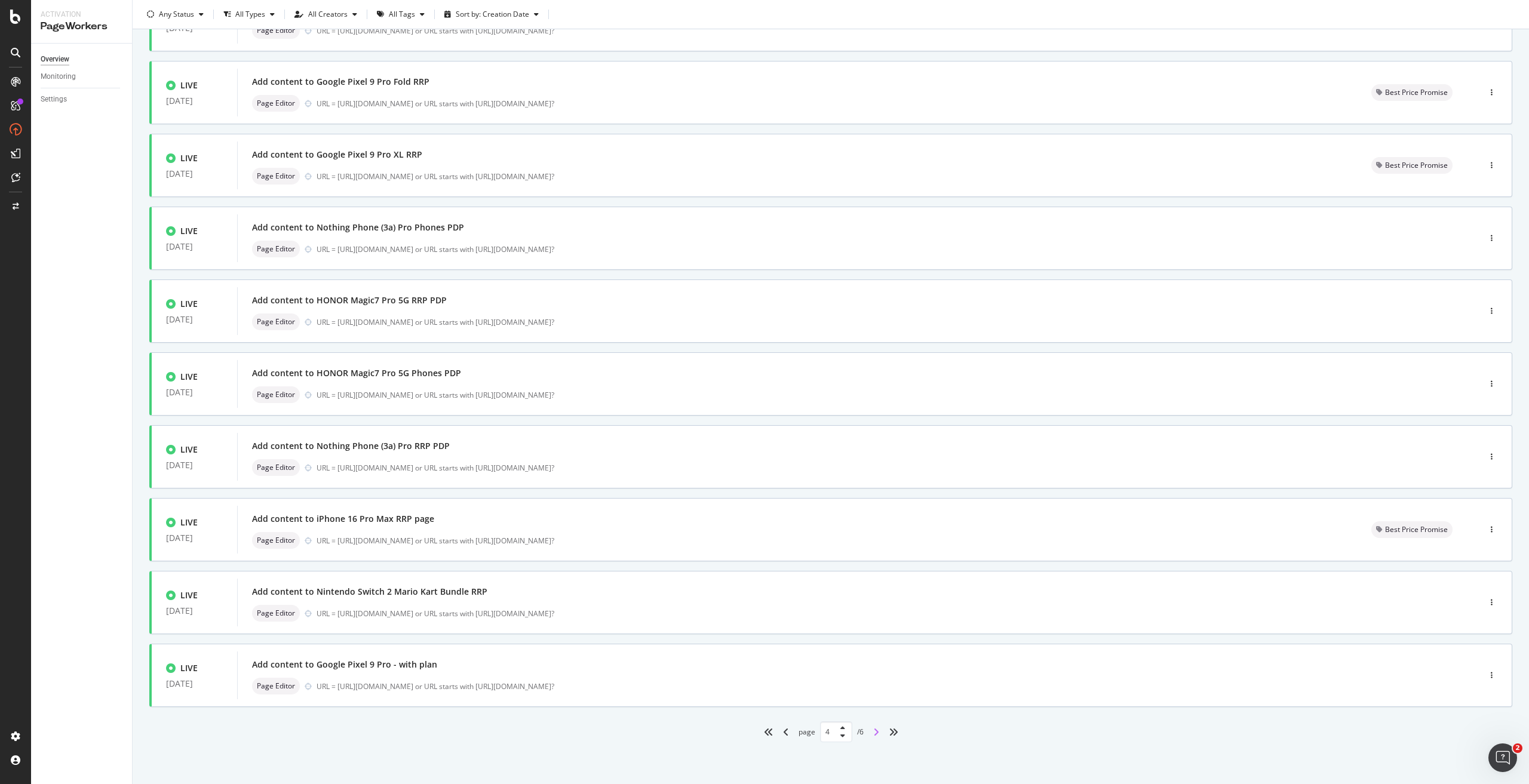
click at [873, 731] on icon "angle-right" at bounding box center [877, 732] width 6 height 9
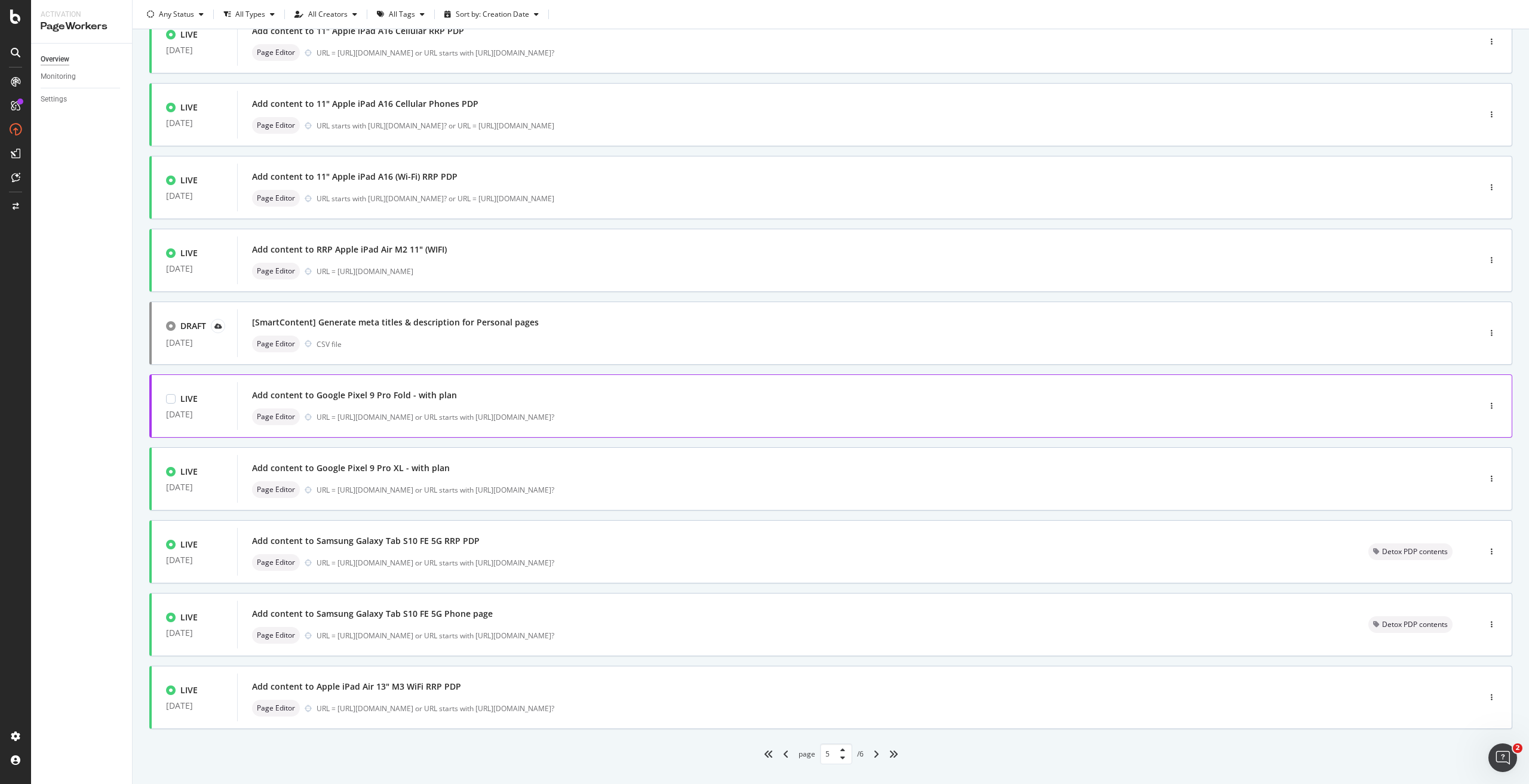
scroll to position [120, 0]
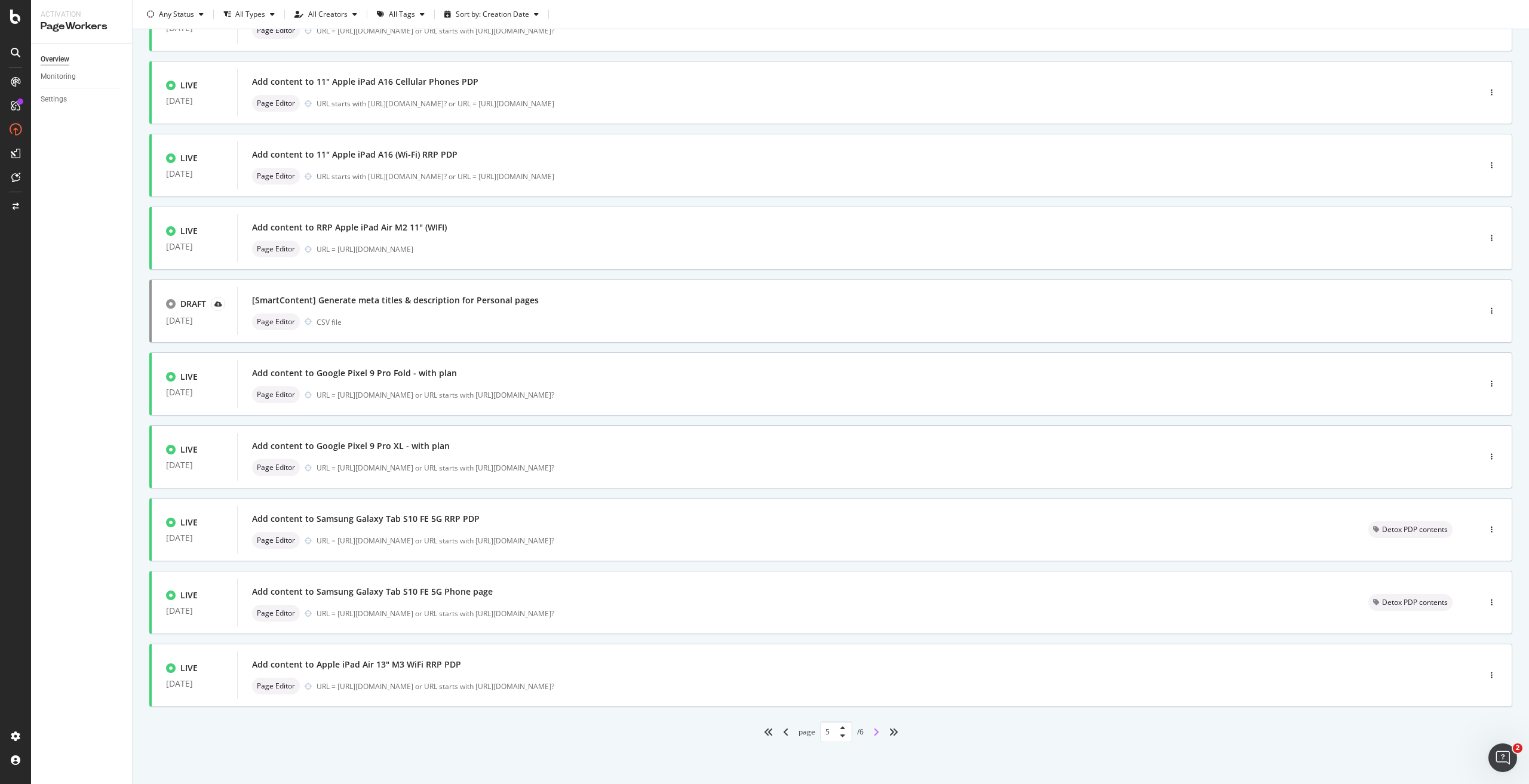
click at [873, 734] on icon "angle-right" at bounding box center [877, 732] width 6 height 9
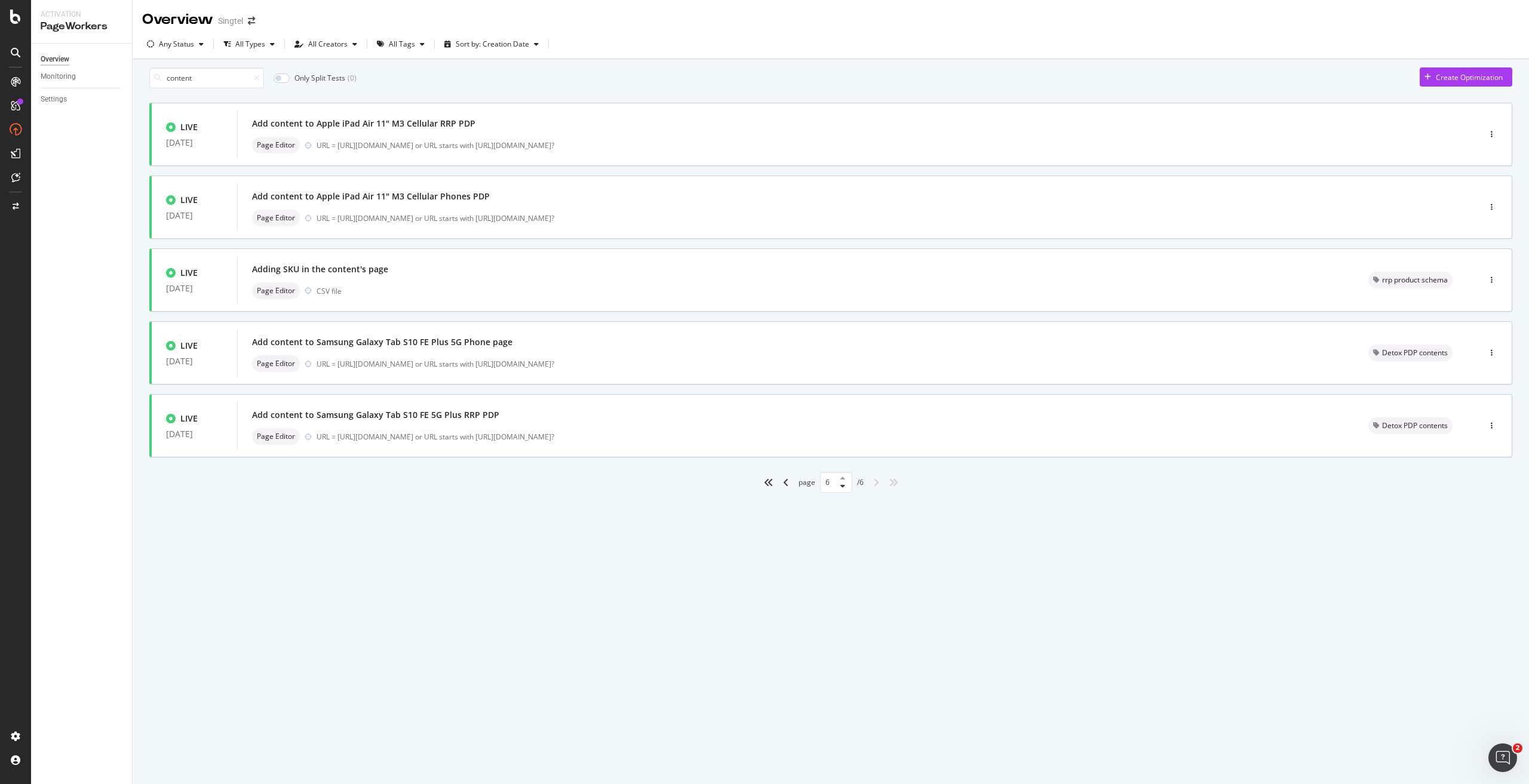
scroll to position [0, 0]
click at [784, 492] on div "angle-left" at bounding box center [786, 482] width 15 height 19
type input "5"
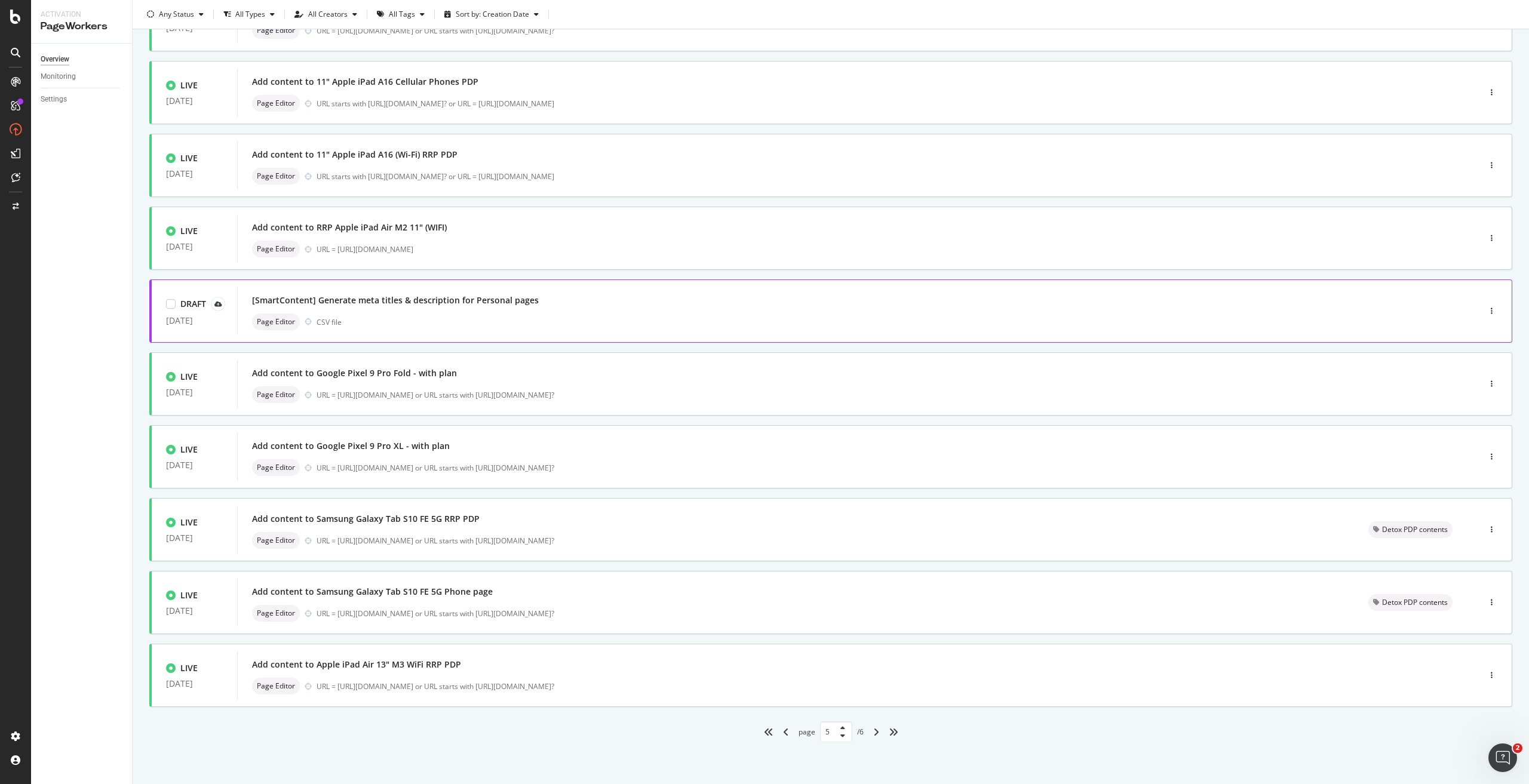
scroll to position [120, 0]
click at [431, 456] on div "Add content to Google Pixel 9 Pro XL - with plan Page Editor URL = https://shop…" at bounding box center [840, 456] width 1177 height 38
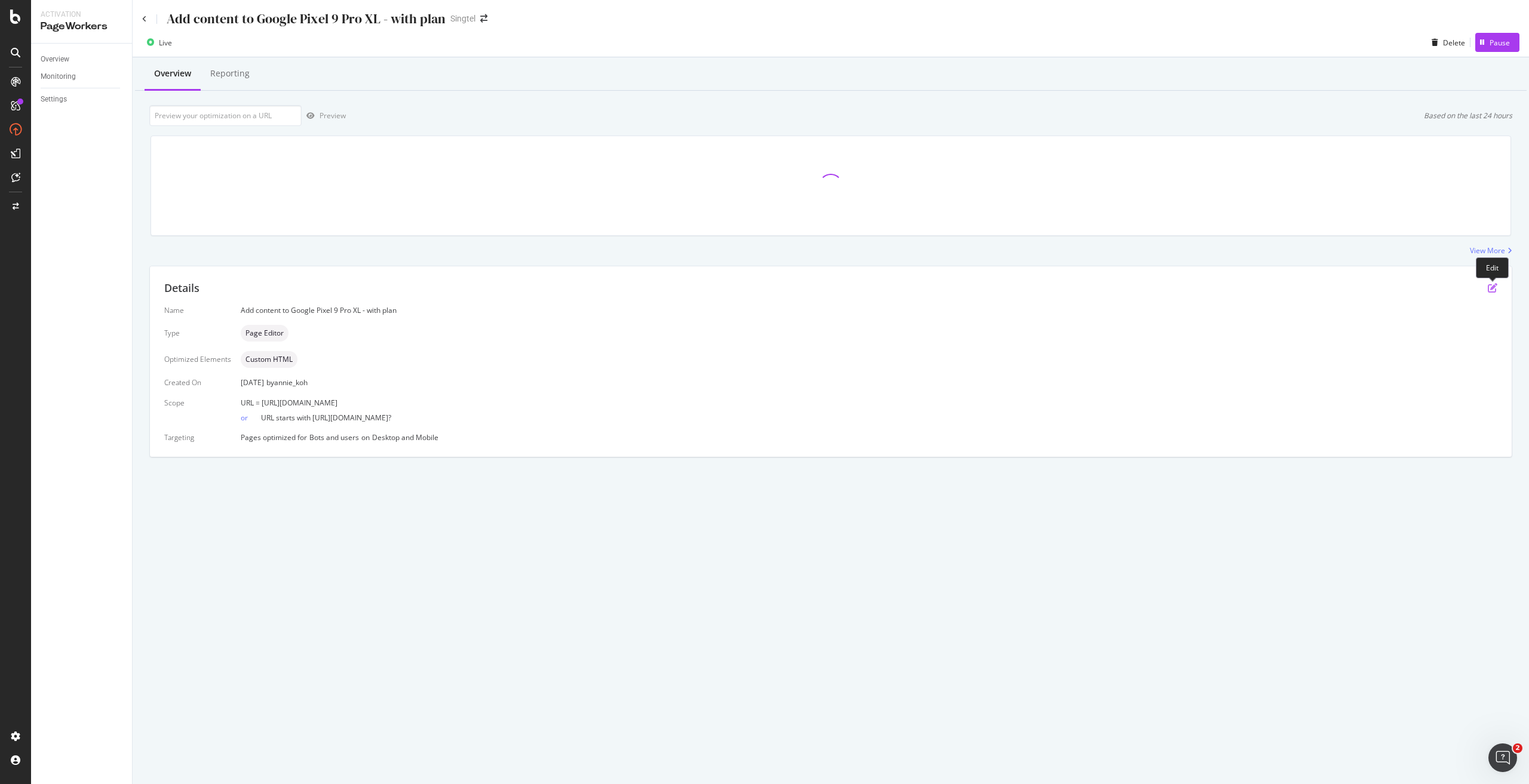
click at [1491, 292] on icon "pen-to-square" at bounding box center [1492, 288] width 9 height 9
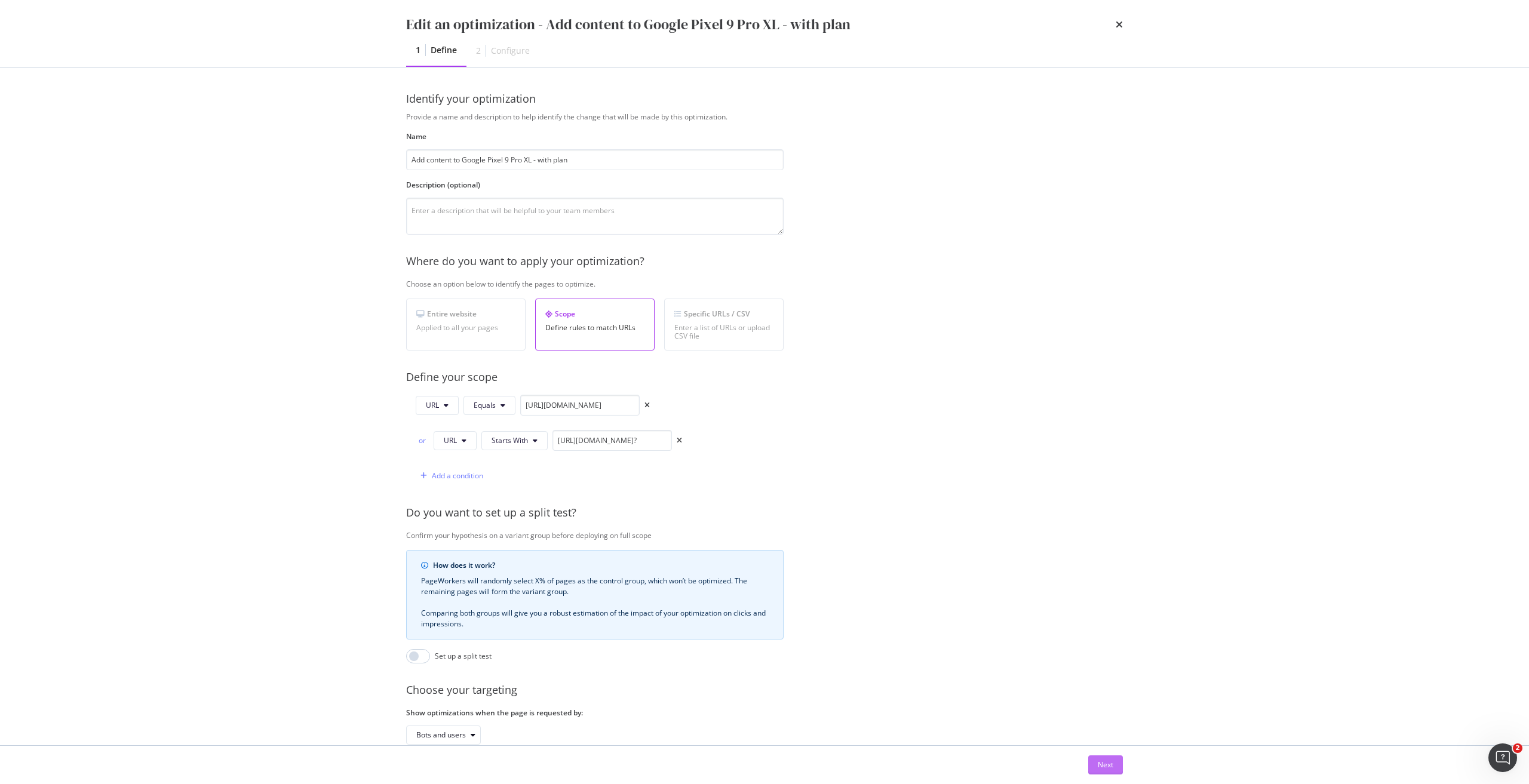
click at [1105, 763] on div "Next" at bounding box center [1105, 764] width 15 height 10
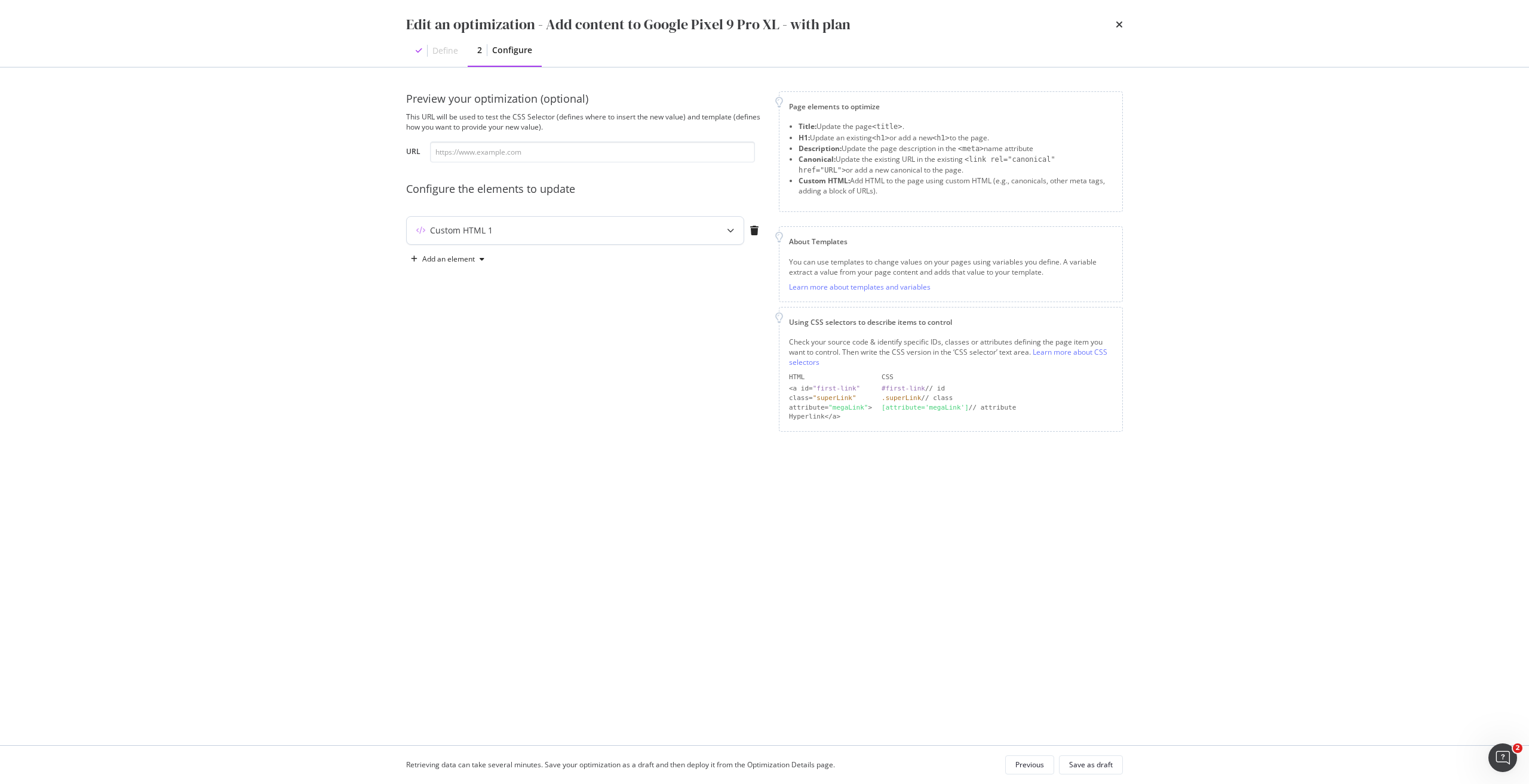
click at [695, 237] on div "Custom HTML 1" at bounding box center [575, 230] width 337 height 28
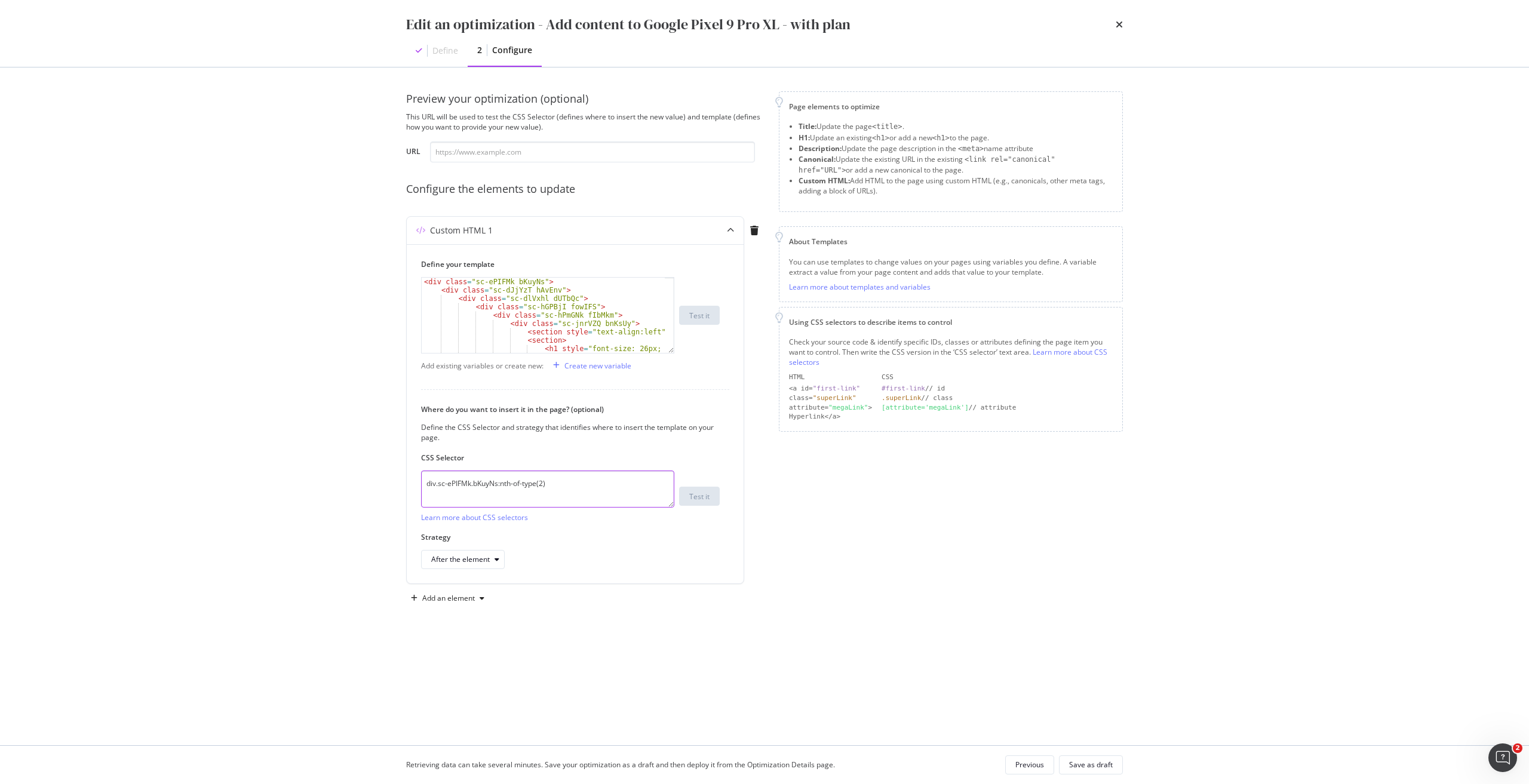
drag, startPoint x: 596, startPoint y: 479, endPoint x: 295, endPoint y: 489, distance: 301.2
click at [295, 489] on div "Edit an optimization - Add content to Google Pixel 9 Pro XL - with plan Define …" at bounding box center [764, 392] width 1529 height 784
paste textarea "iEhLsB.jWdwcZ:nth-of-type(1"
type textarea "div.sc-iEhLsB.jWdwcZ:nth-of-type(1)"
click at [480, 558] on div "After the element" at bounding box center [461, 558] width 58 height 7
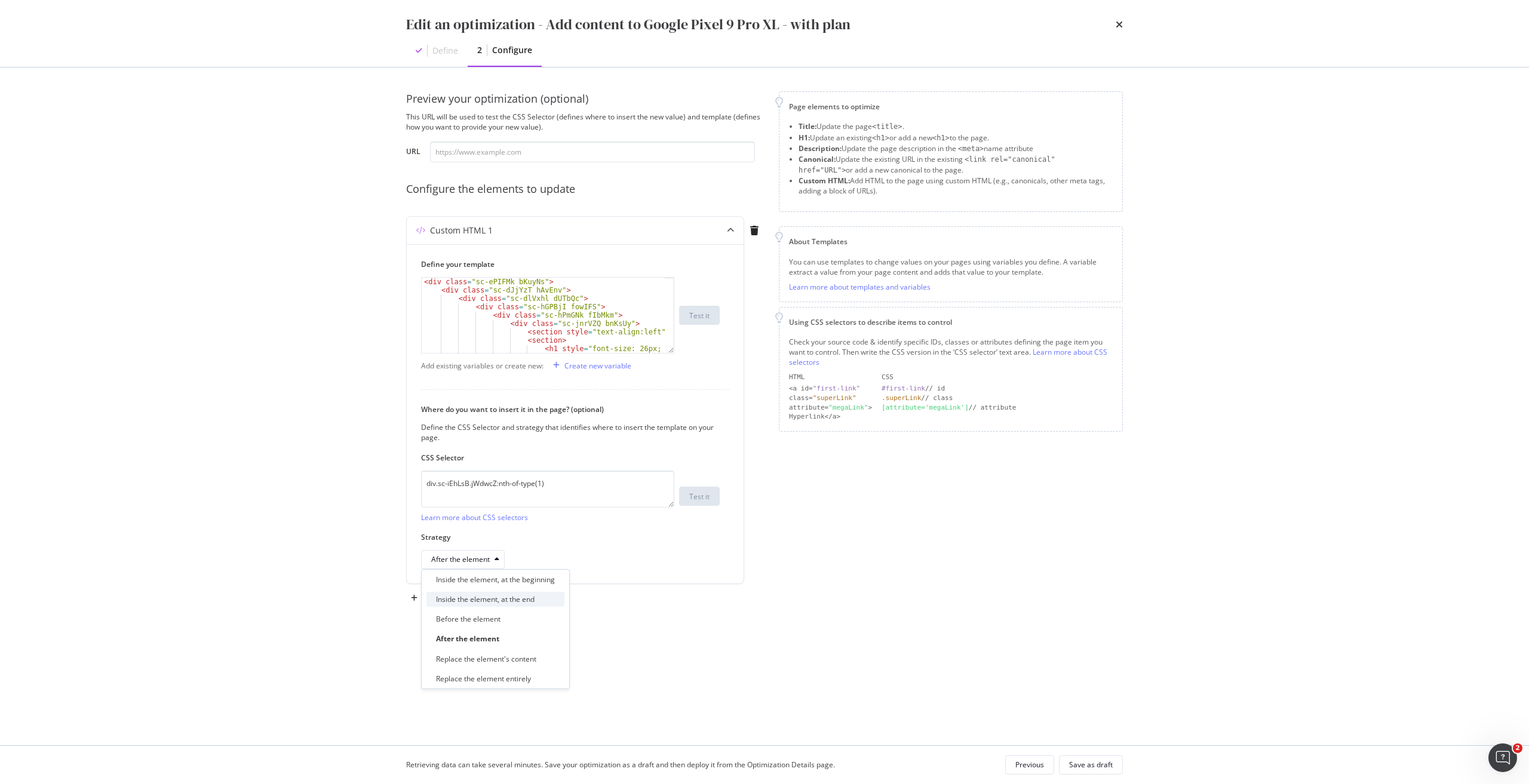
click at [507, 601] on div "Inside the element, at the end" at bounding box center [485, 598] width 98 height 10
click at [473, 597] on div "Add an element" at bounding box center [448, 598] width 52 height 7
click at [460, 700] on div "Custom HTML" at bounding box center [461, 700] width 47 height 10
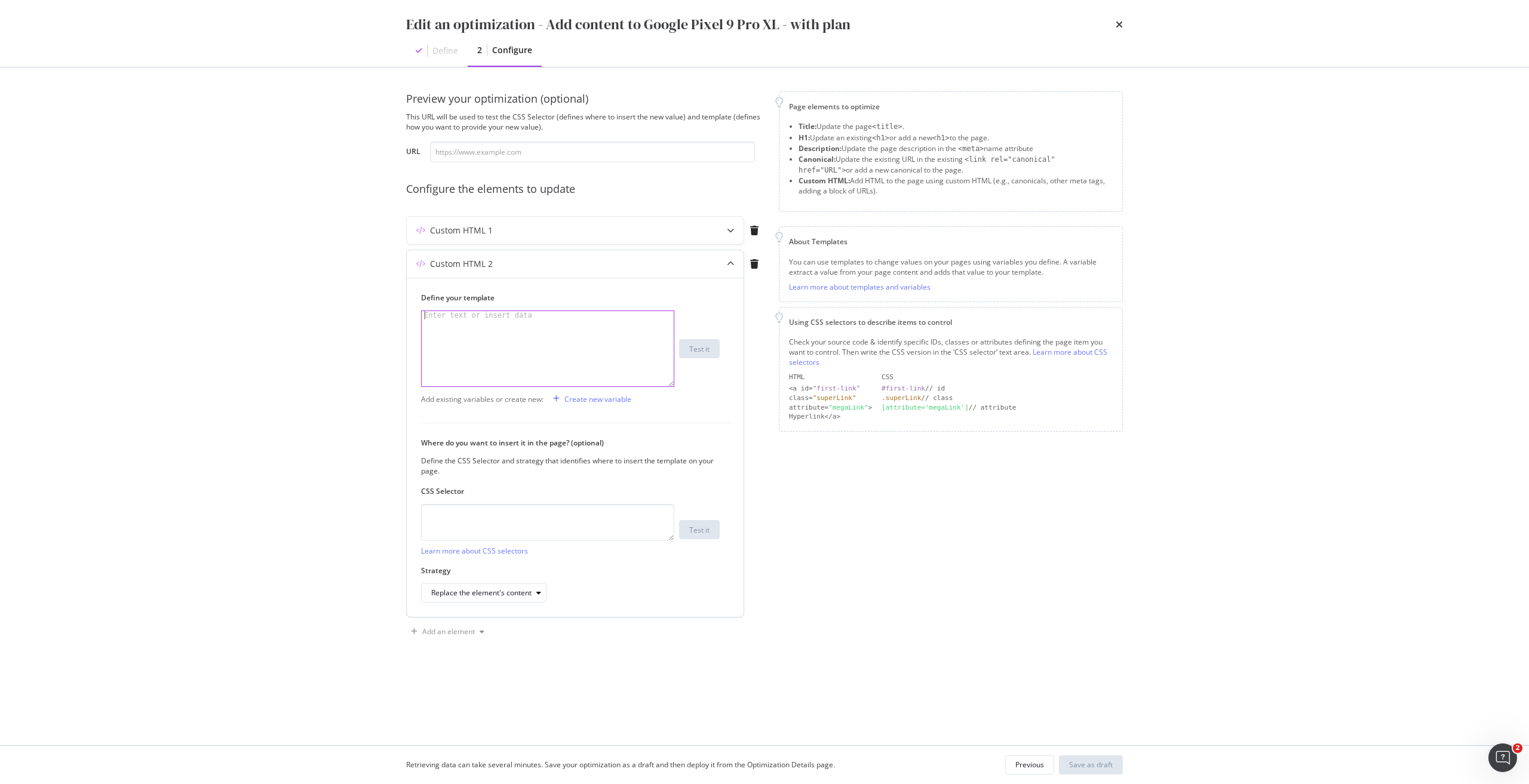
click at [527, 330] on div "modal" at bounding box center [547, 357] width 252 height 92
paste textarea "<h1 data-testid="phone-name" class="sc-iqseJM fxHNbQ">Google Pixel 9 Pro XL</h1>"
click at [437, 314] on div "< h1 data-testid = "phone-name" class = "sc-iqseJM fxHNbQ" > Google Pixel 9 Pro…" at bounding box center [547, 365] width 252 height 109
click at [495, 327] on div "< h2 data-testid = "phone-name" class = "sc-iqseJM fxHNbQ" > Google Pixel 9 Pro…" at bounding box center [547, 365] width 252 height 109
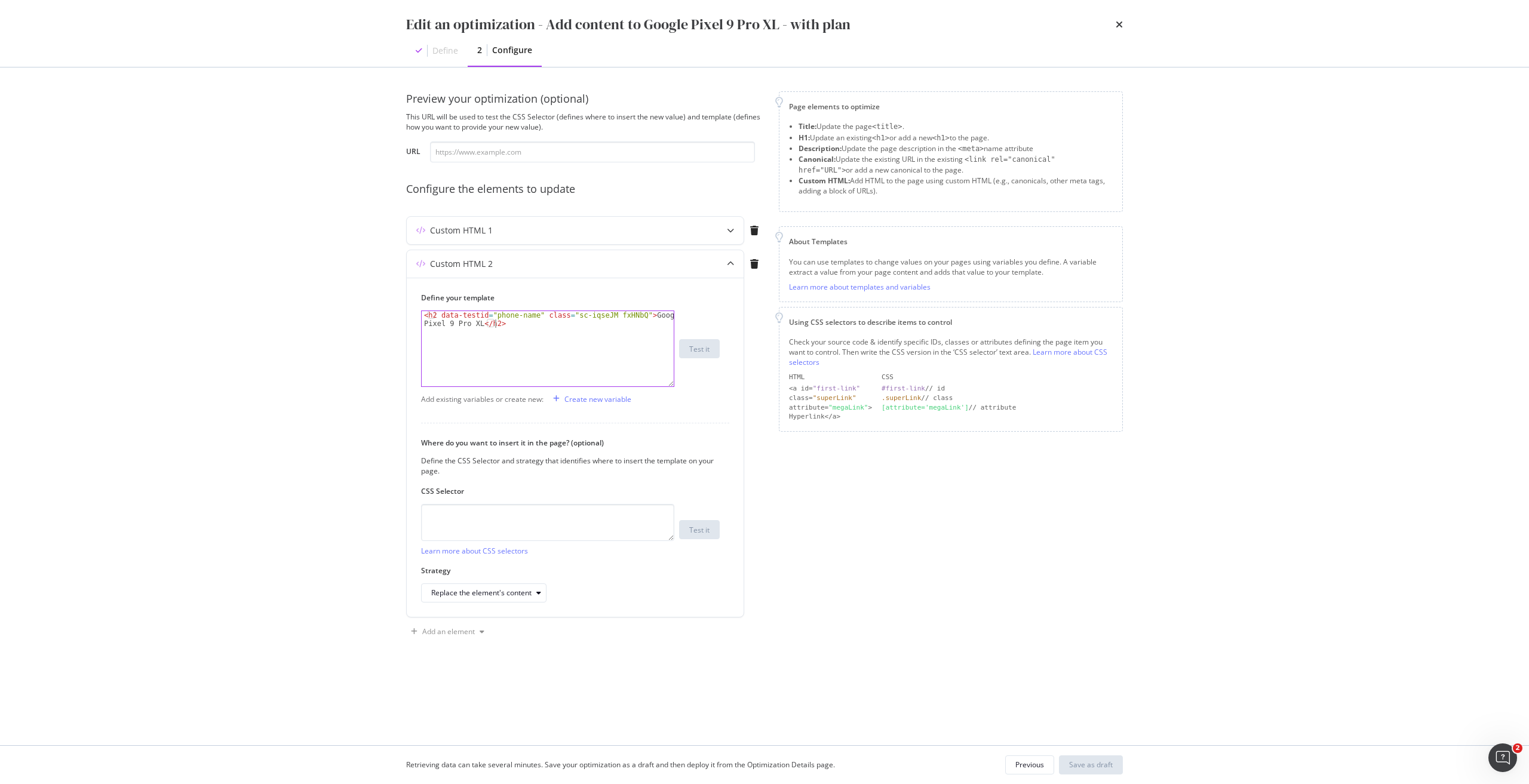
scroll to position [0, 25]
type textarea "<h2 data-testid="phone-name" class="sc-iqseJM fxHNbQ">Google Pixel 9 Pro XL</h2>"
click at [532, 510] on textarea "modal" at bounding box center [548, 522] width 253 height 37
paste textarea "h1.sc-iqseJM.fxHNbQ"
type textarea "h1.sc-iqseJM.fxHNbQ"
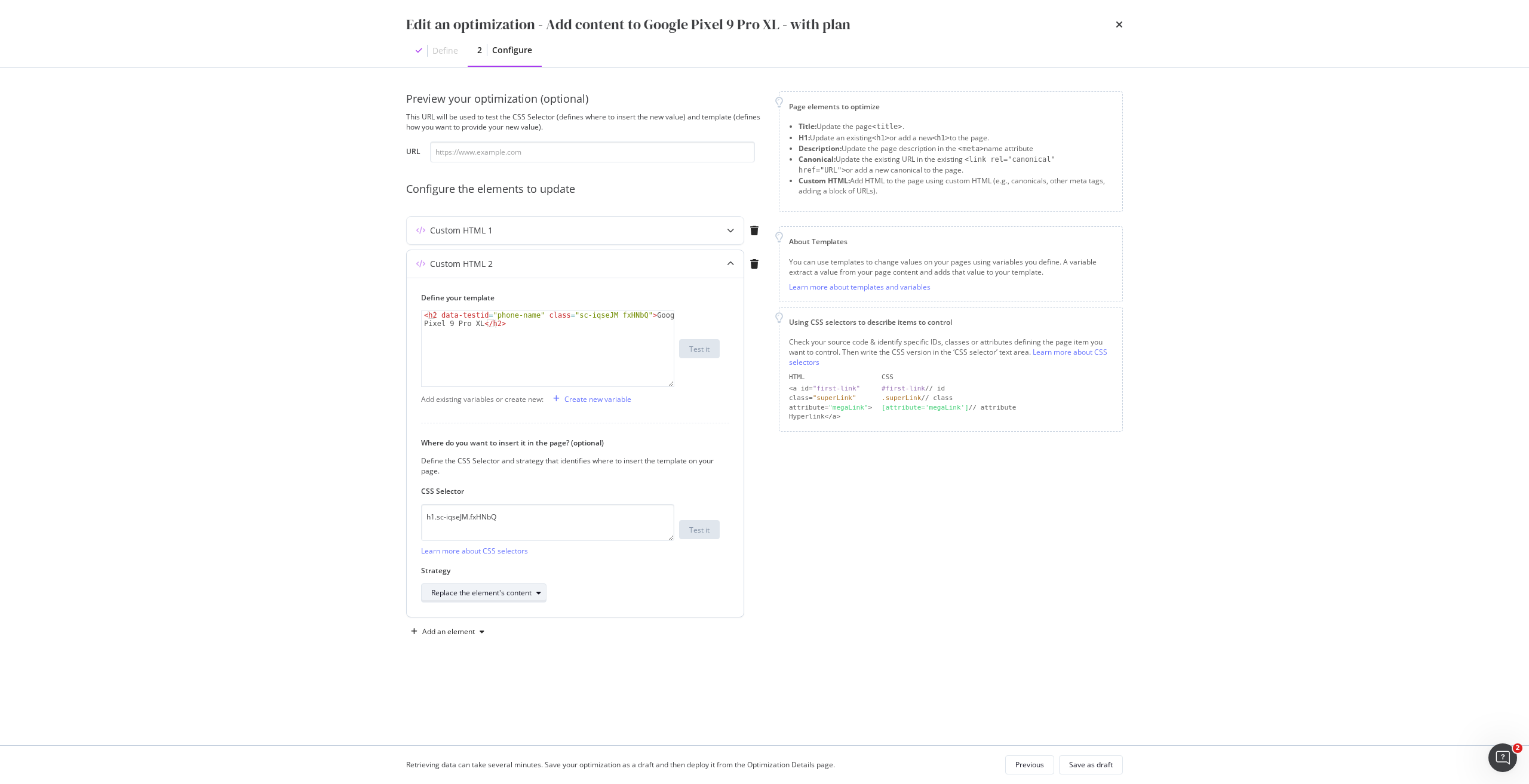
click at [477, 596] on div "Replace the element's content" at bounding box center [481, 592] width 101 height 7
click at [506, 709] on div "Replace the element entirely" at bounding box center [484, 711] width 95 height 10
click at [605, 235] on div "Custom HTML 1" at bounding box center [551, 231] width 289 height 12
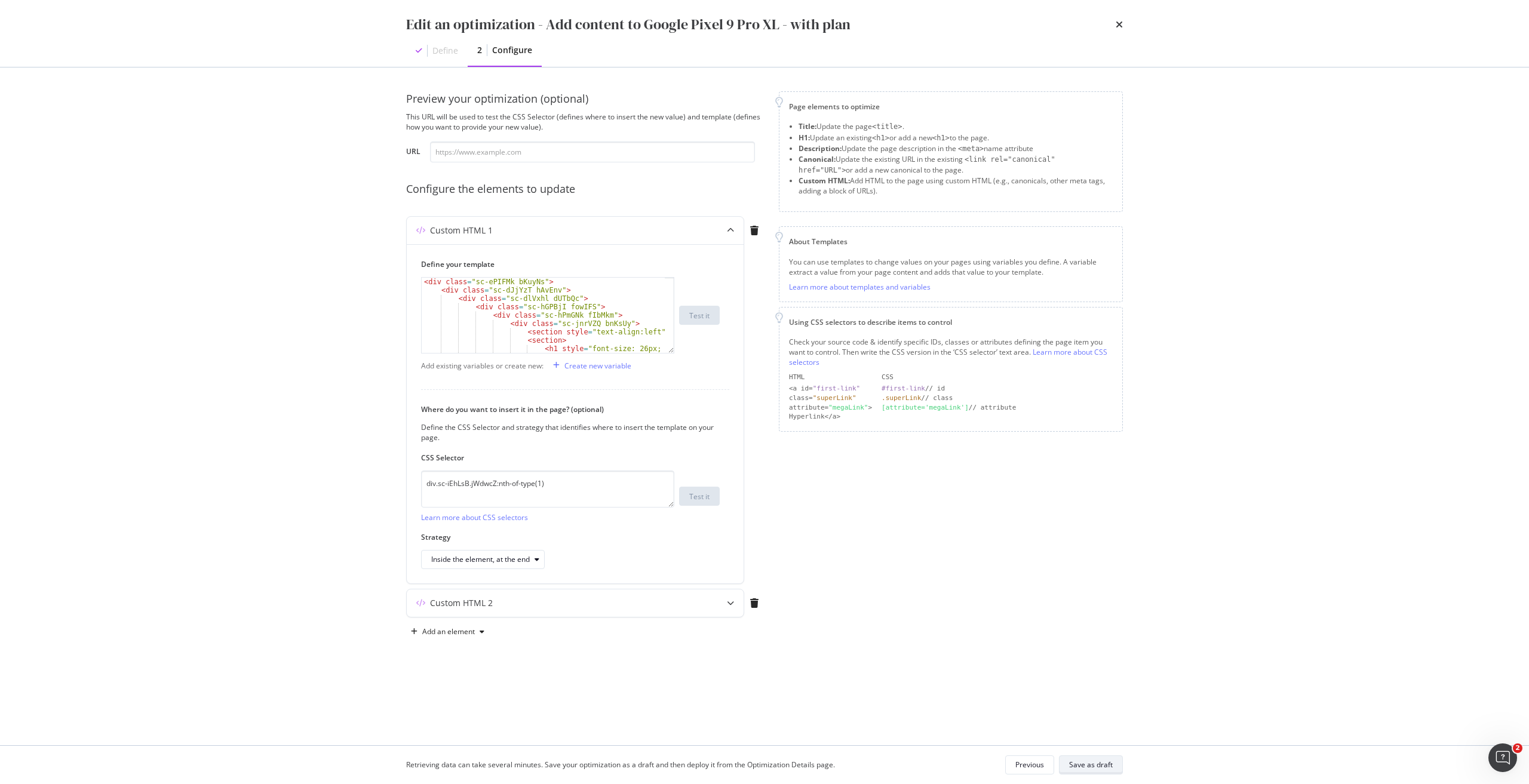
click at [1099, 767] on div "Save as draft" at bounding box center [1091, 764] width 44 height 10
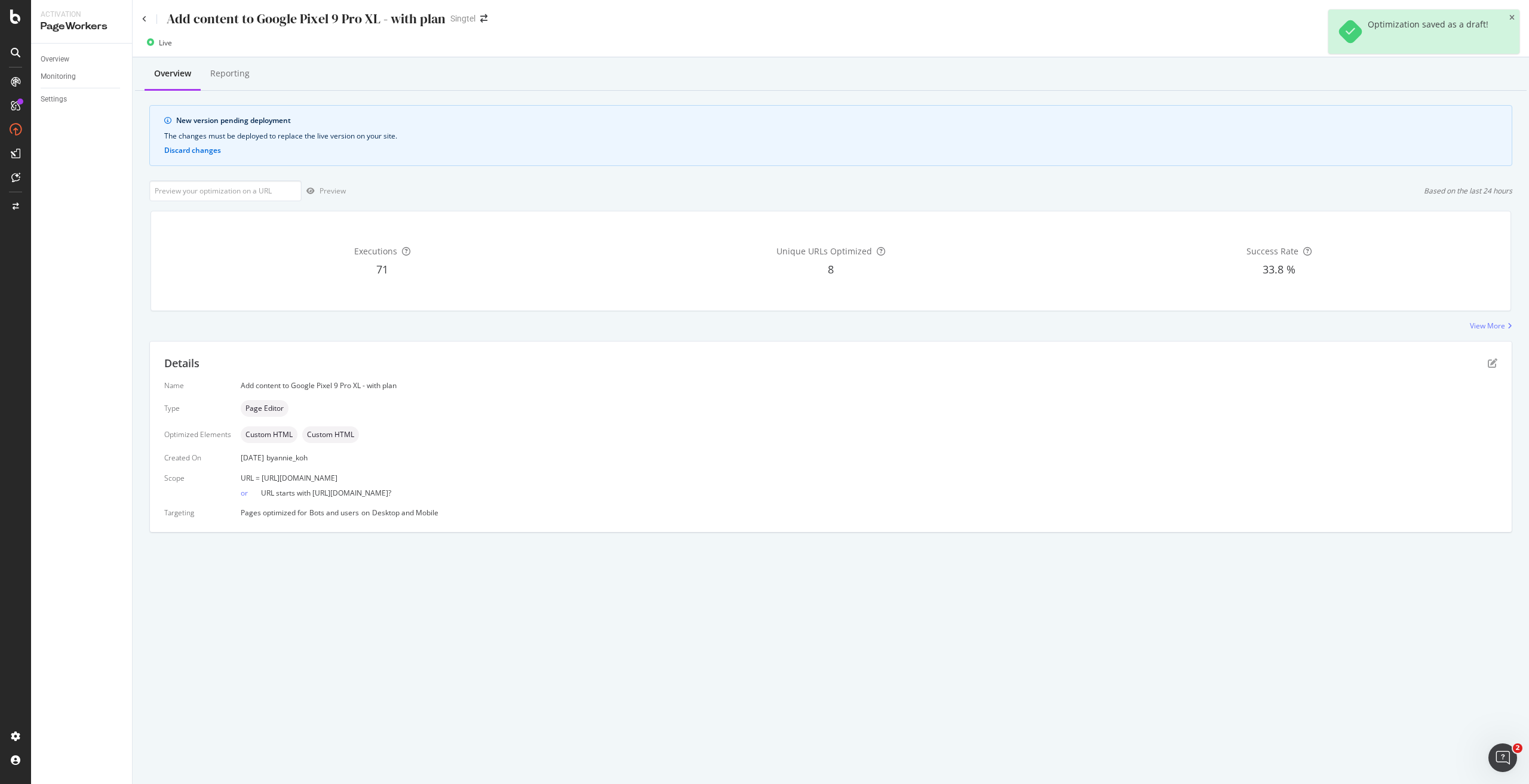
drag, startPoint x: 472, startPoint y: 477, endPoint x: 259, endPoint y: 475, distance: 213.0
click at [259, 475] on div "URL = https://shop.singtel.com/phones/google-pixel-9-pro-xl" at bounding box center [869, 477] width 1257 height 10
click at [260, 479] on span "URL = https://shop.singtel.com/phones/google-pixel-9-pro-xl" at bounding box center [289, 477] width 97 height 10
drag, startPoint x: 258, startPoint y: 476, endPoint x: 282, endPoint y: 480, distance: 24.3
click at [282, 480] on span "URL = https://shop.singtel.com/phones/google-pixel-9-pro-xl" at bounding box center [289, 477] width 97 height 10
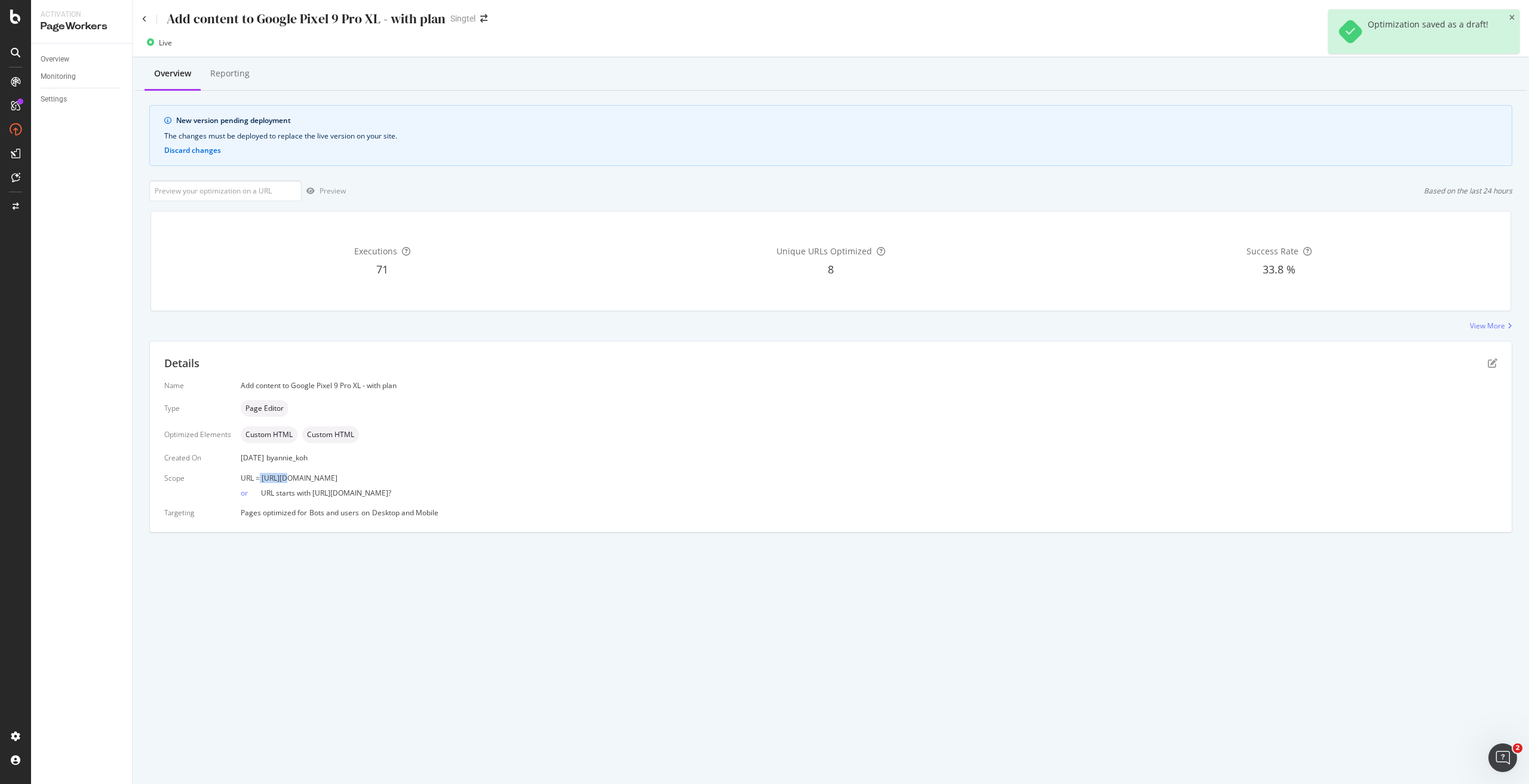
click at [276, 480] on span "URL = https://shop.singtel.com/phones/google-pixel-9-pro-xl" at bounding box center [289, 477] width 97 height 10
drag, startPoint x: 259, startPoint y: 478, endPoint x: 440, endPoint y: 481, distance: 181.0
click at [440, 481] on div "URL = https://shop.singtel.com/phones/google-pixel-9-pro-xl" at bounding box center [869, 477] width 1257 height 10
copy span "https://shop.singtel.com/phones/google-pixel-9-pro-xl"
click at [242, 192] on input "url" at bounding box center [226, 190] width 152 height 21
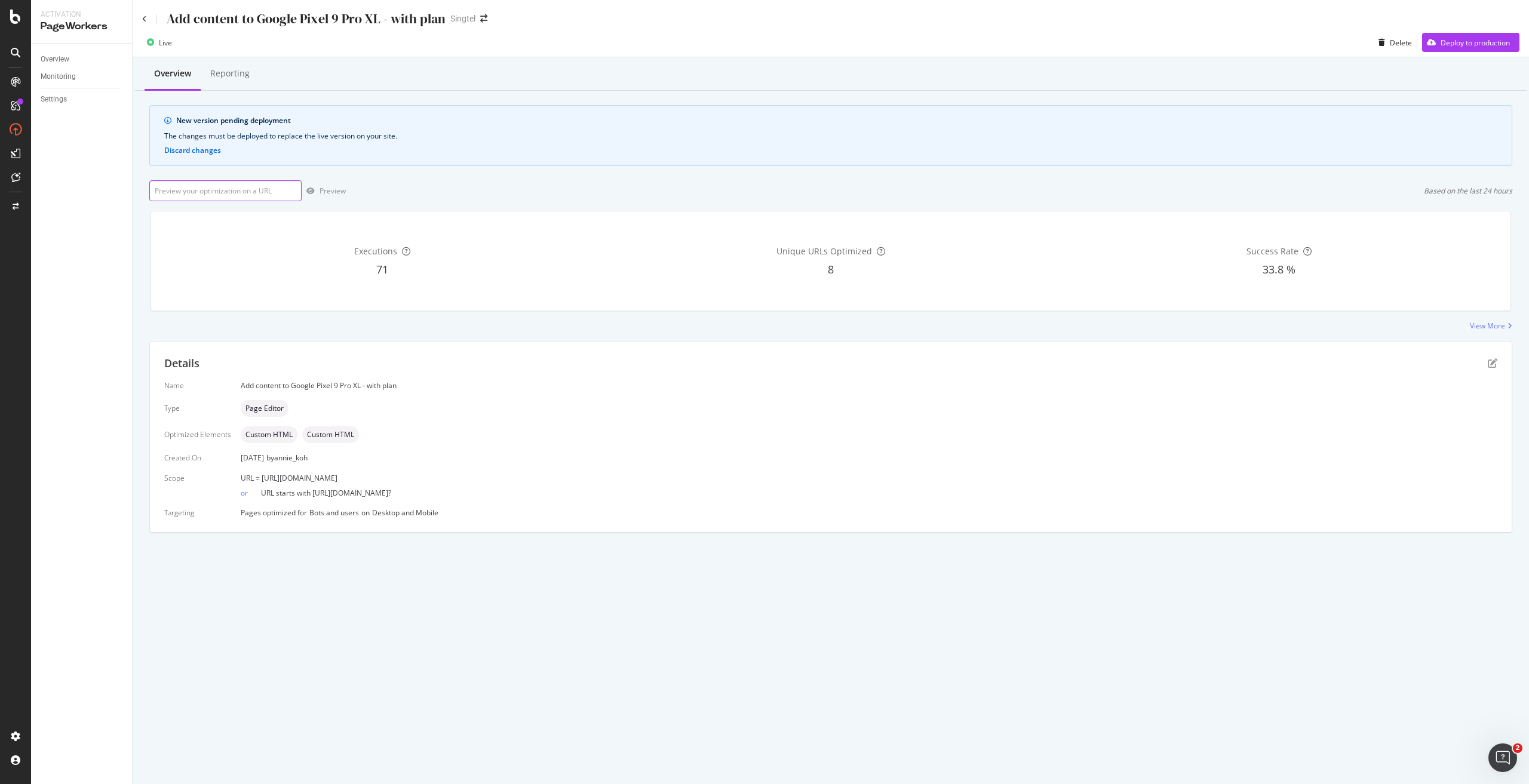
paste input "https://shop.singtel.com/phones/google-pixel-9-pro-xl"
type input "https://shop.singtel.com/phones/google-pixel-9-pro-xl"
click at [322, 193] on div "Preview" at bounding box center [332, 190] width 26 height 10
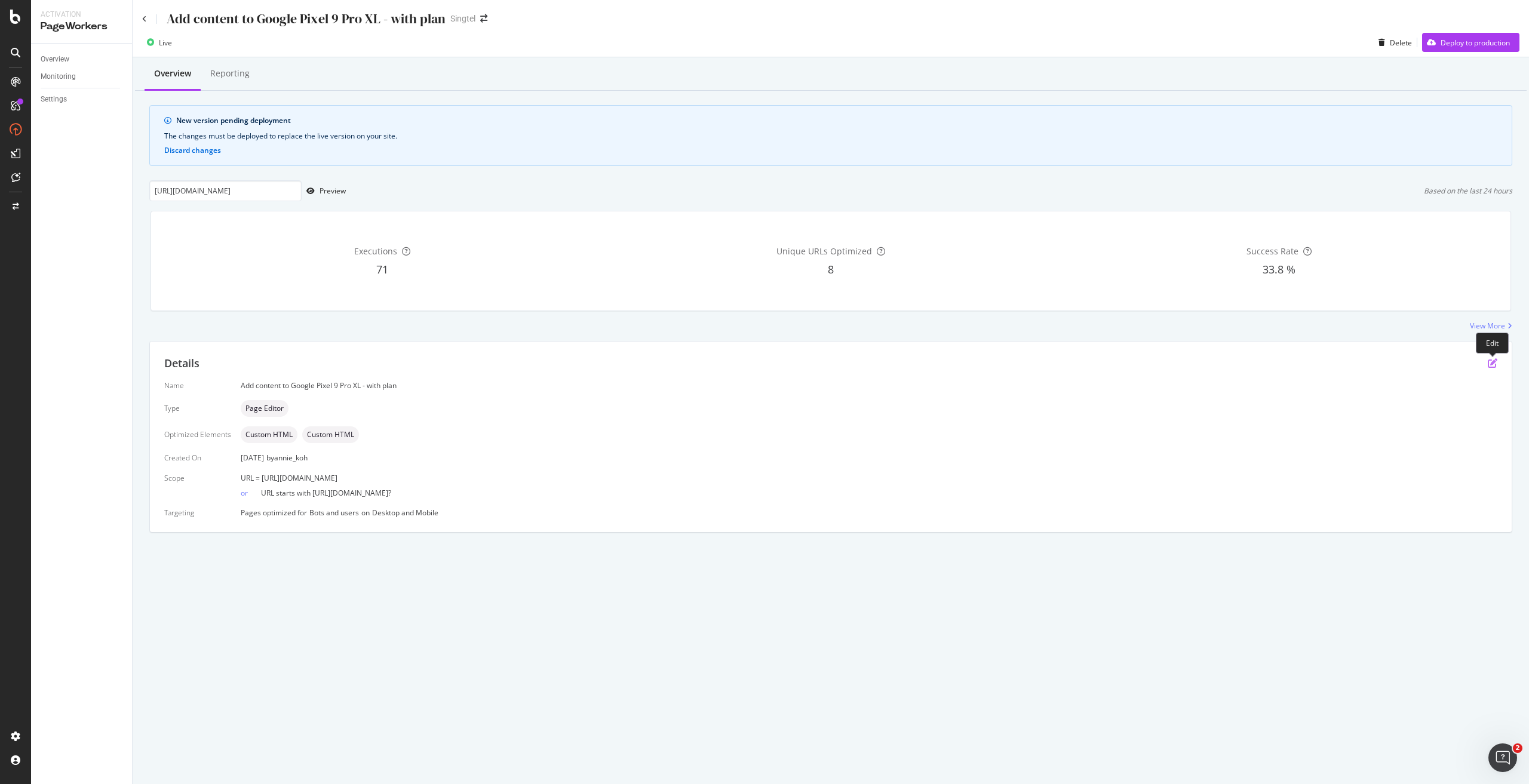
click at [1488, 361] on icon "pen-to-square" at bounding box center [1492, 363] width 9 height 9
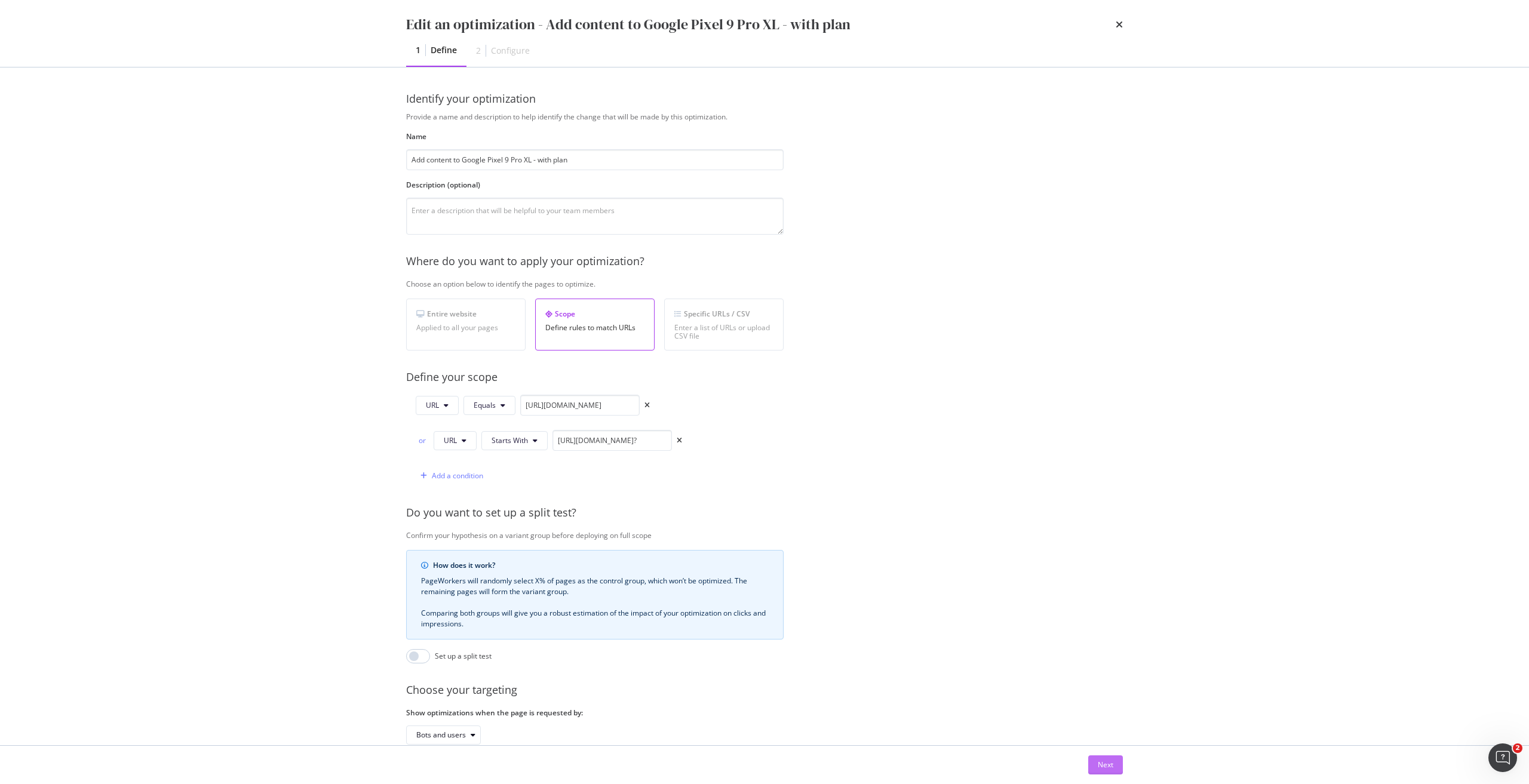
click at [1104, 762] on div "Next" at bounding box center [1105, 764] width 15 height 10
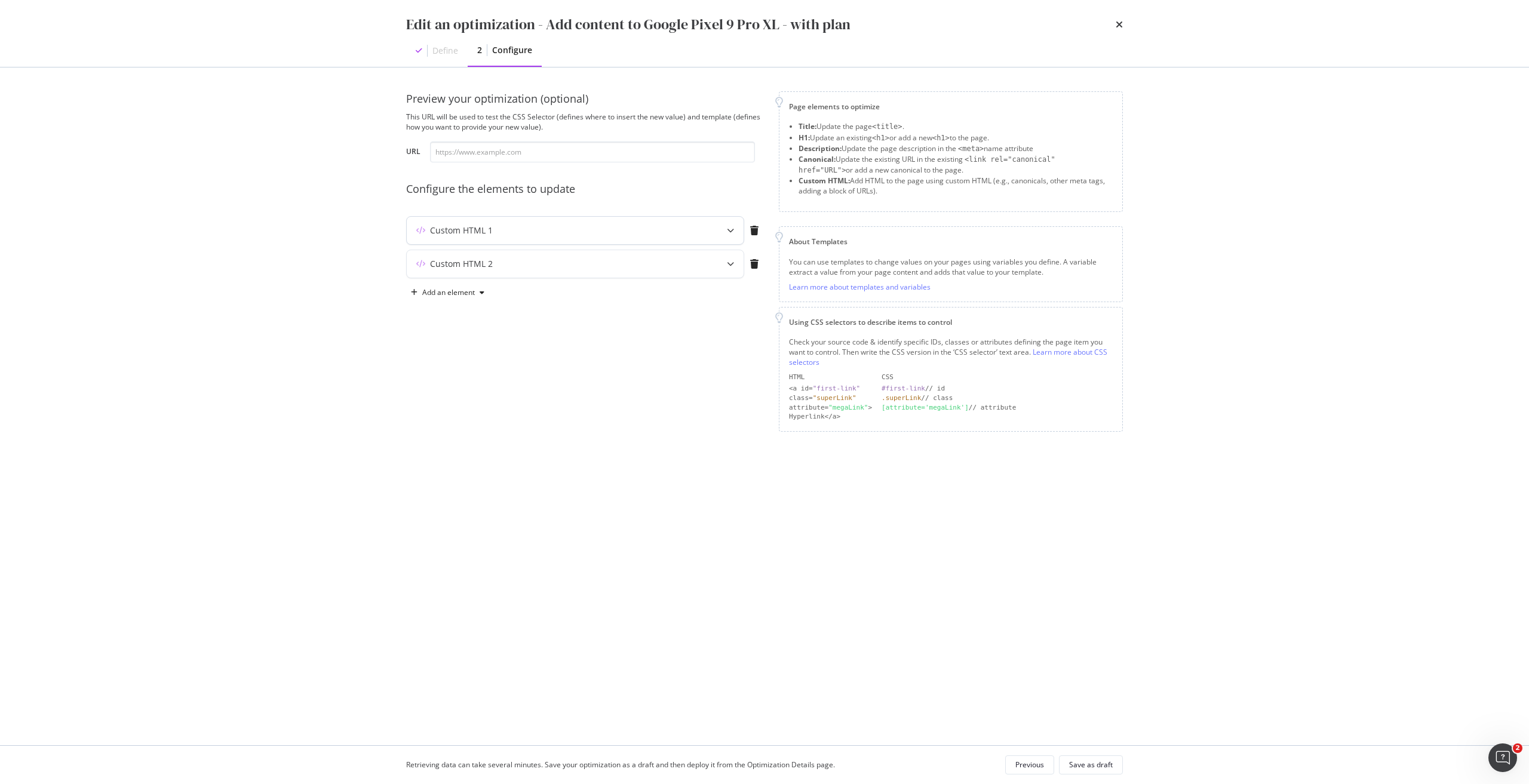
click at [684, 232] on div "Custom HTML 1" at bounding box center [551, 231] width 289 height 12
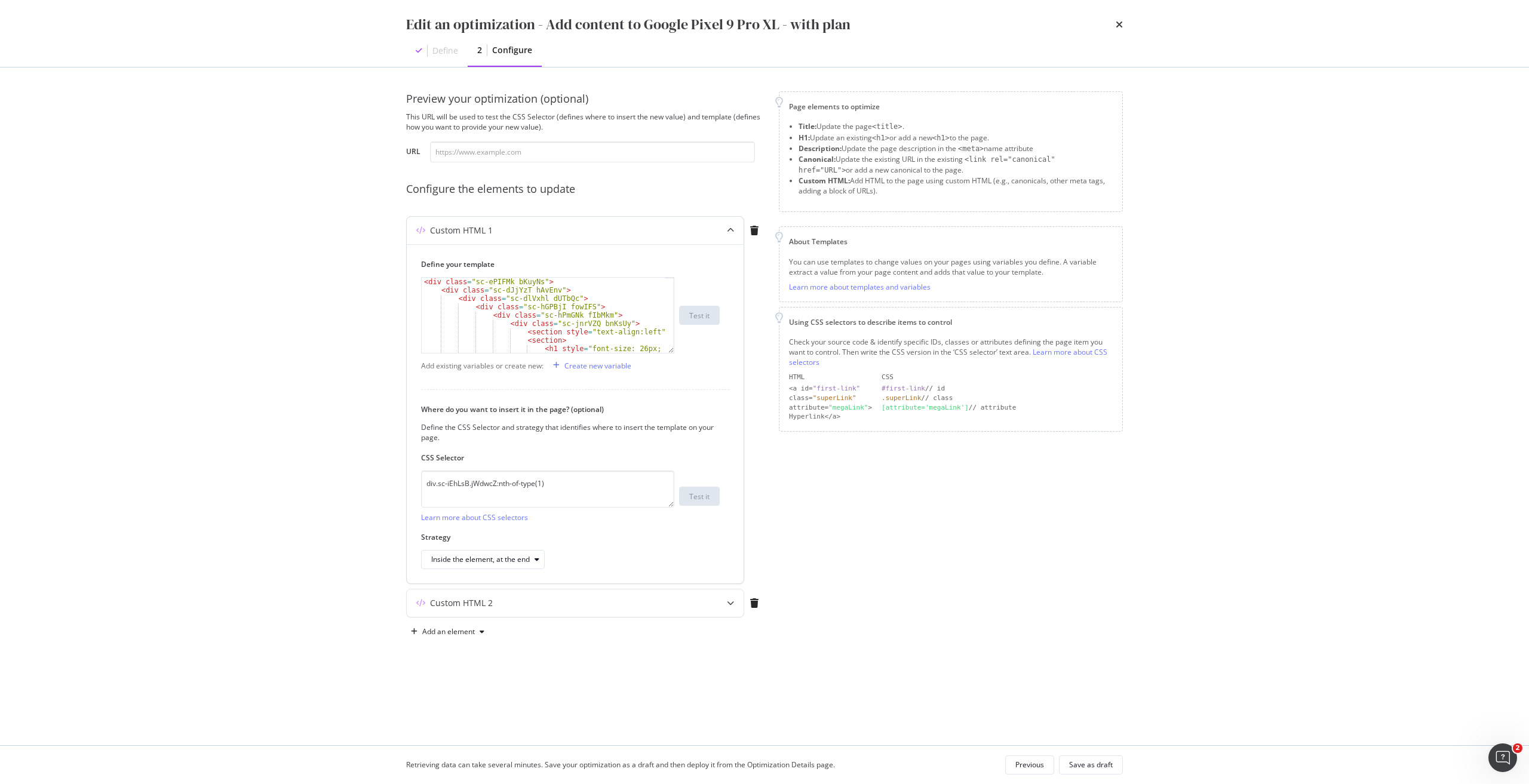
scroll to position [36, 0]
click at [586, 331] on div "< div class = "sc-hPmGNk fIbMkm" > < div class = "sc-jnrVZQ bnKsUy" > < section…" at bounding box center [543, 325] width 243 height 100
type textarea "<h1 style="font-size: 26px; font-weight: 700;">Get the Google Pixel 9 Pro XL wi…"
click at [1100, 760] on div "Save as draft" at bounding box center [1091, 764] width 44 height 10
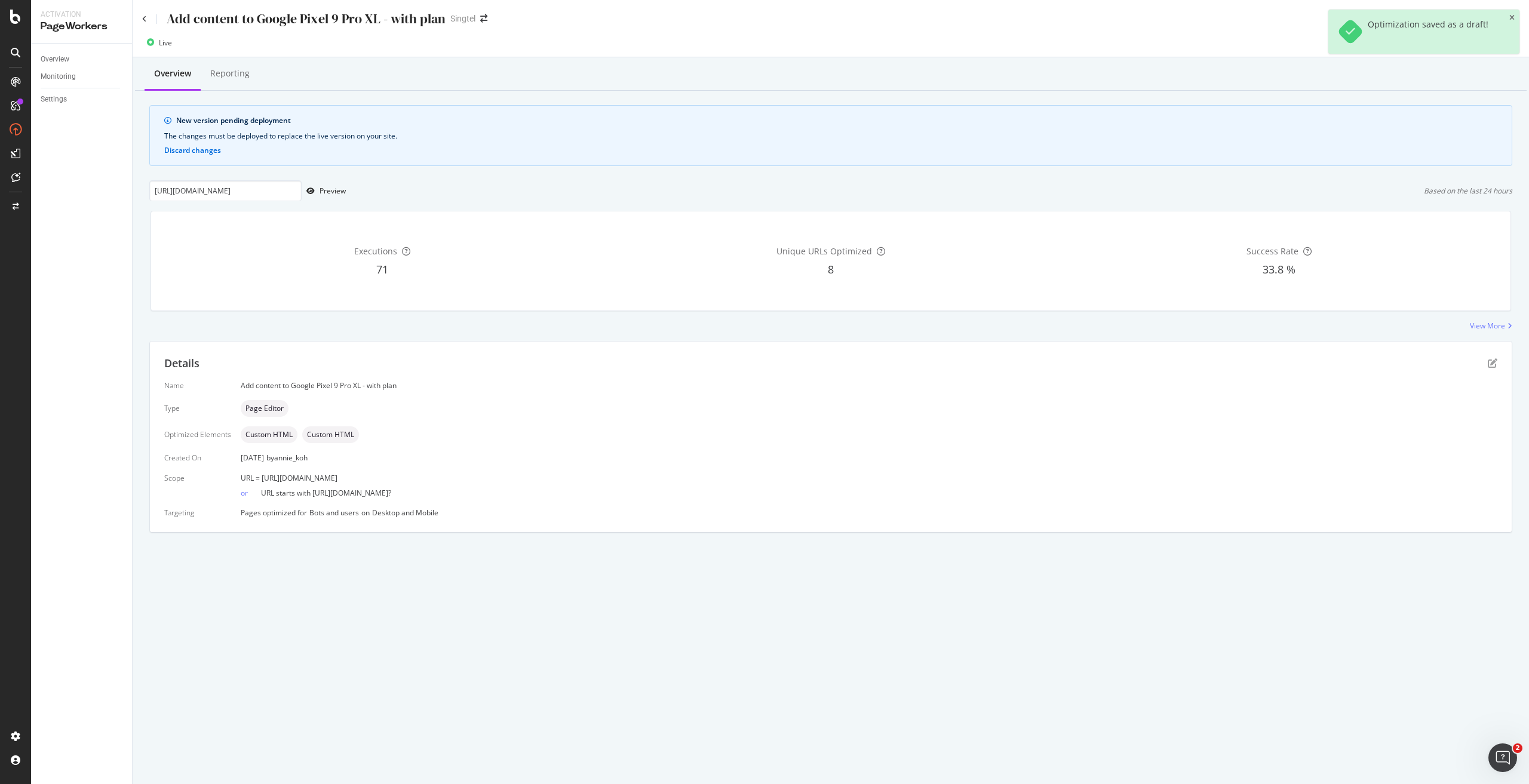
click at [1511, 18] on icon "close toast" at bounding box center [1511, 18] width 5 height 7
click at [1485, 41] on div "Deploy to production" at bounding box center [1475, 42] width 69 height 10
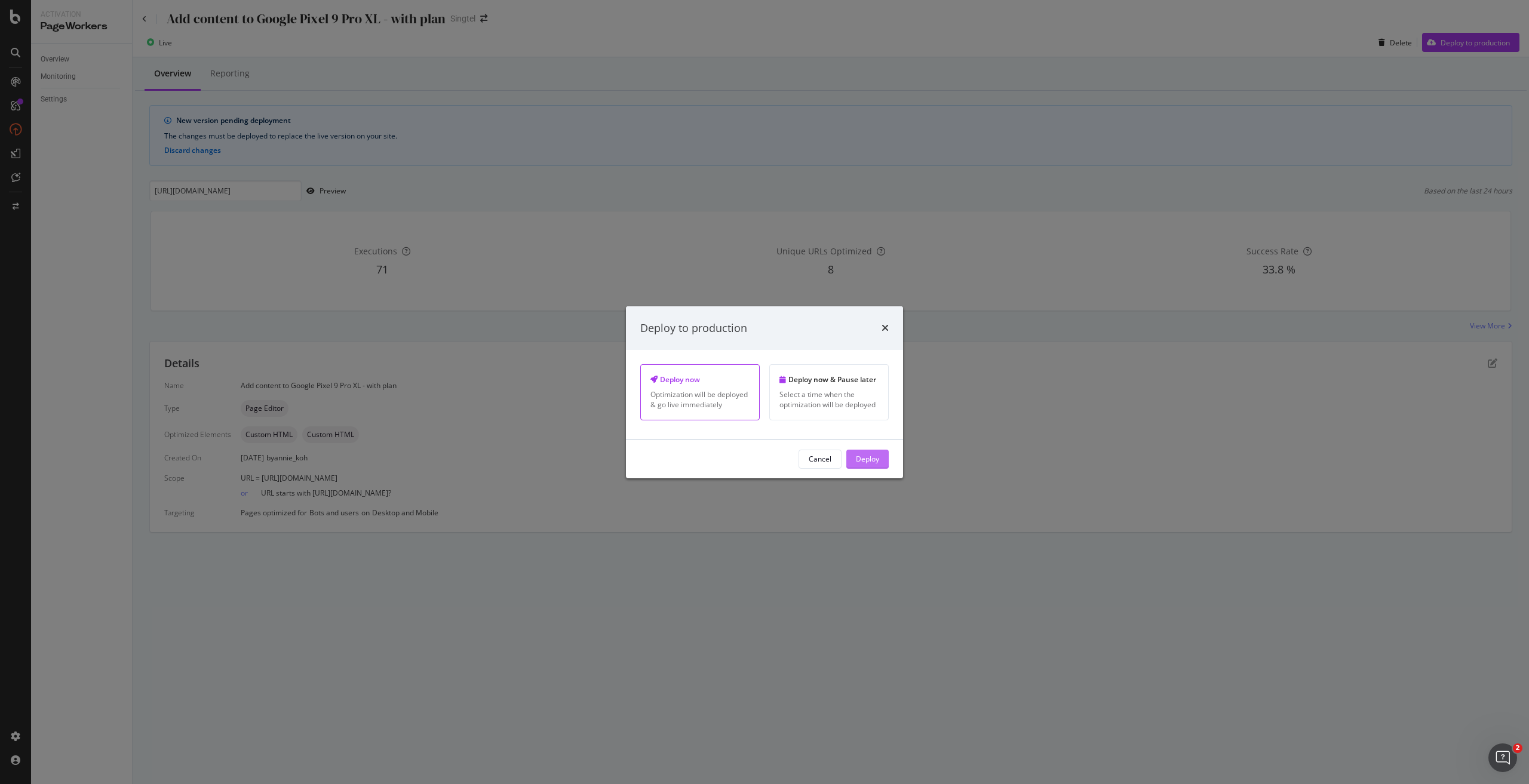
click at [863, 456] on div "Deploy" at bounding box center [867, 458] width 23 height 10
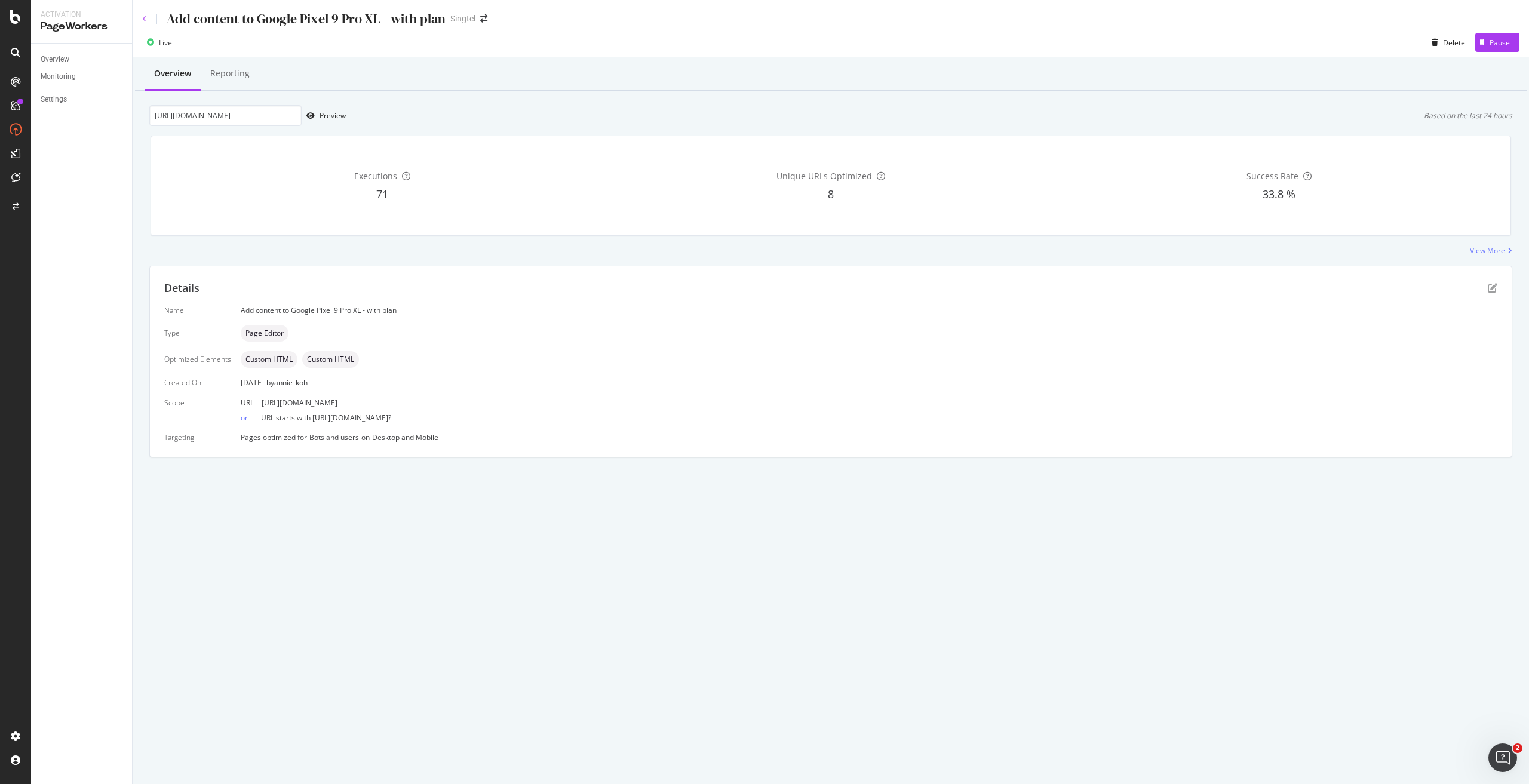
click at [146, 17] on icon at bounding box center [144, 18] width 5 height 7
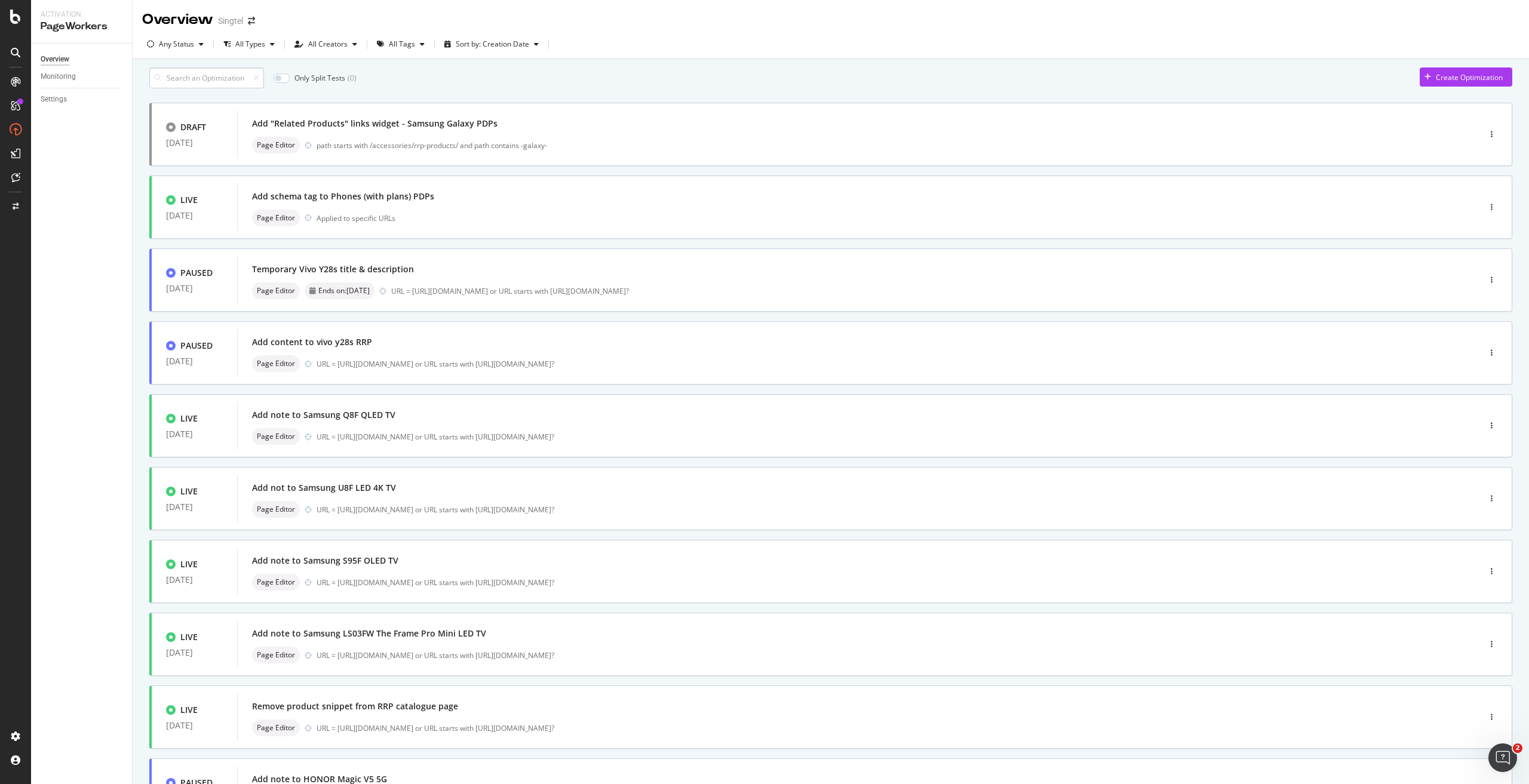
click at [247, 84] on input at bounding box center [206, 77] width 114 height 21
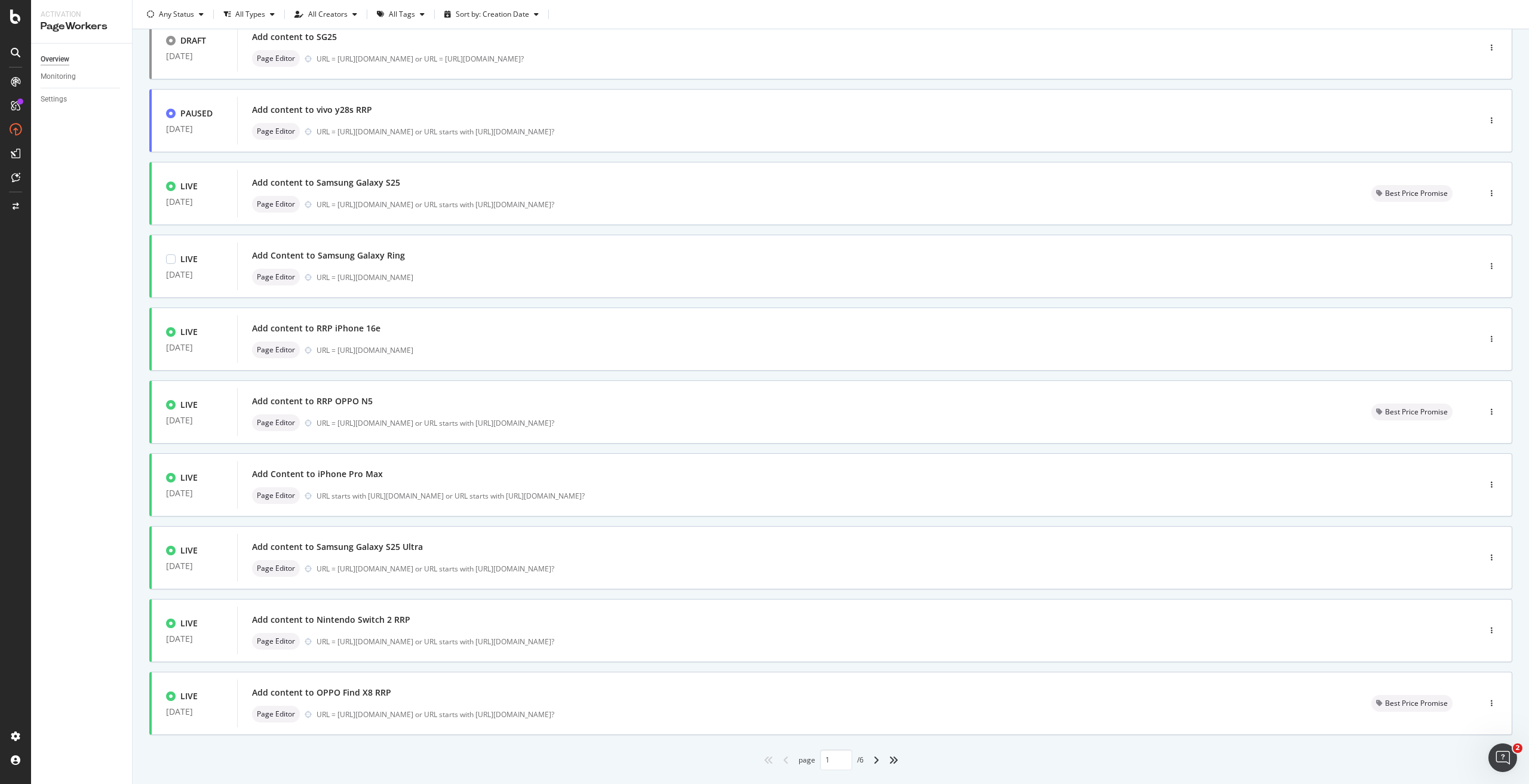
scroll to position [120, 0]
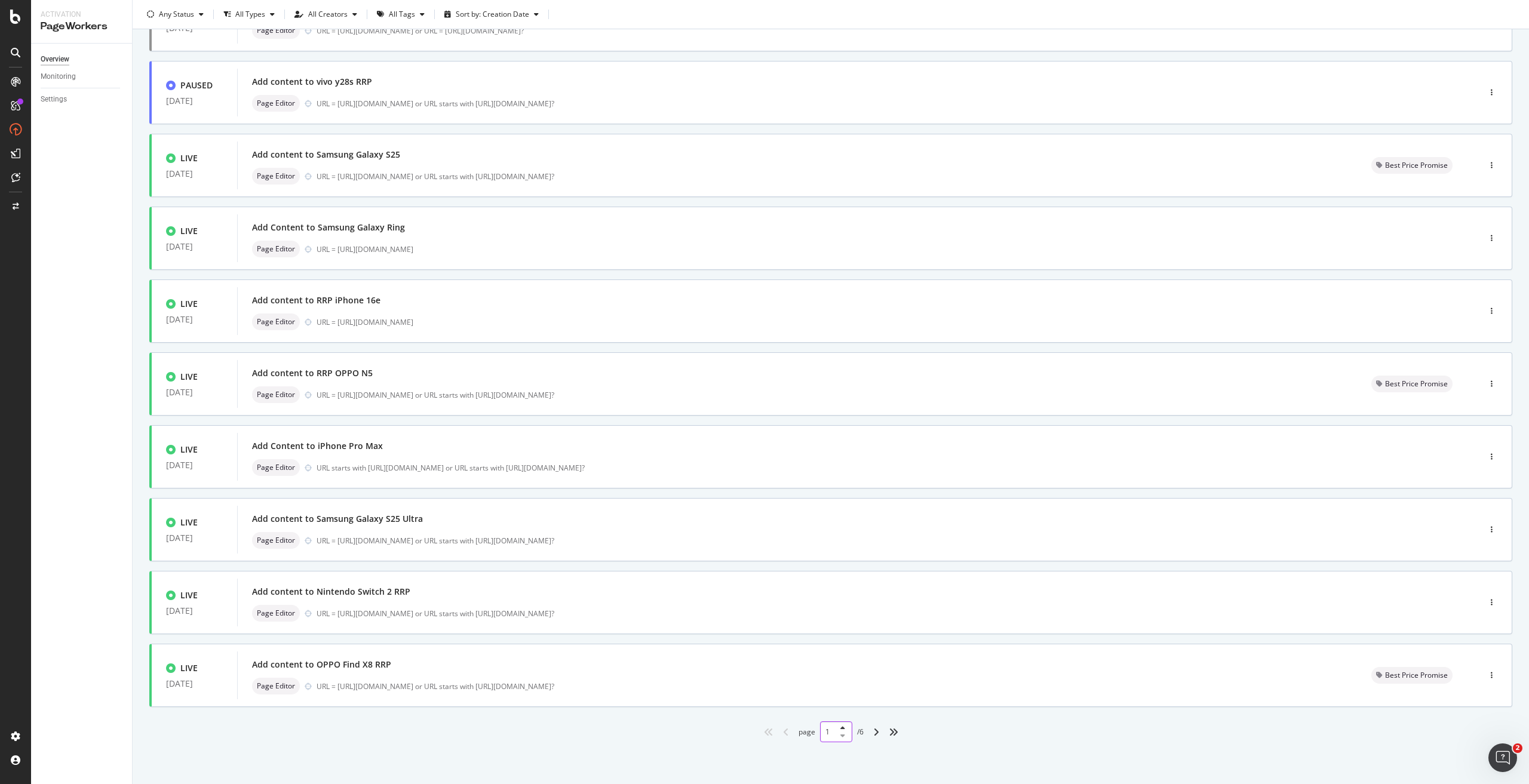
click at [834, 735] on div "1" at bounding box center [836, 731] width 32 height 21
type input "5"
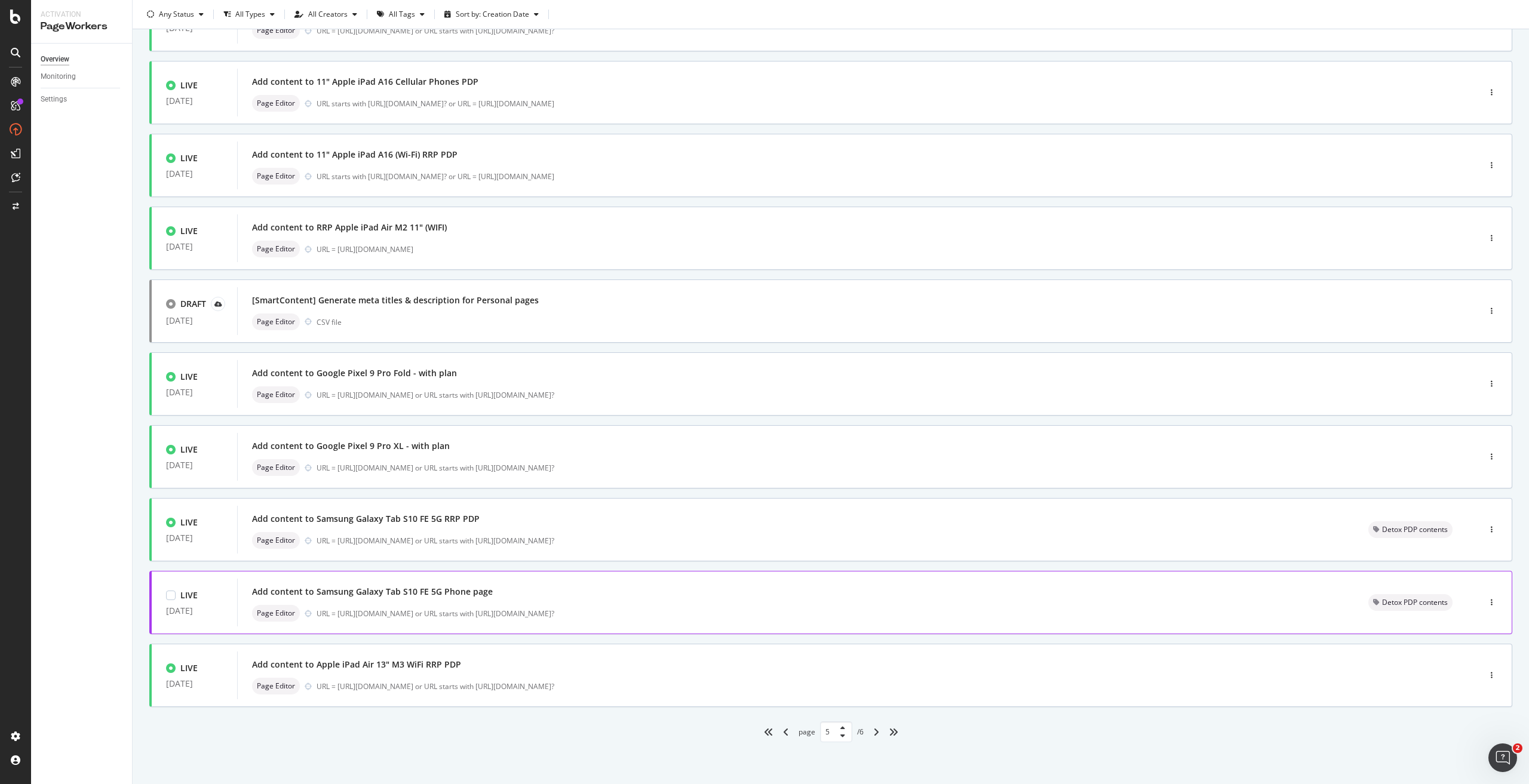
click at [370, 596] on div "Add content to Samsung Galaxy Tab S10 FE 5G Phone page" at bounding box center [372, 591] width 241 height 12
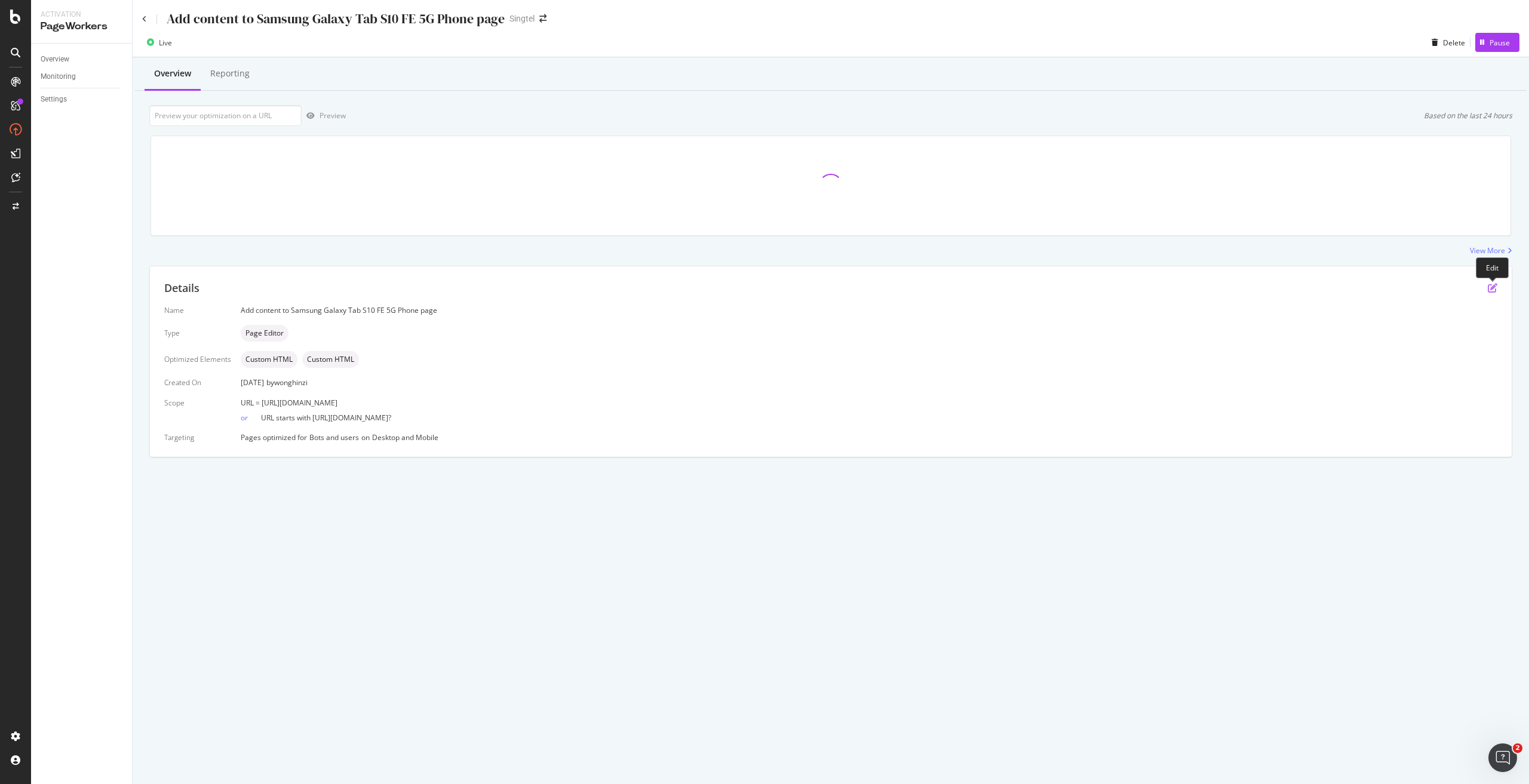
click at [1494, 289] on icon "pen-to-square" at bounding box center [1492, 288] width 9 height 9
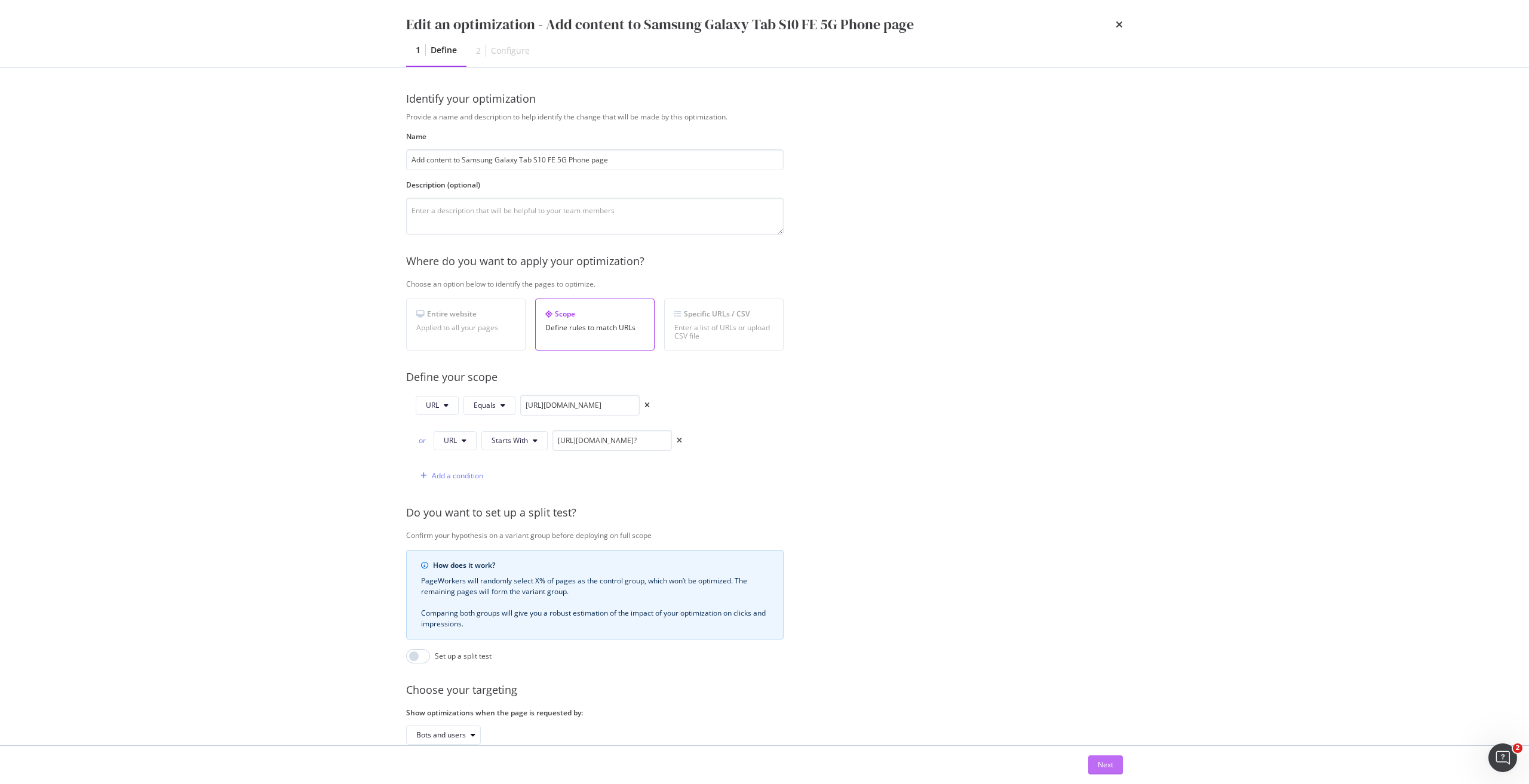
click at [1110, 769] on div "Next" at bounding box center [1105, 764] width 15 height 10
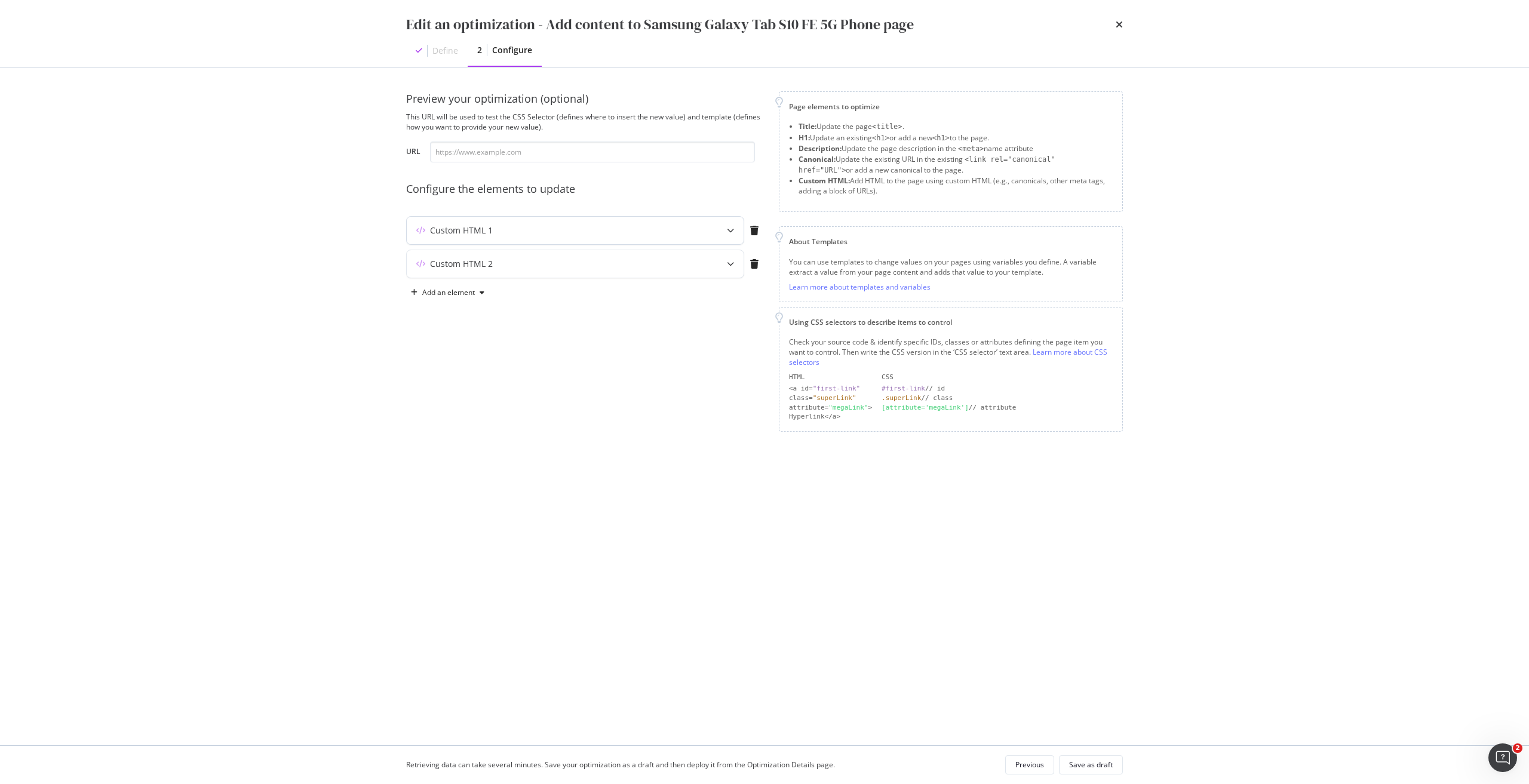
click at [666, 228] on div "Custom HTML 1" at bounding box center [551, 231] width 289 height 12
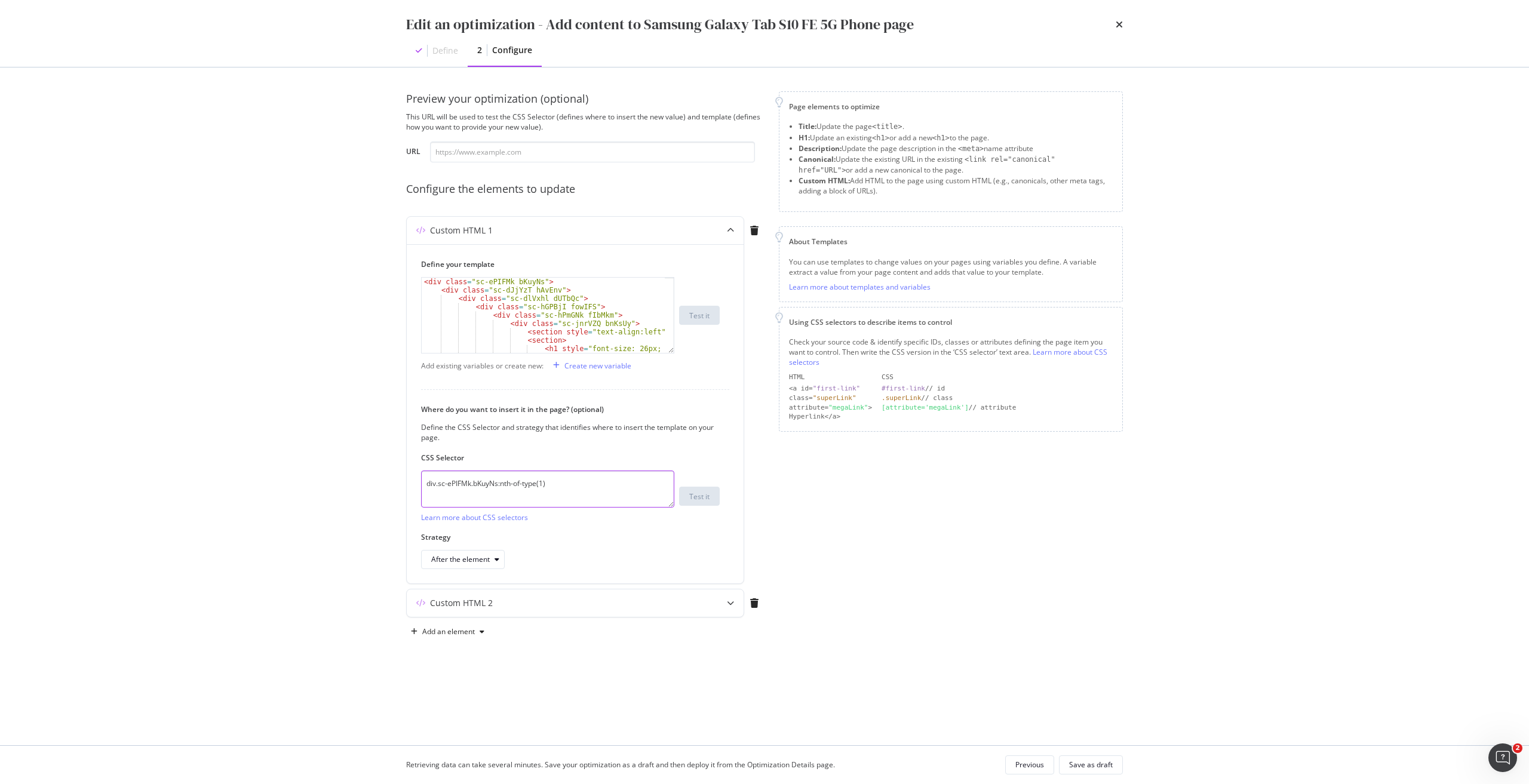
drag, startPoint x: 570, startPoint y: 482, endPoint x: 325, endPoint y: 477, distance: 245.1
click at [325, 477] on div "Edit an optimization - Add content to Samsung Galaxy Tab S10 FE 5G Phone page D…" at bounding box center [764, 392] width 1529 height 784
paste textarea "iEhLsB.jWdwcZ"
type textarea "div.sc-iEhLsB.jWdwcZ:nth-of-type(1)"
click at [486, 555] on div "After the element" at bounding box center [461, 558] width 58 height 7
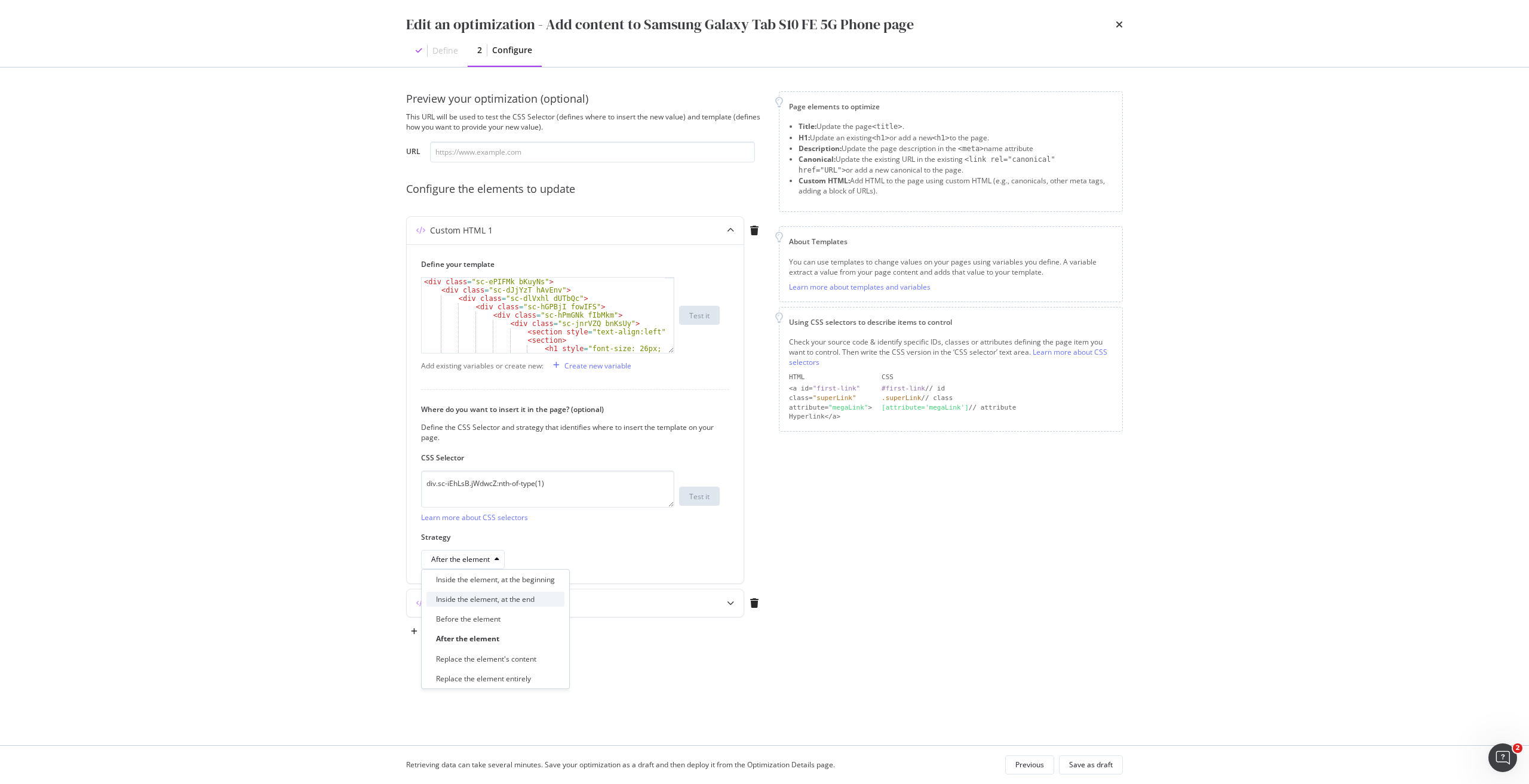
click at [496, 602] on div "Inside the element, at the end" at bounding box center [485, 598] width 98 height 10
click at [516, 598] on div "Custom HTML 2" at bounding box center [551, 603] width 289 height 12
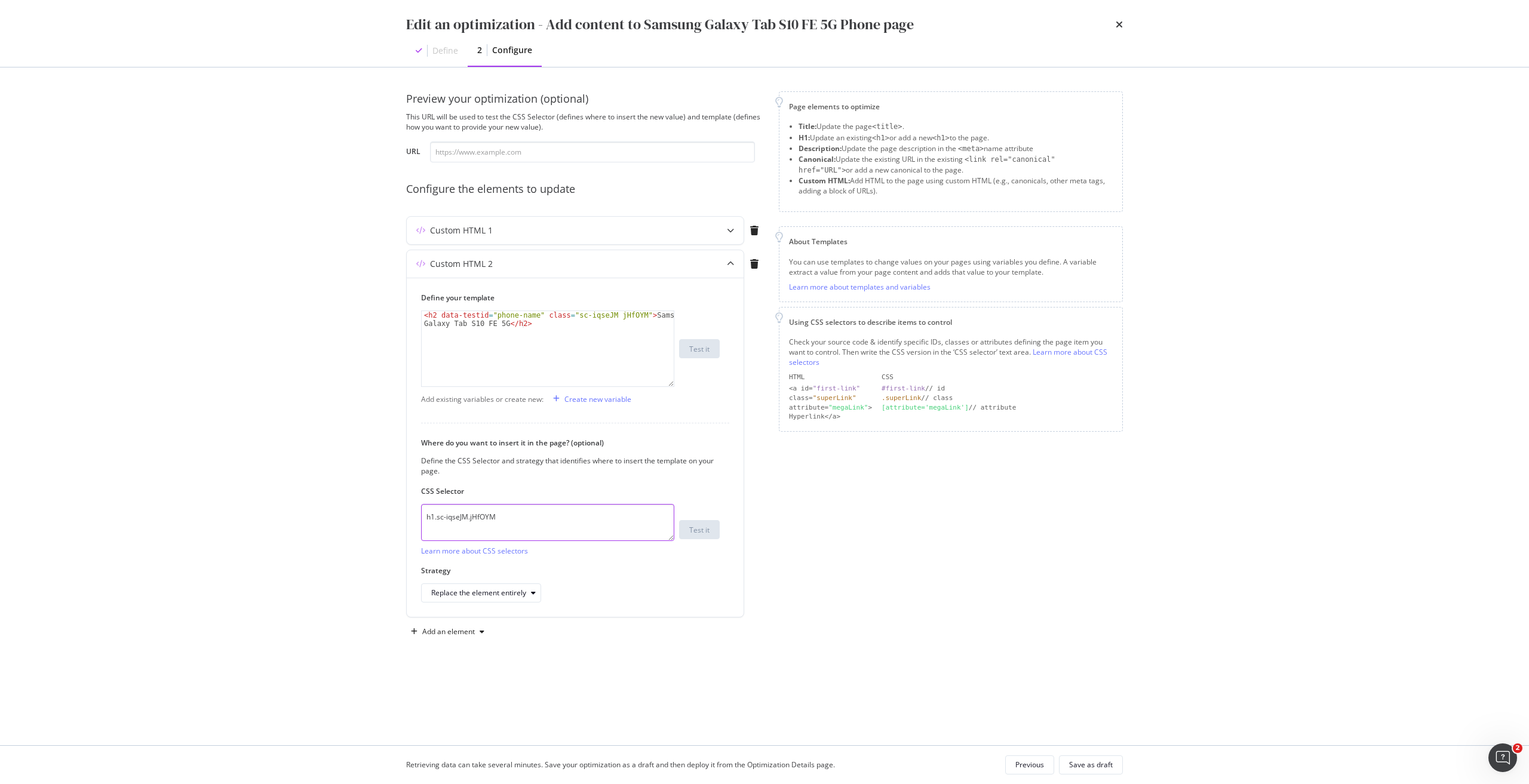
drag, startPoint x: 527, startPoint y: 526, endPoint x: 388, endPoint y: 526, distance: 139.0
click at [388, 526] on div "Preview your optimization (optional) This URL will be used to test the CSS Sele…" at bounding box center [764, 406] width 764 height 677
paste textarea "fxHNbQ"
type textarea "h1.sc-iqseJM.fxHNbQ"
drag, startPoint x: 565, startPoint y: 316, endPoint x: 631, endPoint y: 317, distance: 66.0
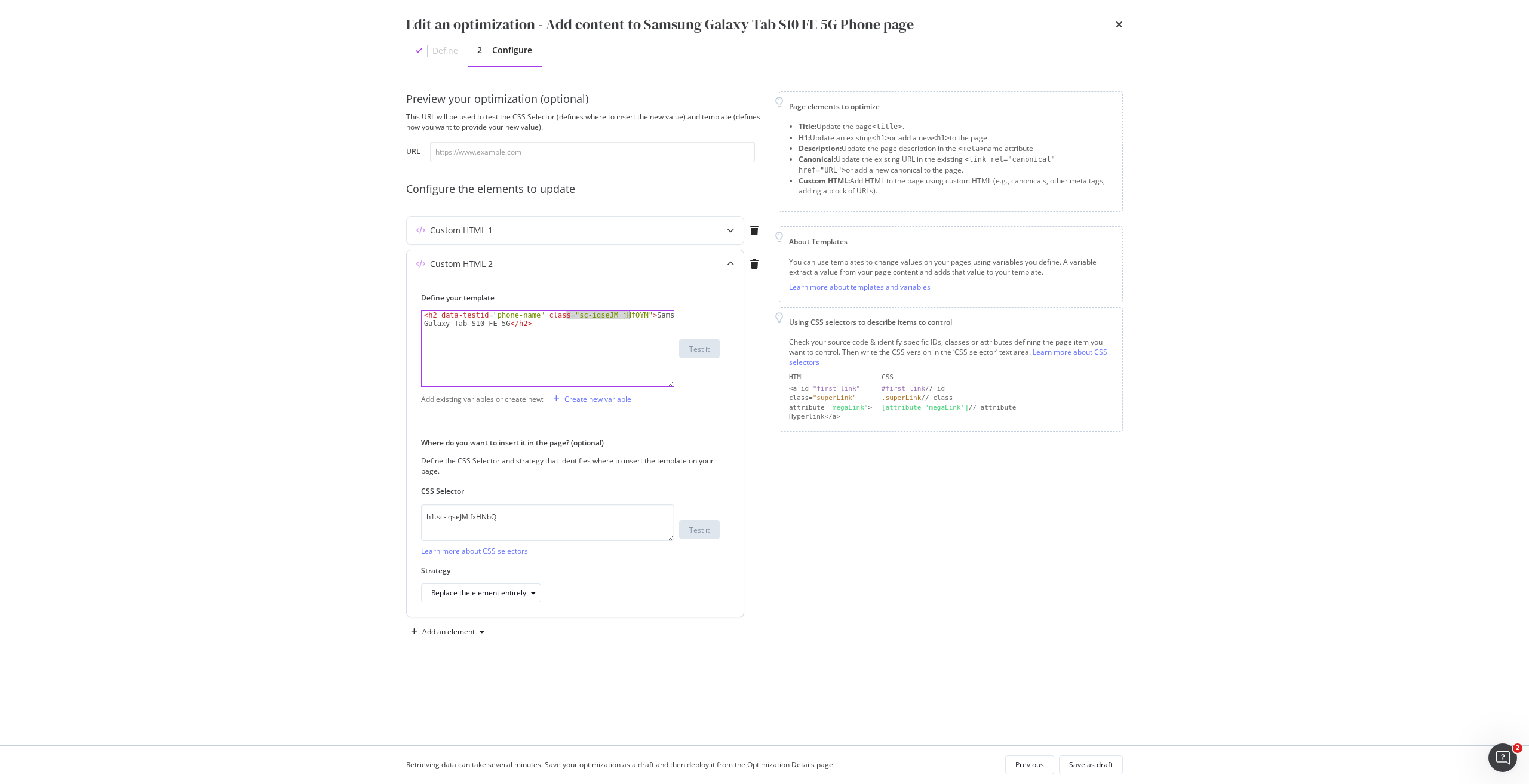
click at [631, 317] on div "< h2 data-testid = "phone-name" class = "sc-iqseJM jHfOYM" > Samsung Galaxy Tab…" at bounding box center [547, 365] width 252 height 109
paste textarea "fxHNbQ"
type textarea "<h2 data-testid="phone-name" class="sc-iqseJM fxHNbQ">Samsung Galaxy Tab S10 FE…"
click at [1104, 767] on div "Save as draft" at bounding box center [1091, 764] width 44 height 10
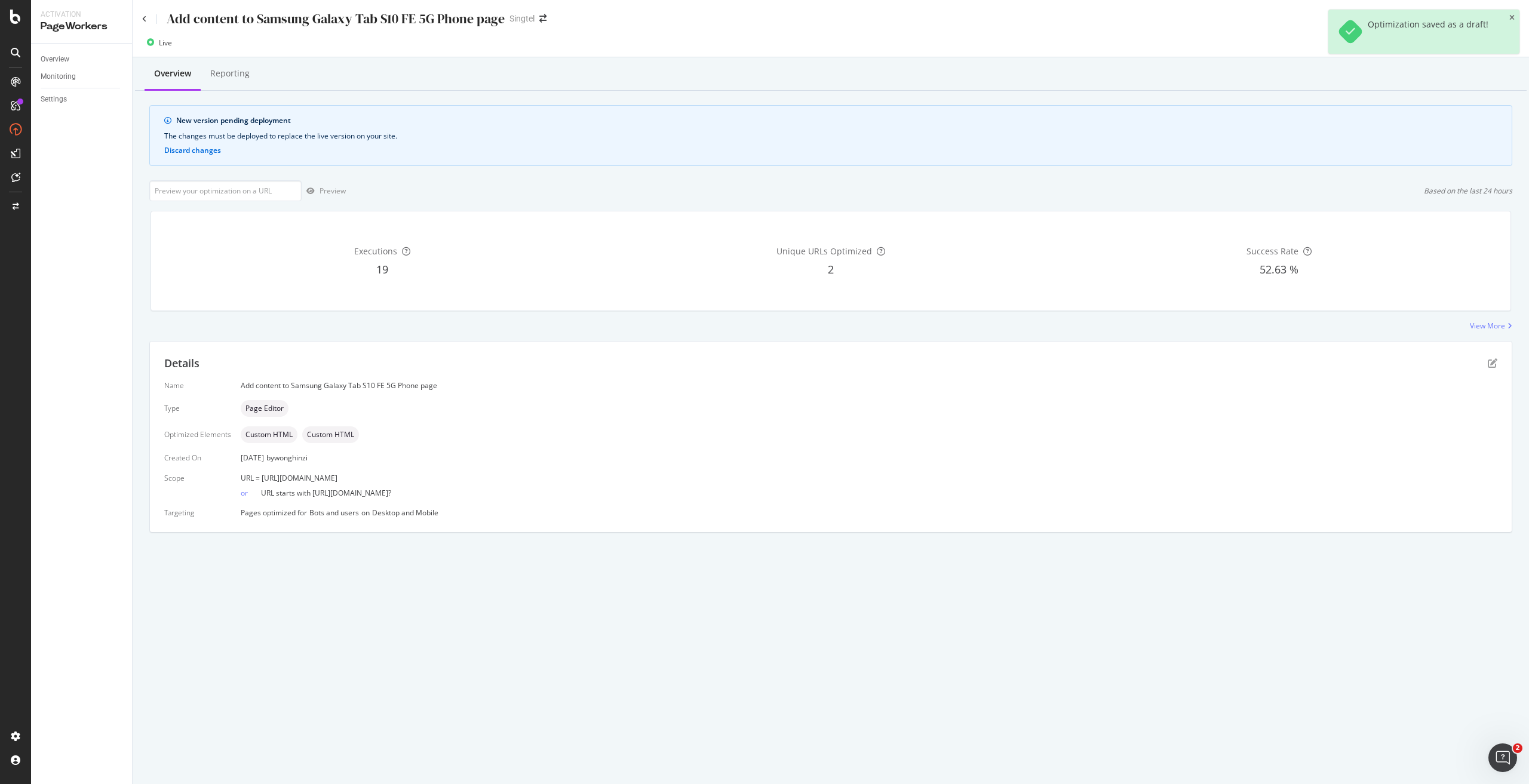
drag, startPoint x: 480, startPoint y: 480, endPoint x: 261, endPoint y: 475, distance: 219.1
click at [261, 475] on div "URL = https://shop.singtel.com/phones/samsung-galaxy-tab-s10-fe-5g" at bounding box center [869, 477] width 1257 height 10
copy span "https://shop.singtel.com/phones/samsung-galaxy-tab-s10-fe-5g"
click at [225, 189] on input "url" at bounding box center [226, 190] width 152 height 21
paste input "https://shop.singtel.com/phones/samsung-galaxy-tab-s10-fe-5g"
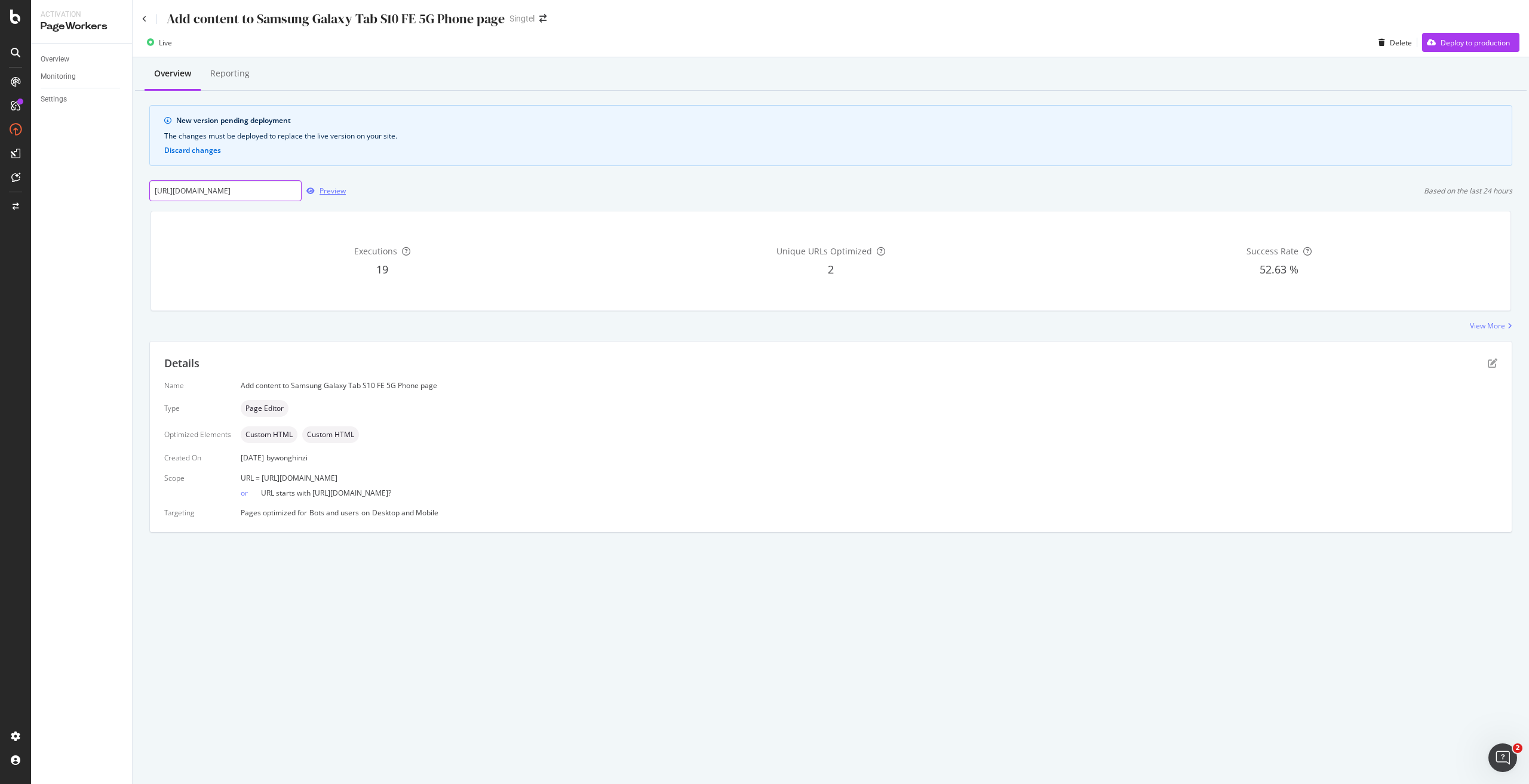
scroll to position [0, 68]
type input "https://shop.singtel.com/phones/samsung-galaxy-tab-s10-fe-5g"
click at [330, 194] on div "Preview" at bounding box center [332, 190] width 26 height 10
click at [1467, 44] on div "Deploy to production" at bounding box center [1475, 42] width 69 height 10
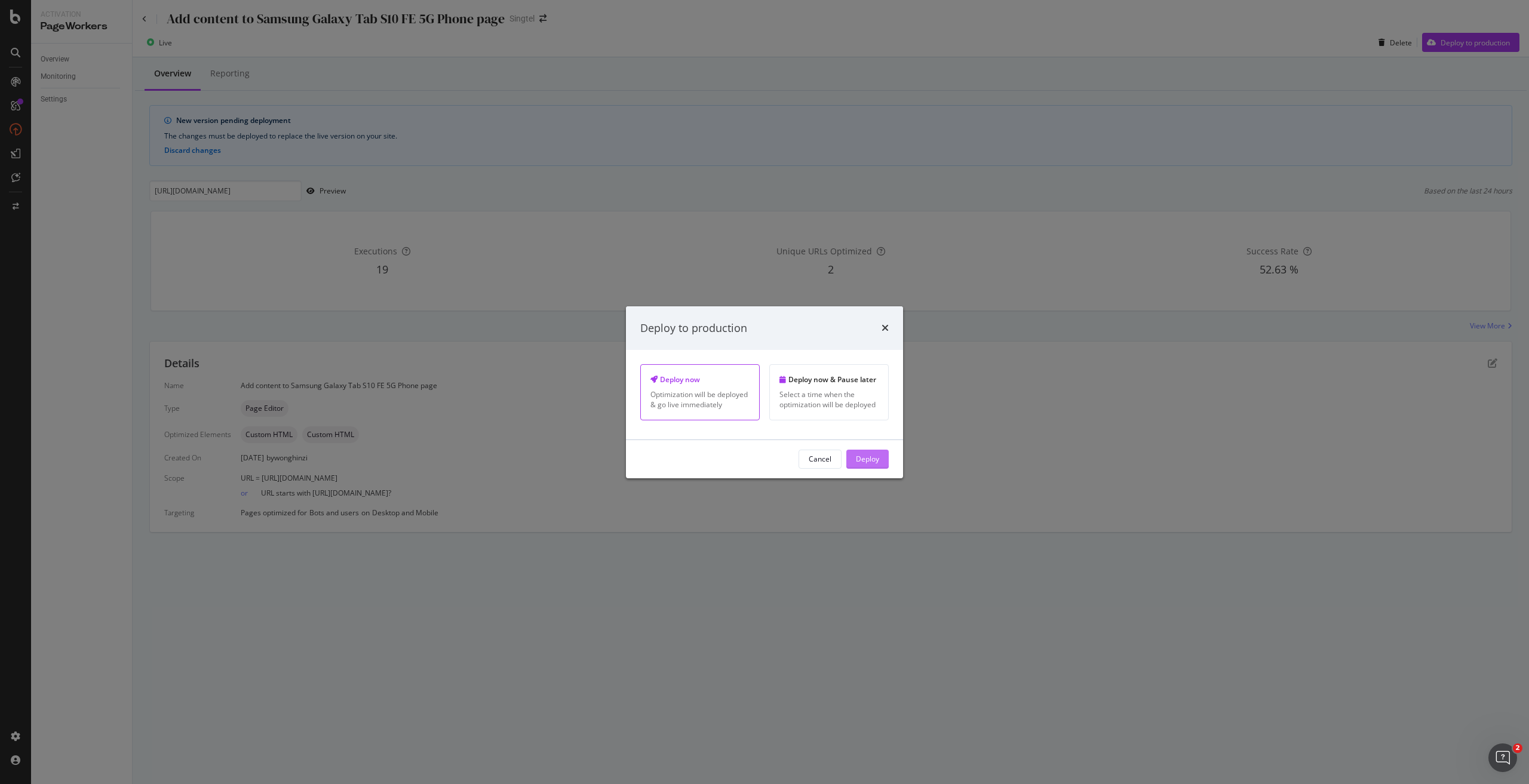
click at [858, 459] on div "Deploy" at bounding box center [867, 458] width 23 height 10
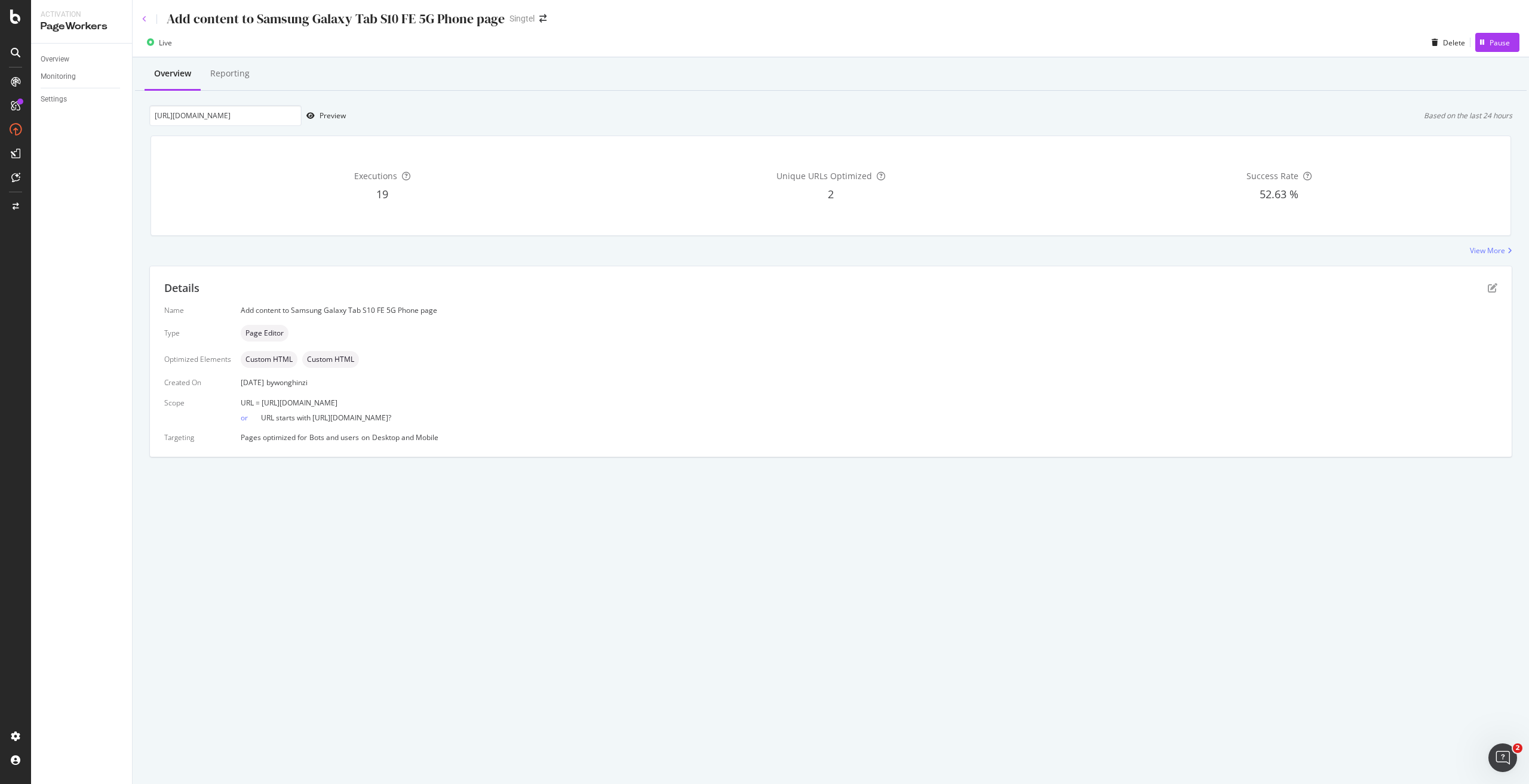
click at [142, 15] on icon at bounding box center [144, 18] width 5 height 7
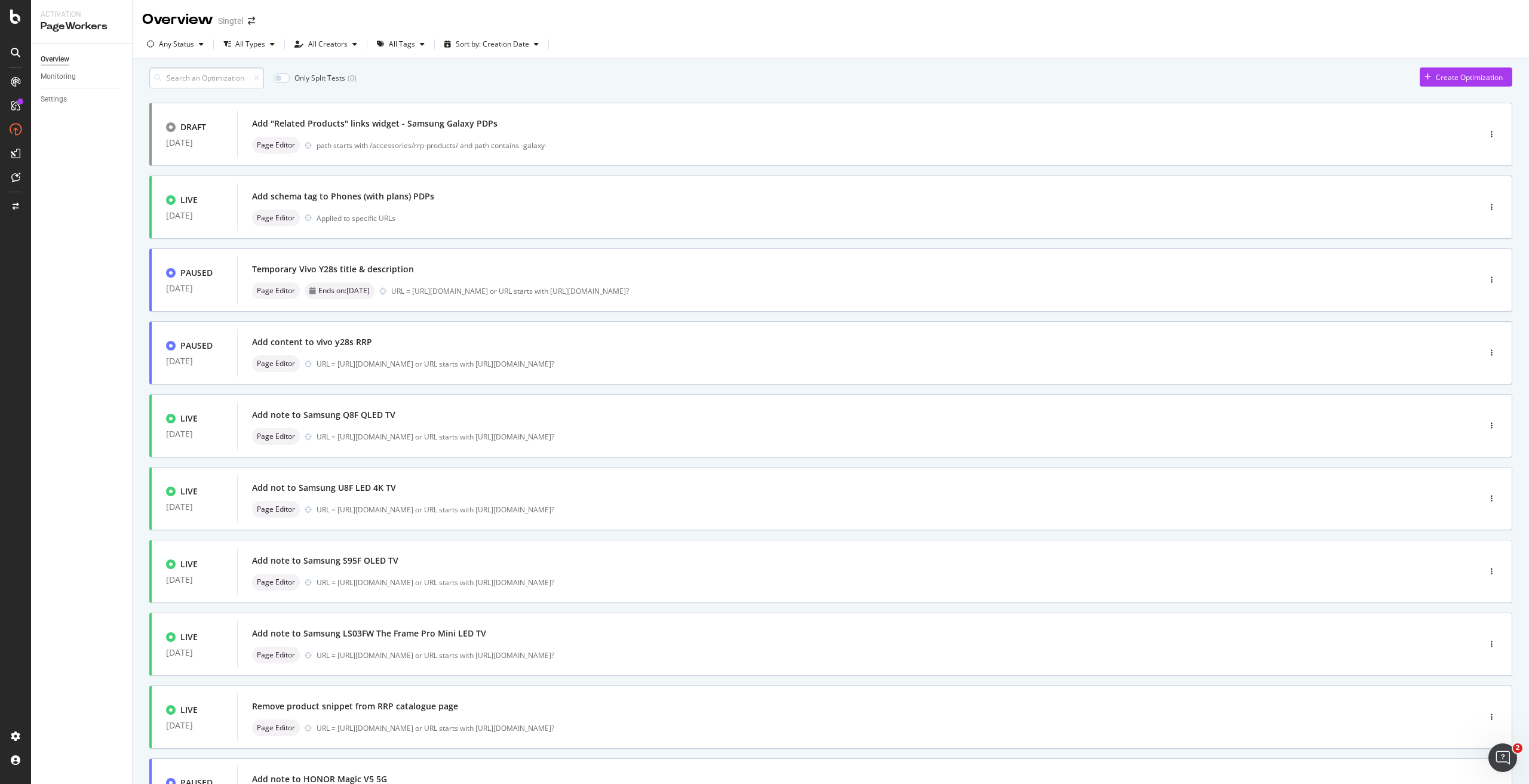
click at [230, 88] on input at bounding box center [206, 77] width 114 height 21
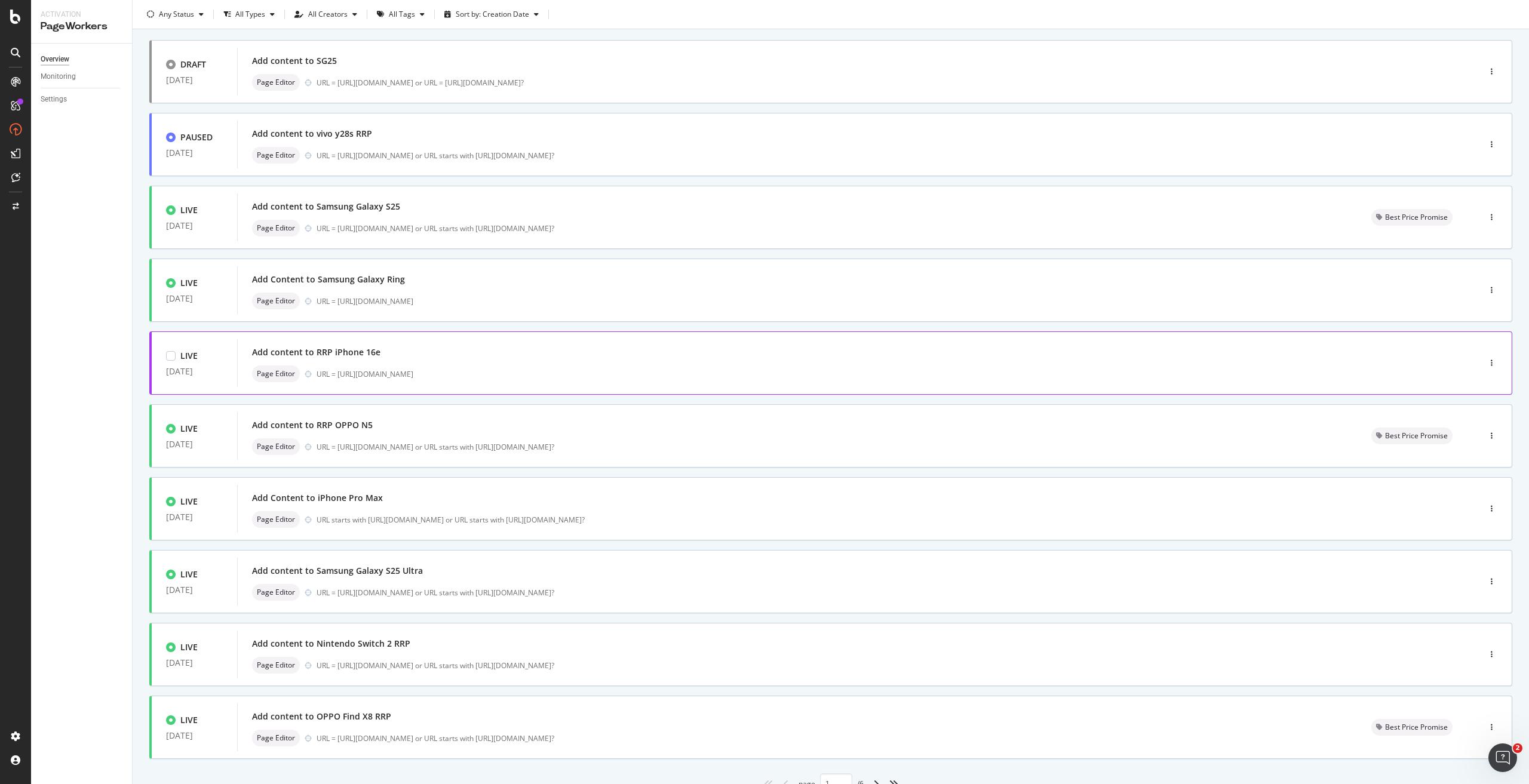
scroll to position [120, 0]
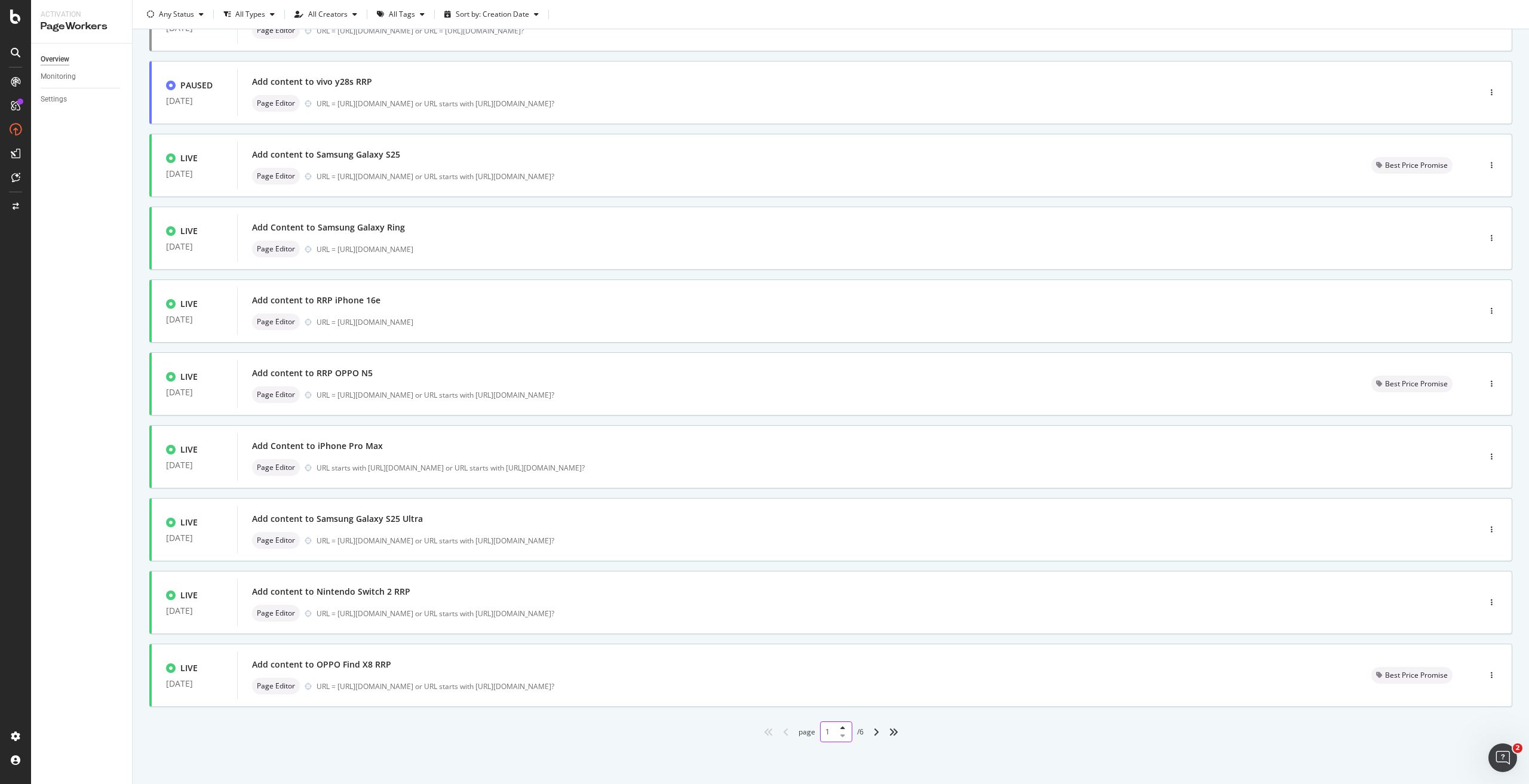
click at [829, 726] on div "1" at bounding box center [836, 731] width 32 height 21
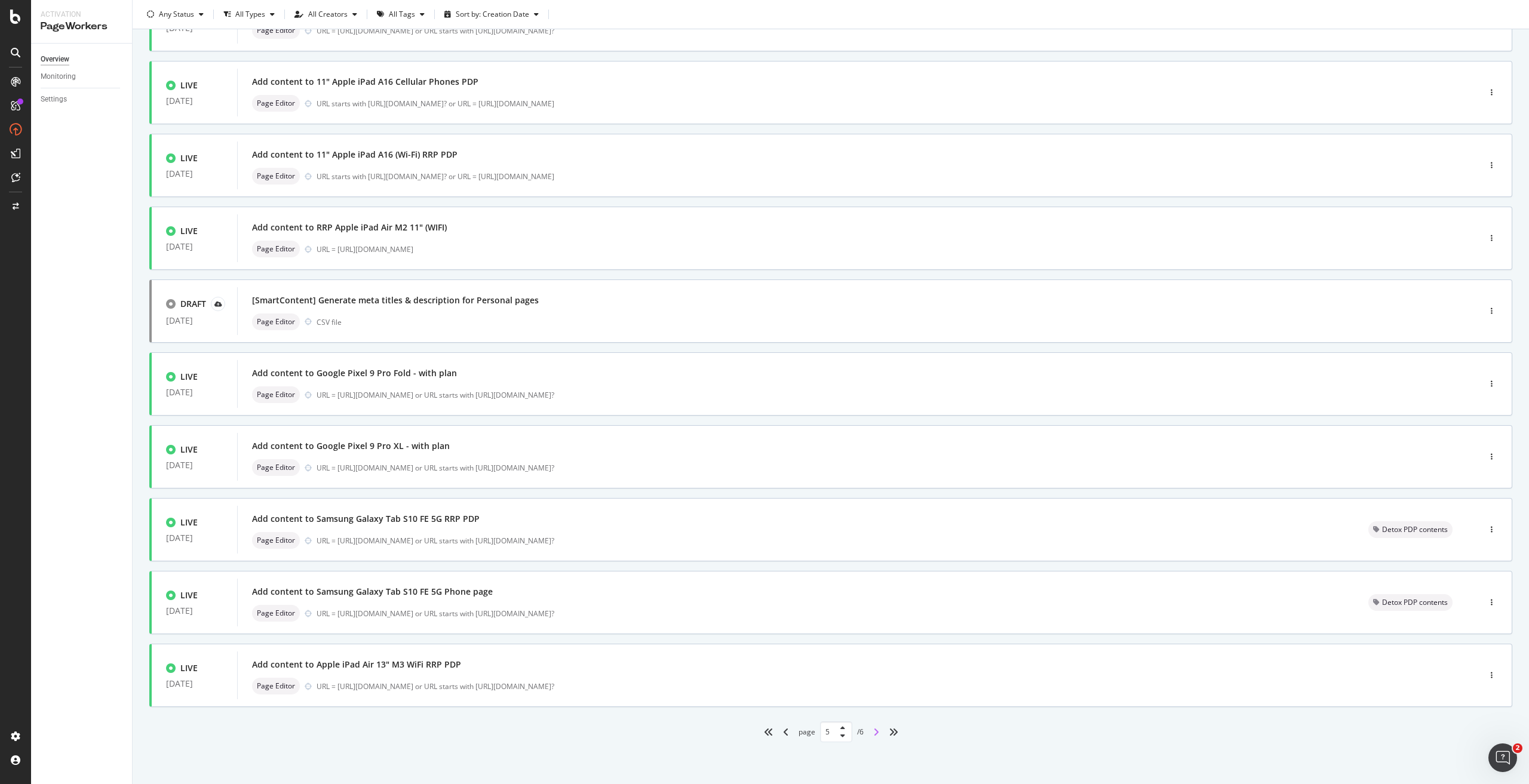
click at [873, 730] on icon "angle-right" at bounding box center [877, 732] width 6 height 9
type input "6"
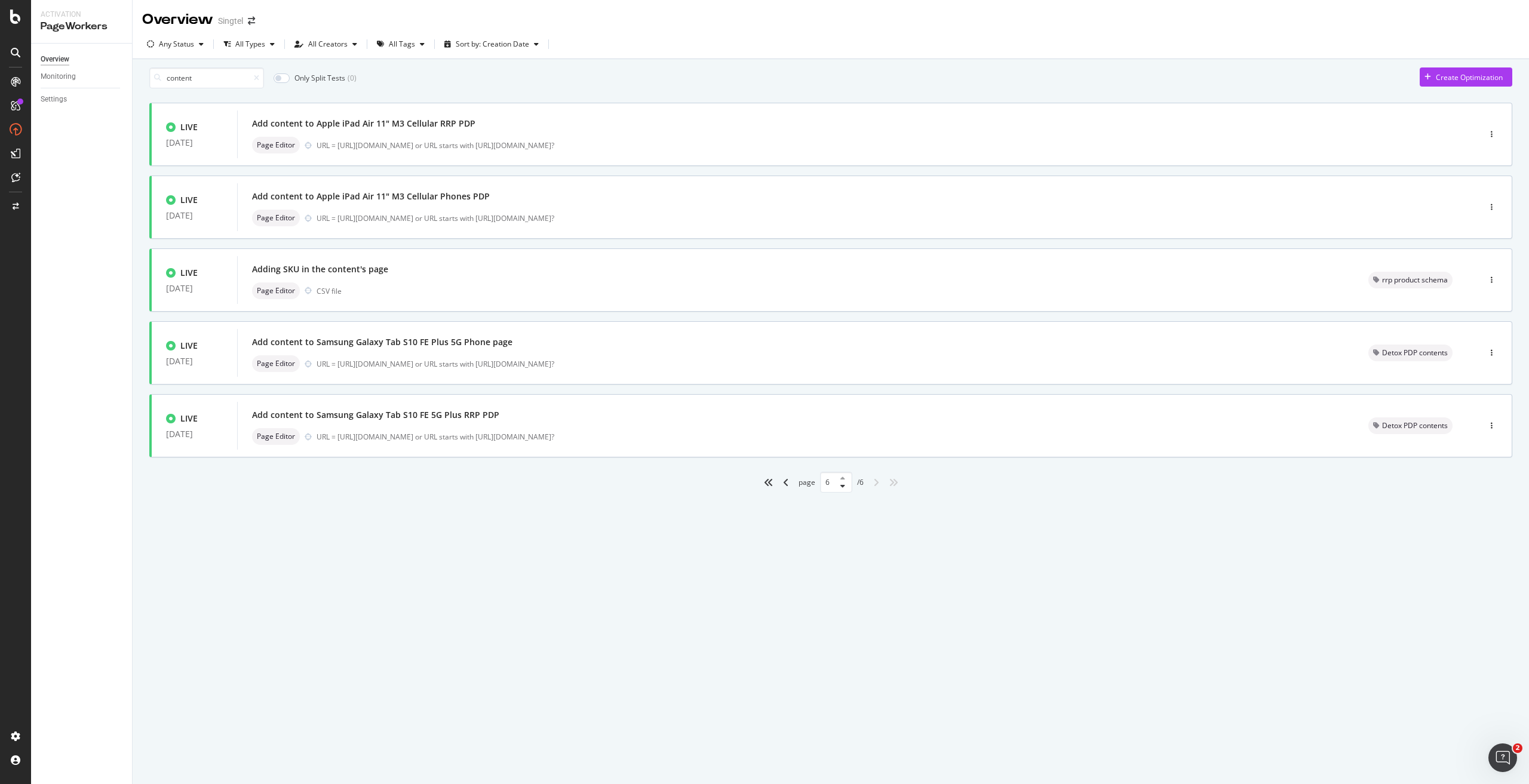
scroll to position [0, 0]
click at [589, 205] on div "Add content to Apple iPad Air 11" M3 Cellular Phones PDP" at bounding box center [840, 196] width 1177 height 17
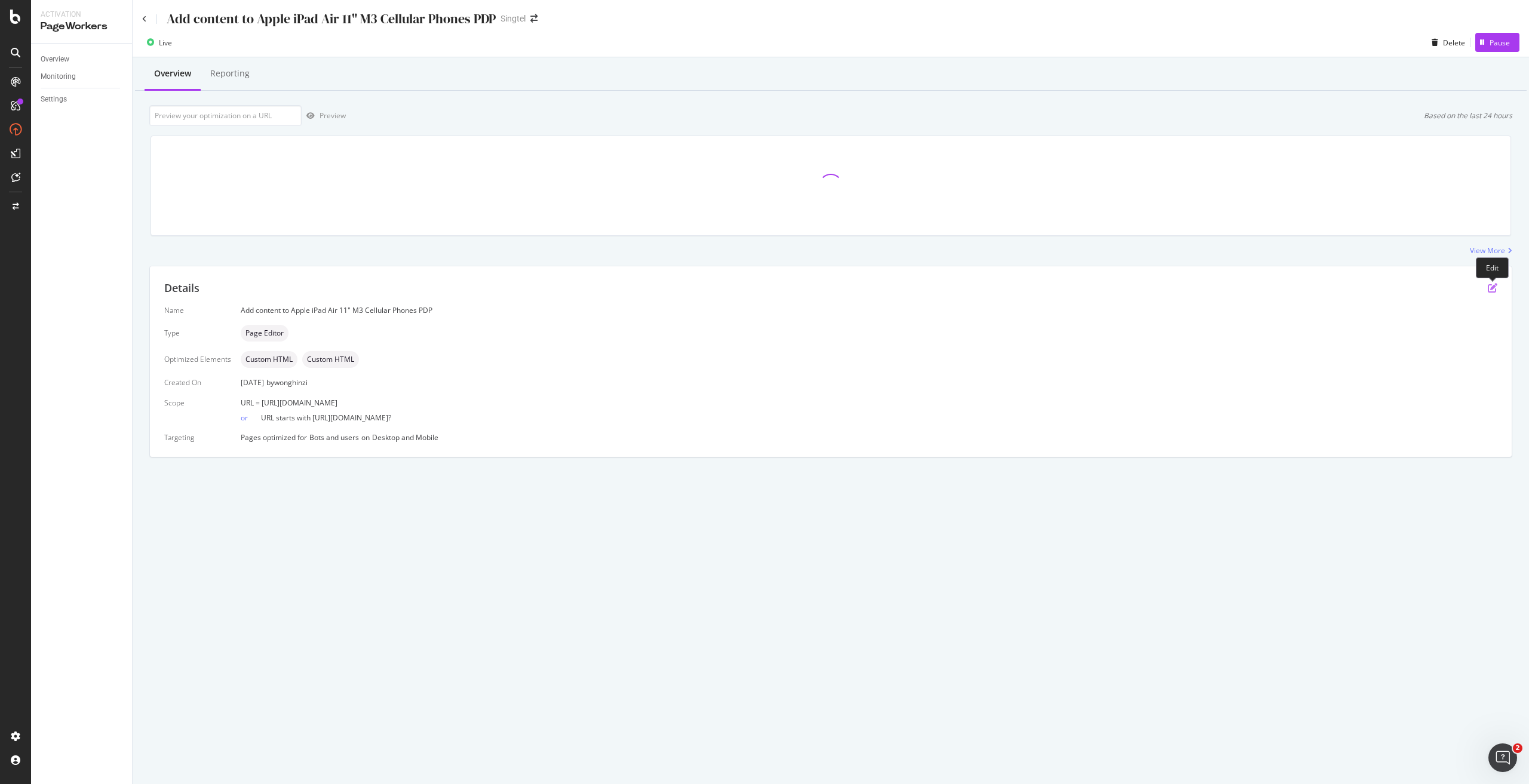
click at [1493, 287] on icon "pen-to-square" at bounding box center [1492, 288] width 9 height 9
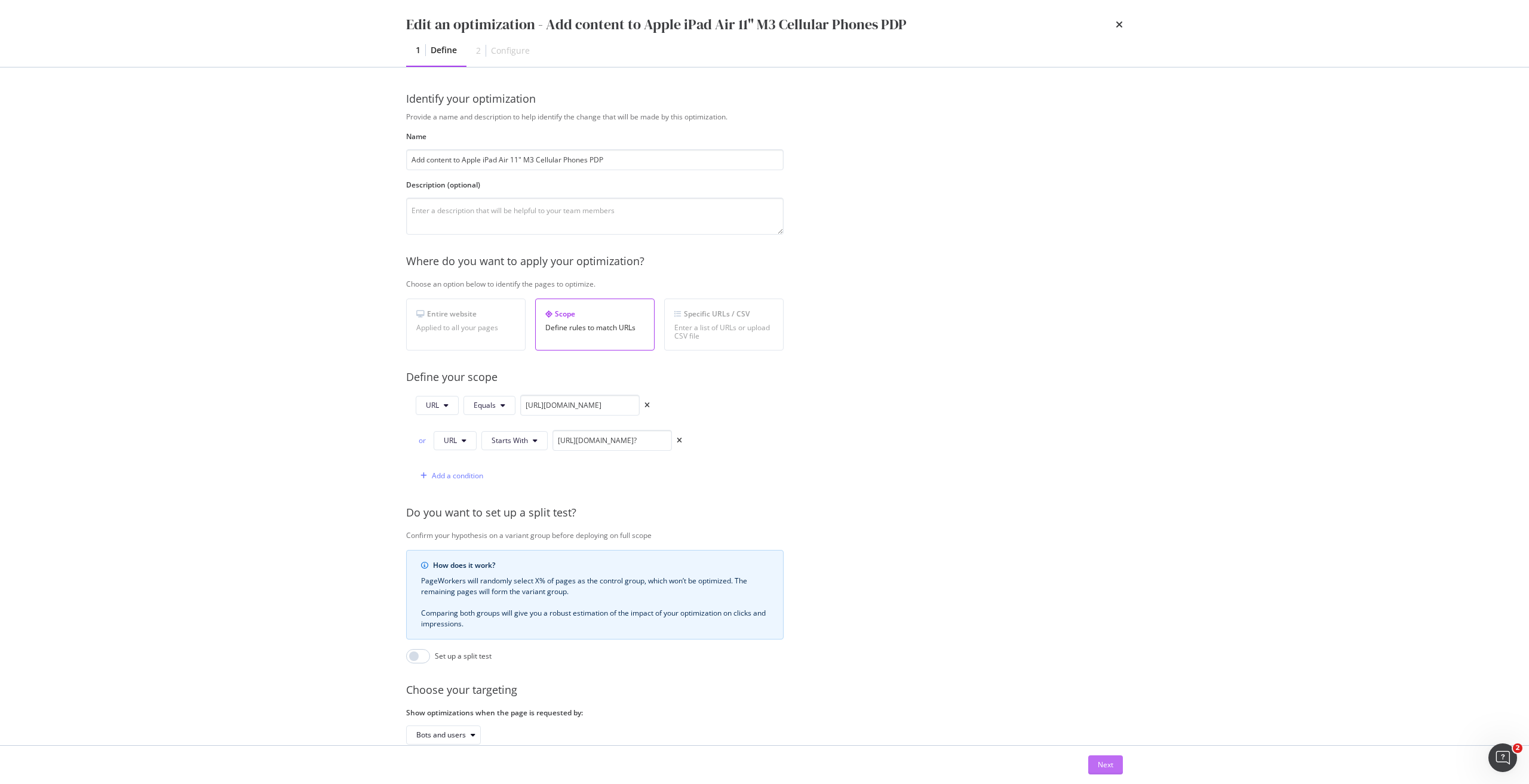
click at [1105, 763] on div "Next" at bounding box center [1105, 764] width 15 height 10
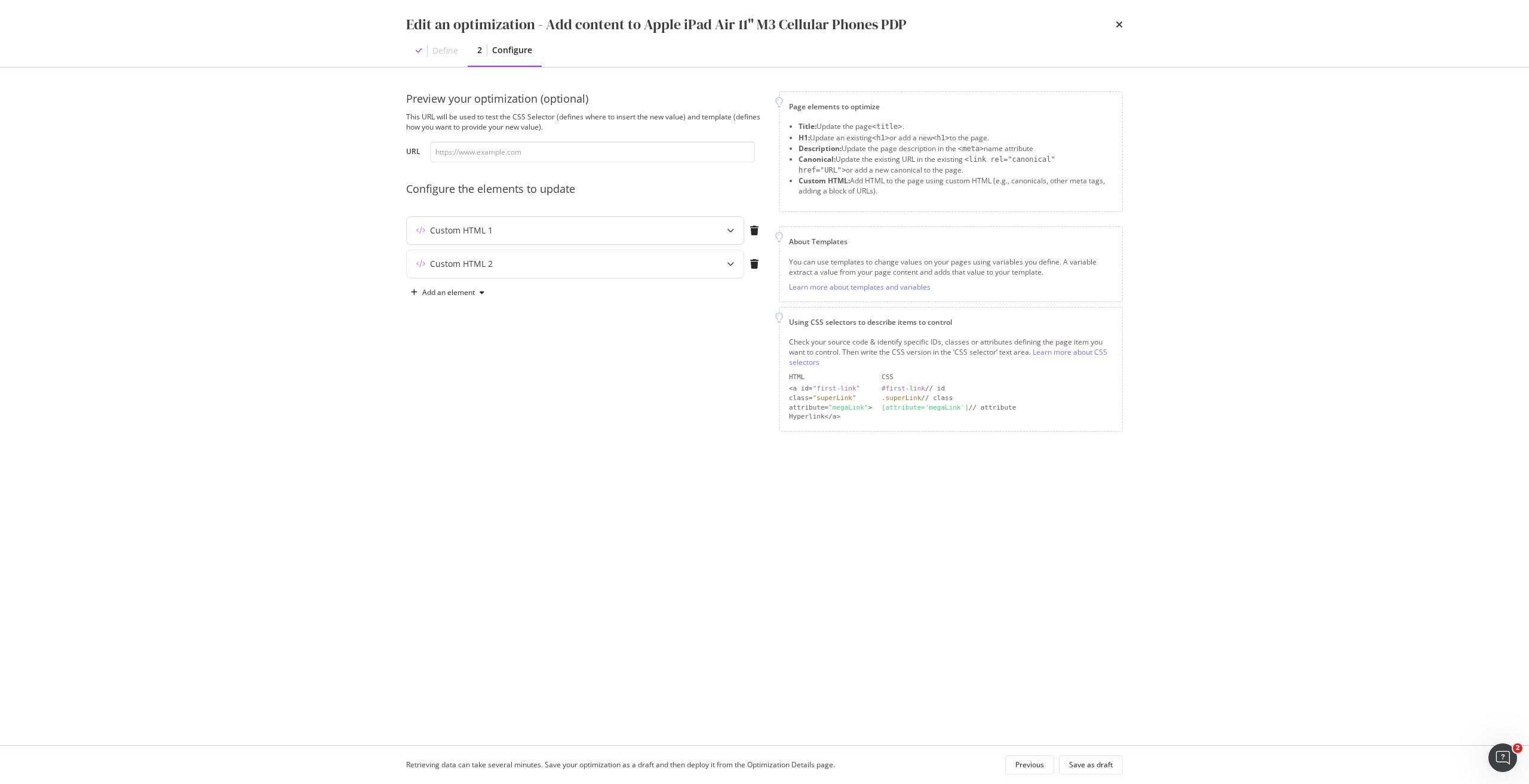
click at [608, 225] on div "Custom HTML 1" at bounding box center [551, 231] width 289 height 12
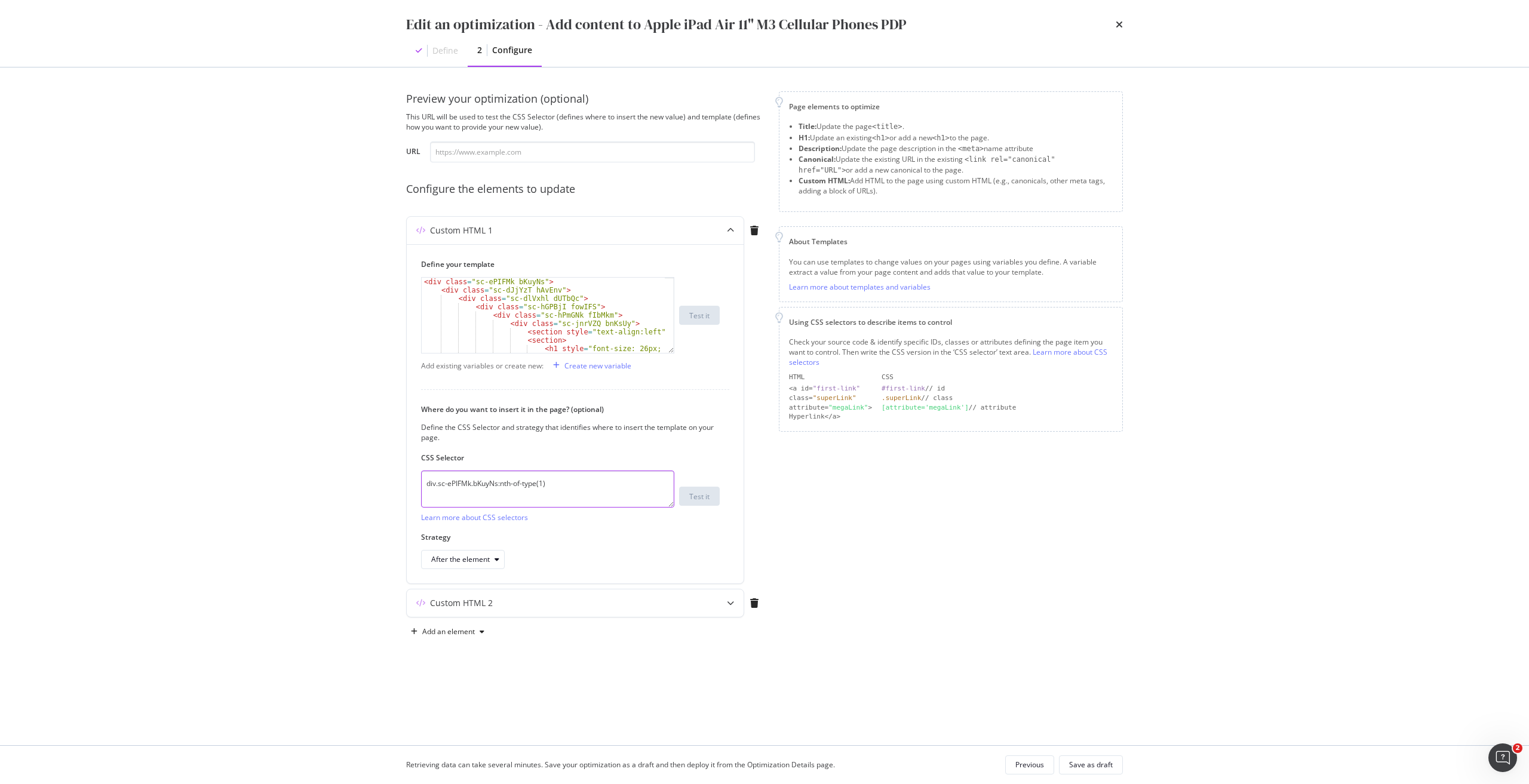
drag, startPoint x: 589, startPoint y: 489, endPoint x: 343, endPoint y: 486, distance: 246.0
click at [343, 486] on div "Edit an optimization - Add content to Apple iPad Air 11" M3 Cellular Phones PDP…" at bounding box center [764, 392] width 1529 height 784
paste textarea "iEhLsB.jWdwcZ"
type textarea "div.sc-iEhLsB.jWdwcZ:nth-of-type(1)"
click at [504, 595] on div "Custom HTML 2" at bounding box center [575, 603] width 337 height 28
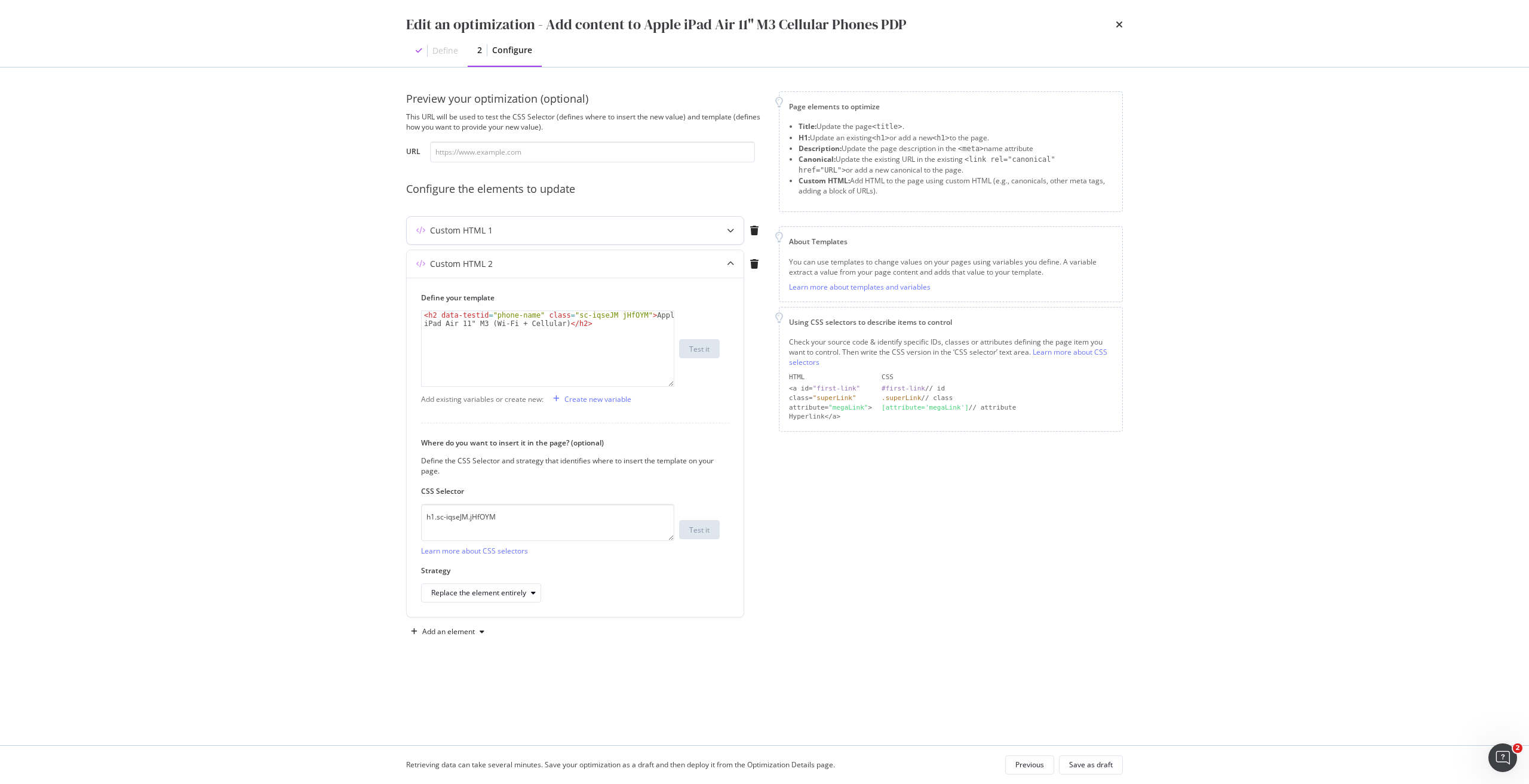
click at [540, 222] on div "Custom HTML 1" at bounding box center [575, 230] width 337 height 28
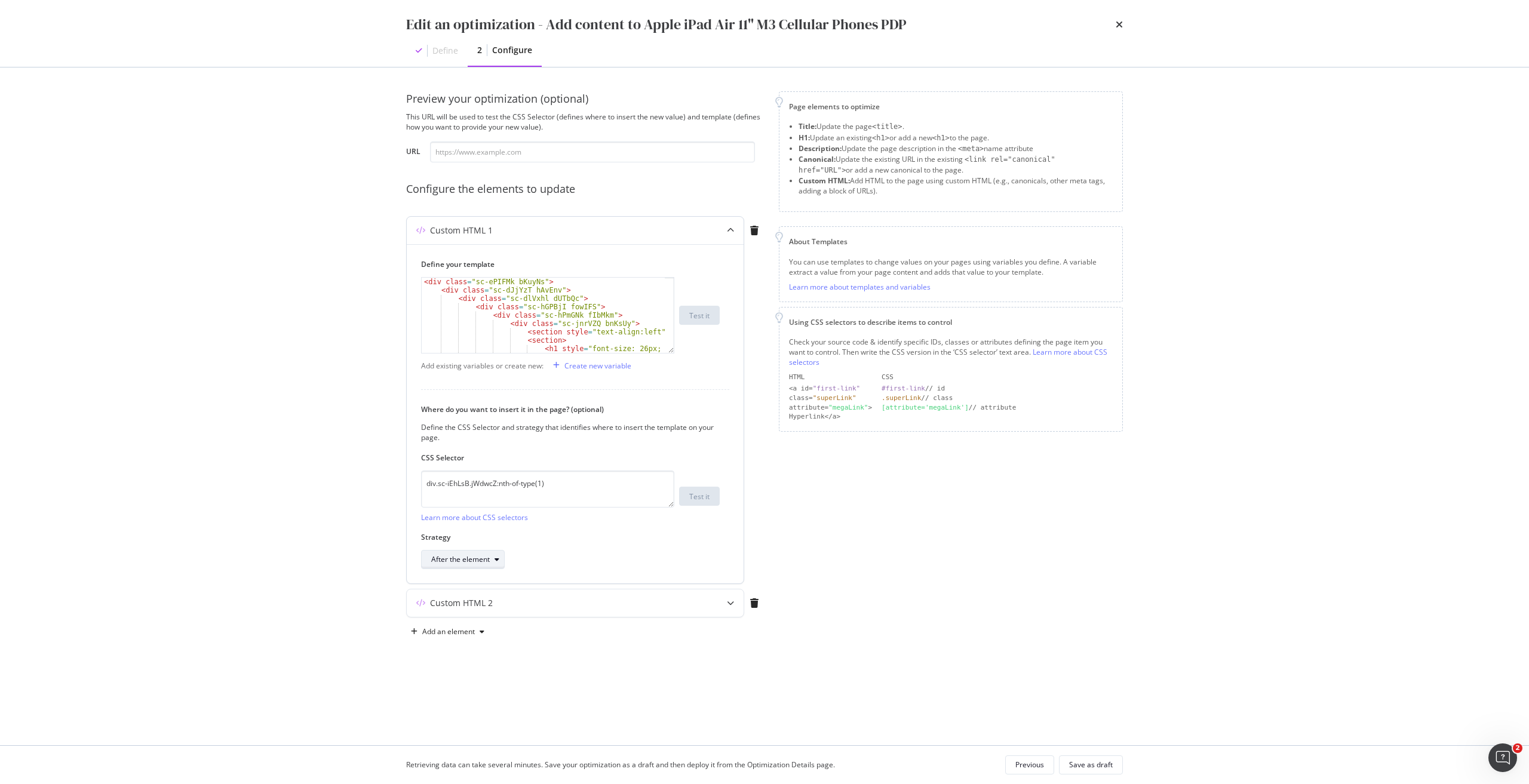
click at [469, 558] on div "After the element" at bounding box center [461, 558] width 58 height 7
click at [473, 601] on div "Inside the element, at the end" at bounding box center [485, 598] width 98 height 10
click at [468, 604] on div "Custom HTML 2" at bounding box center [461, 603] width 63 height 12
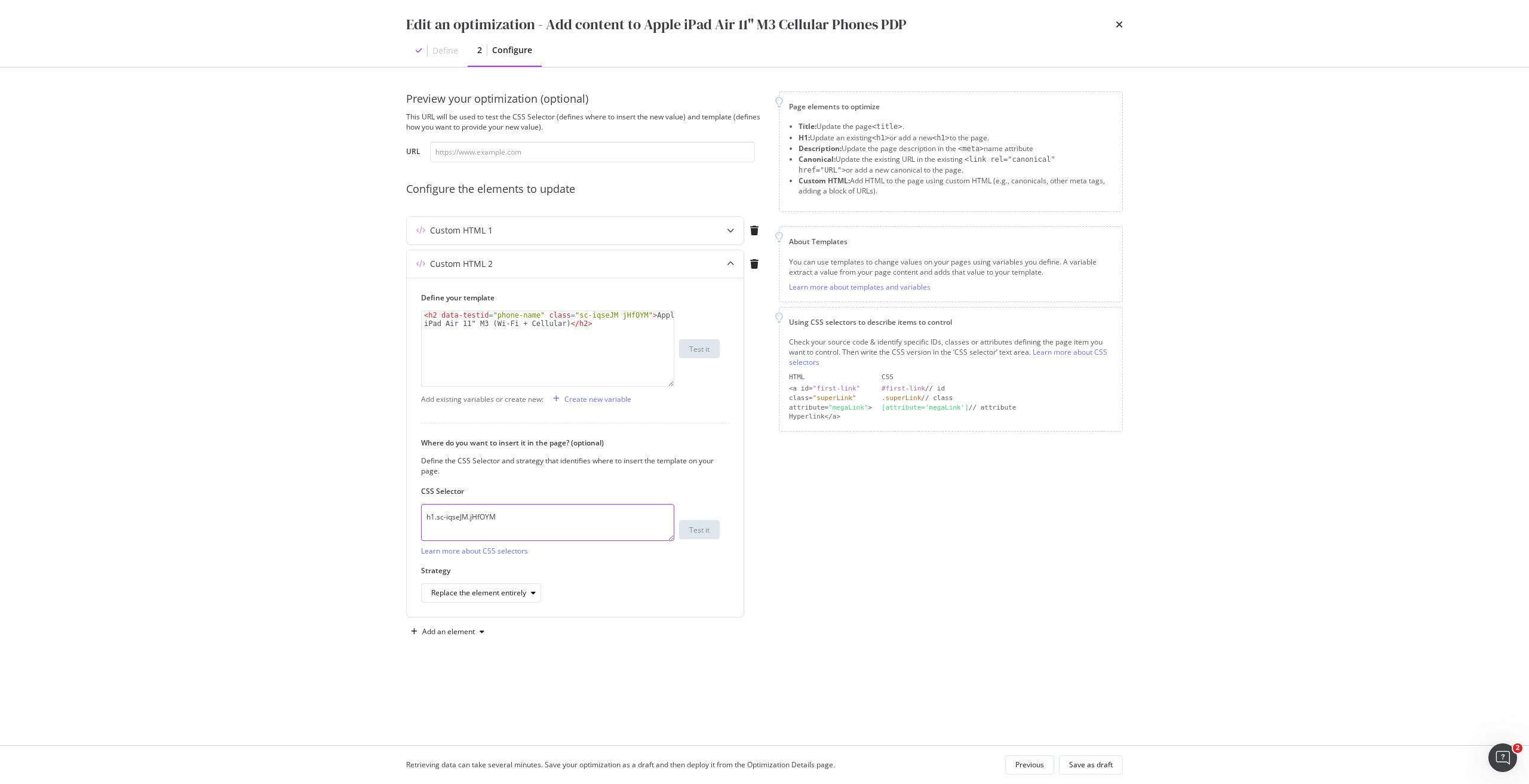
drag, startPoint x: 543, startPoint y: 521, endPoint x: 391, endPoint y: 520, distance: 152.0
click at [391, 520] on div "Preview your optimization (optional) This URL will be used to test the CSS Sele…" at bounding box center [764, 406] width 764 height 677
paste textarea "crHmcD.PUZyd"
type textarea "h1.sc-crHmcD.PUZyd"
drag, startPoint x: 566, startPoint y: 316, endPoint x: 629, endPoint y: 318, distance: 63.0
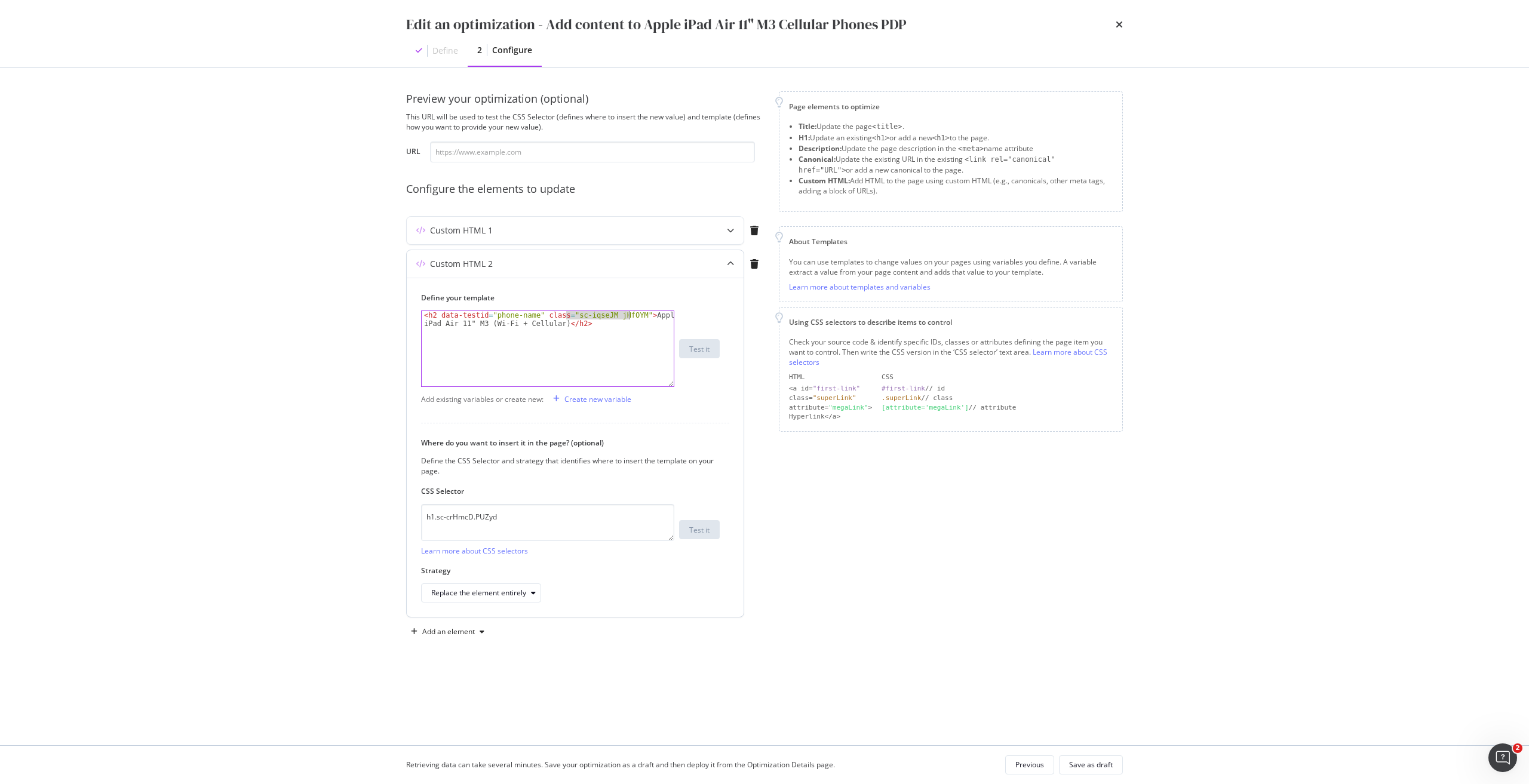
click at [629, 318] on div "< h2 data-testid = "phone-name" class = "sc-iqseJM jHfOYM" > Apple iPad Air 11"…" at bounding box center [547, 365] width 252 height 109
paste textarea "crHmcD PUZyd"
type textarea "<h2 data-testid="phone-name" class="sc-crHmcD PUZyd">Apple iPad Air 11" M3 (Wi-…"
click at [1102, 766] on div "Save as draft" at bounding box center [1091, 764] width 44 height 10
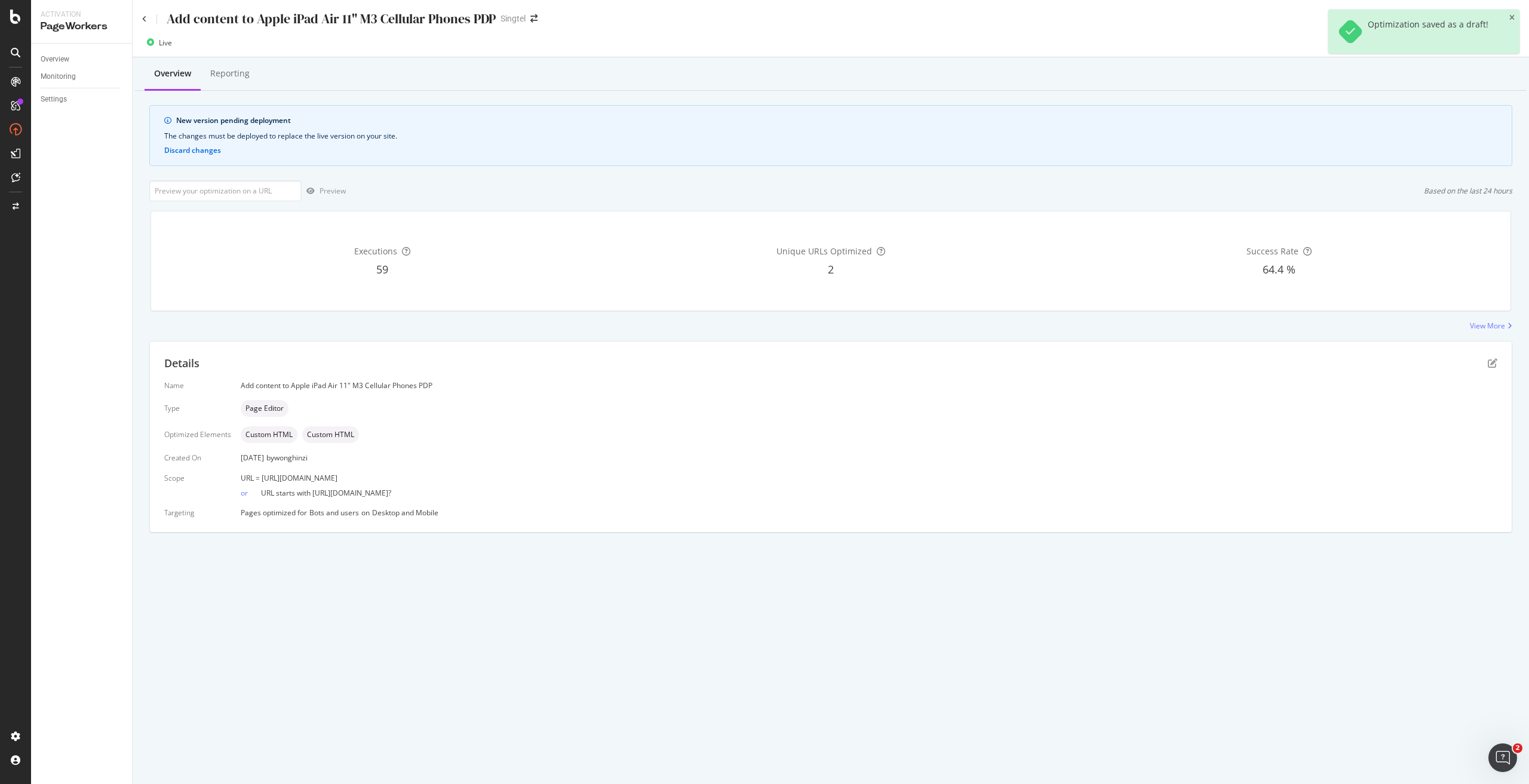
drag, startPoint x: 517, startPoint y: 482, endPoint x: 262, endPoint y: 473, distance: 255.2
click at [262, 473] on div "URL = [URL][DOMAIN_NAME]" at bounding box center [869, 477] width 1257 height 10
copy span "[URL][DOMAIN_NAME]"
click at [237, 190] on input "url" at bounding box center [226, 190] width 152 height 21
paste input "[URL][DOMAIN_NAME]"
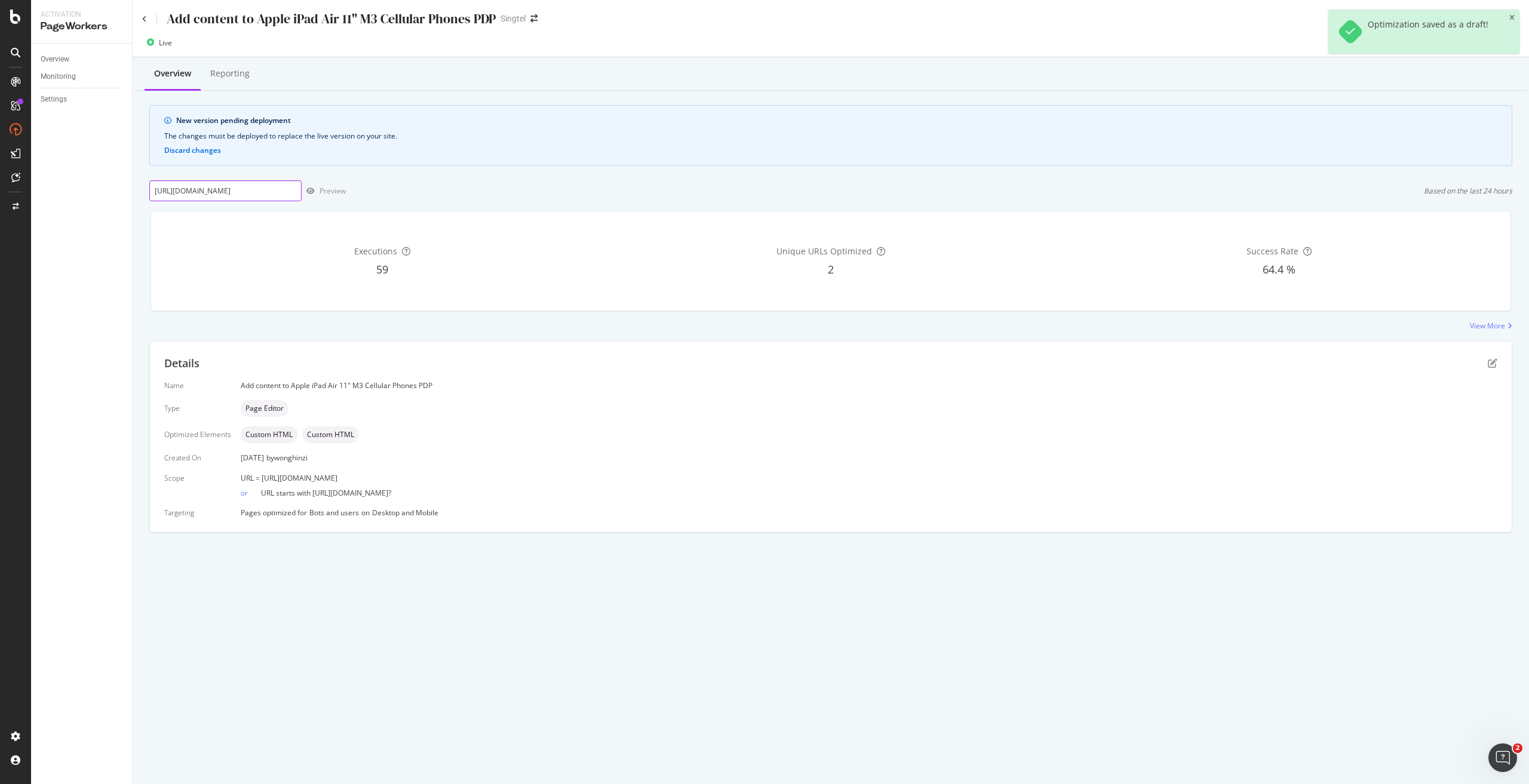
scroll to position [0, 105]
type input "[URL][DOMAIN_NAME]"
click at [337, 194] on div "Preview" at bounding box center [332, 190] width 26 height 10
click at [1463, 41] on div "Deploy to production" at bounding box center [1475, 42] width 69 height 10
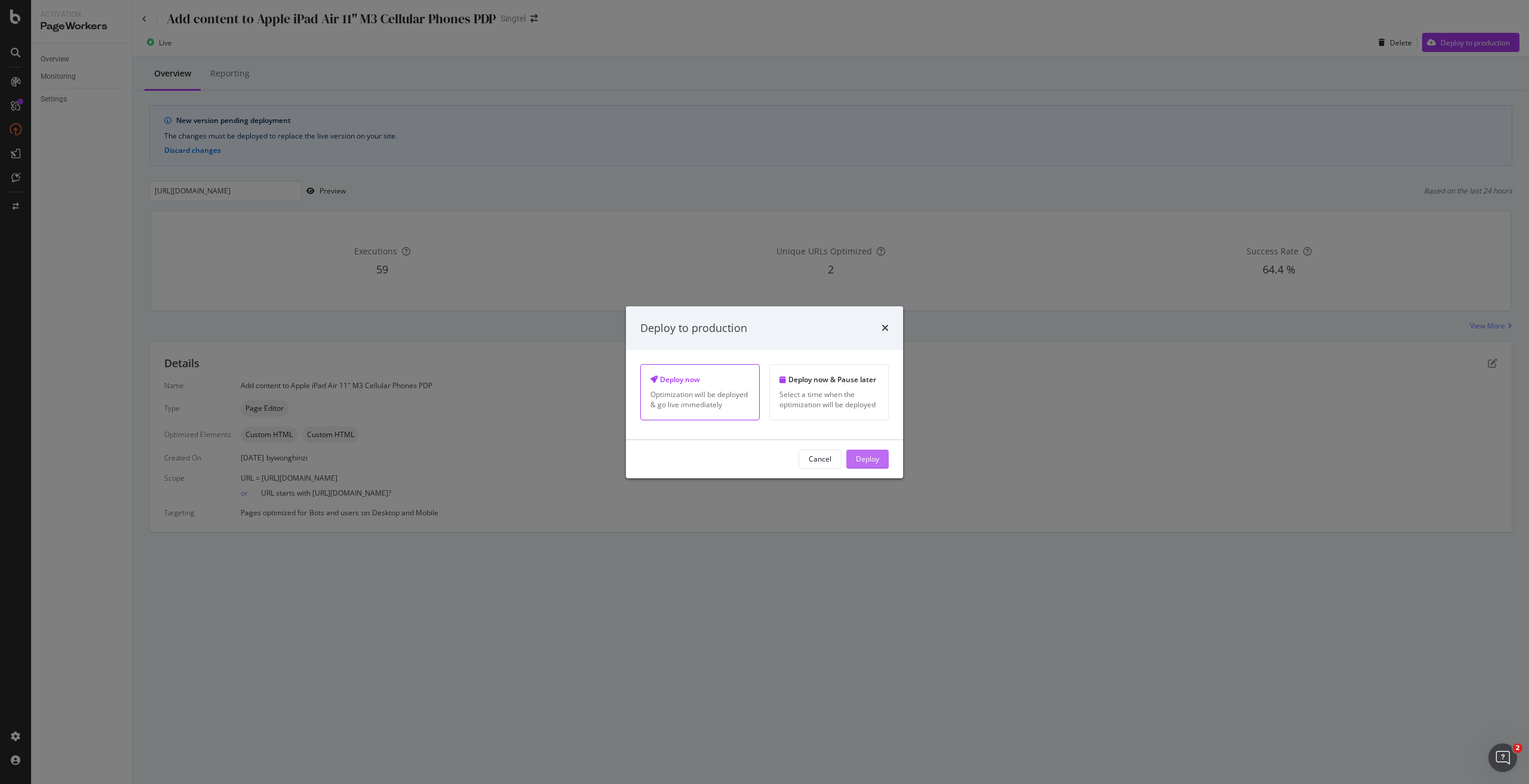
click at [868, 458] on div "Deploy" at bounding box center [867, 458] width 23 height 10
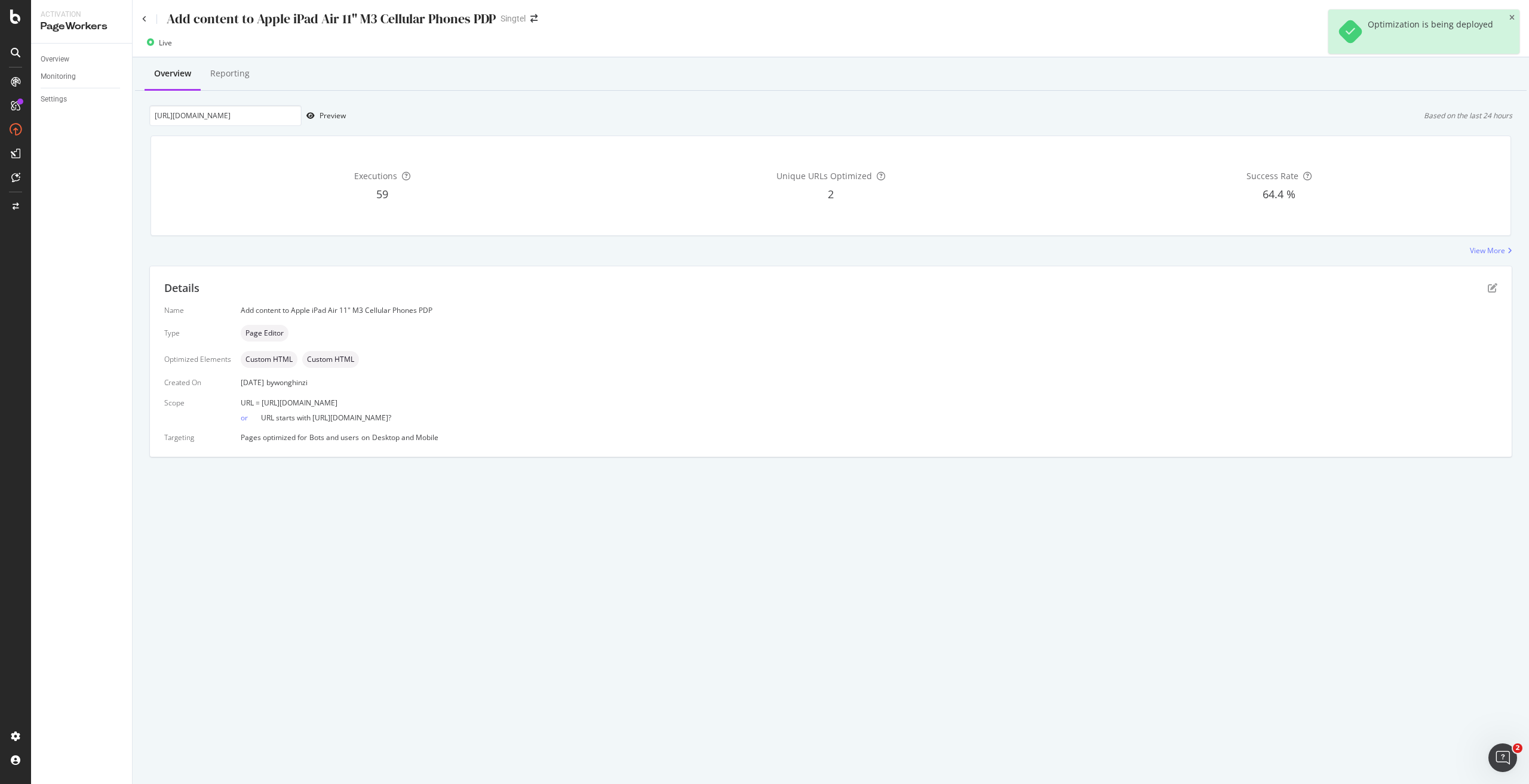
click at [145, 23] on div "Add content to Apple iPad Air 11" M3 Cellular Phones PDP" at bounding box center [319, 18] width 354 height 18
click at [145, 19] on icon at bounding box center [144, 18] width 5 height 7
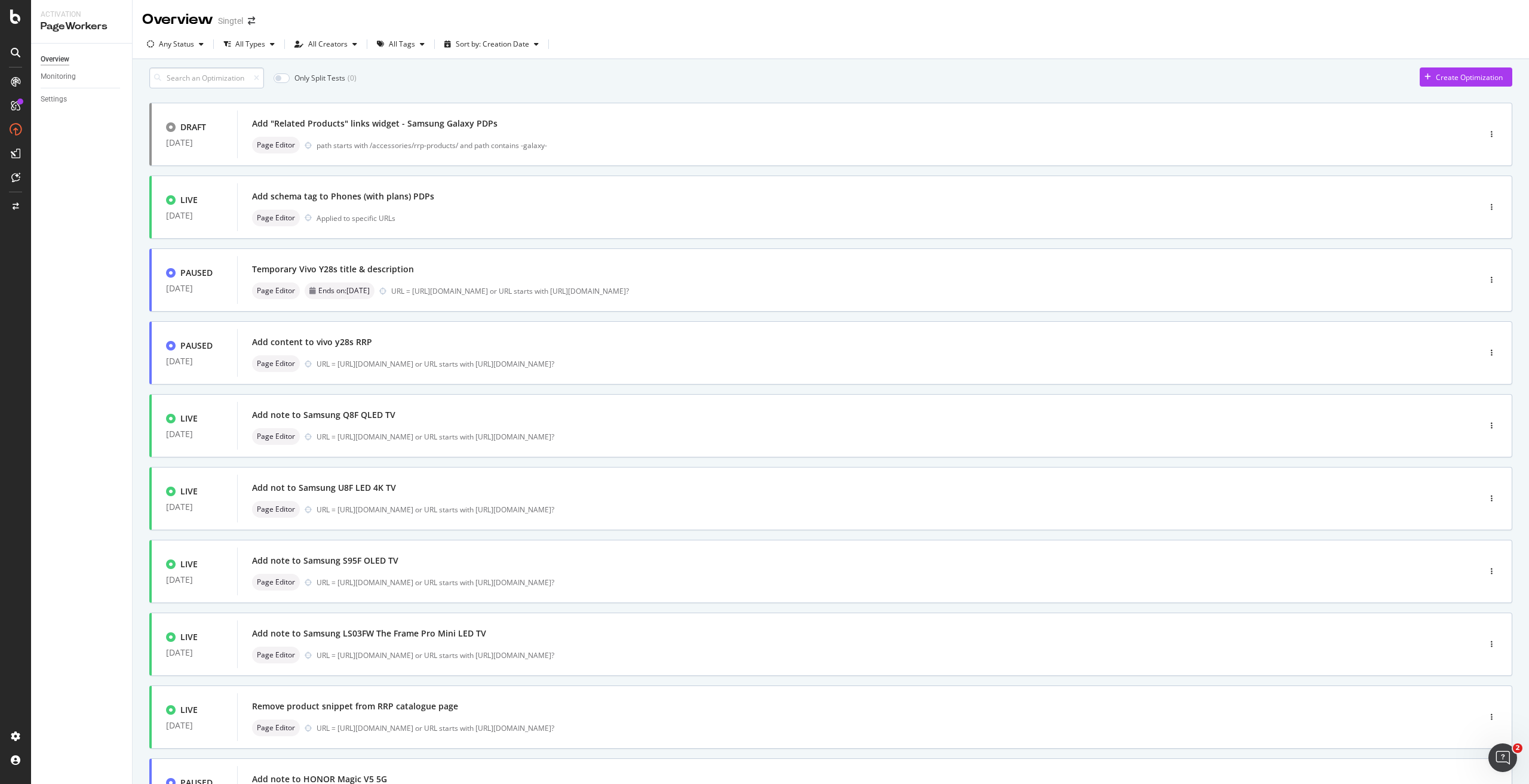
click at [216, 84] on input at bounding box center [206, 77] width 114 height 21
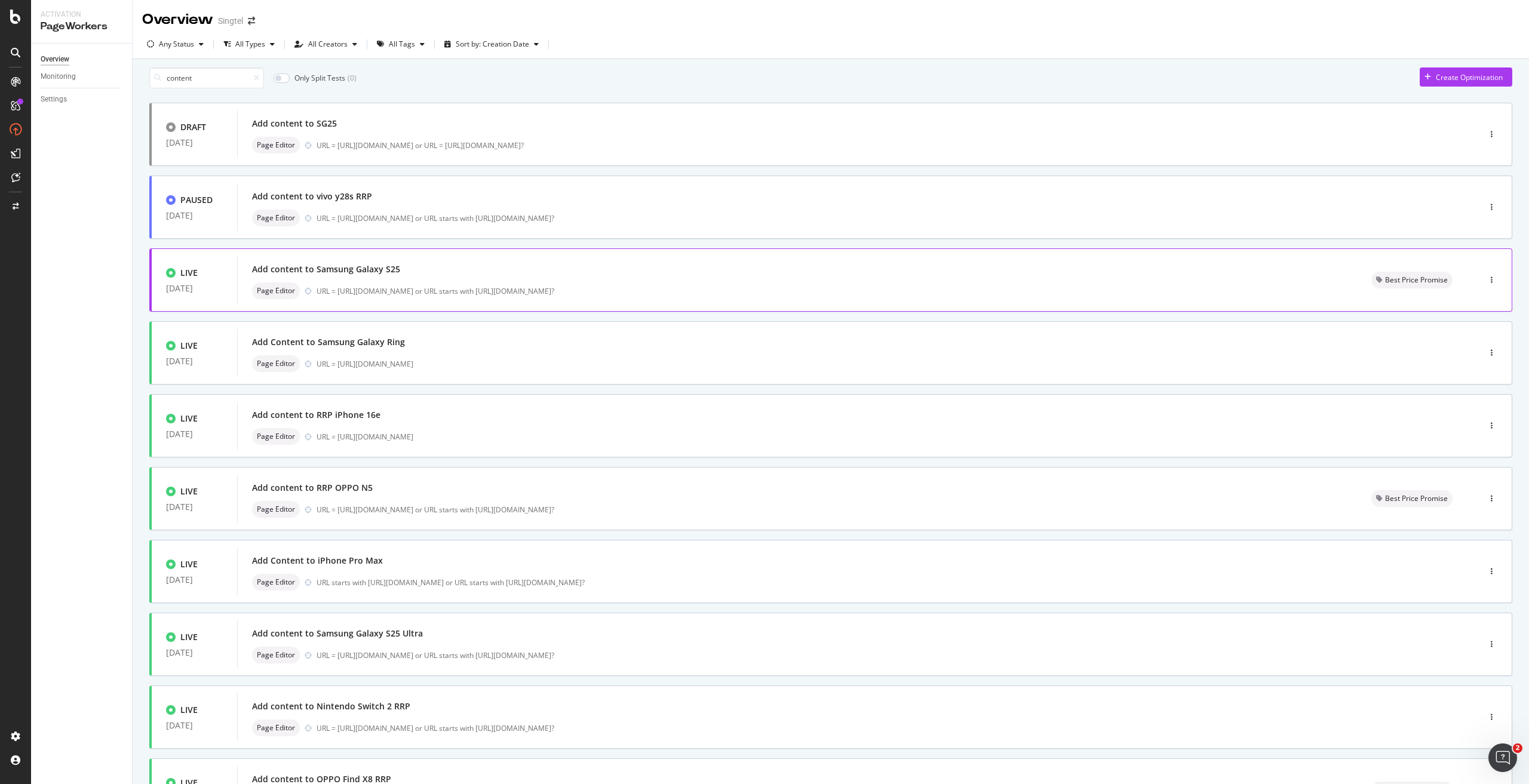
scroll to position [120, 0]
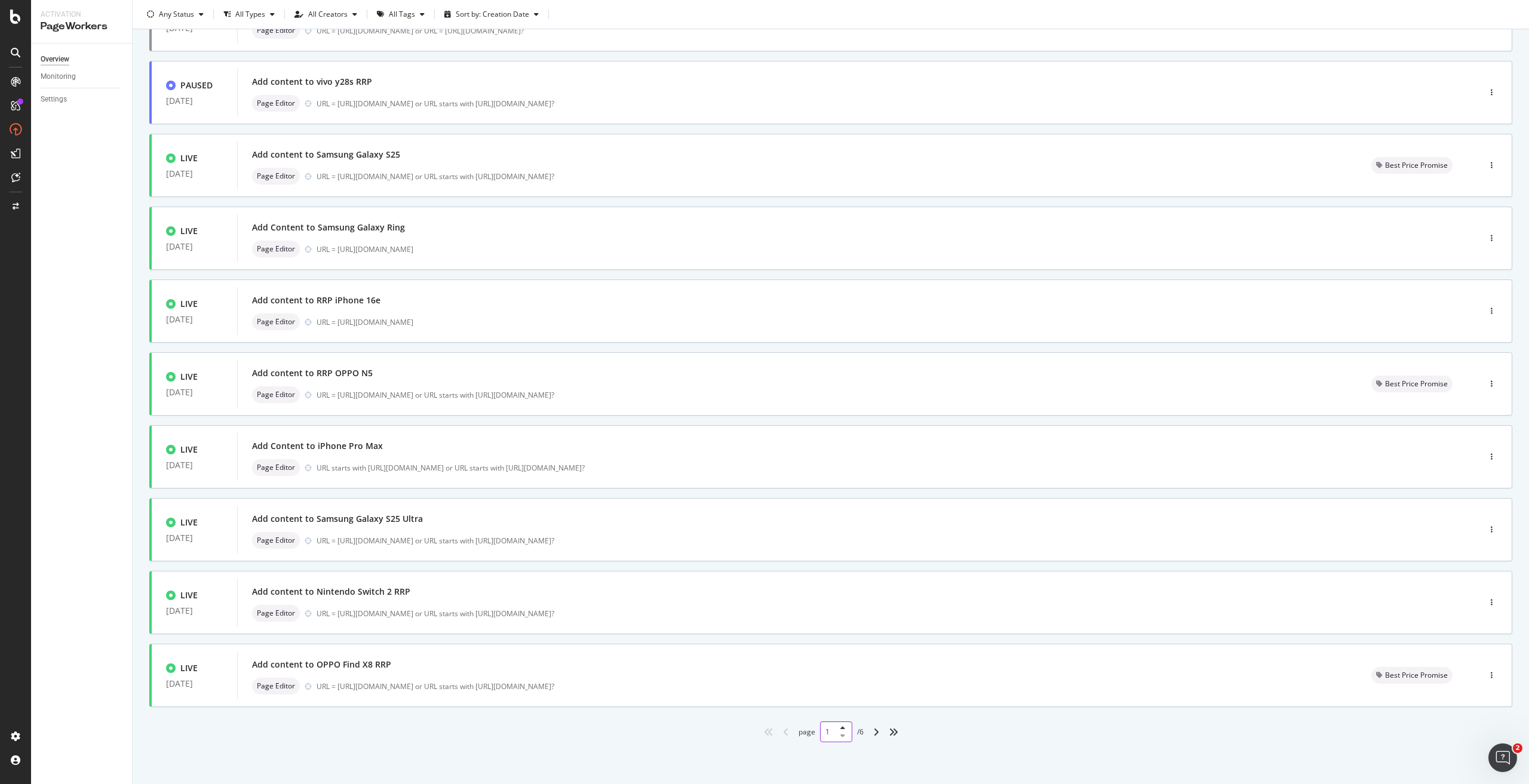
click at [820, 730] on input "1" at bounding box center [836, 731] width 32 height 21
type input "5"
type input "6"
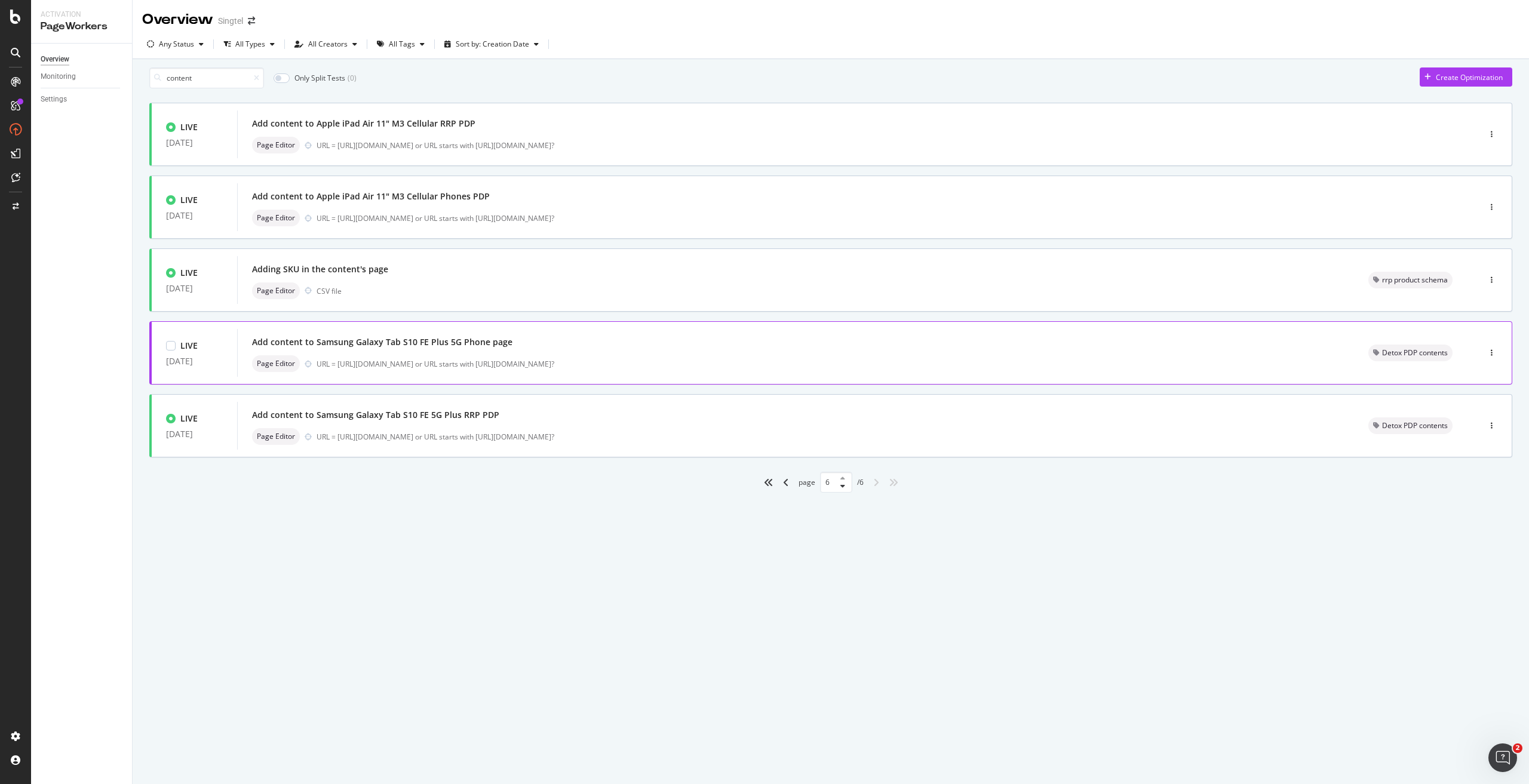
click at [563, 369] on div "URL = [URL][DOMAIN_NAME] or URL starts with [URL][DOMAIN_NAME]?" at bounding box center [827, 364] width 1023 height 10
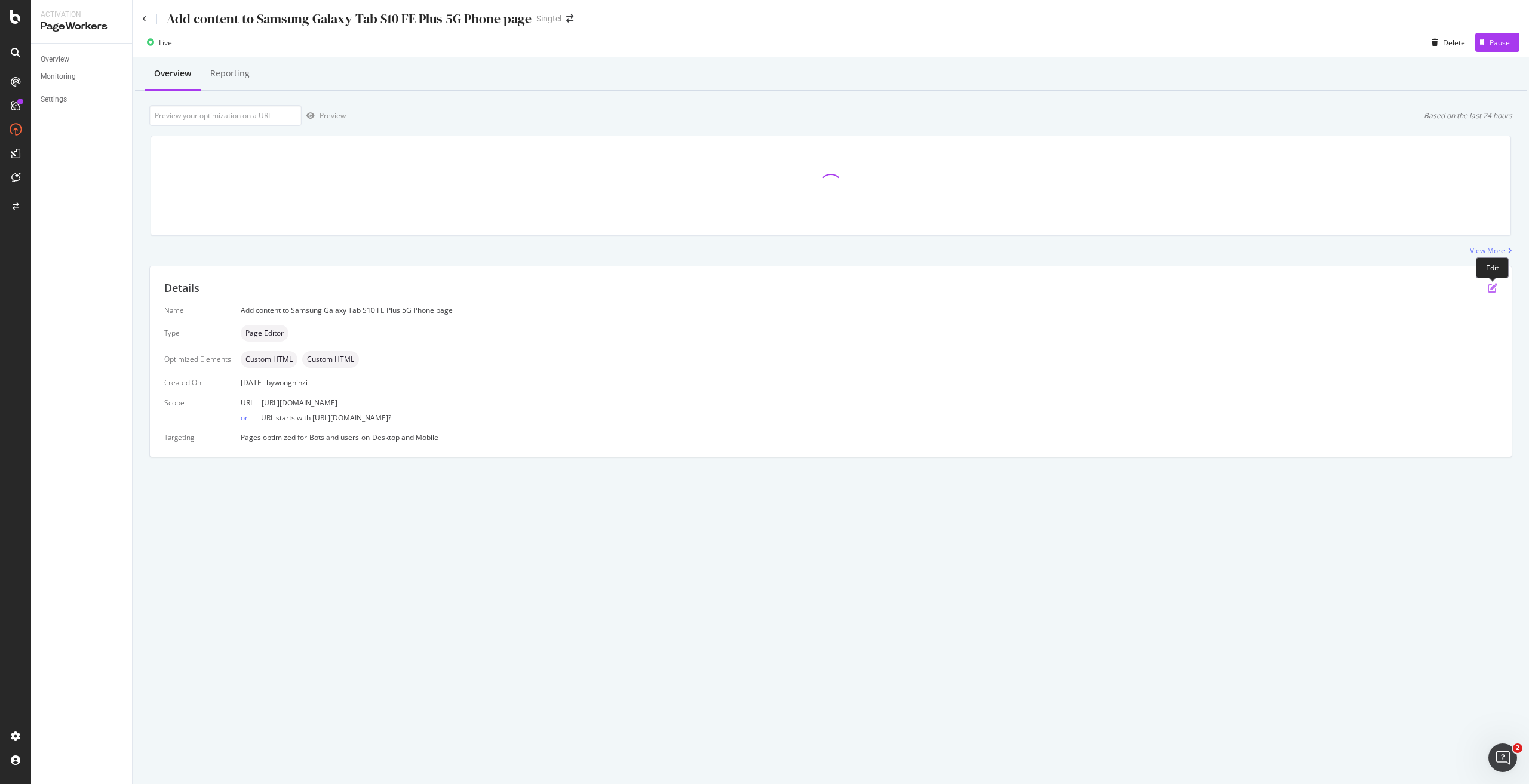
click at [1493, 286] on icon "pen-to-square" at bounding box center [1492, 288] width 9 height 9
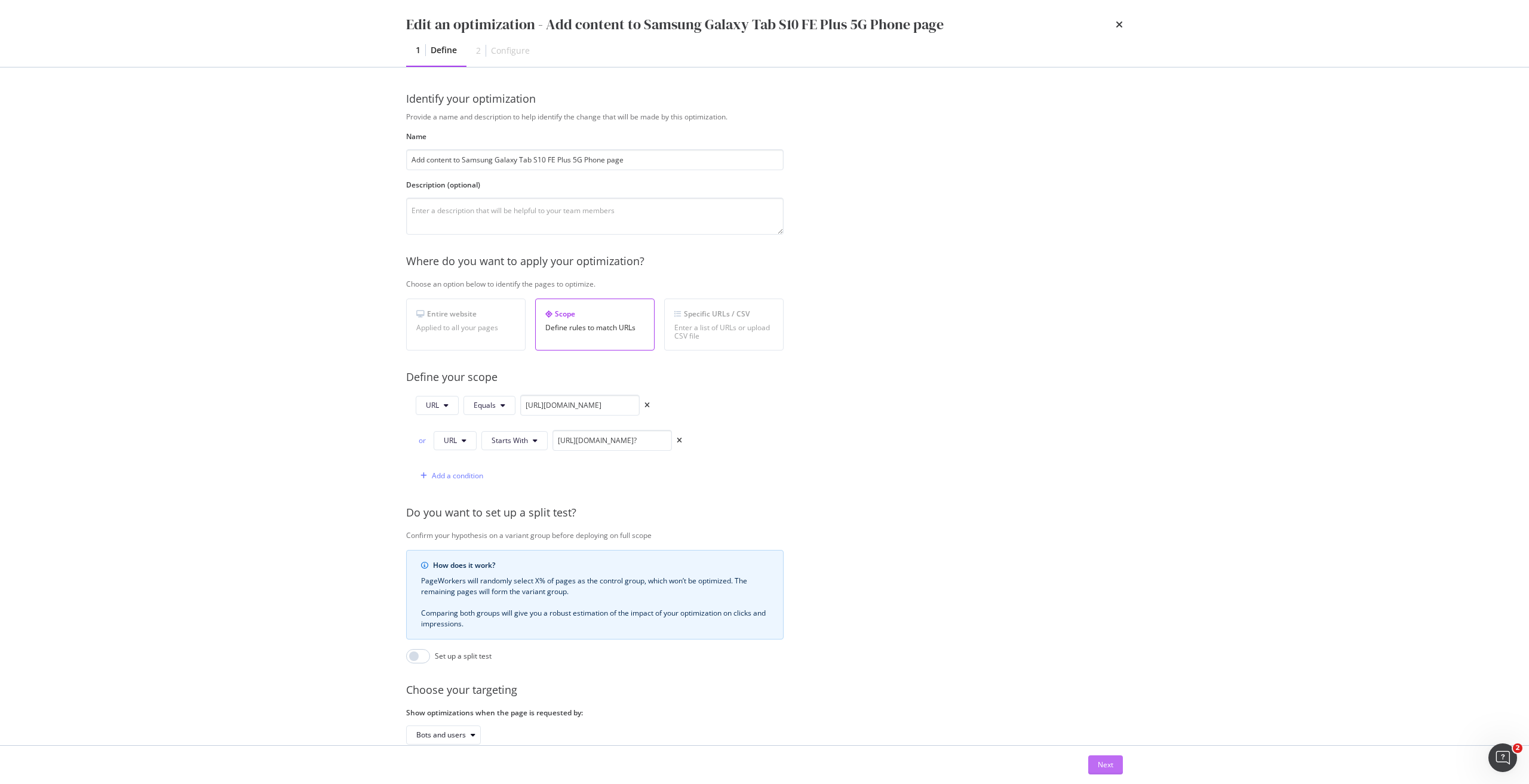
click at [1113, 766] on div "Next" at bounding box center [1105, 764] width 15 height 10
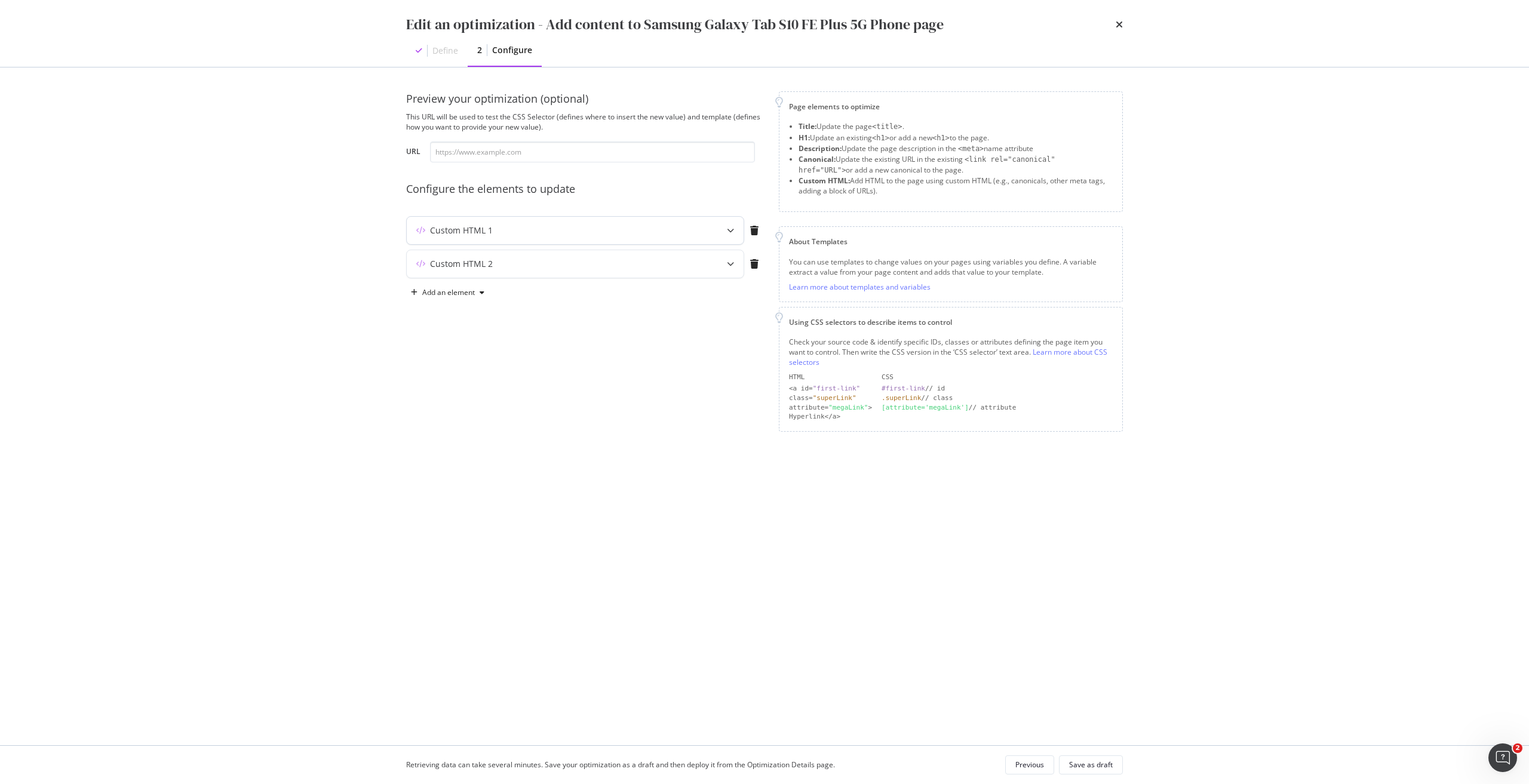
click at [631, 236] on div "Custom HTML 1" at bounding box center [551, 231] width 289 height 12
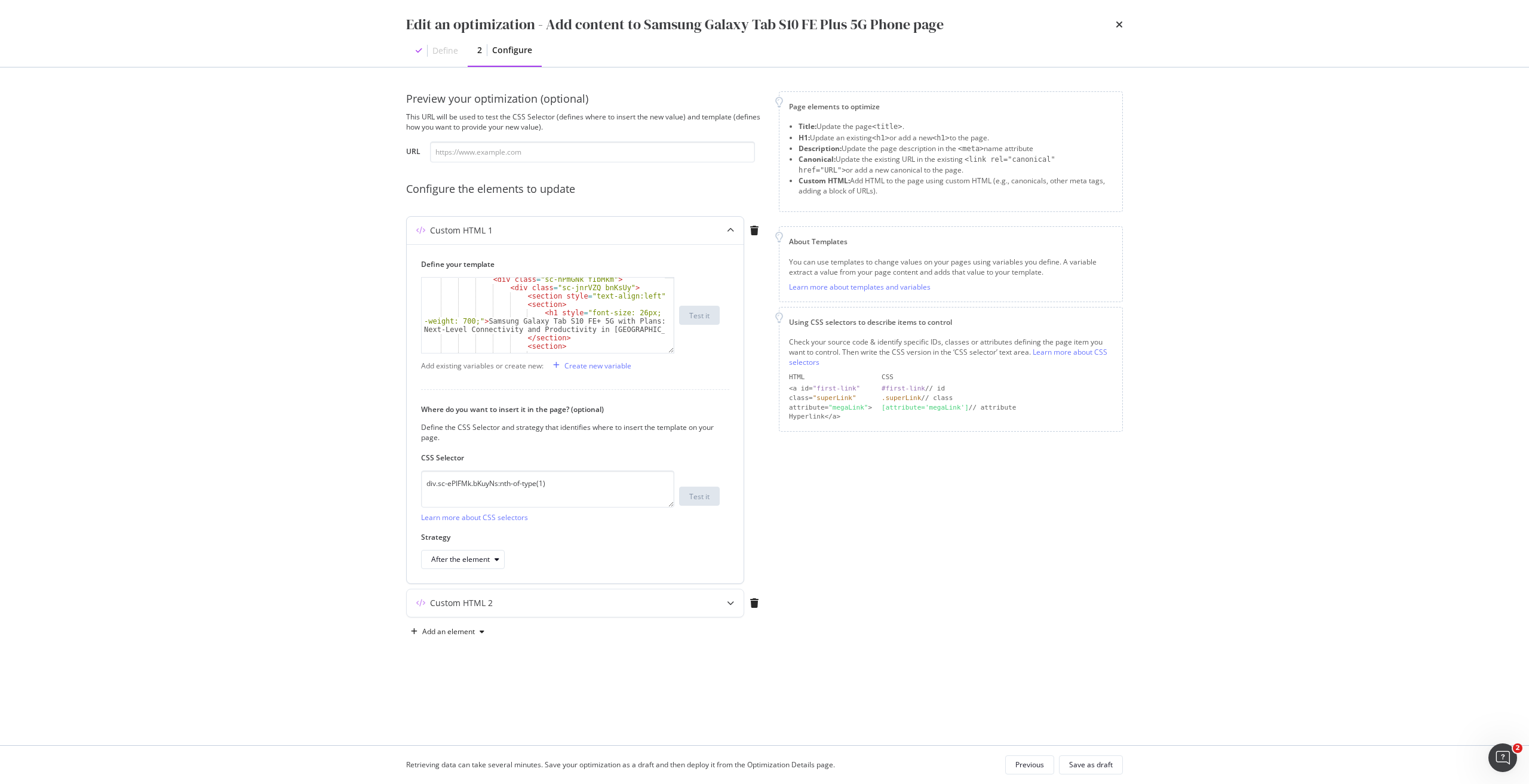
scroll to position [36, 0]
click at [588, 483] on textarea "div.sc-ePIFMk.bKuyNs:nth-of-type(1)" at bounding box center [548, 489] width 253 height 37
click at [606, 483] on textarea "div.sc-ePIFMk.bKuyNs:nth-of-type(1)" at bounding box center [548, 489] width 253 height 37
drag, startPoint x: 599, startPoint y: 483, endPoint x: 268, endPoint y: 506, distance: 331.8
click at [268, 506] on div "Edit an optimization - Add content to Samsung Galaxy Tab S10 FE Plus 5G Phone p…" at bounding box center [764, 392] width 1529 height 784
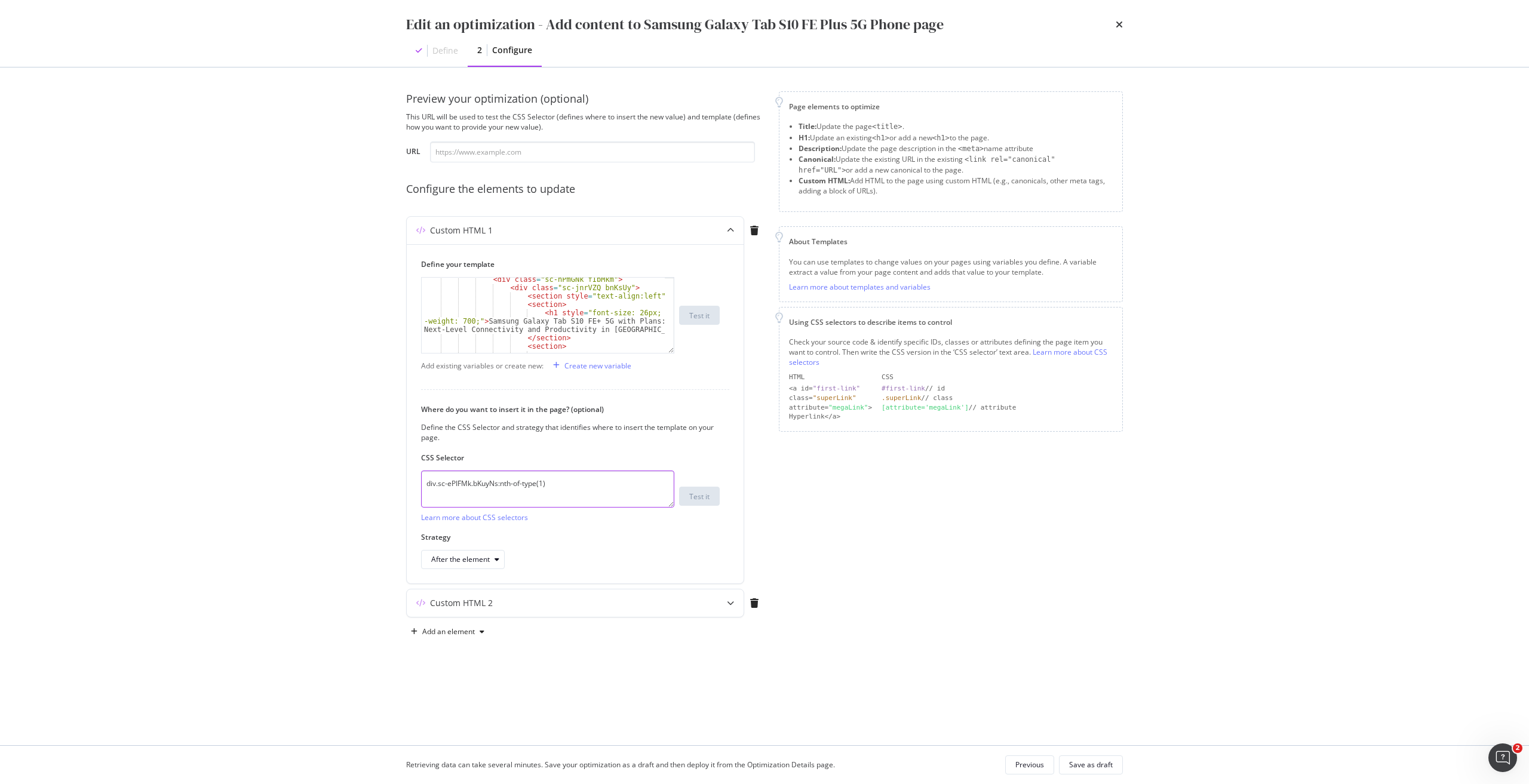
paste textarea "iEhLsB.jWdwcZ"
type textarea "div.sc-iEhLsB.jWdwcZ:nth-of-type(1)"
click at [534, 601] on div "Custom HTML 2" at bounding box center [551, 603] width 289 height 12
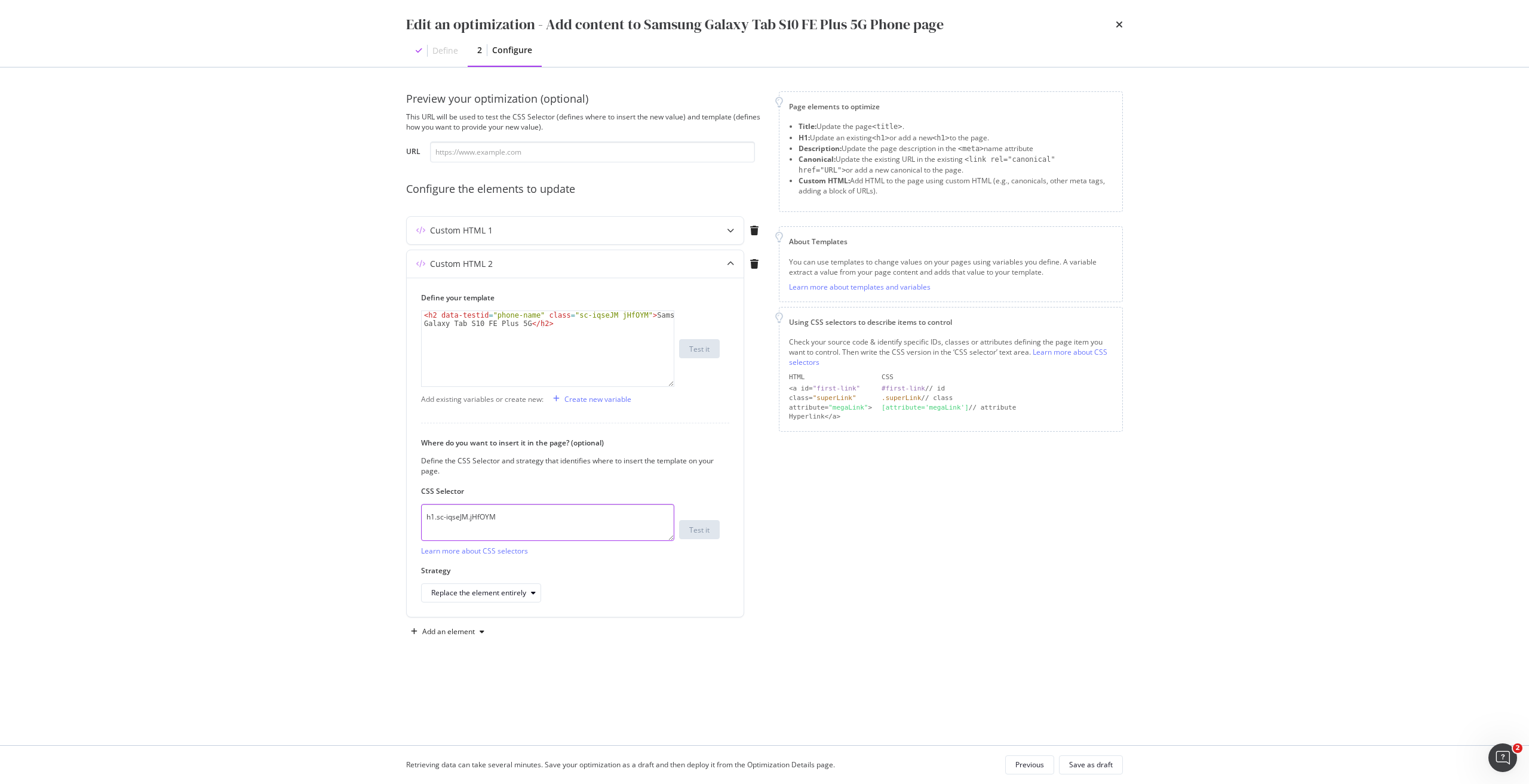
drag, startPoint x: 616, startPoint y: 523, endPoint x: 289, endPoint y: 526, distance: 327.0
click at [289, 526] on div "Edit an optimization - Add content to Samsung Galaxy Tab S10 FE Plus 5G Phone p…" at bounding box center [764, 392] width 1529 height 784
paste textarea "div.sc-iEhLsB.jWdwcZ:nth-of-type(1)"
click at [522, 523] on textarea "h1.sc-iqseJM.jHfOYM" at bounding box center [548, 522] width 253 height 37
drag, startPoint x: 523, startPoint y: 520, endPoint x: 311, endPoint y: 519, distance: 212.0
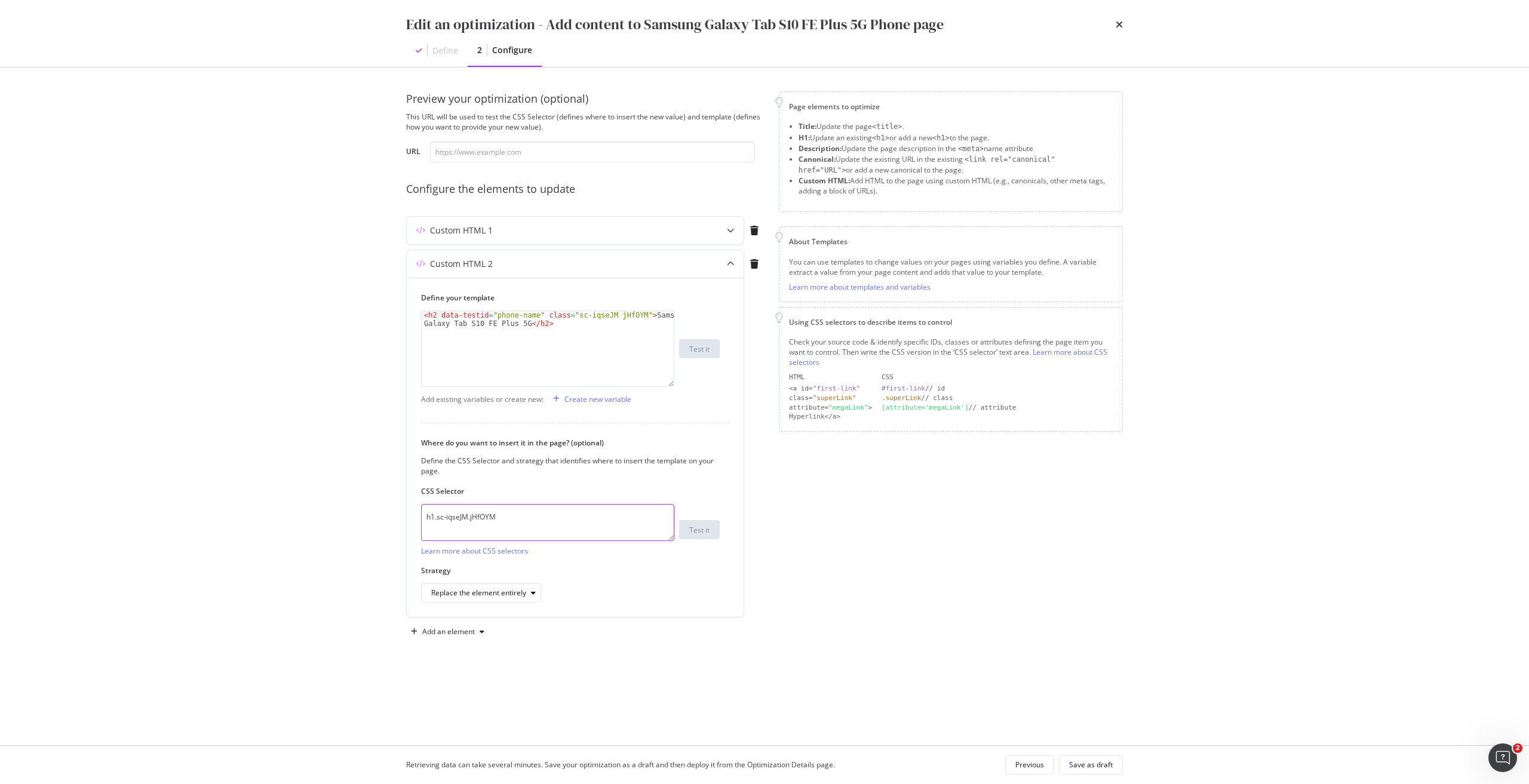
click at [311, 519] on div "Edit an optimization - Add content to Samsung Galaxy Tab S10 FE Plus 5G Phone p…" at bounding box center [764, 392] width 1529 height 784
paste textarea "fxHNbQ"
type textarea "h1.sc-iqseJM.fxHNbQ"
drag, startPoint x: 566, startPoint y: 316, endPoint x: 629, endPoint y: 315, distance: 63.0
click at [629, 315] on div "< h2 data-testid = "phone-name" class = "sc-iqseJM jHfOYM" > Samsung Galaxy Tab…" at bounding box center [547, 365] width 252 height 109
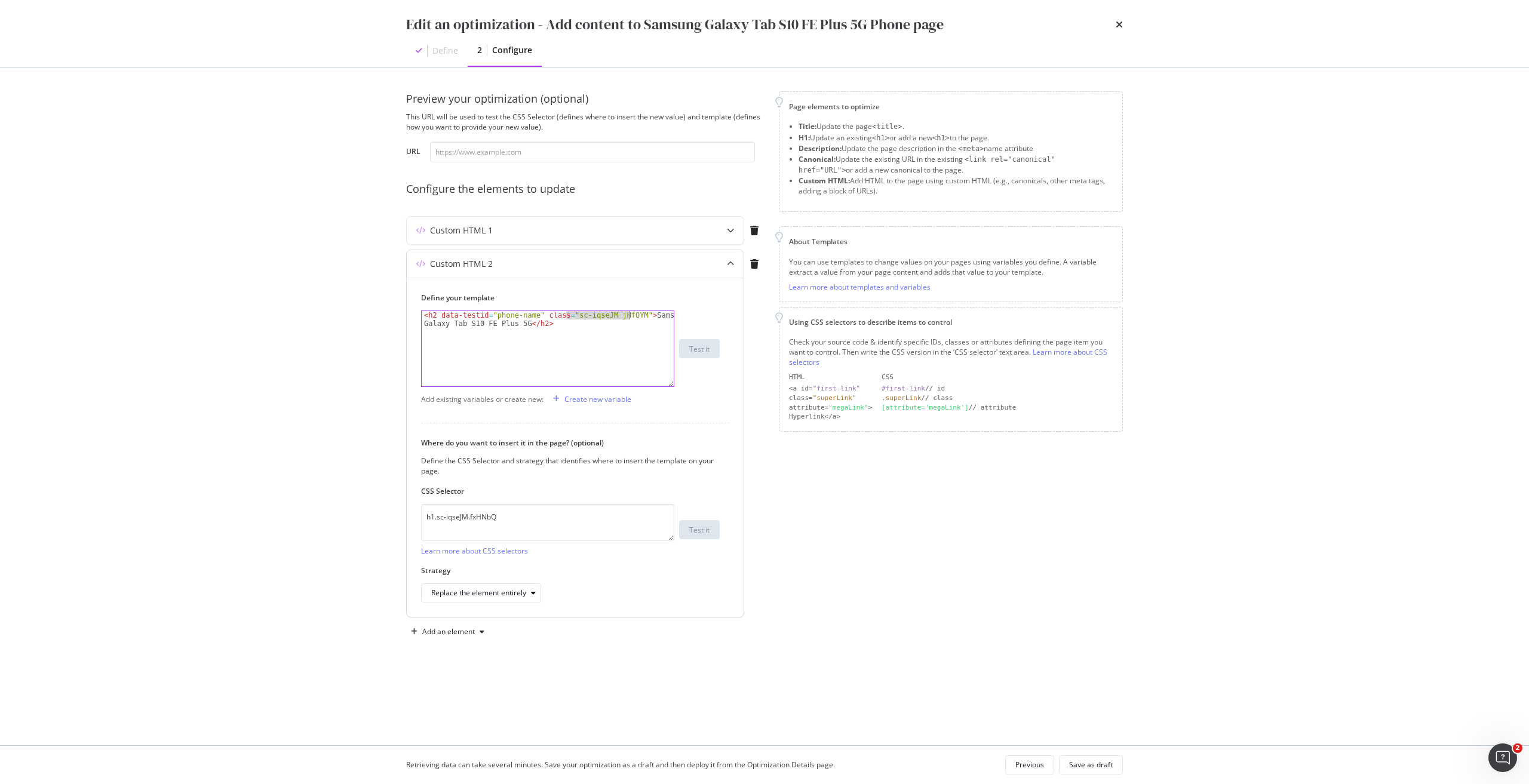
paste textarea "fxHNbQ"
type textarea "<h2 data-testid="phone-name" class="sc-iqseJM fxHNbQ">Samsung Galaxy Tab S10 FE…"
click at [1097, 766] on div "Save as draft" at bounding box center [1091, 764] width 44 height 10
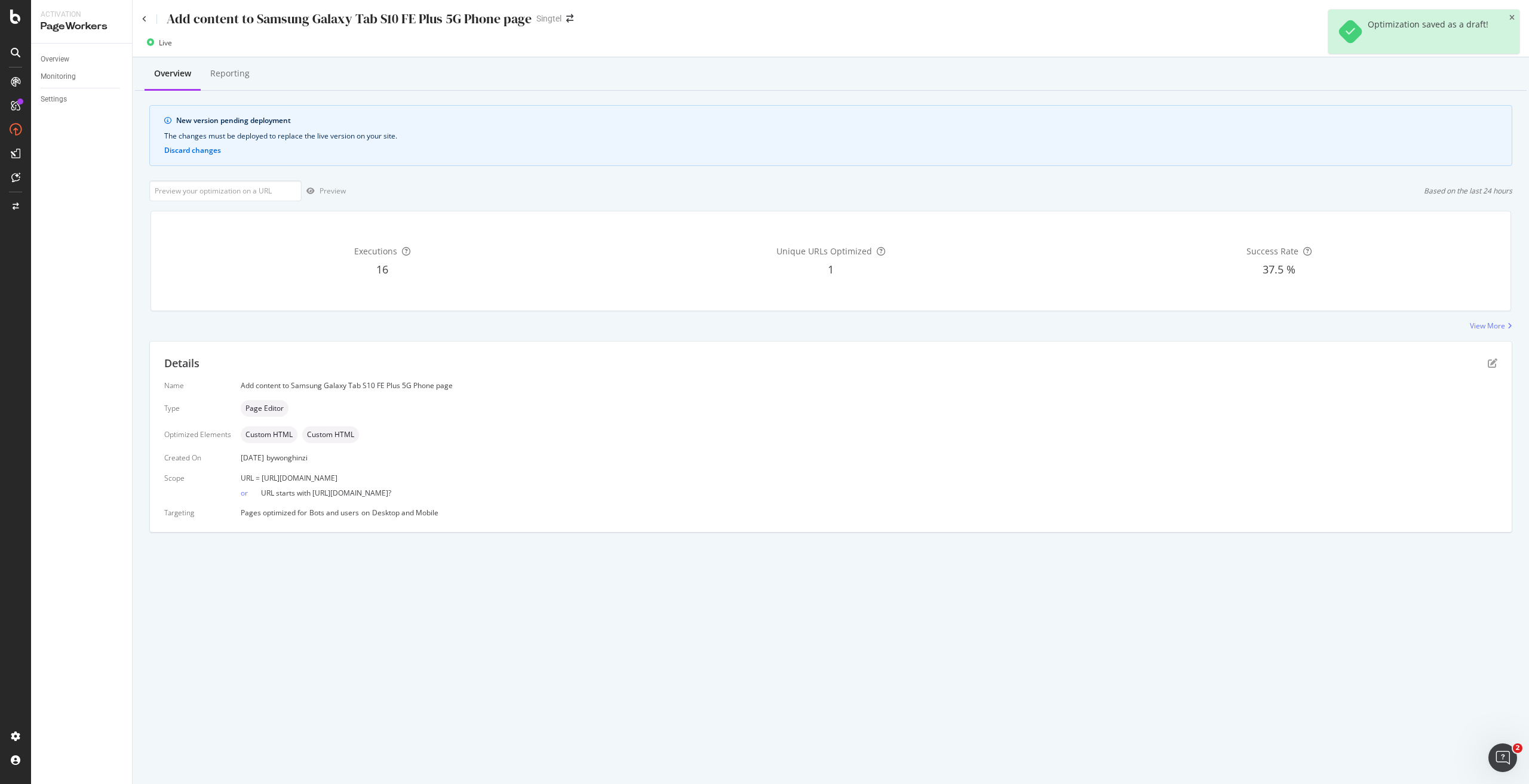
drag, startPoint x: 504, startPoint y: 479, endPoint x: 260, endPoint y: 470, distance: 244.2
click at [260, 470] on div "Name Add content to Samsung Galaxy Tab S10 FE Plus 5G Phone page Type Page Edit…" at bounding box center [831, 449] width 1333 height 137
copy span "https://shop.singtel.com/phones/samsung-galaxy-tab-s10-fe-plus-5g"
click at [252, 187] on input "url" at bounding box center [226, 190] width 152 height 21
type input "v"
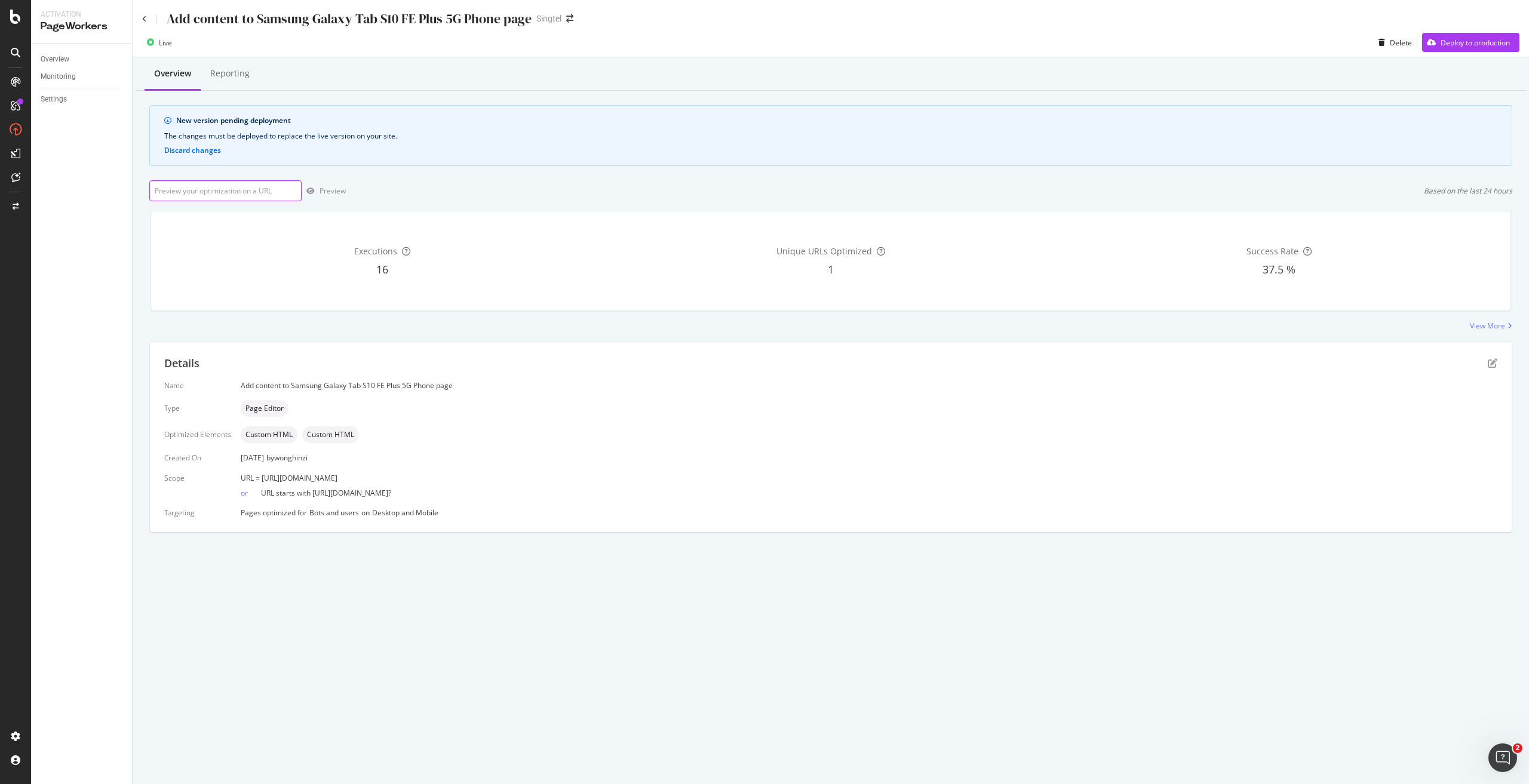
paste input "https://shop.singtel.com/phones/samsung-galaxy-tab-s10-fe-plus-5g"
type input "https://shop.singtel.com/phones/samsung-galaxy-tab-s10-fe-plus-5g"
click at [330, 191] on div "Preview" at bounding box center [332, 190] width 26 height 10
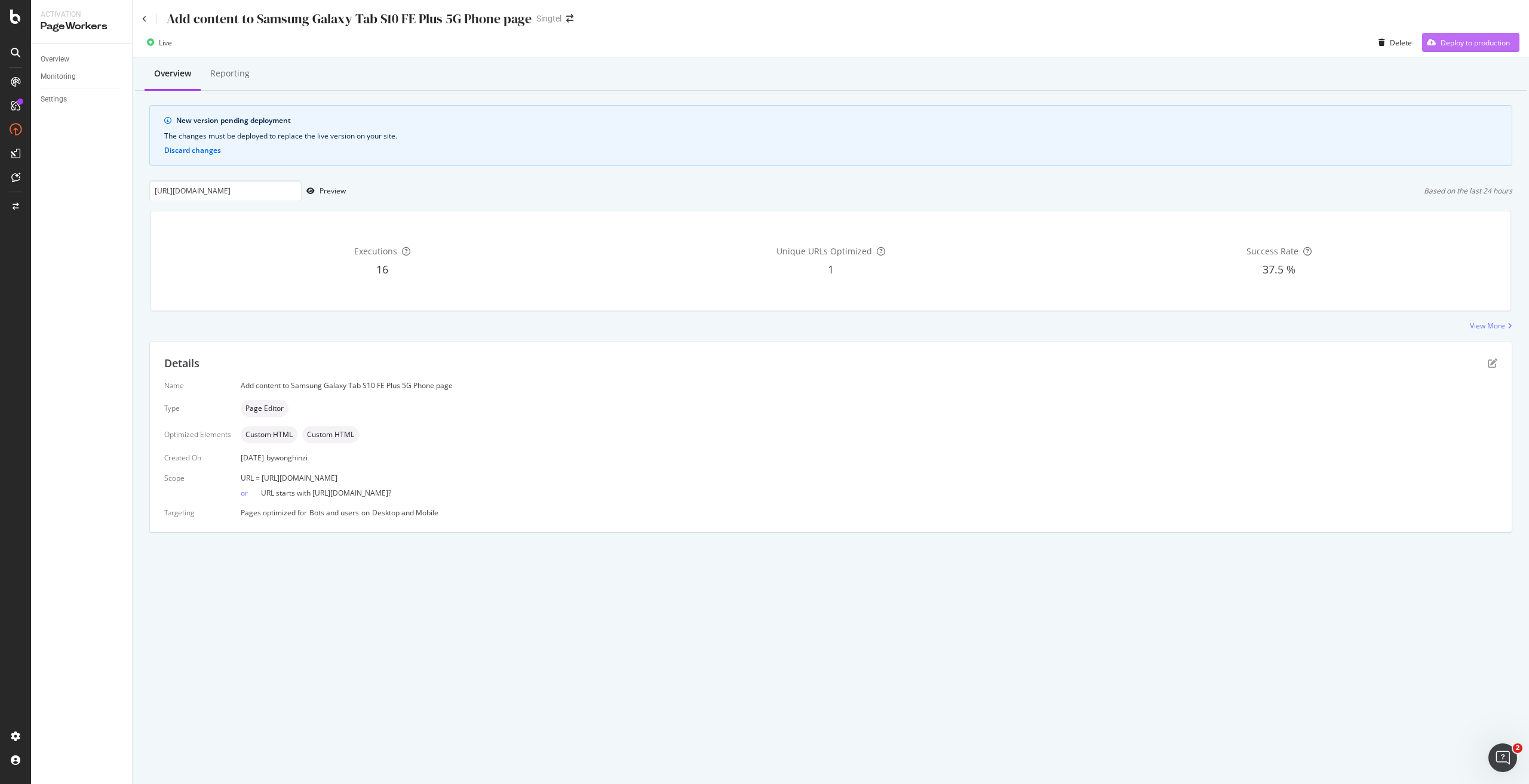
click at [1432, 44] on icon "button" at bounding box center [1432, 42] width 9 height 7
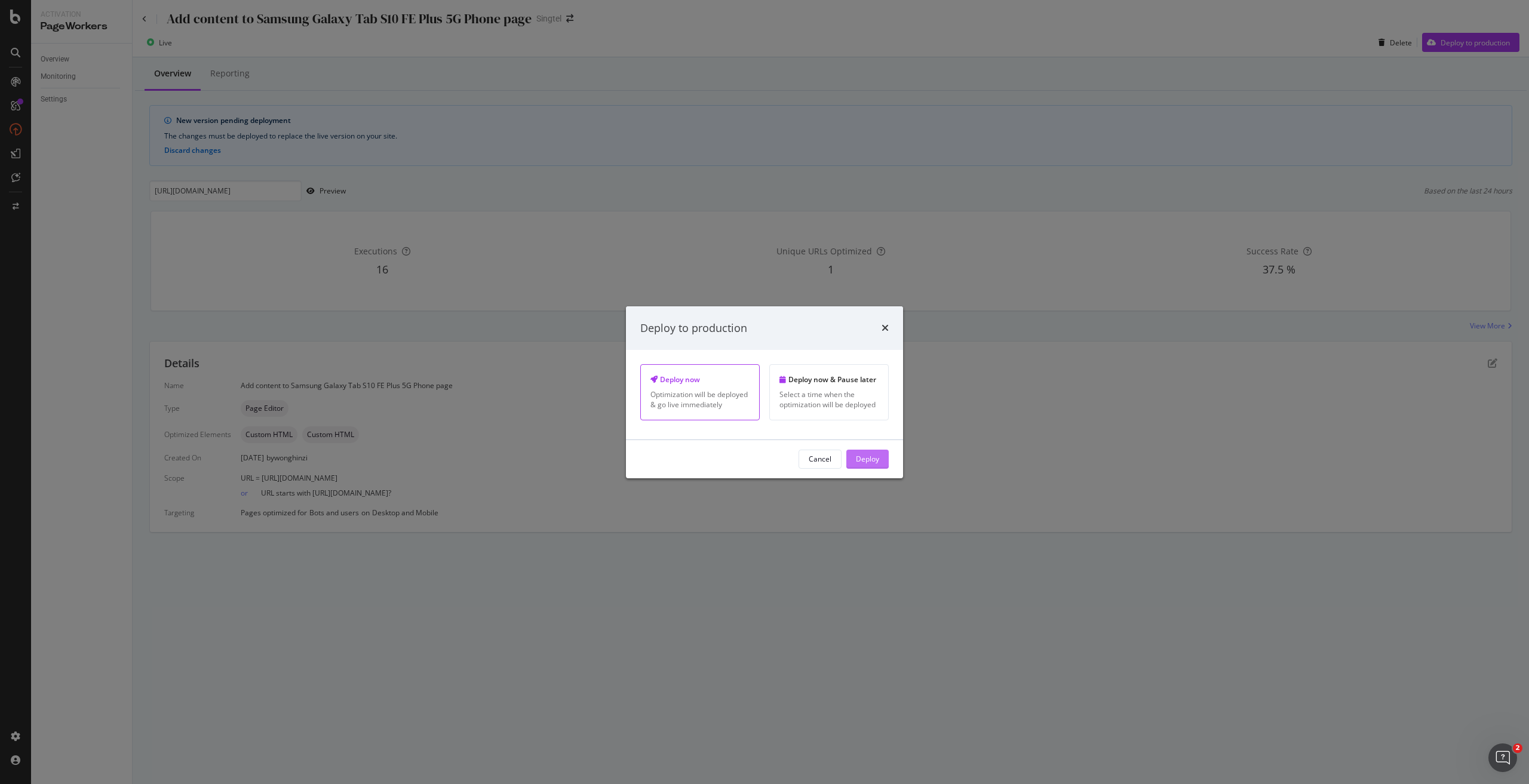
click at [878, 466] on div "Deploy" at bounding box center [867, 459] width 23 height 18
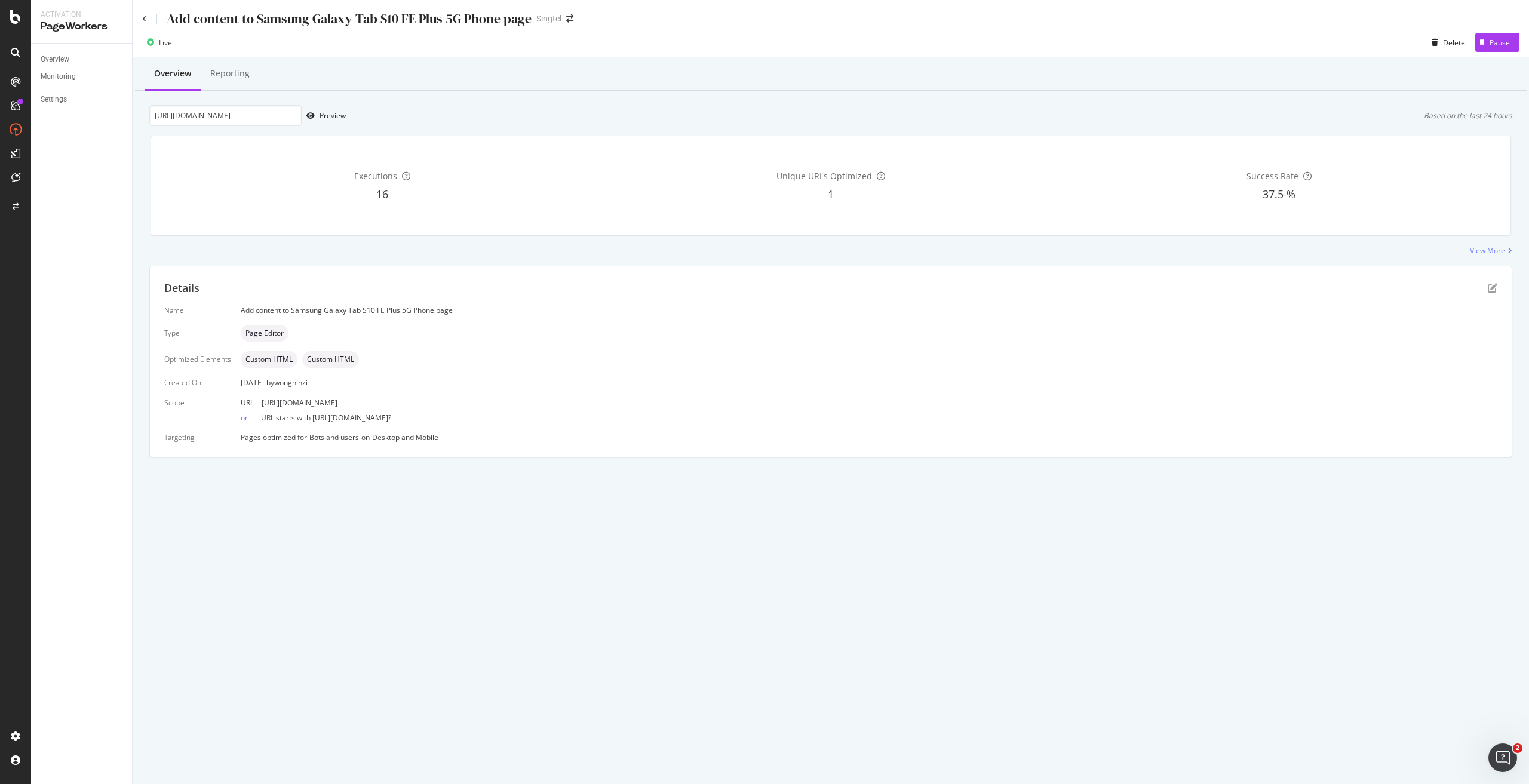
click at [150, 23] on div "Add content to Samsung Galaxy Tab S10 FE Plus 5G Phone page" at bounding box center [336, 18] width 389 height 18
click at [145, 21] on icon at bounding box center [144, 18] width 5 height 7
